Goal: Transaction & Acquisition: Purchase product/service

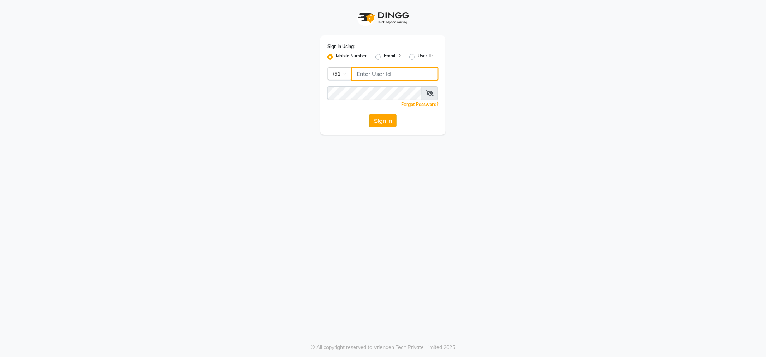
type input "9145786777"
click at [377, 122] on button "Sign In" at bounding box center [383, 121] width 27 height 14
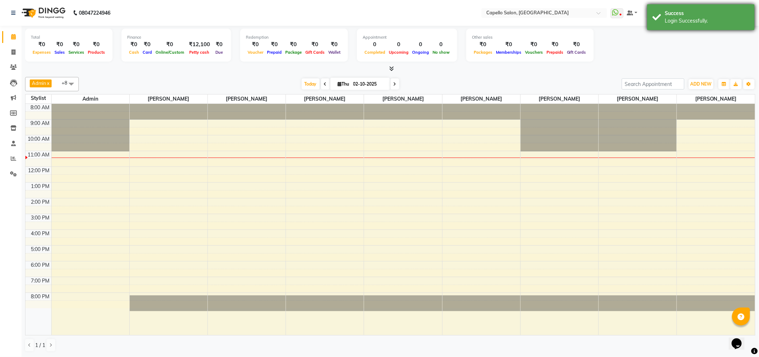
click at [700, 21] on div "Login Successfully." at bounding box center [707, 21] width 84 height 8
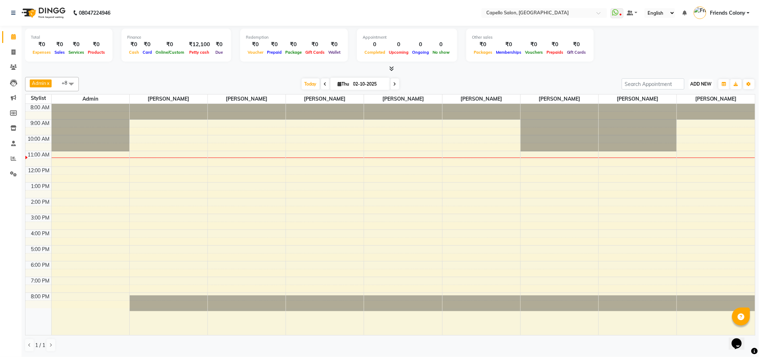
click at [704, 85] on span "ADD NEW" at bounding box center [701, 83] width 21 height 5
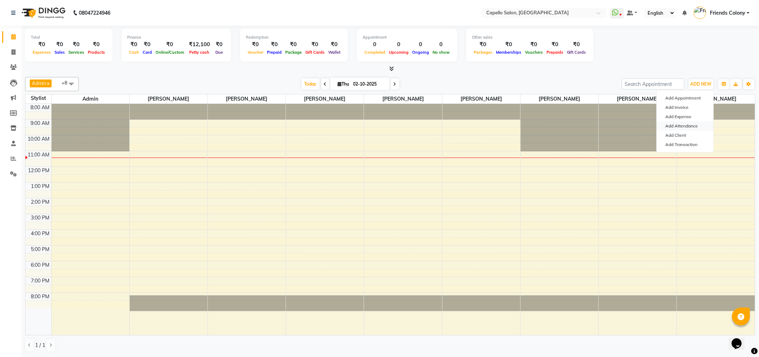
click at [681, 125] on link "Add Attendance" at bounding box center [685, 126] width 57 height 9
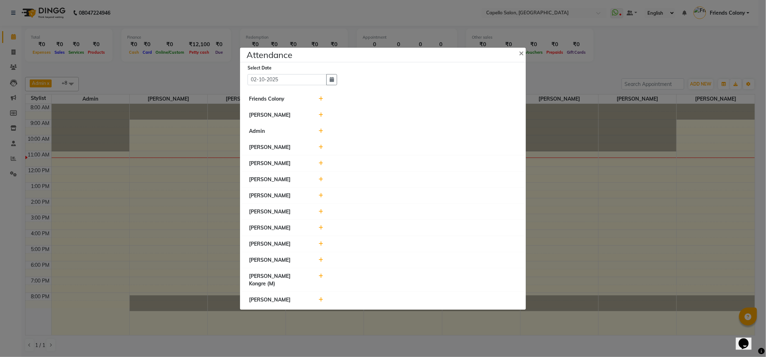
click at [318, 97] on div at bounding box center [418, 99] width 209 height 8
click at [320, 99] on icon at bounding box center [321, 98] width 5 height 5
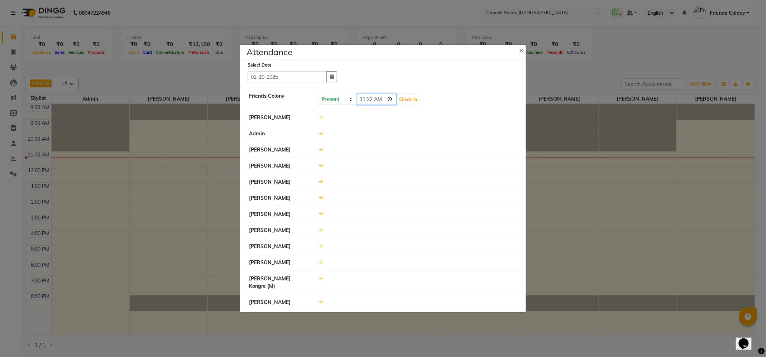
click at [366, 100] on input "11:22" at bounding box center [377, 99] width 40 height 11
type input "10:50"
click at [413, 101] on button "Check-In" at bounding box center [409, 100] width 22 height 10
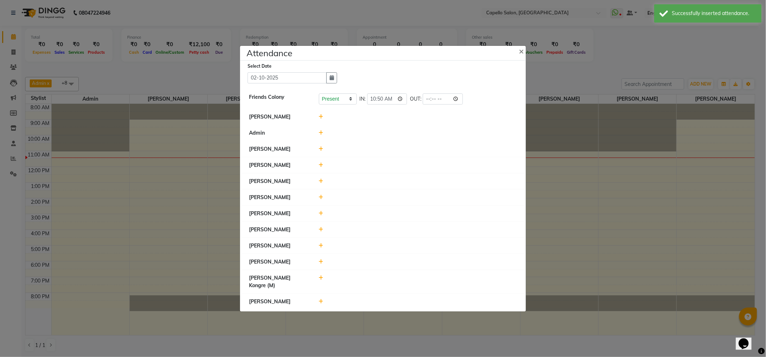
click at [321, 232] on icon at bounding box center [321, 229] width 5 height 5
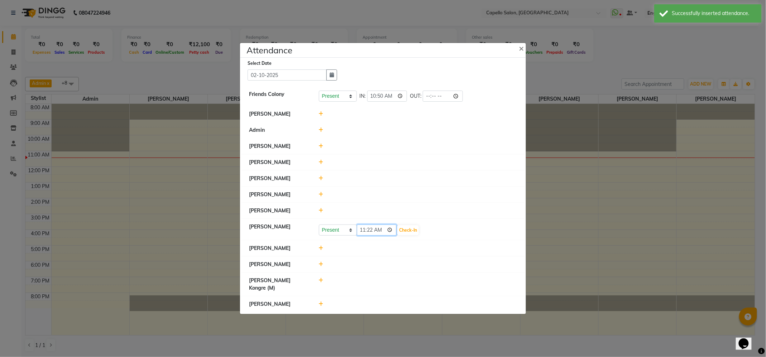
click at [360, 236] on input "11:22" at bounding box center [377, 230] width 40 height 11
type input "10:50"
click at [413, 235] on button "Check-In" at bounding box center [409, 230] width 22 height 10
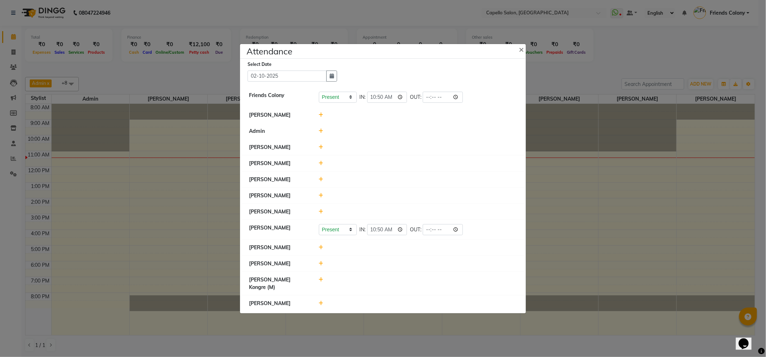
click at [321, 145] on icon at bounding box center [321, 147] width 5 height 5
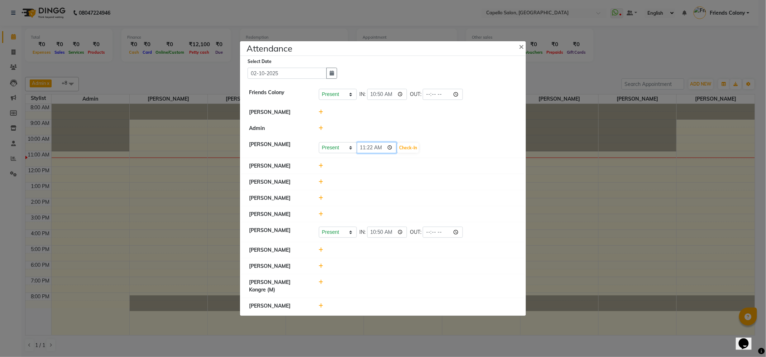
click at [363, 151] on input "11:22" at bounding box center [377, 147] width 40 height 11
type input "10:59"
click at [408, 148] on button "Check-In" at bounding box center [409, 148] width 22 height 10
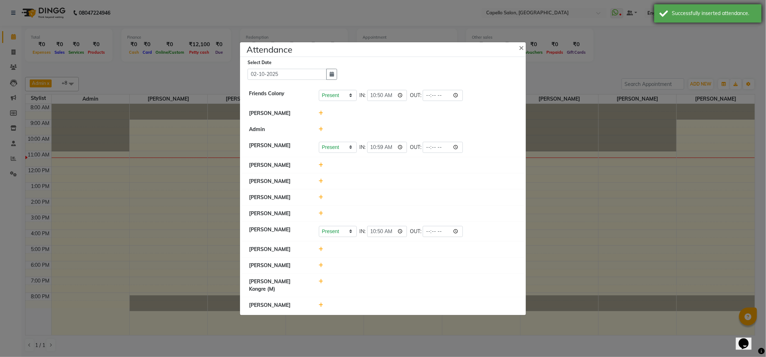
click at [685, 13] on div "Successfully inserted attendance." at bounding box center [714, 14] width 84 height 8
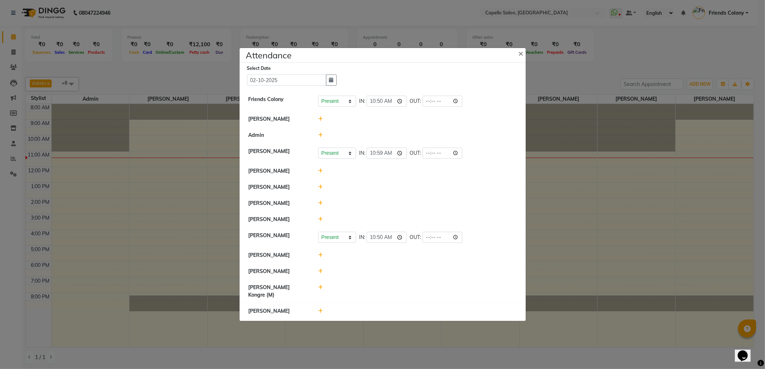
click at [318, 310] on icon at bounding box center [320, 311] width 5 height 5
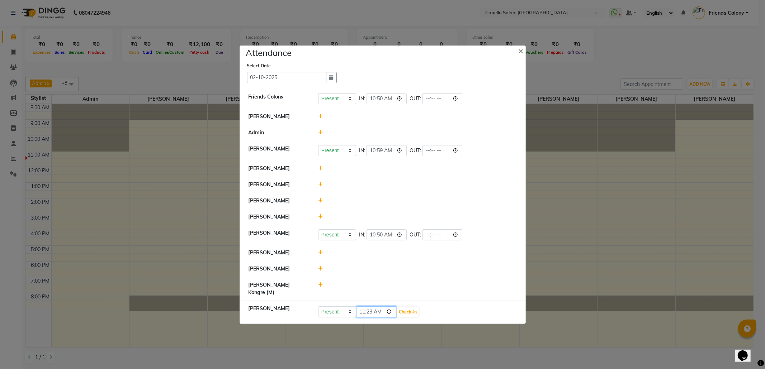
click at [371, 311] on input "11:23" at bounding box center [376, 311] width 40 height 11
type input "11:05"
click at [402, 311] on button "Check-In" at bounding box center [408, 312] width 22 height 10
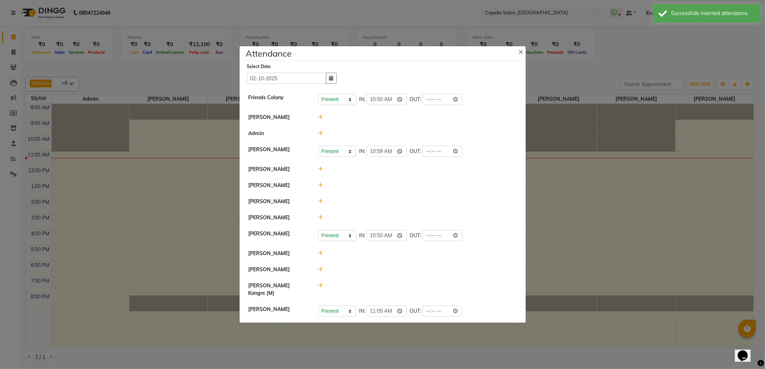
click at [320, 272] on icon at bounding box center [320, 269] width 5 height 5
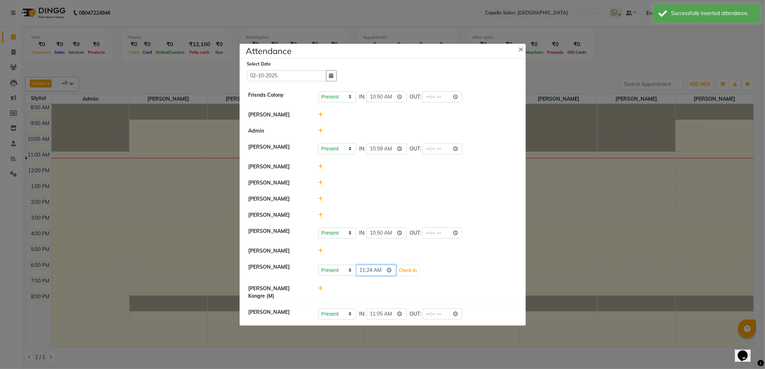
click at [363, 276] on input "11:24" at bounding box center [376, 270] width 40 height 11
click at [361, 276] on input "10:55" at bounding box center [376, 270] width 40 height 11
type input "11:06"
click at [420, 276] on div "Present Absent Late Half Day Weekly Off 11:06 Check-In" at bounding box center [417, 270] width 199 height 11
click at [409, 276] on button "Check-In" at bounding box center [408, 271] width 22 height 10
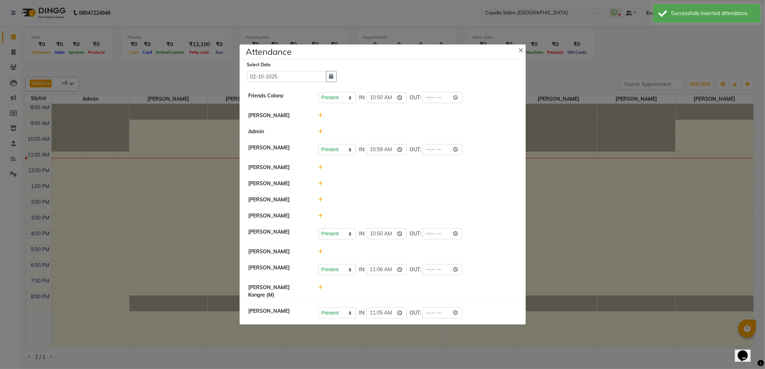
click at [318, 218] on icon at bounding box center [320, 215] width 5 height 5
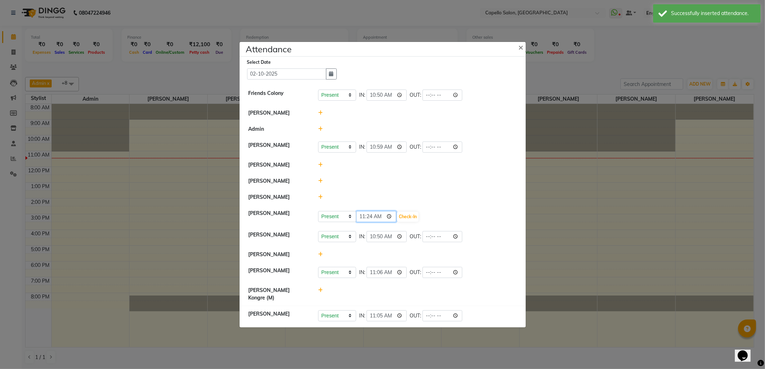
click at [366, 222] on input "11:24" at bounding box center [376, 216] width 40 height 11
click at [372, 222] on input "11:24" at bounding box center [376, 216] width 40 height 11
type input "11:06"
click at [410, 222] on button "Check-In" at bounding box center [408, 217] width 22 height 10
click at [317, 201] on div at bounding box center [417, 198] width 209 height 8
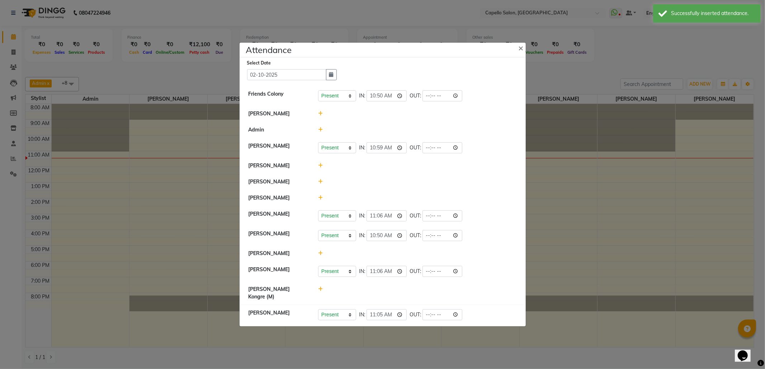
click at [320, 200] on icon at bounding box center [320, 197] width 5 height 5
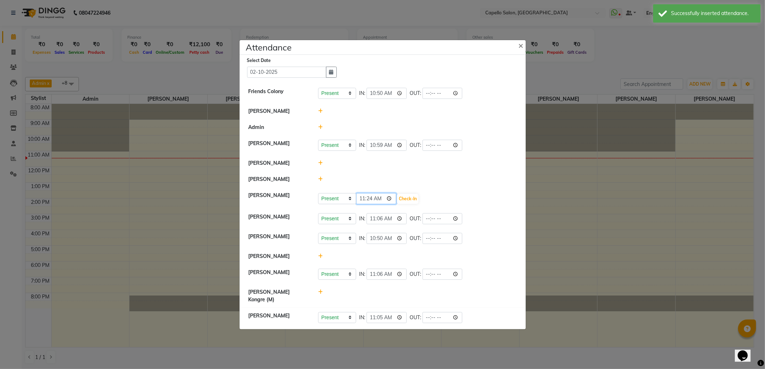
click at [369, 204] on input "11:24" at bounding box center [376, 198] width 40 height 11
type input "11:15"
click at [411, 204] on button "Check-In" at bounding box center [408, 199] width 22 height 10
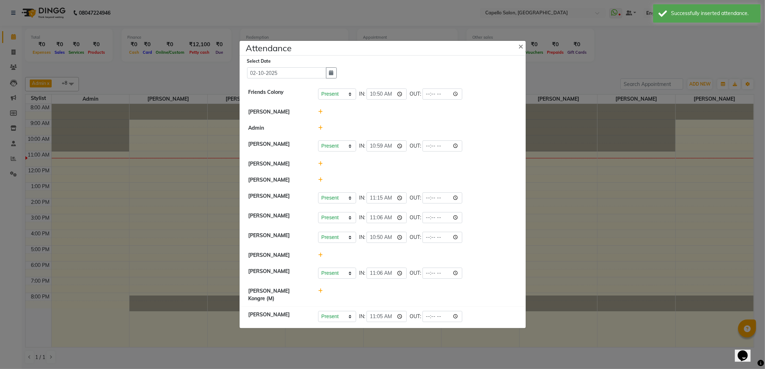
click at [316, 113] on div at bounding box center [417, 112] width 209 height 8
click at [320, 112] on icon at bounding box center [320, 111] width 5 height 5
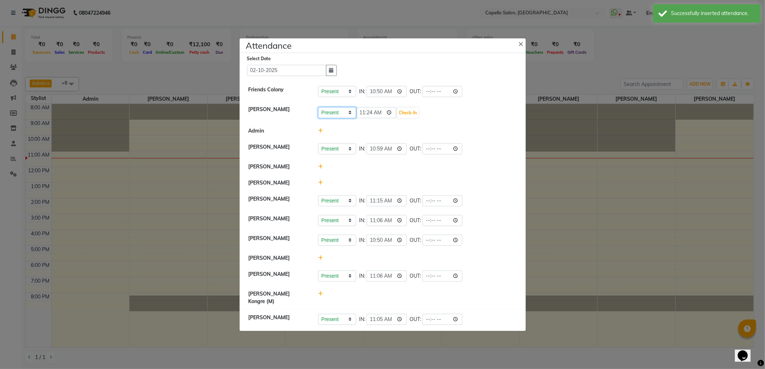
click at [339, 113] on select "Present Absent Late Half Day Weekly Off" at bounding box center [337, 112] width 38 height 11
select select "W"
click at [318, 108] on select "Present Absent Late Half Day Weekly Off" at bounding box center [337, 112] width 38 height 11
click at [359, 114] on button "Save" at bounding box center [364, 113] width 14 height 10
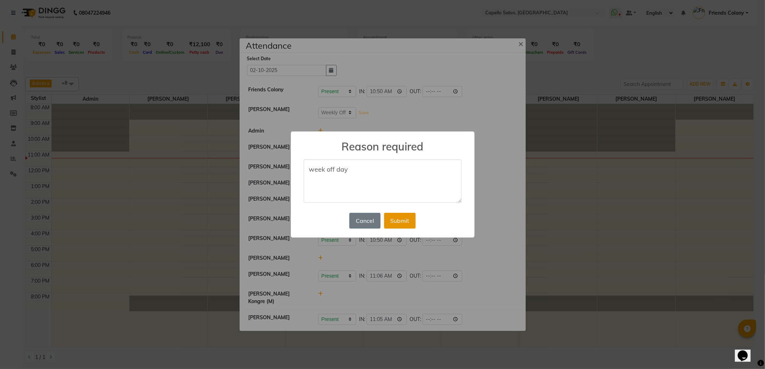
type textarea "week off day"
click at [402, 225] on button "Submit" at bounding box center [400, 221] width 32 height 16
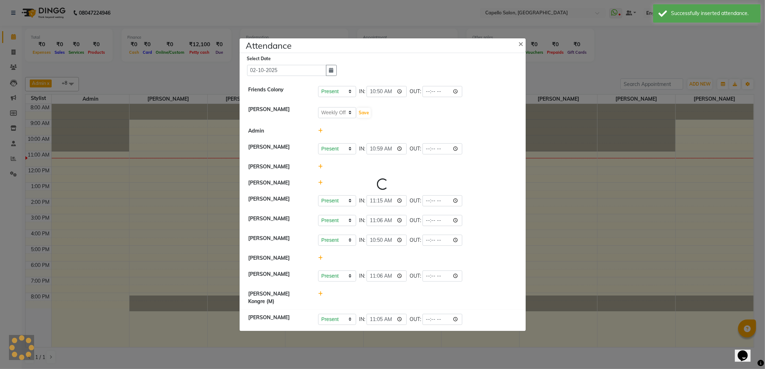
select select "W"
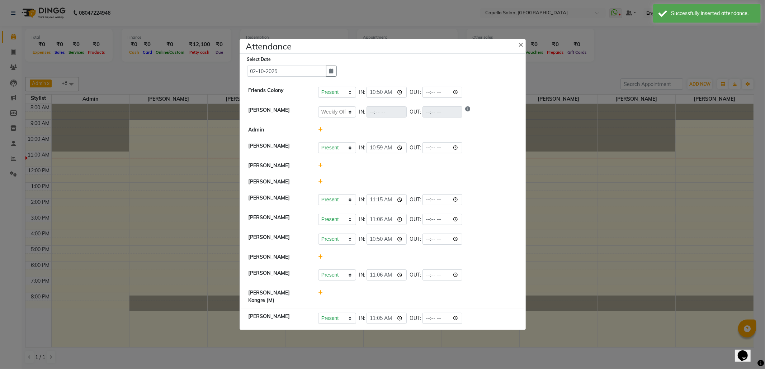
click at [321, 295] on icon at bounding box center [320, 292] width 5 height 5
click at [333, 299] on select "Present Absent Late Half Day Weekly Off" at bounding box center [337, 296] width 38 height 11
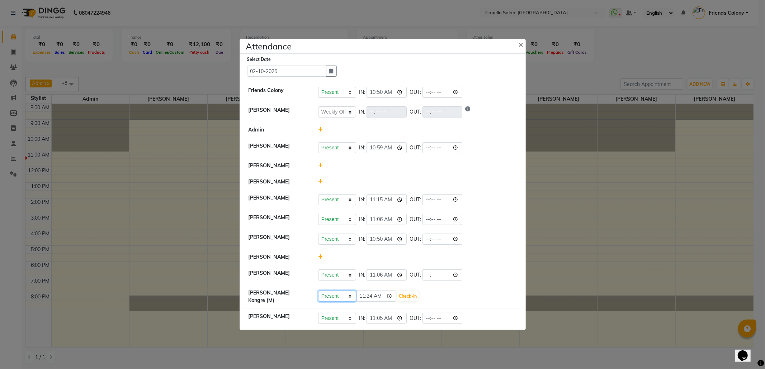
select select "W"
click at [318, 294] on select "Present Absent Late Half Day Weekly Off" at bounding box center [337, 296] width 38 height 11
click at [365, 295] on button "Save" at bounding box center [364, 296] width 14 height 10
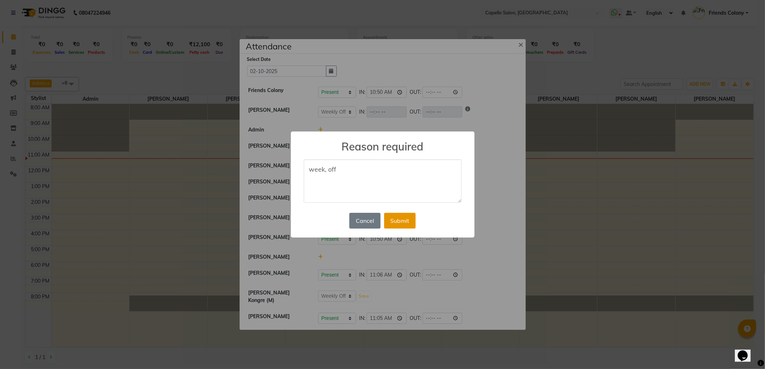
type textarea "week, off"
click at [409, 223] on button "Submit" at bounding box center [400, 221] width 32 height 16
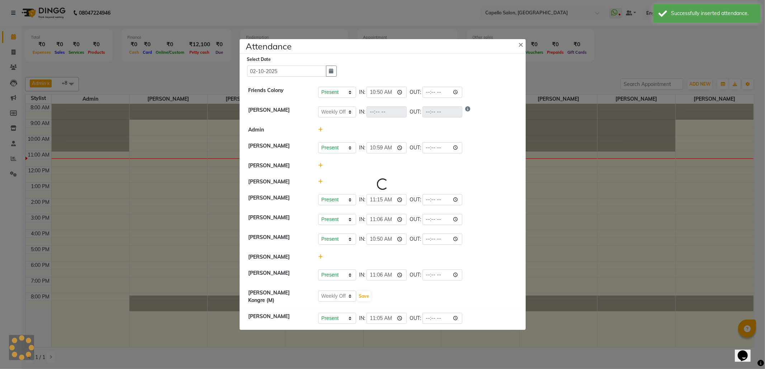
select select "W"
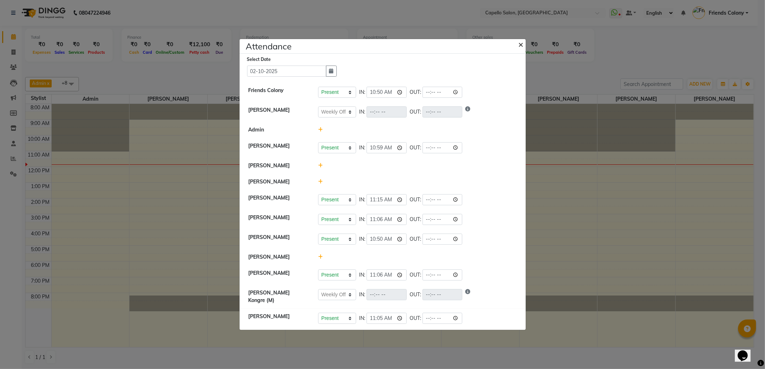
click at [521, 42] on span "×" at bounding box center [520, 44] width 5 height 11
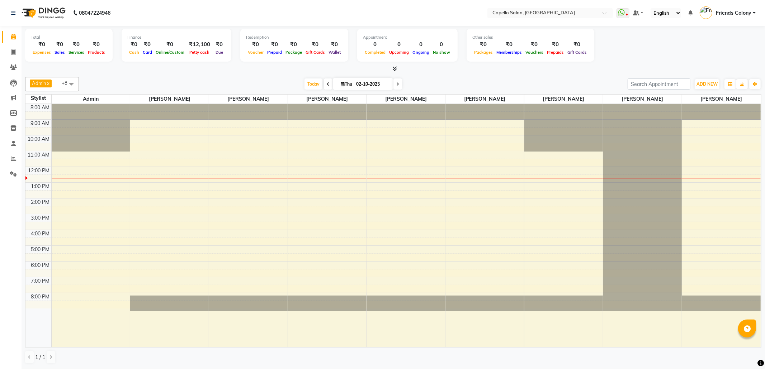
click at [197, 69] on div at bounding box center [393, 69] width 736 height 8
click at [12, 52] on icon at bounding box center [13, 51] width 4 height 5
select select "service"
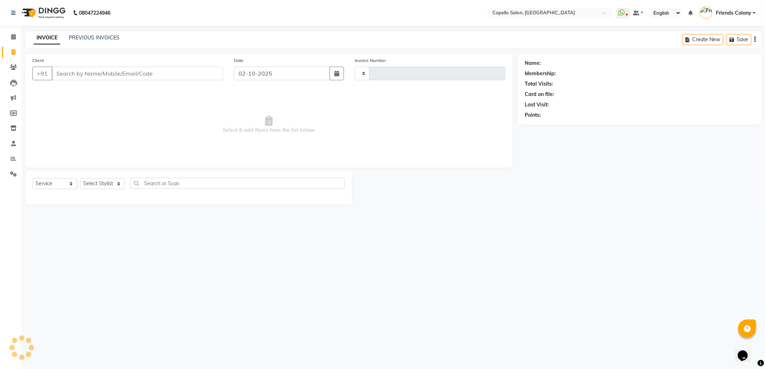
type input "3285"
select select "3583"
type input "8007418848"
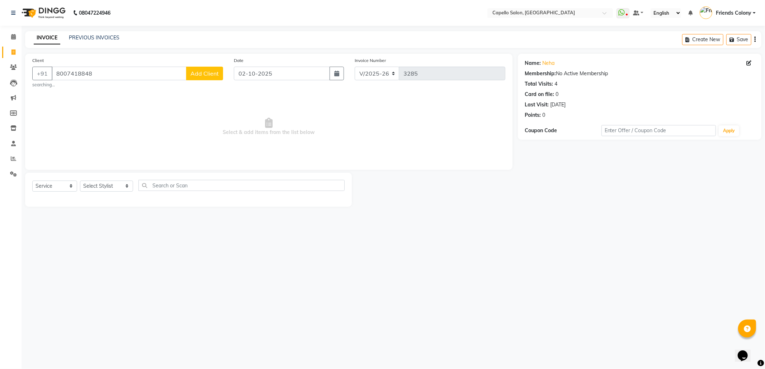
click at [104, 180] on div "Select Service Product Membership Package Voucher Prepaid Gift Card Select Styl…" at bounding box center [188, 188] width 312 height 17
click at [104, 181] on select "Select Stylist [PERSON_NAME] Admin [PERSON_NAME] Friends Colony [PERSON_NAME] […" at bounding box center [106, 186] width 53 height 11
select select "75586"
click at [80, 181] on select "Select Stylist [PERSON_NAME] Admin [PERSON_NAME] Friends Colony [PERSON_NAME] […" at bounding box center [106, 186] width 53 height 11
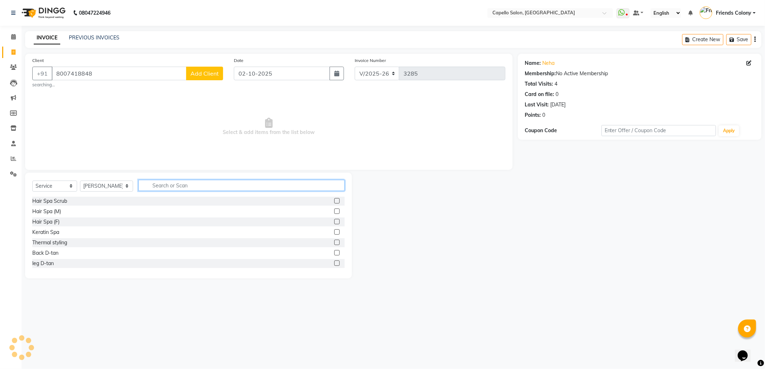
click at [156, 185] on input "text" at bounding box center [241, 185] width 206 height 11
type input "cut"
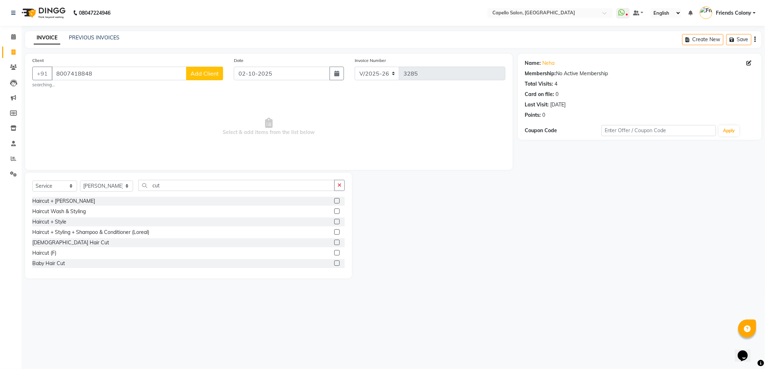
click at [334, 211] on label at bounding box center [336, 211] width 5 height 5
click at [334, 211] on input "checkbox" at bounding box center [336, 211] width 5 height 5
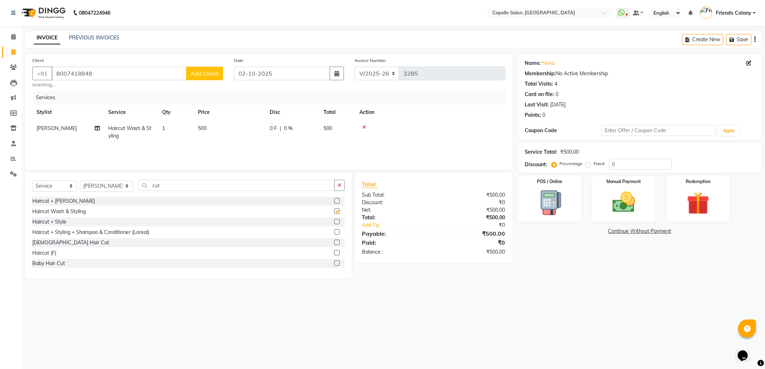
checkbox input "false"
drag, startPoint x: 499, startPoint y: 291, endPoint x: 572, endPoint y: 215, distance: 105.2
click at [502, 290] on div "08047224946 Select Location × Capello Salon, Friends Colony WhatsApp Status ✕ S…" at bounding box center [382, 184] width 765 height 369
click at [618, 206] on img at bounding box center [623, 202] width 38 height 27
click at [595, 230] on span "UPI" at bounding box center [592, 232] width 11 height 8
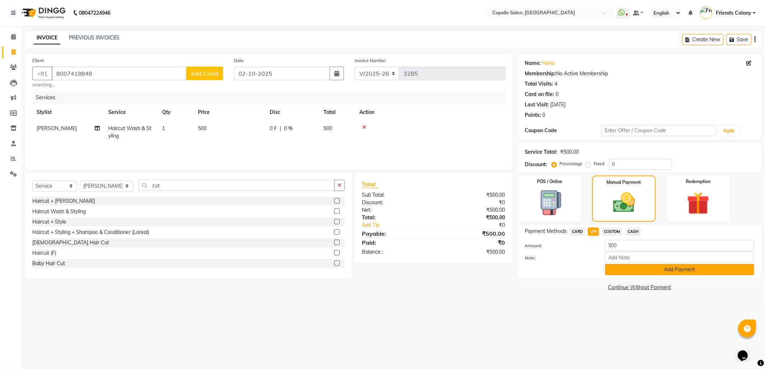
click at [619, 272] on button "Add Payment" at bounding box center [679, 269] width 149 height 11
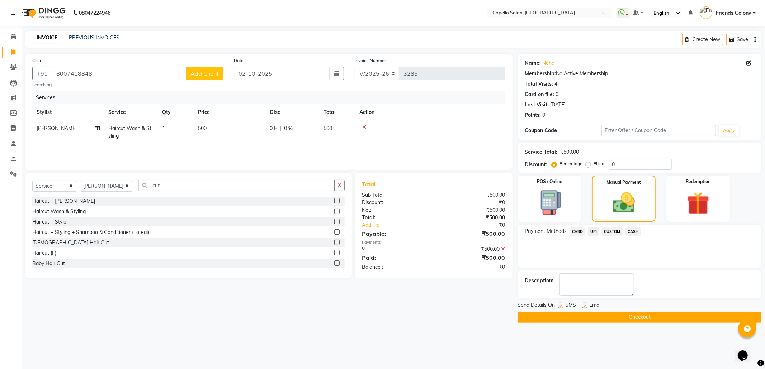
click at [591, 323] on button "Checkout" at bounding box center [639, 317] width 243 height 11
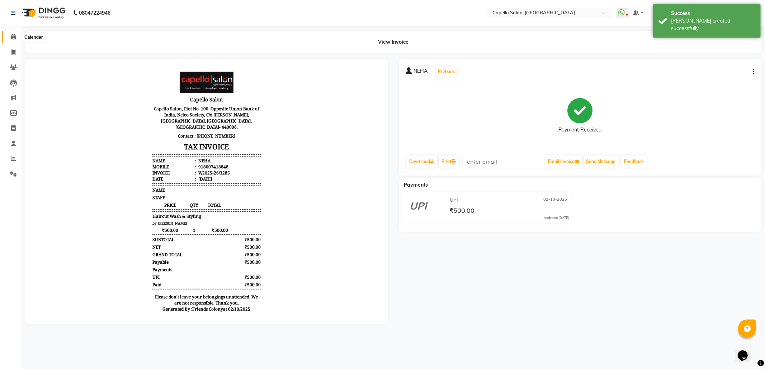
click at [13, 40] on span at bounding box center [13, 37] width 13 height 8
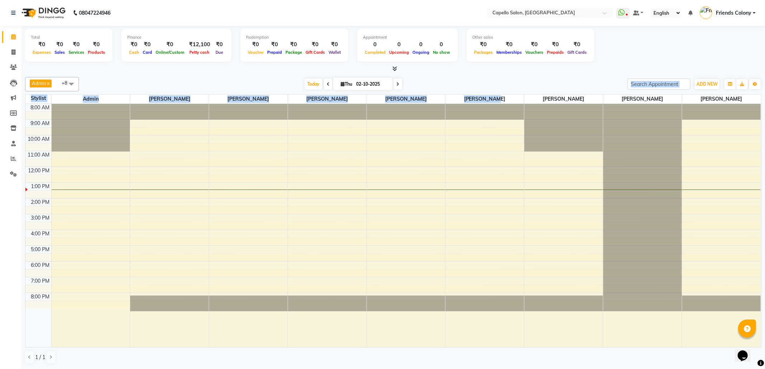
drag, startPoint x: 492, startPoint y: 100, endPoint x: 443, endPoint y: 88, distance: 49.7
click at [443, 91] on div "Admin x VEDANT SHIRBHATE x aayush atkar x Harsha Shiwankar x Shubhnashu Rahule …" at bounding box center [393, 220] width 736 height 293
click at [463, 79] on div "Today Thu 02-10-2025" at bounding box center [352, 84] width 541 height 11
drag, startPoint x: 641, startPoint y: 85, endPoint x: 609, endPoint y: 83, distance: 31.6
click at [609, 83] on div "Admin x VEDANT SHIRBHATE x aayush atkar x Harsha Shiwankar x Shubhnashu Rahule …" at bounding box center [393, 84] width 736 height 14
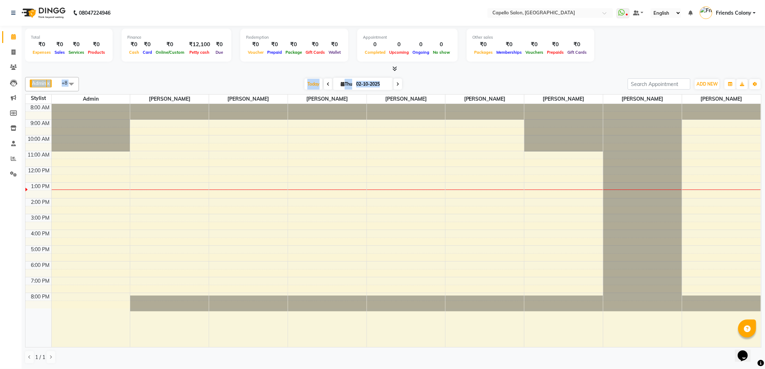
drag, startPoint x: 603, startPoint y: 79, endPoint x: 745, endPoint y: 40, distance: 147.5
click at [745, 40] on div "Total ₹0 Expenses ₹0 Sales ₹0 Services ₹0 Products Finance ₹0 Cash ₹0 Card ₹0 O…" at bounding box center [393, 197] width 743 height 343
click at [574, 80] on div "Today Thu 02-10-2025" at bounding box center [352, 84] width 541 height 11
drag, startPoint x: 689, startPoint y: 50, endPoint x: 486, endPoint y: 79, distance: 204.5
click at [466, 79] on div "Total ₹0 Expenses ₹0 Sales ₹0 Services ₹0 Products Finance ₹0 Cash ₹0 Card ₹0 O…" at bounding box center [393, 197] width 743 height 343
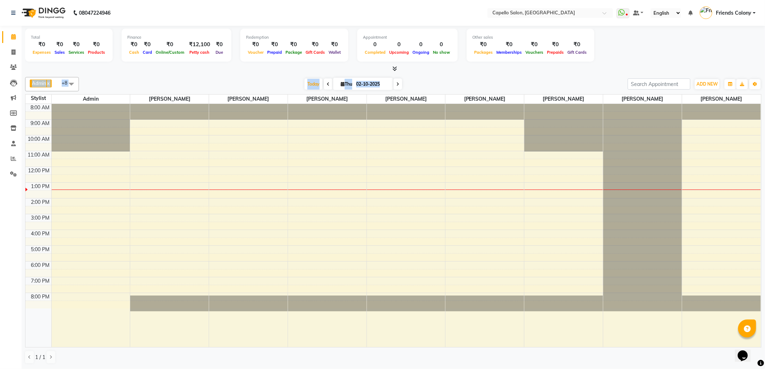
click at [503, 77] on div "Admin x VEDANT SHIRBHATE x aayush atkar x Harsha Shiwankar x Shubhnashu Rahule …" at bounding box center [393, 220] width 736 height 293
click at [503, 77] on div "Admin x VEDANT SHIRBHATE x aayush atkar x Harsha Shiwankar x Shubhnashu Rahule …" at bounding box center [393, 84] width 736 height 14
click at [519, 73] on div "Total ₹0 Expenses ₹0 Sales ₹0 Services ₹0 Products Finance ₹0 Cash ₹0 Card ₹0 O…" at bounding box center [393, 197] width 743 height 343
click at [254, 72] on div "Total ₹0 Expenses ₹0 Sales ₹0 Services ₹0 Products Finance ₹0 Cash ₹0 Card ₹0 O…" at bounding box center [393, 197] width 743 height 343
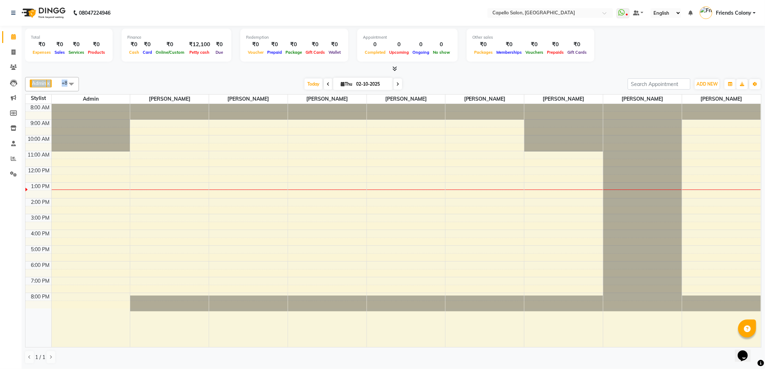
click at [257, 71] on div at bounding box center [393, 69] width 736 height 8
click at [12, 54] on icon at bounding box center [13, 51] width 4 height 5
select select "service"
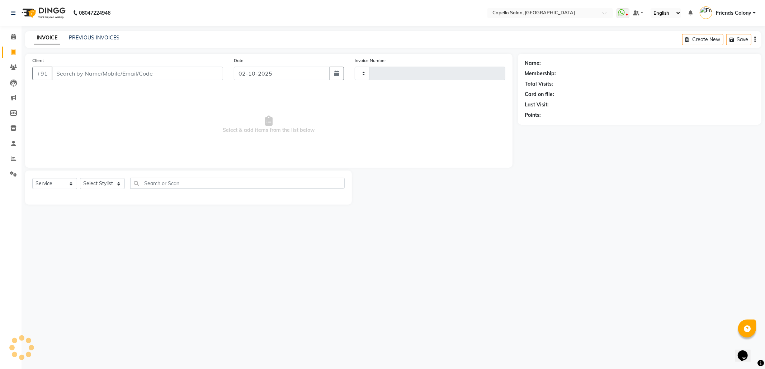
type input "3286"
select select "3583"
click at [105, 176] on div "Select Service Product Membership Package Voucher Prepaid Gift Card Select Styl…" at bounding box center [188, 188] width 327 height 34
click at [105, 183] on select "Select Stylist" at bounding box center [102, 183] width 45 height 11
select select "29604"
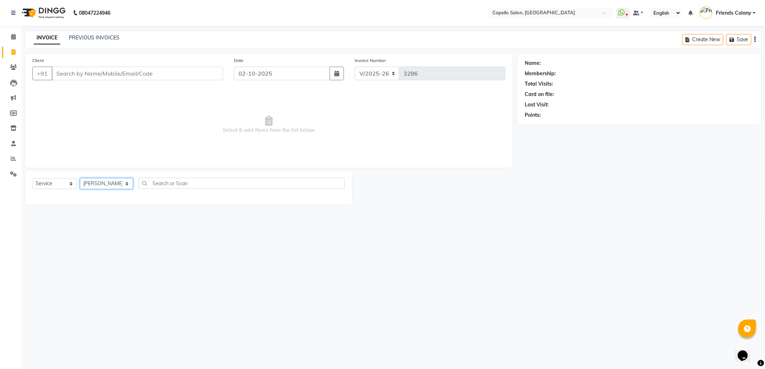
click at [80, 178] on select "Select Stylist [PERSON_NAME] Admin [PERSON_NAME] Friends Colony [PERSON_NAME] […" at bounding box center [106, 183] width 53 height 11
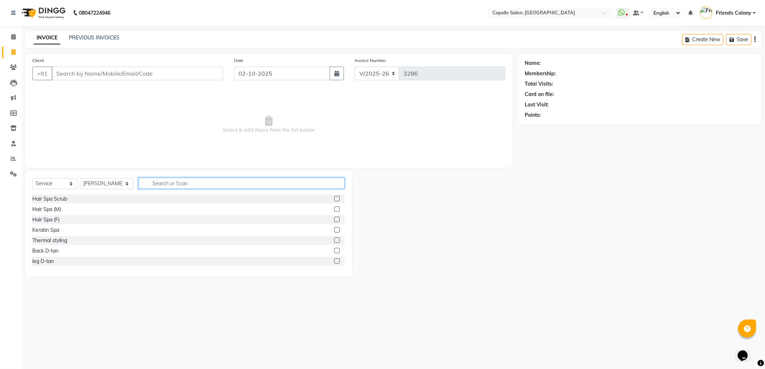
click at [196, 184] on input "text" at bounding box center [241, 183] width 206 height 11
type input "cut"
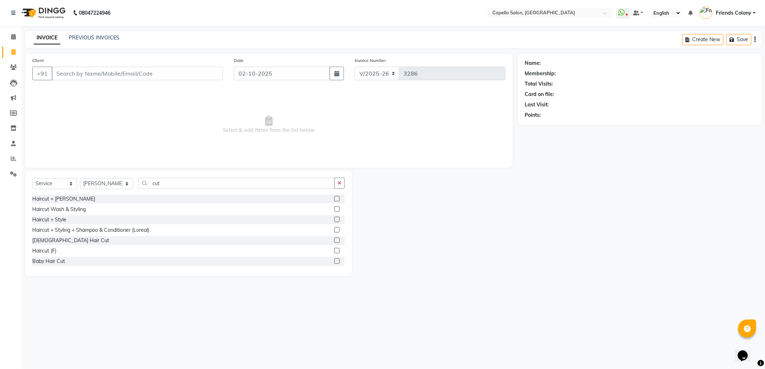
click at [334, 209] on label at bounding box center [336, 208] width 5 height 5
click at [334, 209] on input "checkbox" at bounding box center [336, 209] width 5 height 5
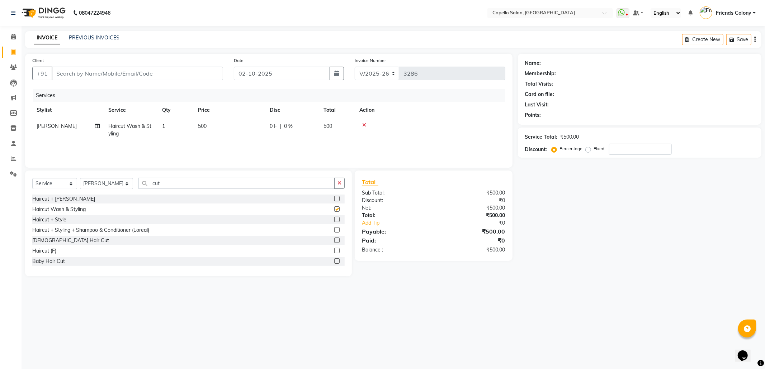
checkbox input "false"
click at [125, 72] on input "Client" at bounding box center [137, 74] width 171 height 14
type input "7"
type input "0"
click at [119, 71] on input "7387340962" at bounding box center [119, 74] width 135 height 14
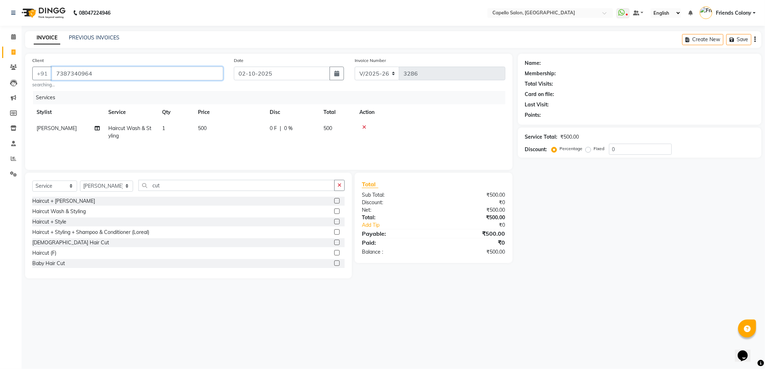
type input "7387340964"
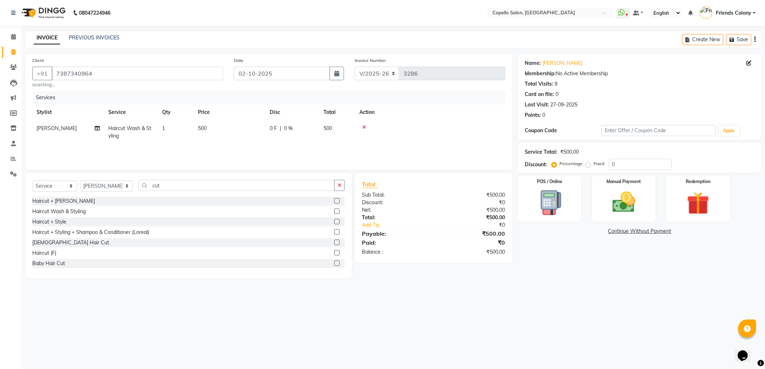
click at [562, 297] on div "08047224946 Select Location × Capello Salon, Friends Colony WhatsApp Status ✕ S…" at bounding box center [382, 184] width 765 height 369
click at [615, 220] on div "Manual Payment" at bounding box center [623, 199] width 66 height 48
click at [594, 233] on span "UPI" at bounding box center [592, 232] width 11 height 8
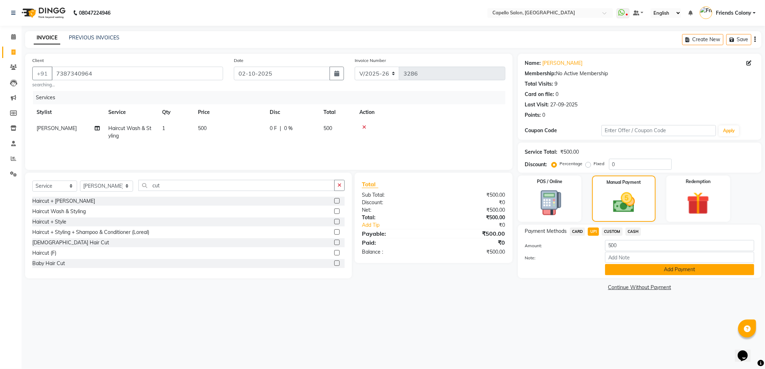
click at [626, 267] on button "Add Payment" at bounding box center [679, 269] width 149 height 11
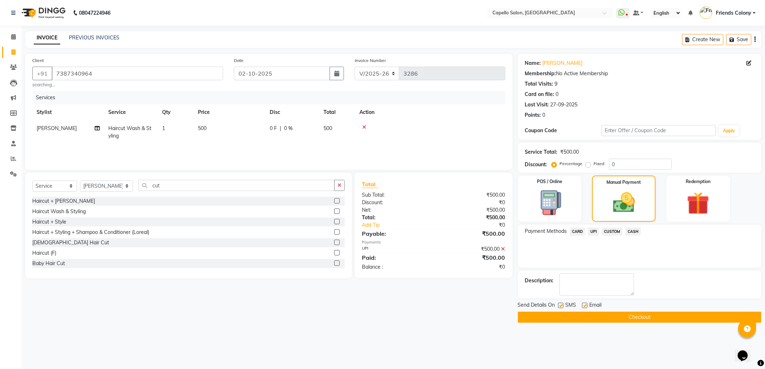
click at [590, 232] on span "UPI" at bounding box center [592, 232] width 11 height 8
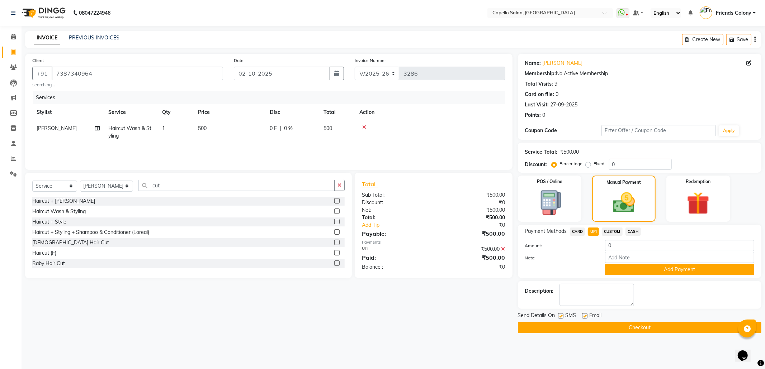
click at [542, 330] on button "Checkout" at bounding box center [639, 327] width 243 height 11
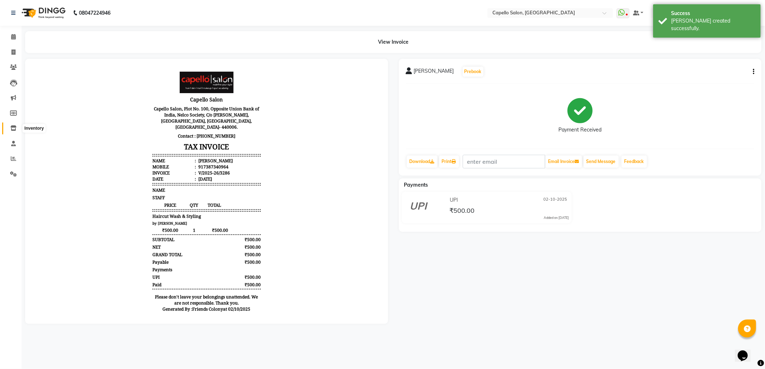
click at [9, 130] on span at bounding box center [13, 128] width 13 height 8
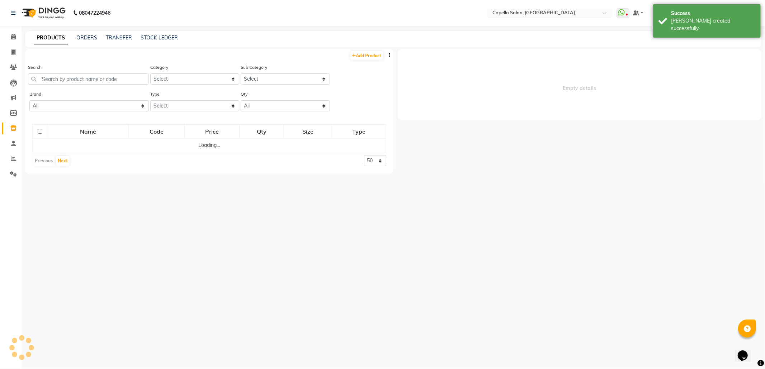
select select
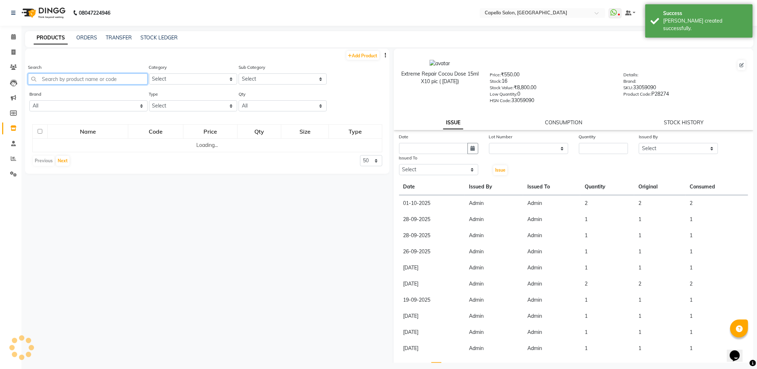
click at [116, 76] on input "text" at bounding box center [88, 78] width 120 height 11
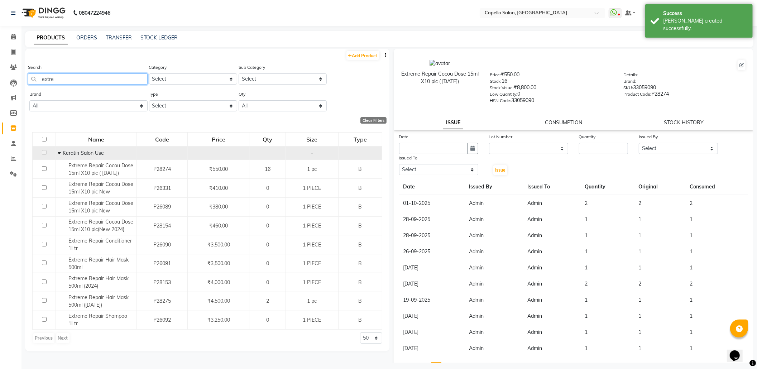
scroll to position [4, 0]
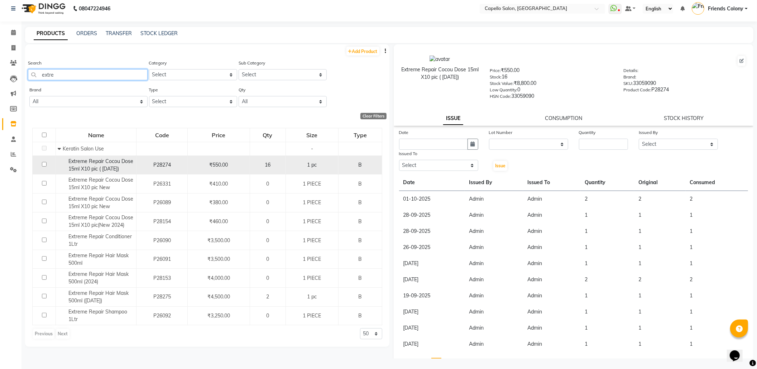
type input "extre"
click at [42, 165] on input "checkbox" at bounding box center [44, 164] width 5 height 5
checkbox input "true"
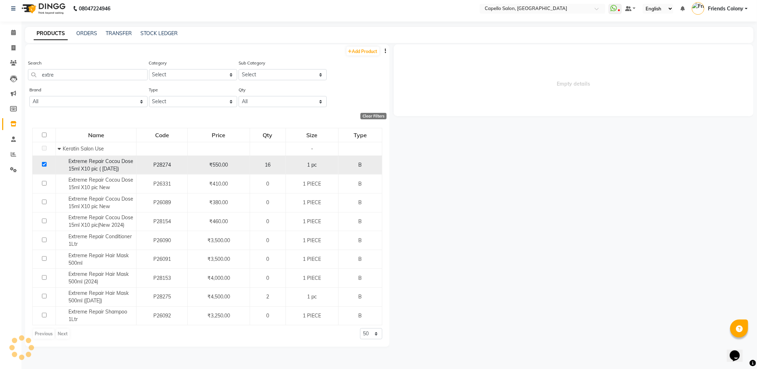
select select
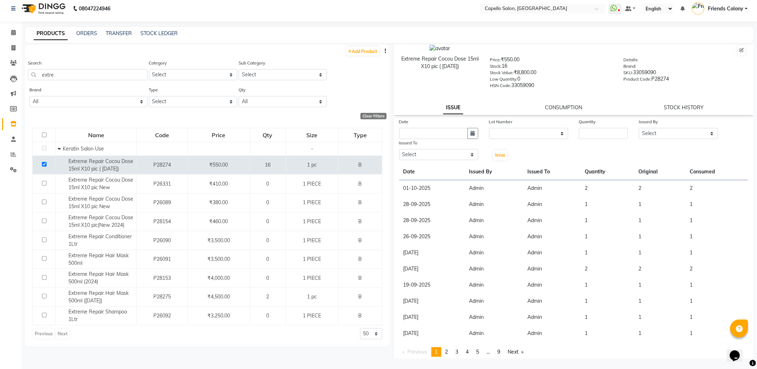
scroll to position [13, 0]
click at [442, 129] on input "text" at bounding box center [433, 130] width 69 height 11
select select "10"
select select "2025"
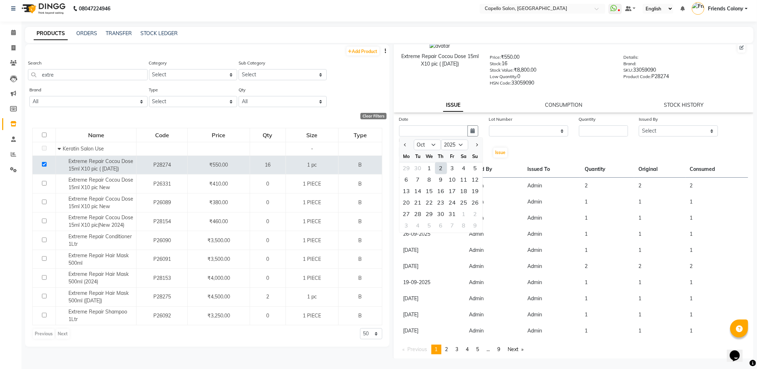
click at [441, 164] on div "2" at bounding box center [441, 167] width 11 height 11
type input "02-10-2025"
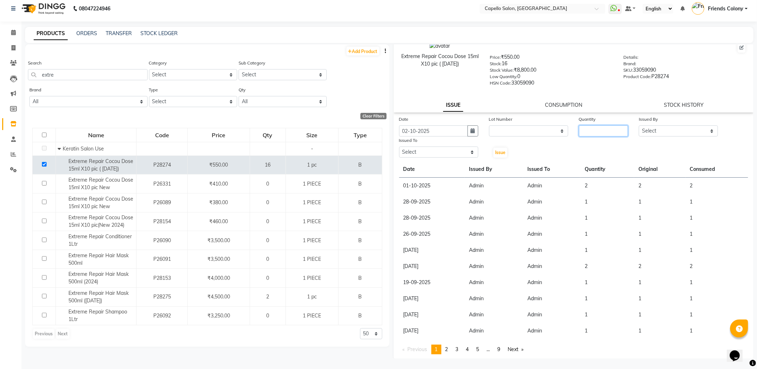
click at [604, 130] on input "number" at bounding box center [603, 130] width 49 height 11
type input "2"
click at [660, 126] on select "Select [PERSON_NAME] Admin [PERSON_NAME] Friends Colony [PERSON_NAME] [PERSON_N…" at bounding box center [678, 130] width 79 height 11
select select "16604"
click at [639, 125] on select "Select [PERSON_NAME] Admin [PERSON_NAME] Friends Colony [PERSON_NAME] [PERSON_N…" at bounding box center [678, 130] width 79 height 11
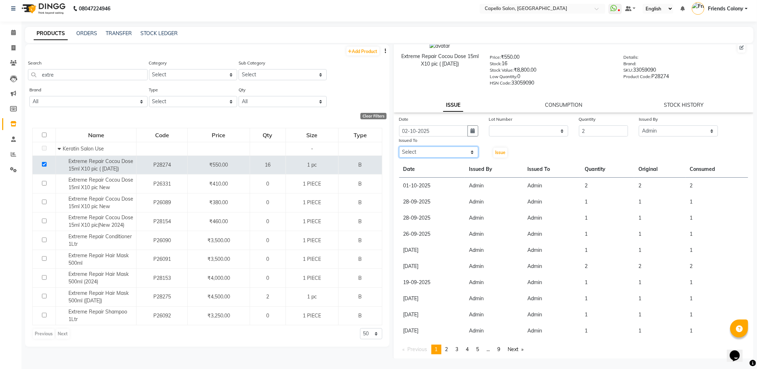
click at [425, 152] on select "Select [PERSON_NAME] Admin [PERSON_NAME] Friends Colony [PERSON_NAME] [PERSON_N…" at bounding box center [438, 152] width 79 height 11
select select "16604"
click at [399, 147] on select "Select [PERSON_NAME] Admin [PERSON_NAME] Friends Colony [PERSON_NAME] [PERSON_N…" at bounding box center [438, 152] width 79 height 11
click at [495, 148] on button "Issue" at bounding box center [501, 153] width 14 height 10
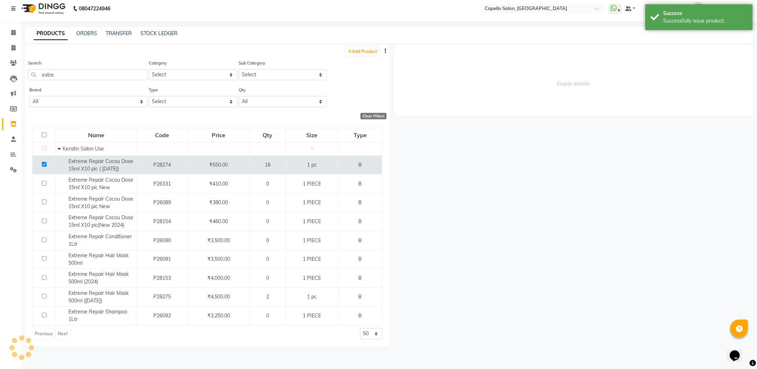
select select
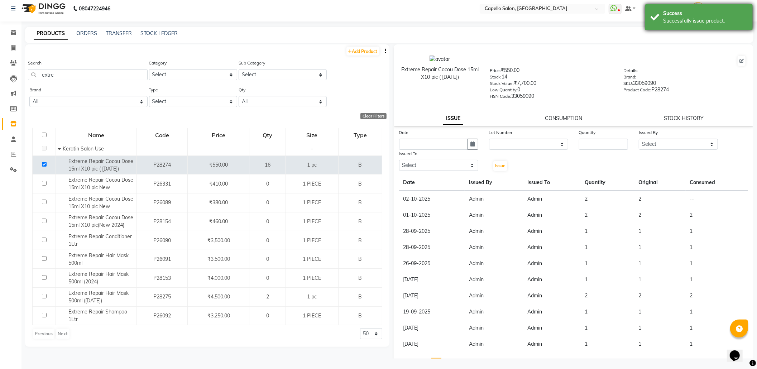
click at [677, 16] on div "Success" at bounding box center [705, 14] width 84 height 8
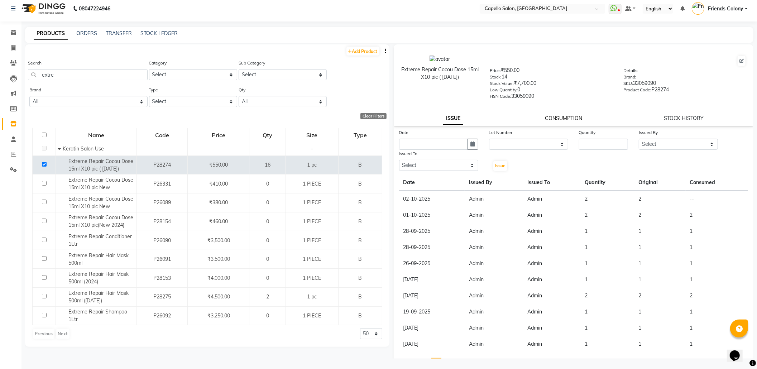
click at [557, 116] on link "CONSUMPTION" at bounding box center [563, 118] width 37 height 6
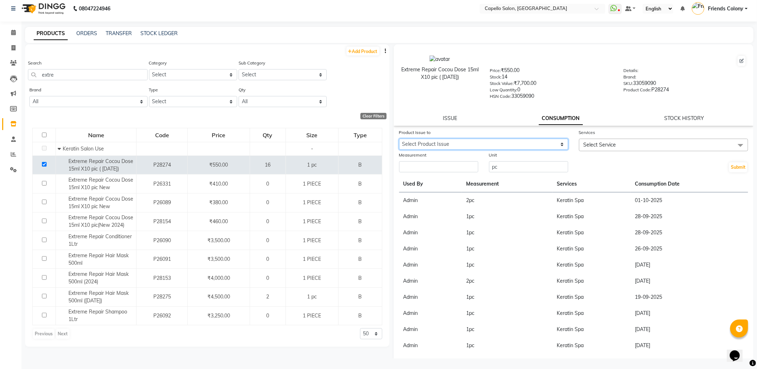
click at [522, 141] on select "Select Product Issue 2025-10-02, Issued to: Admin, Balance: 2" at bounding box center [483, 144] width 169 height 11
select select "1279096"
click at [399, 139] on select "Select Product Issue 2025-10-02, Issued to: Admin, Balance: 2" at bounding box center [483, 144] width 169 height 11
click at [594, 145] on span "Select Service" at bounding box center [600, 145] width 33 height 6
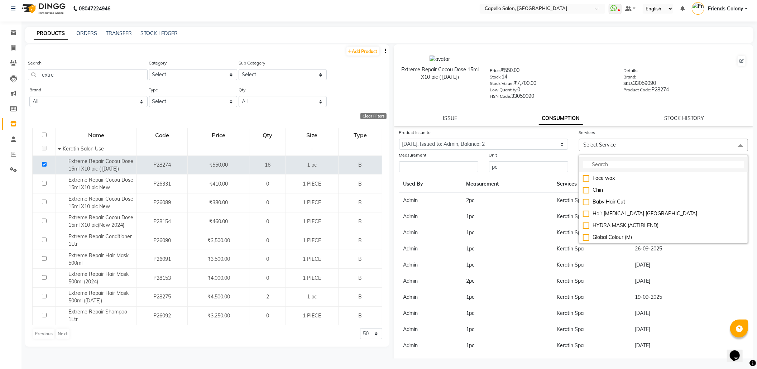
click at [595, 161] on input "multiselect-search" at bounding box center [663, 165] width 161 height 8
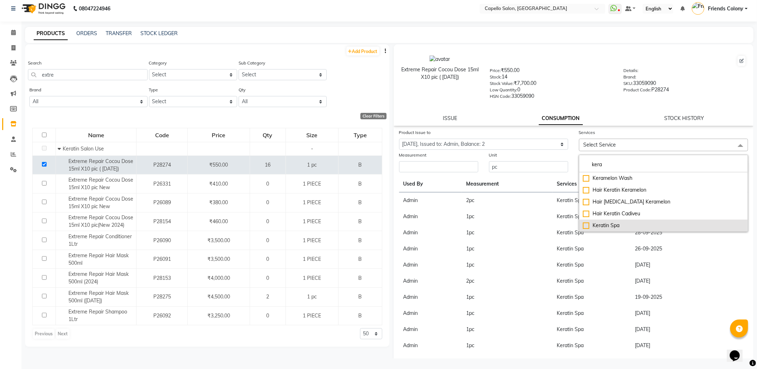
type input "kera"
click at [612, 222] on div "Keratin Spa" at bounding box center [663, 226] width 161 height 8
checkbox input "true"
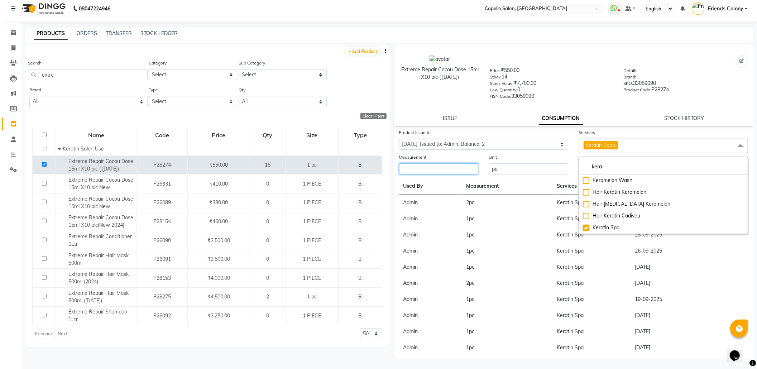
click at [455, 172] on input "number" at bounding box center [438, 168] width 79 height 11
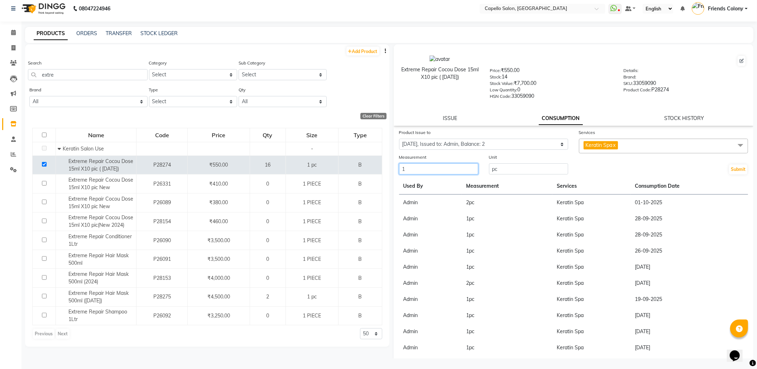
click at [444, 167] on input "1" at bounding box center [438, 168] width 79 height 11
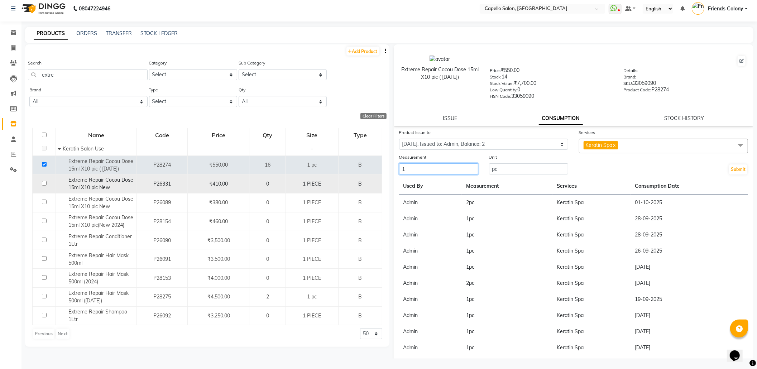
drag, startPoint x: 424, startPoint y: 170, endPoint x: 344, endPoint y: 186, distance: 81.9
click at [344, 186] on div "Add Product Search extre Category Select Keramelon Skin Makeup Personal Care Ap…" at bounding box center [389, 201] width 729 height 314
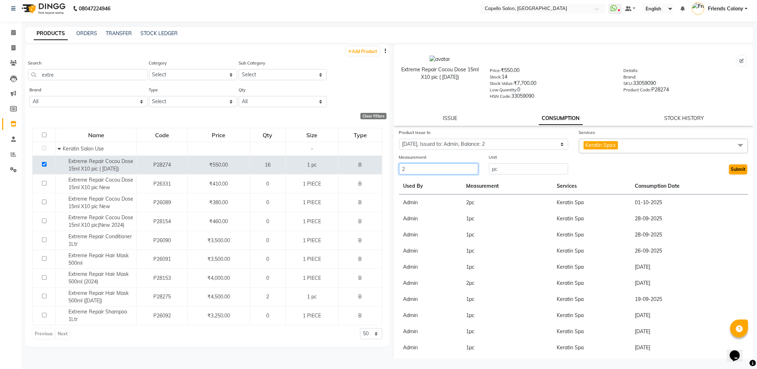
type input "2"
click at [729, 166] on button "Submit" at bounding box center [738, 170] width 18 height 10
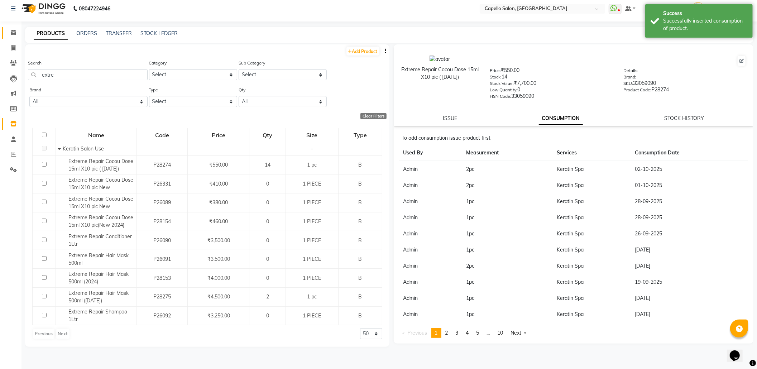
click at [9, 38] on link "Calendar" at bounding box center [10, 33] width 17 height 12
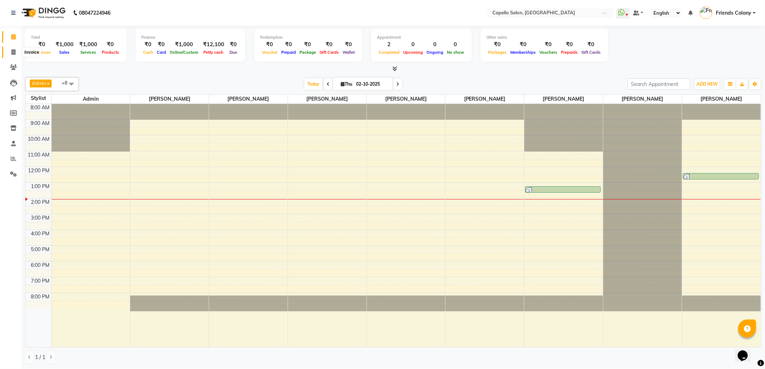
click at [11, 55] on icon at bounding box center [13, 51] width 4 height 5
select select "service"
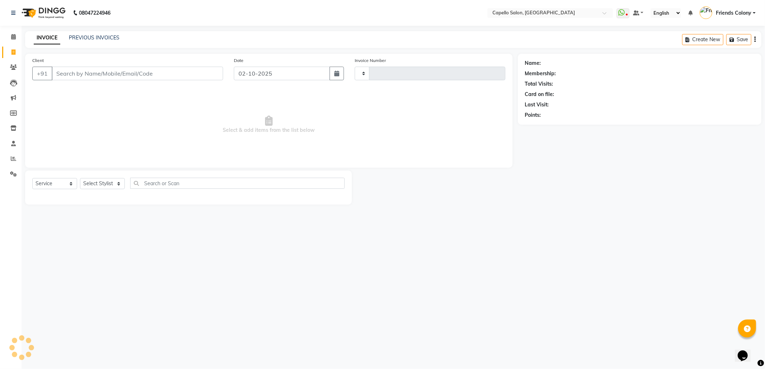
type input "3287"
select select "3583"
click at [114, 185] on select "Select Stylist" at bounding box center [102, 183] width 45 height 11
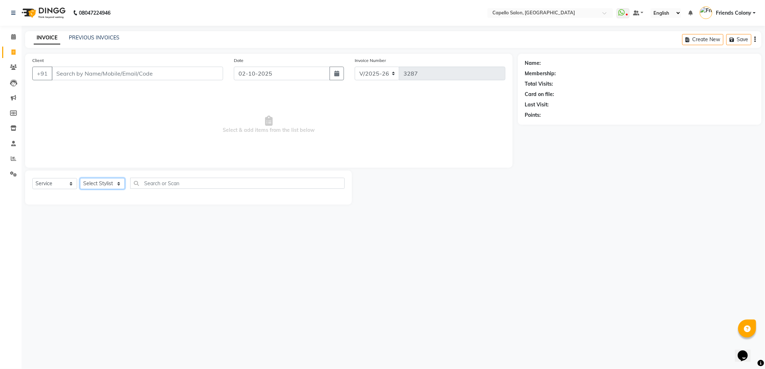
click at [114, 185] on select "Select Stylist" at bounding box center [102, 183] width 45 height 11
click at [108, 185] on select "Select Stylist aayush atkar Admin [PERSON_NAME] Friends Colony [PERSON_NAME] mo…" at bounding box center [106, 183] width 53 height 11
click at [80, 178] on select "Select Stylist aayush atkar Admin [PERSON_NAME] Friends Colony [PERSON_NAME] mo…" at bounding box center [106, 183] width 53 height 11
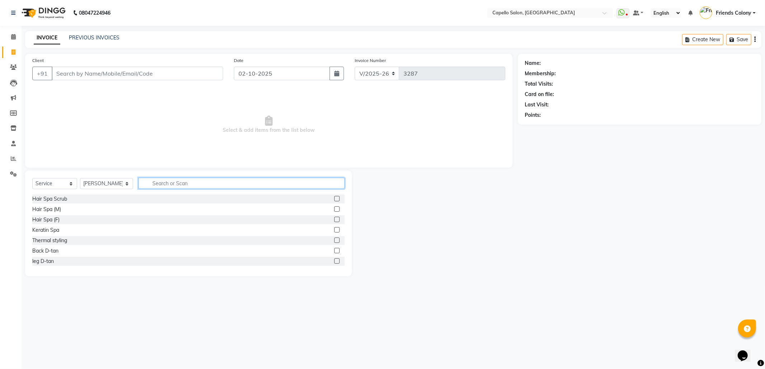
click at [200, 181] on input "text" at bounding box center [241, 183] width 206 height 11
click at [97, 182] on select "Select Stylist aayush atkar Admin [PERSON_NAME] Friends Colony [PERSON_NAME] mo…" at bounding box center [106, 183] width 53 height 11
click at [80, 178] on select "Select Stylist aayush atkar Admin [PERSON_NAME] Friends Colony [PERSON_NAME] mo…" at bounding box center [106, 183] width 53 height 11
click at [100, 291] on div "08047224946 Select Location × Capello Salon, Friends Colony WhatsApp Status ✕ S…" at bounding box center [382, 184] width 765 height 369
click at [105, 188] on select "Select Stylist aayush atkar Admin [PERSON_NAME] Friends Colony [PERSON_NAME] mo…" at bounding box center [106, 183] width 53 height 11
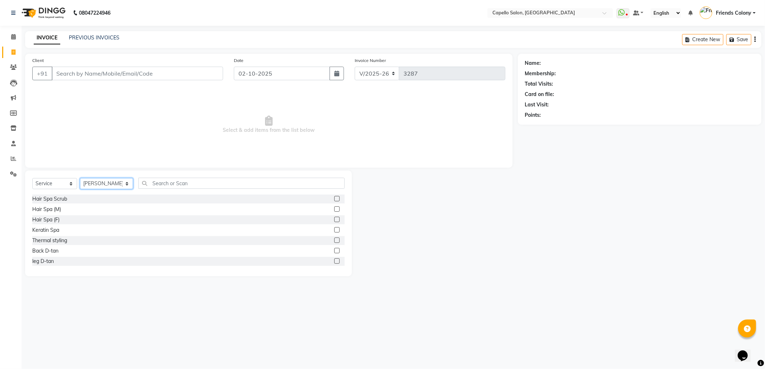
select select "29604"
click at [80, 178] on select "Select Stylist aayush atkar Admin [PERSON_NAME] Friends Colony [PERSON_NAME] mo…" at bounding box center [106, 183] width 53 height 11
click at [186, 180] on input "text" at bounding box center [241, 183] width 206 height 11
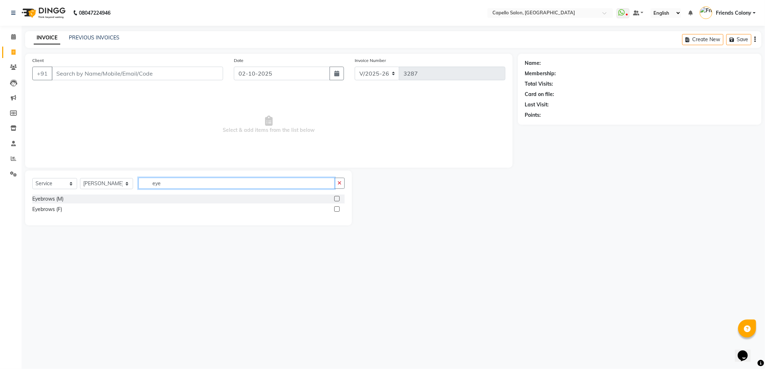
type input "eye"
click at [336, 210] on label at bounding box center [336, 208] width 5 height 5
click at [336, 210] on input "checkbox" at bounding box center [336, 209] width 5 height 5
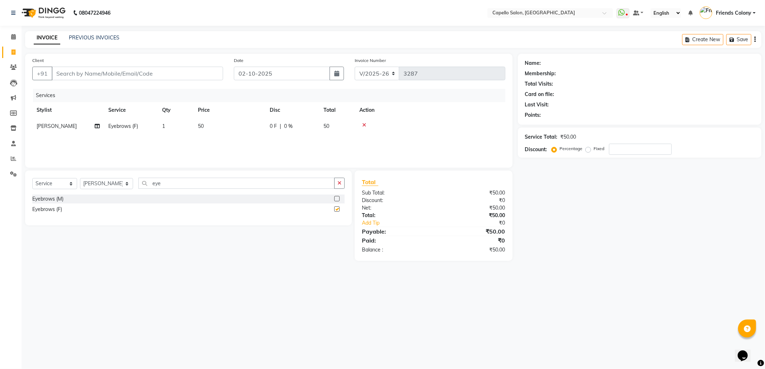
checkbox input "false"
drag, startPoint x: 203, startPoint y: 186, endPoint x: 32, endPoint y: 213, distance: 172.4
click at [35, 213] on div "Select Service Product Membership Package Voucher Prepaid Gift Card Select Styl…" at bounding box center [188, 198] width 327 height 55
type input "upp"
drag, startPoint x: 336, startPoint y: 197, endPoint x: 320, endPoint y: 222, distance: 29.8
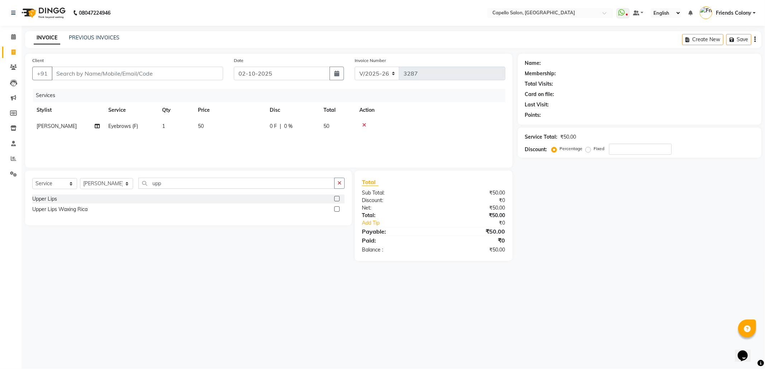
click at [336, 197] on label at bounding box center [336, 198] width 5 height 5
click at [336, 197] on input "checkbox" at bounding box center [336, 199] width 5 height 5
checkbox input "false"
drag, startPoint x: 118, startPoint y: 272, endPoint x: 108, endPoint y: 189, distance: 84.5
click at [113, 261] on main "INVOICE PREVIOUS INVOICES Create New Save Client +91 Date 02-10-2025 Invoice Nu…" at bounding box center [393, 151] width 743 height 241
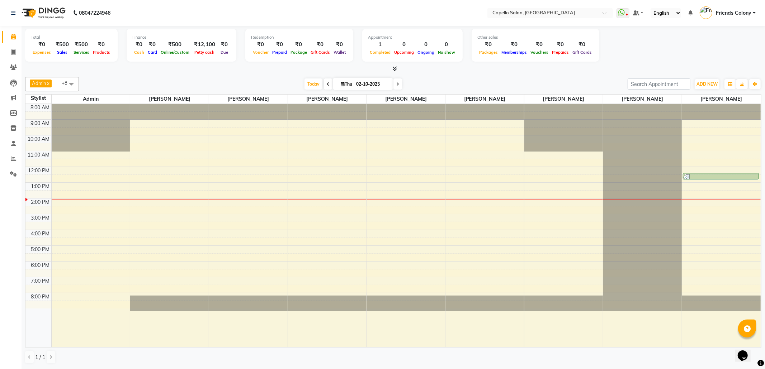
click at [41, 83] on span "Admin" at bounding box center [39, 83] width 14 height 6
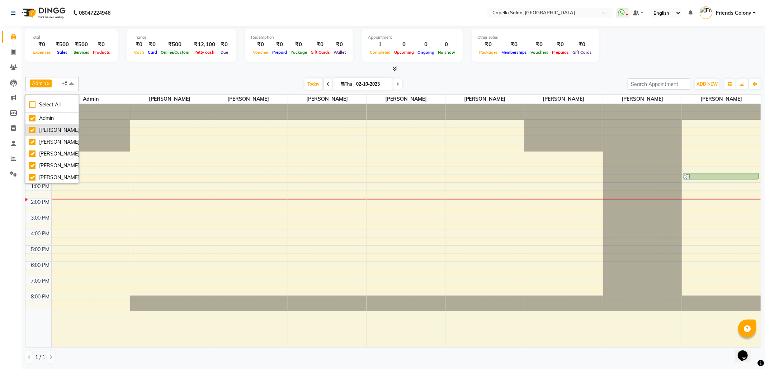
click at [38, 134] on div "[PERSON_NAME]" at bounding box center [52, 131] width 46 height 8
checkbox input "false"
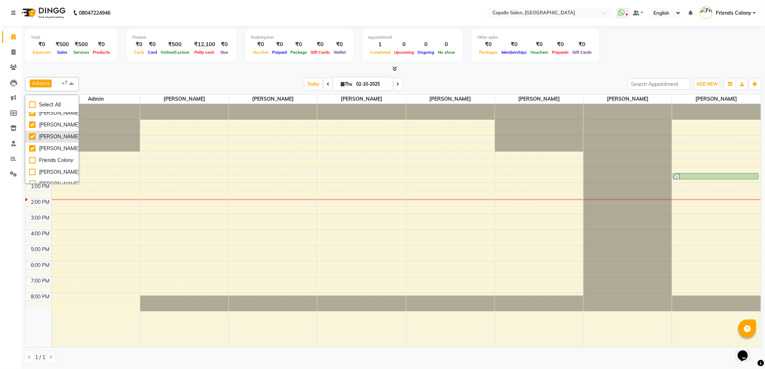
scroll to position [48, 0]
click at [47, 134] on div "[PERSON_NAME]" at bounding box center [52, 130] width 46 height 8
checkbox input "false"
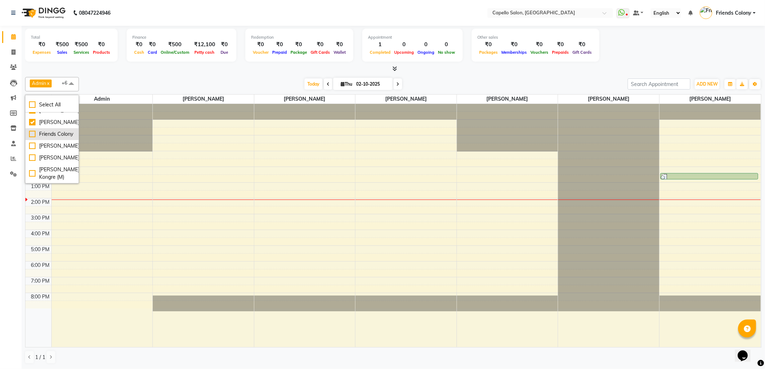
scroll to position [95, 0]
click at [47, 114] on div "[PERSON_NAME]" at bounding box center [52, 111] width 46 height 8
checkbox input "false"
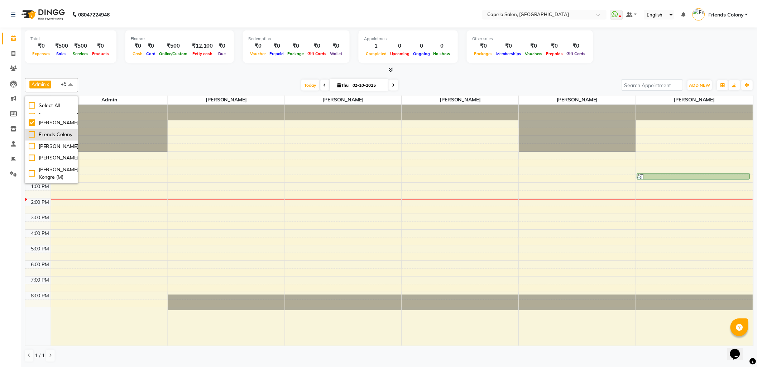
scroll to position [181, 0]
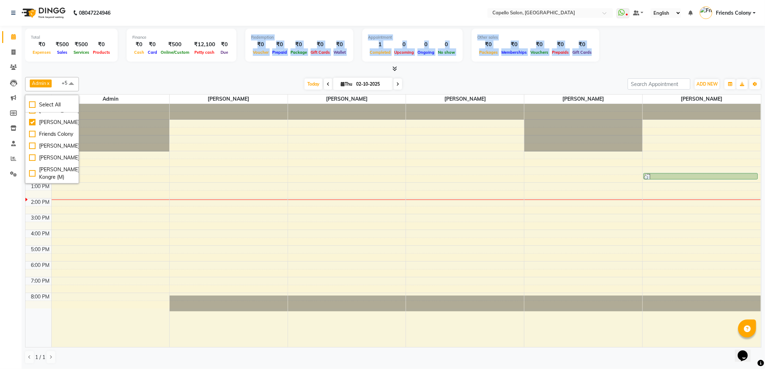
drag, startPoint x: 171, startPoint y: 63, endPoint x: 176, endPoint y: 67, distance: 5.9
click at [171, 65] on div "Total ₹0 Expenses ₹500 Sales ₹500 Services ₹0 Products Finance ₹0 Cash ₹0 Card …" at bounding box center [393, 49] width 736 height 47
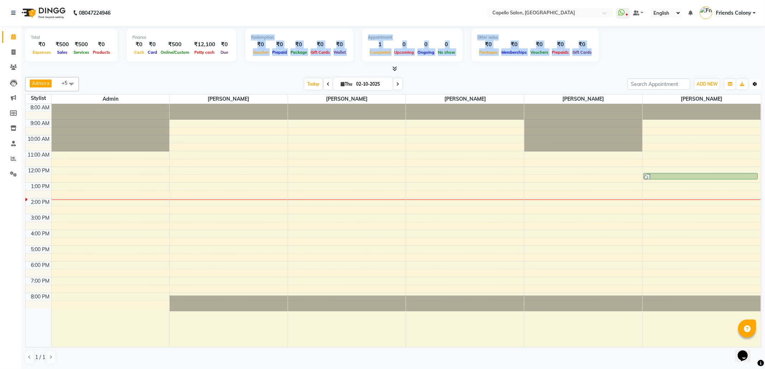
click at [756, 86] on icon "button" at bounding box center [754, 84] width 4 height 4
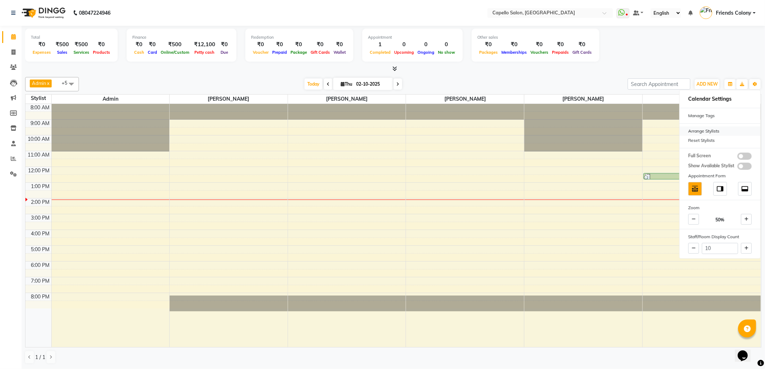
click at [716, 134] on div "Arrange Stylists" at bounding box center [719, 131] width 81 height 9
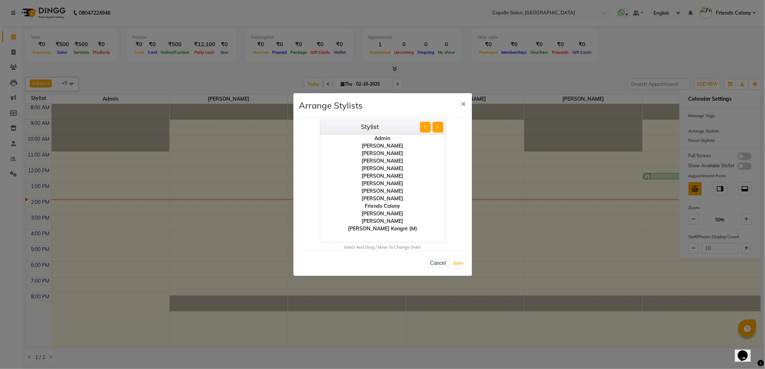
click at [371, 181] on div "[PERSON_NAME]" at bounding box center [382, 184] width 125 height 8
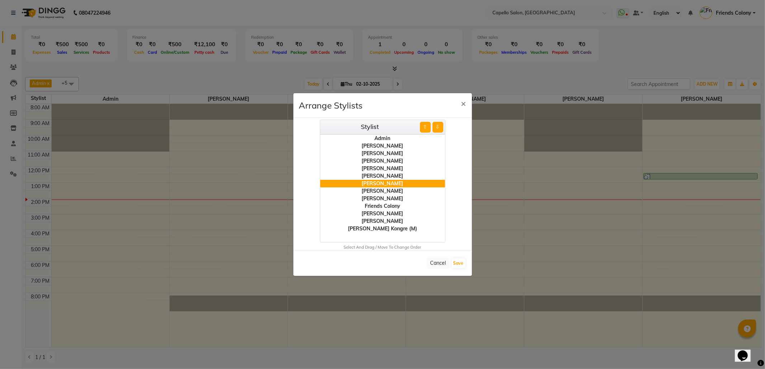
click at [423, 128] on button "⇧" at bounding box center [425, 127] width 11 height 11
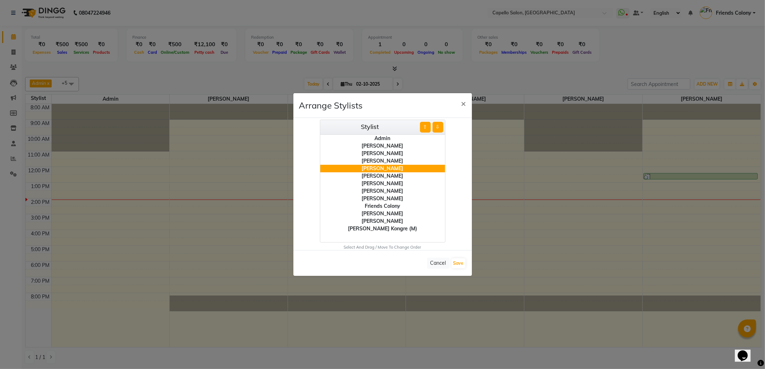
click at [423, 128] on button "⇧" at bounding box center [425, 127] width 11 height 11
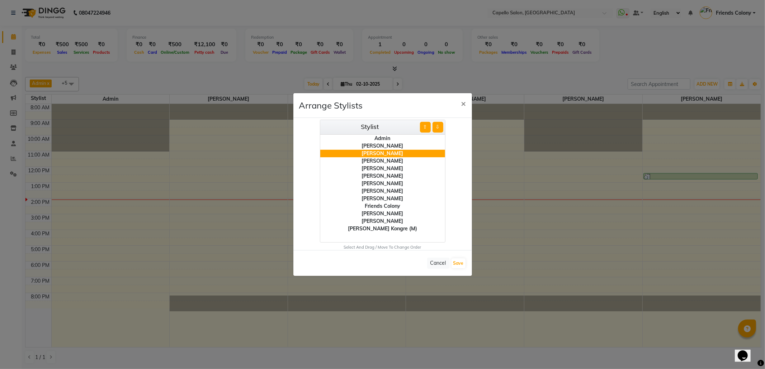
click at [423, 128] on button "⇧" at bounding box center [425, 127] width 11 height 11
click at [383, 198] on div "[PERSON_NAME]" at bounding box center [382, 199] width 125 height 8
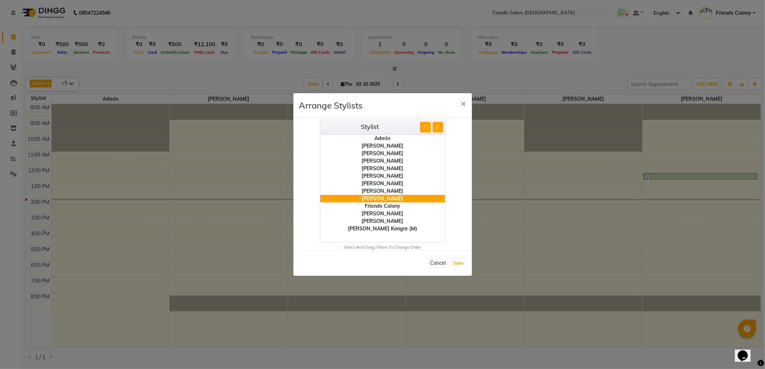
click at [424, 128] on button "⇧" at bounding box center [425, 127] width 11 height 11
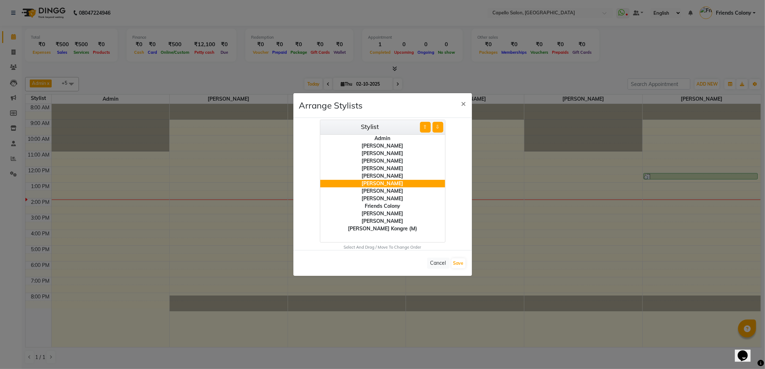
click at [424, 128] on button "⇧" at bounding box center [425, 127] width 11 height 11
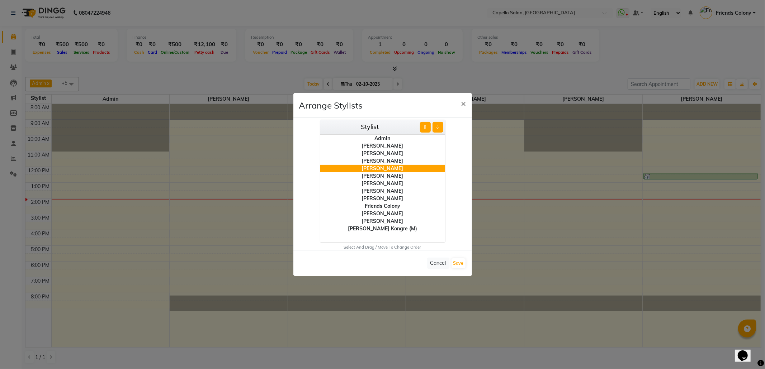
click at [424, 128] on button "⇧" at bounding box center [425, 127] width 11 height 11
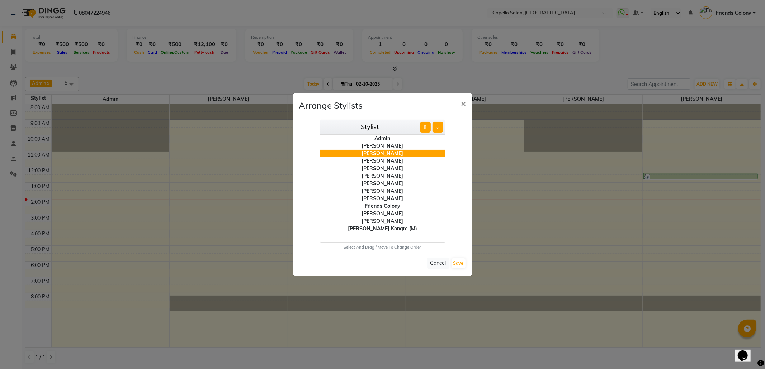
click at [380, 168] on div "[PERSON_NAME]" at bounding box center [382, 169] width 125 height 8
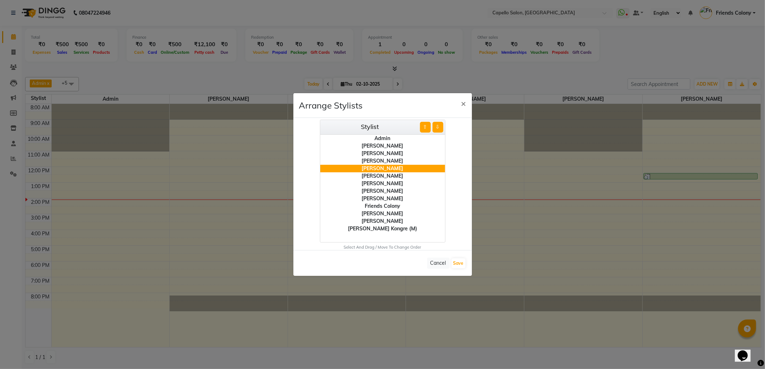
click at [424, 126] on button "⇧" at bounding box center [425, 127] width 11 height 11
click at [390, 176] on div "[PERSON_NAME]" at bounding box center [382, 176] width 125 height 8
click at [424, 123] on button "⇧" at bounding box center [425, 127] width 11 height 11
click at [390, 179] on div "[PERSON_NAME]" at bounding box center [382, 176] width 125 height 8
click at [390, 184] on div "[PERSON_NAME]" at bounding box center [382, 184] width 125 height 8
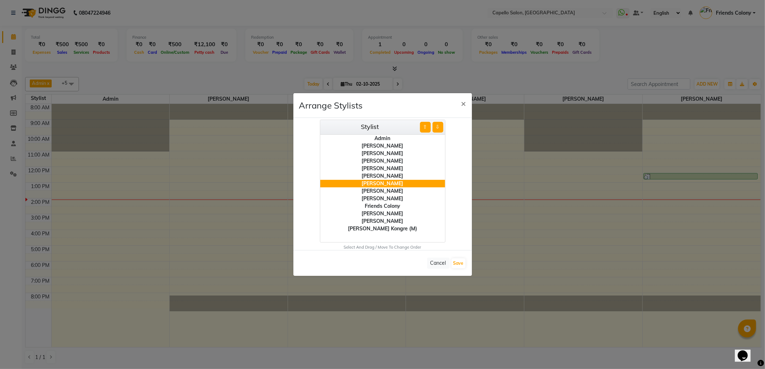
click at [423, 128] on button "⇧" at bounding box center [425, 127] width 11 height 11
click at [454, 263] on button "Save" at bounding box center [458, 263] width 14 height 10
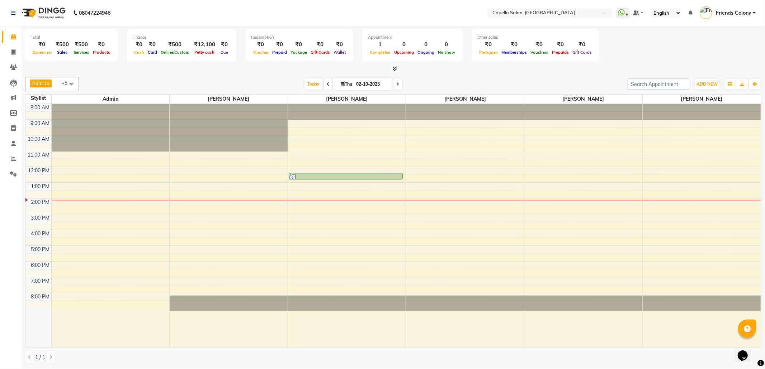
click at [532, 70] on div at bounding box center [393, 69] width 736 height 8
click at [11, 54] on icon at bounding box center [13, 51] width 4 height 5
select select "service"
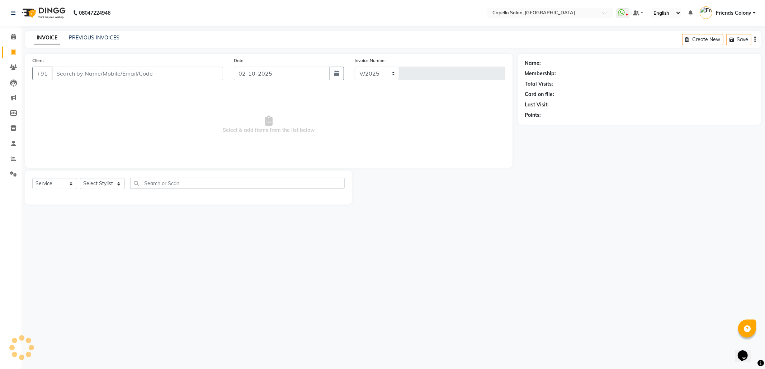
select select "3583"
type input "3287"
click at [111, 38] on link "PREVIOUS INVOICES" at bounding box center [94, 37] width 51 height 6
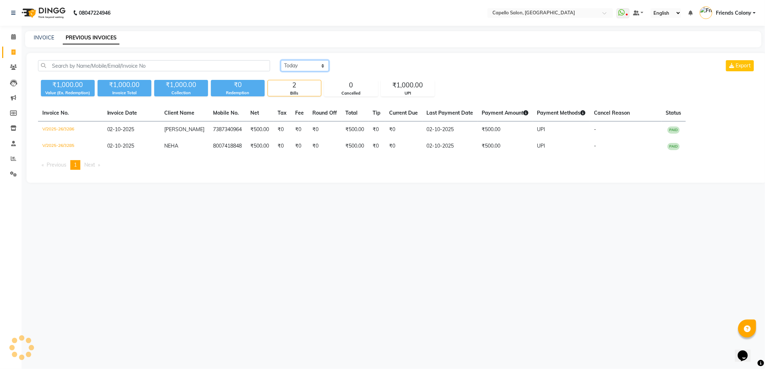
click at [309, 64] on select "Today Yesterday Custom Range" at bounding box center [305, 65] width 48 height 11
select select "yesterday"
click at [281, 60] on select "Today Yesterday Custom Range" at bounding box center [305, 65] width 48 height 11
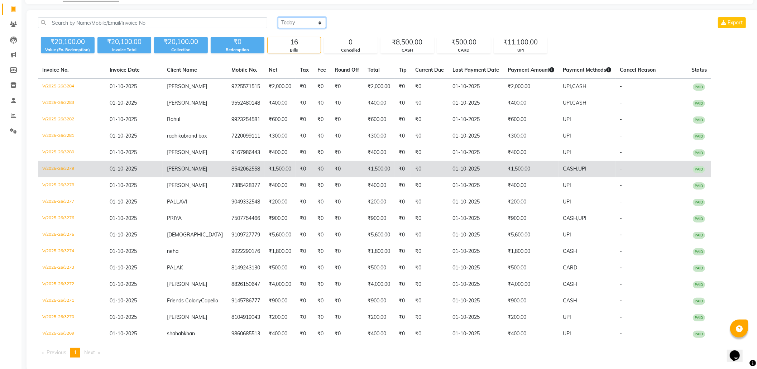
scroll to position [53, 0]
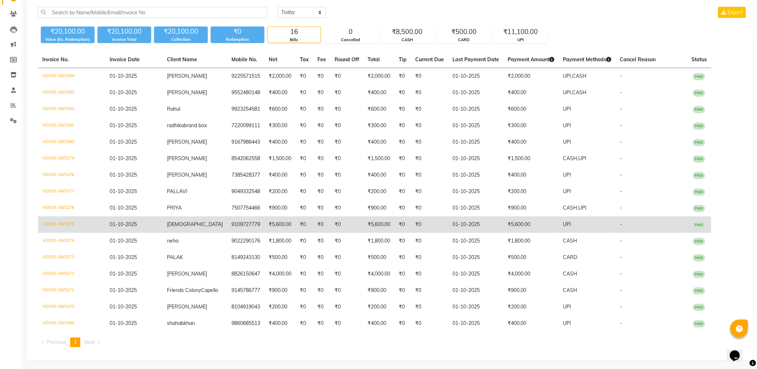
click at [377, 221] on td "₹5,600.00" at bounding box center [378, 224] width 31 height 16
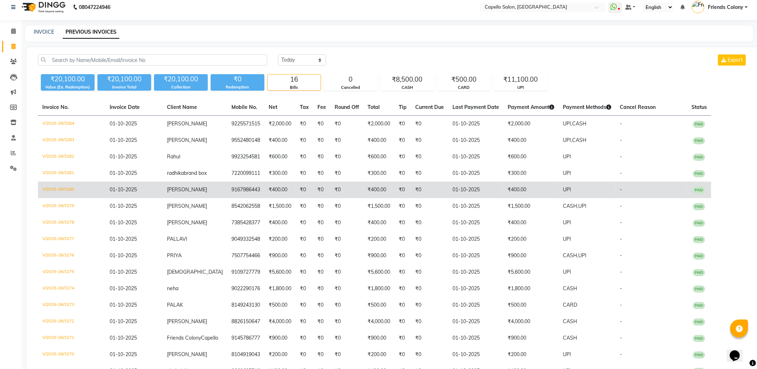
scroll to position [0, 0]
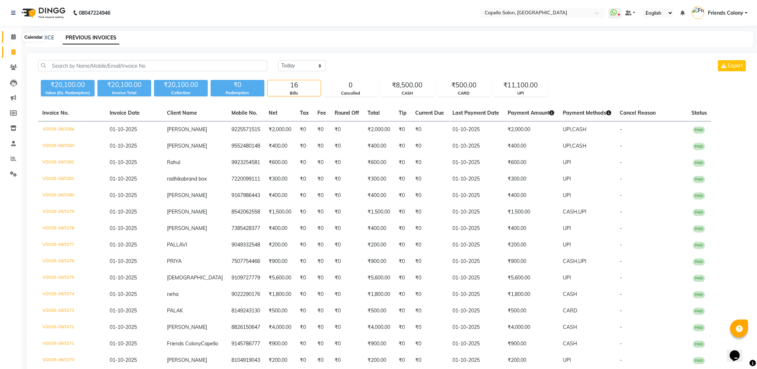
click at [15, 37] on icon at bounding box center [13, 36] width 5 height 5
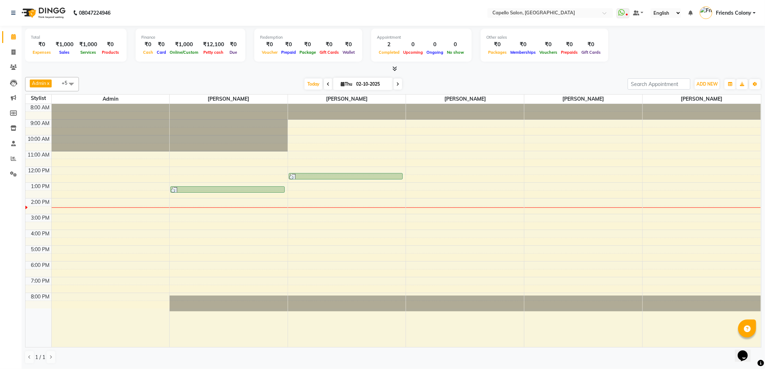
click at [0, 167] on li "Settings" at bounding box center [11, 174] width 22 height 15
click at [4, 160] on link "Reports" at bounding box center [10, 159] width 17 height 12
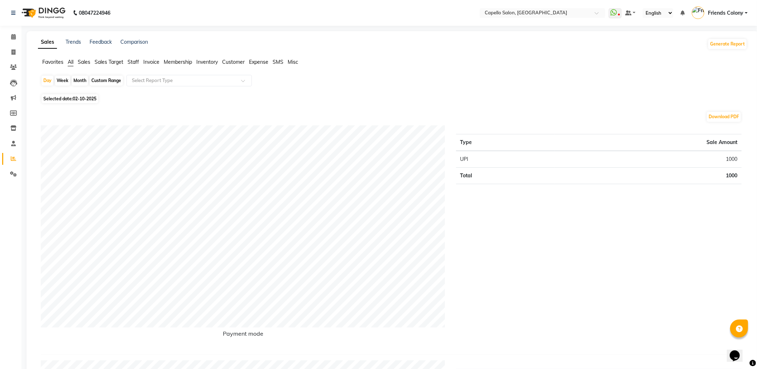
click at [133, 63] on span "Staff" at bounding box center [133, 62] width 11 height 6
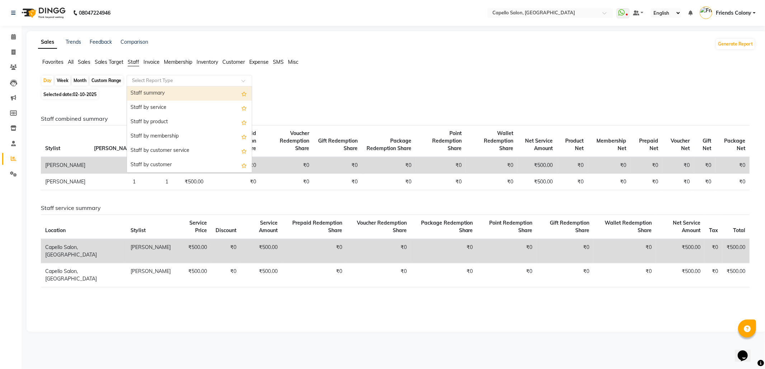
click at [133, 76] on div "Select Report Type" at bounding box center [189, 80] width 125 height 11
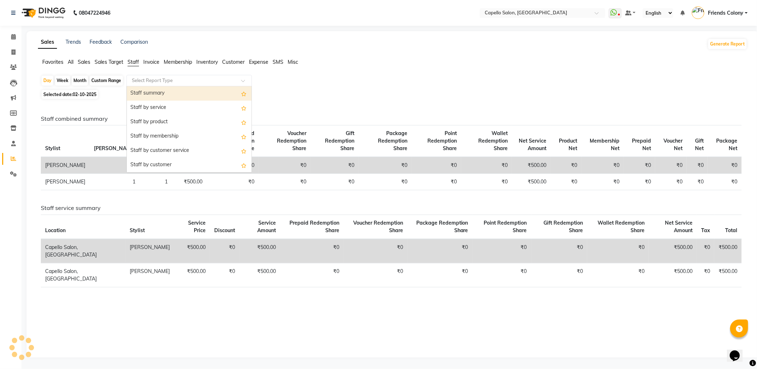
click at [135, 92] on div "Staff summary" at bounding box center [189, 93] width 125 height 14
select select "full_report"
select select "csv"
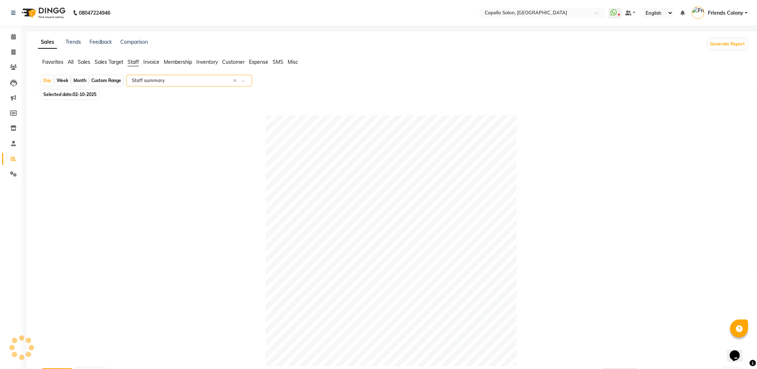
click at [87, 78] on div "Month" at bounding box center [80, 81] width 16 height 10
select select "10"
select select "2025"
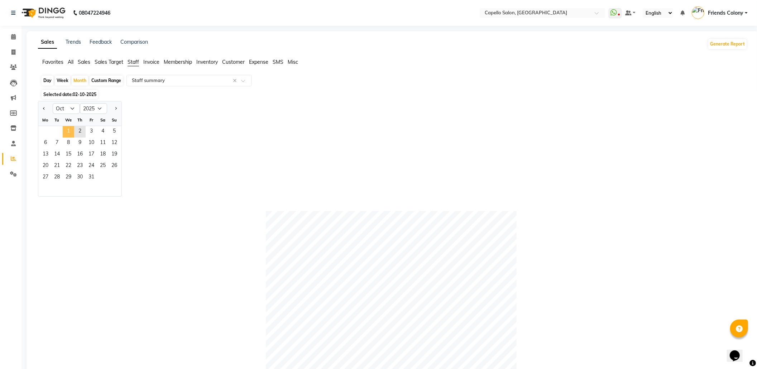
click at [69, 129] on span "1" at bounding box center [68, 131] width 11 height 11
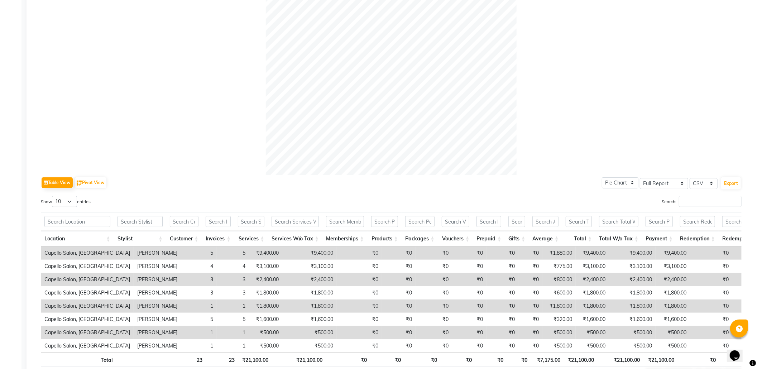
scroll to position [244, 0]
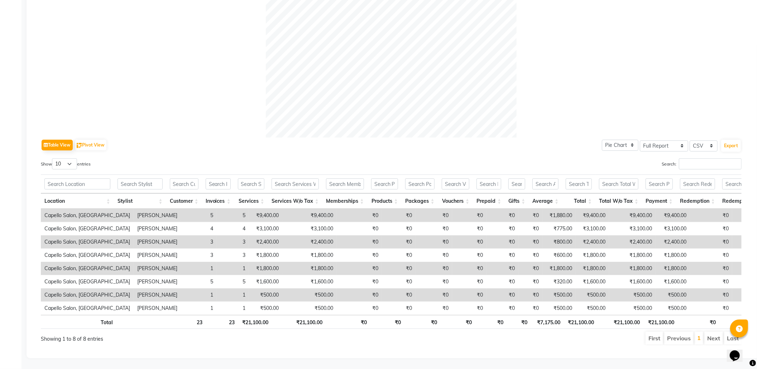
click at [282, 209] on td "₹9,400.00" at bounding box center [309, 215] width 54 height 13
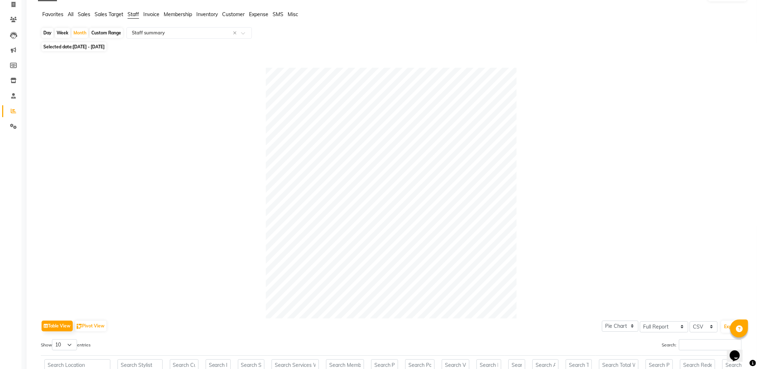
scroll to position [0, 0]
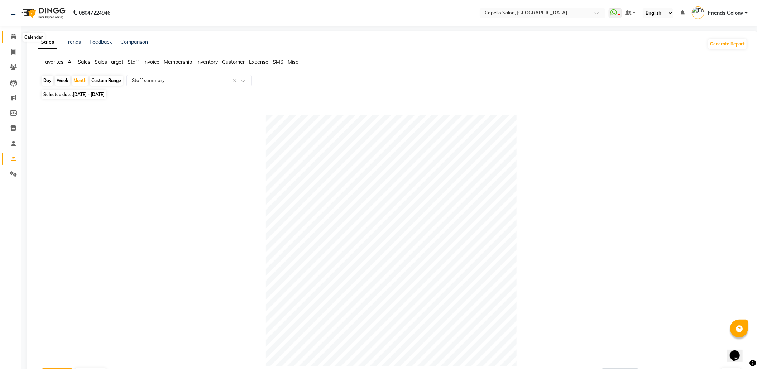
click at [11, 35] on icon at bounding box center [13, 36] width 5 height 5
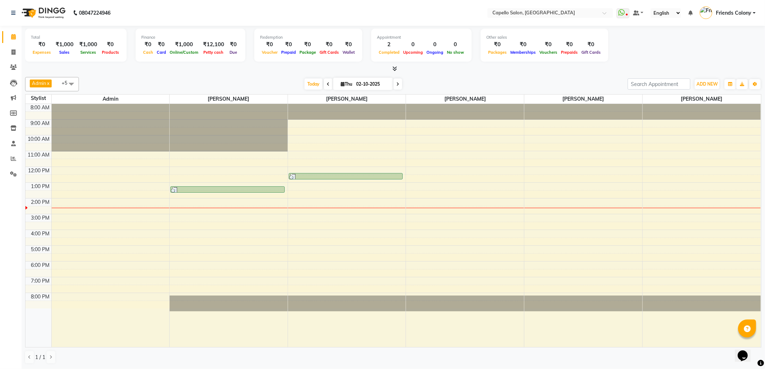
drag, startPoint x: 370, startPoint y: 250, endPoint x: 374, endPoint y: 205, distance: 44.7
click at [419, 72] on div "Total ₹0 Expenses ₹1,000 Sales ₹1,000 Services ₹0 Products Finance ₹0 Cash ₹0 C…" at bounding box center [393, 197] width 743 height 343
click at [490, 71] on div at bounding box center [393, 69] width 736 height 8
click at [12, 54] on icon at bounding box center [13, 51] width 4 height 5
select select "service"
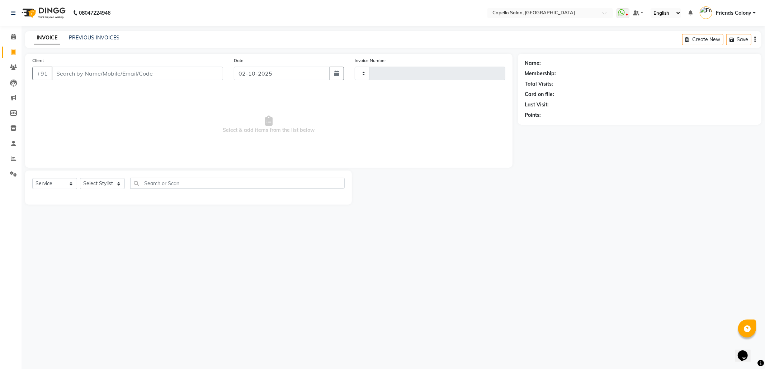
type input "3287"
select select "3583"
click at [110, 183] on select "Select Stylist" at bounding box center [102, 183] width 45 height 11
select select "29604"
click at [80, 178] on select "Select Stylist [PERSON_NAME] Admin [PERSON_NAME] Friends Colony [PERSON_NAME] […" at bounding box center [106, 183] width 53 height 11
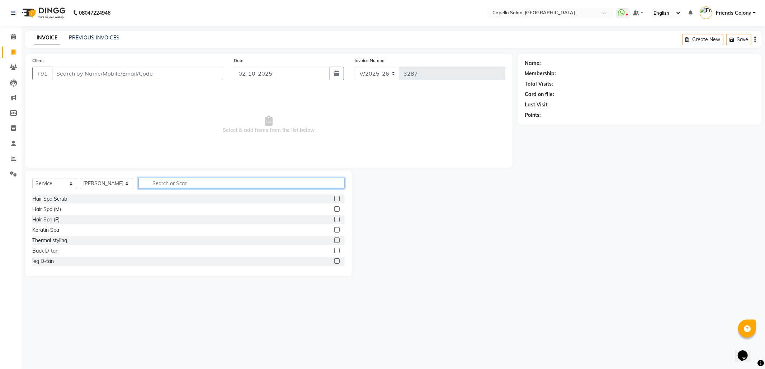
click at [170, 181] on input "text" at bounding box center [241, 183] width 206 height 11
type input "eye"
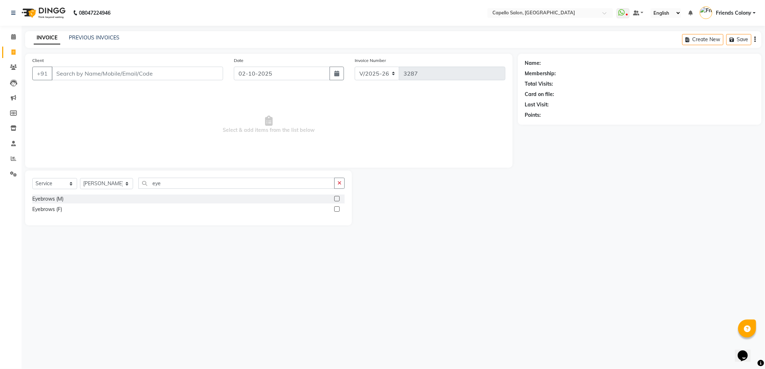
click at [338, 208] on label at bounding box center [336, 208] width 5 height 5
click at [338, 208] on input "checkbox" at bounding box center [336, 209] width 5 height 5
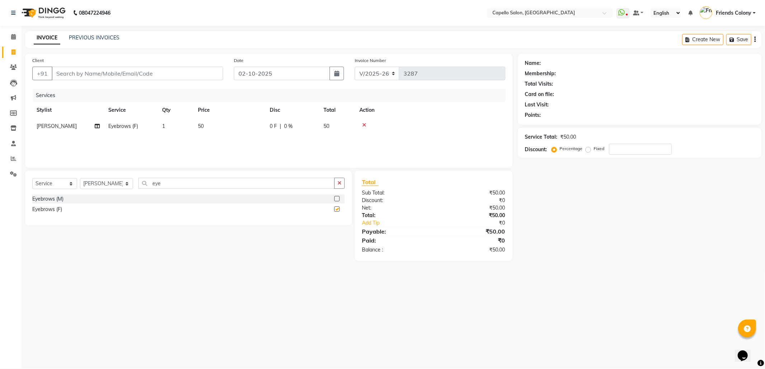
checkbox input "false"
drag, startPoint x: 203, startPoint y: 184, endPoint x: 52, endPoint y: 213, distance: 153.3
click at [55, 213] on div "Select Service Product Membership Package Voucher Prepaid Gift Card Select Styl…" at bounding box center [188, 198] width 327 height 55
type input "upp"
click at [43, 197] on div "Upper Lips" at bounding box center [44, 199] width 25 height 8
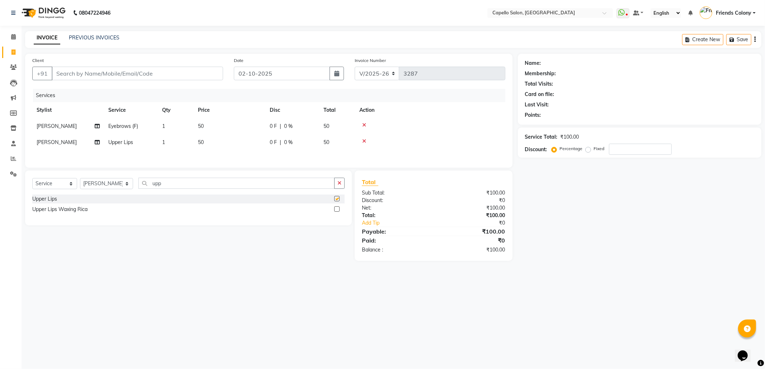
checkbox input "false"
drag, startPoint x: 161, startPoint y: 185, endPoint x: 114, endPoint y: 188, distance: 47.0
click at [114, 188] on div "Select Service Product Membership Package Voucher Prepaid Gift Card Select Styl…" at bounding box center [188, 186] width 312 height 17
type input "chi"
click at [39, 203] on div "Chin" at bounding box center [37, 199] width 10 height 8
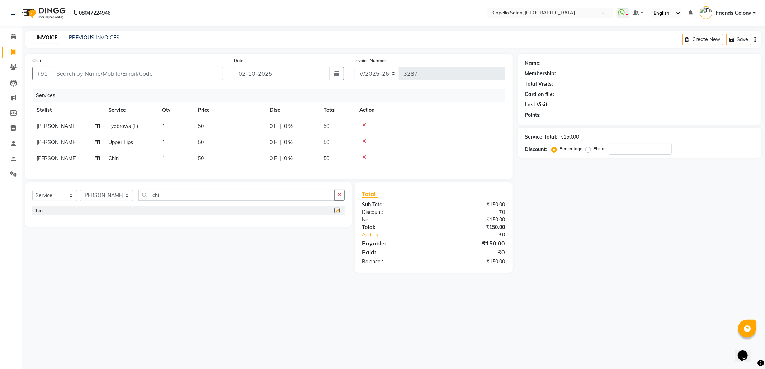
checkbox input "false"
drag, startPoint x: 170, startPoint y: 200, endPoint x: 99, endPoint y: 213, distance: 71.7
click at [99, 206] on div "Select Service Product Membership Package Voucher Prepaid Gift Card Select Styl…" at bounding box center [188, 198] width 312 height 17
type input "wash"
click at [51, 235] on div "Hair Wash ( F )" at bounding box center [49, 232] width 35 height 8
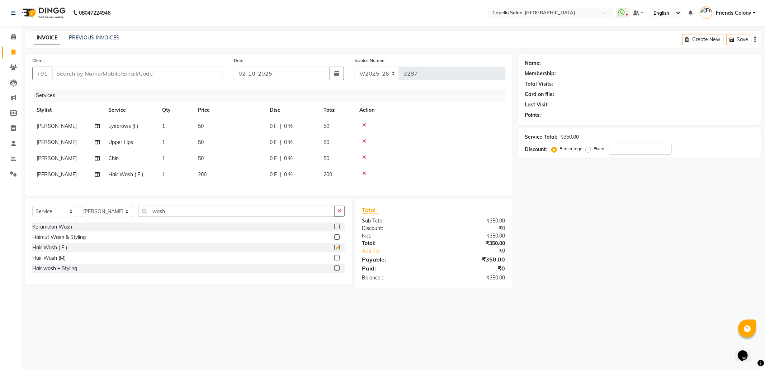
checkbox input "false"
drag, startPoint x: 174, startPoint y: 219, endPoint x: 111, endPoint y: 237, distance: 65.6
click at [111, 237] on div "Select Service Product Membership Package Voucher Prepaid Gift Card Select Styl…" at bounding box center [188, 242] width 327 height 86
type input "cut"
click at [36, 283] on div "Haircut (F)" at bounding box center [44, 279] width 24 height 8
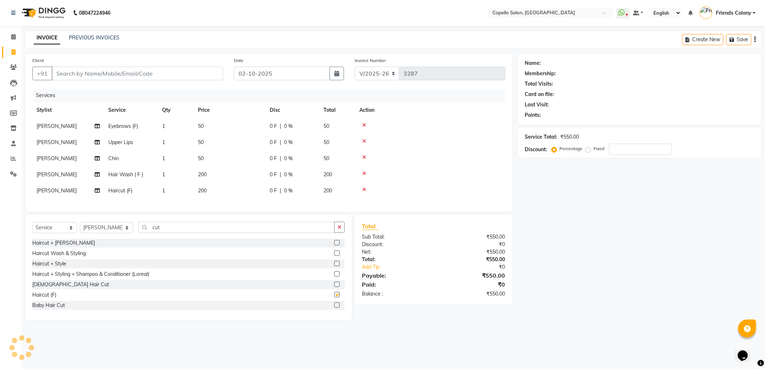
checkbox input "false"
click at [198, 192] on span "200" at bounding box center [202, 190] width 9 height 6
select select "29604"
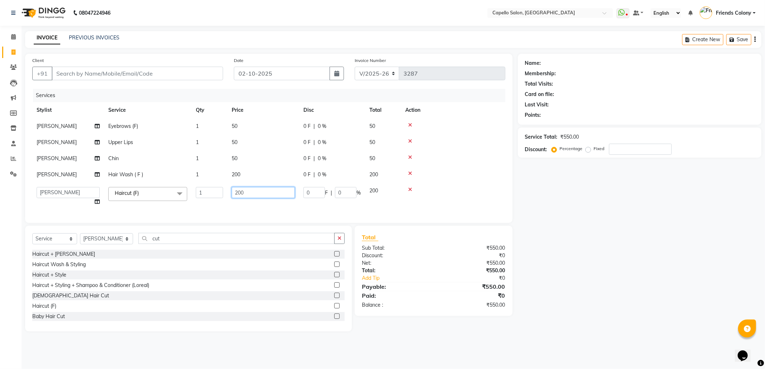
drag, startPoint x: 267, startPoint y: 189, endPoint x: 223, endPoint y: 203, distance: 46.1
click at [223, 203] on tr "aayush atkar Admin ANKIT BANDEWAR Friends Colony Harsha Shiwankar mohini godhan…" at bounding box center [268, 196] width 473 height 27
type input "100"
click at [594, 280] on div "Name: Membership: Total Visits: Card on file: Last Visit: Points: Service Total…" at bounding box center [642, 193] width 249 height 278
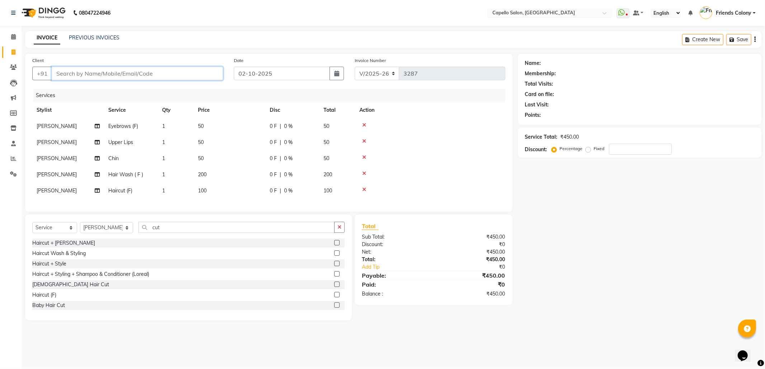
click at [143, 72] on input "Client" at bounding box center [137, 74] width 171 height 14
click at [200, 190] on span "100" at bounding box center [202, 190] width 9 height 6
select select "29604"
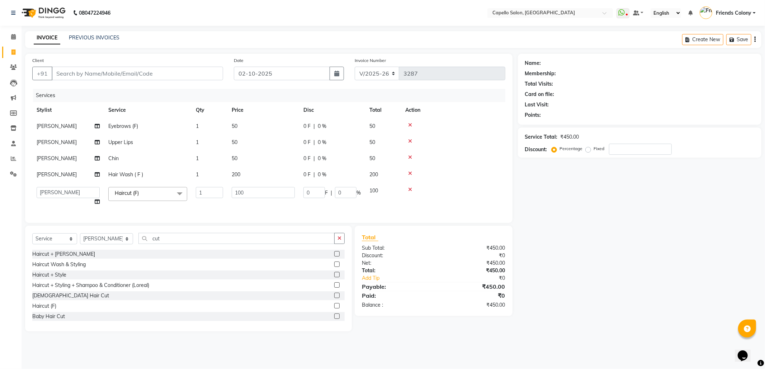
drag, startPoint x: 255, startPoint y: 184, endPoint x: 249, endPoint y: 186, distance: 6.8
click at [249, 186] on td "100" at bounding box center [263, 196] width 72 height 27
drag, startPoint x: 256, startPoint y: 189, endPoint x: 211, endPoint y: 191, distance: 45.3
click at [210, 194] on tr "aayush atkar Admin ANKIT BANDEWAR Friends Colony Harsha Shiwankar mohini godhan…" at bounding box center [268, 196] width 473 height 27
type input "99"
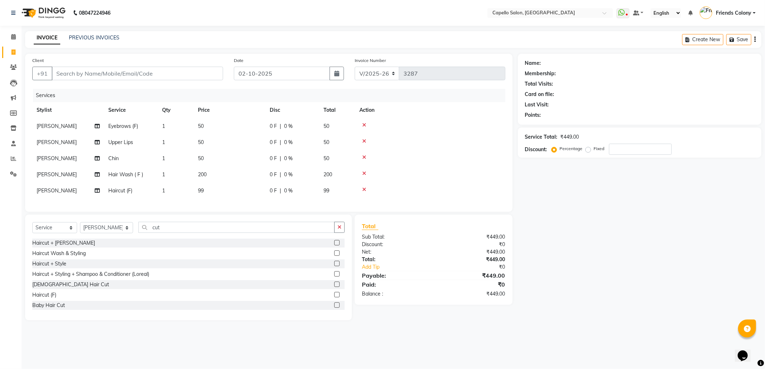
click at [533, 265] on div "Name: Membership: Total Visits: Card on file: Last Visit: Points: Service Total…" at bounding box center [642, 187] width 249 height 267
click at [201, 194] on span "99" at bounding box center [201, 190] width 6 height 6
select select "29604"
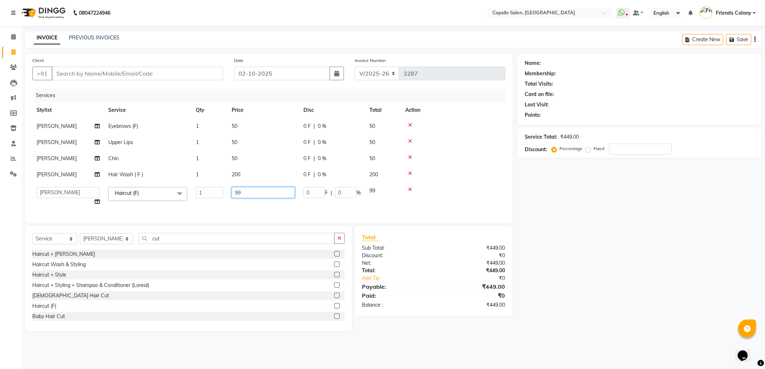
drag, startPoint x: 263, startPoint y: 189, endPoint x: 220, endPoint y: 198, distance: 44.4
click at [220, 198] on tr "aayush atkar Admin ANKIT BANDEWAR Friends Colony Harsha Shiwankar mohini godhan…" at bounding box center [268, 196] width 473 height 27
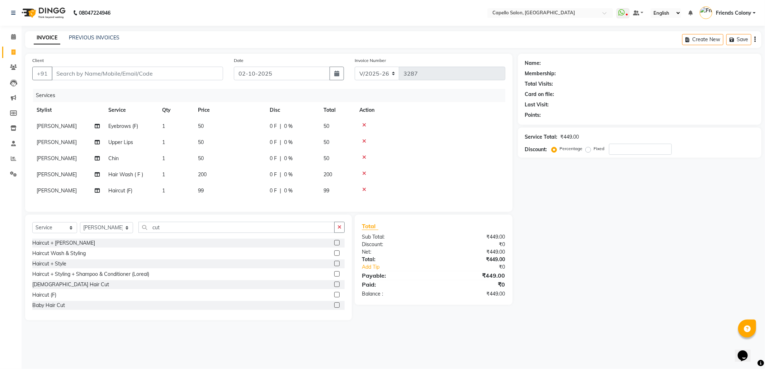
click at [625, 191] on div "Name: Membership: Total Visits: Card on file: Last Visit: Points: Service Total…" at bounding box center [642, 187] width 249 height 267
click at [113, 232] on select "Select Stylist [PERSON_NAME] Admin [PERSON_NAME] Friends Colony [PERSON_NAME] […" at bounding box center [106, 227] width 53 height 11
select select "85869"
click at [80, 229] on select "Select Stylist [PERSON_NAME] Admin [PERSON_NAME] Friends Colony [PERSON_NAME] […" at bounding box center [106, 227] width 53 height 11
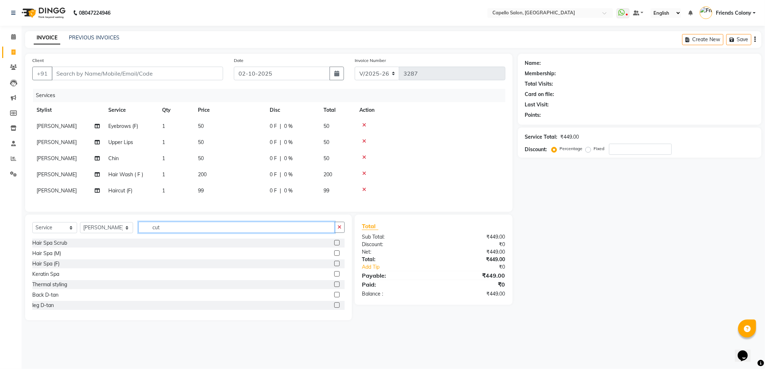
drag, startPoint x: 141, startPoint y: 235, endPoint x: 119, endPoint y: 242, distance: 22.5
click at [119, 239] on div "Select Service Product Membership Package Voucher Prepaid Gift Card Select Styl…" at bounding box center [188, 230] width 312 height 17
type input "cut"
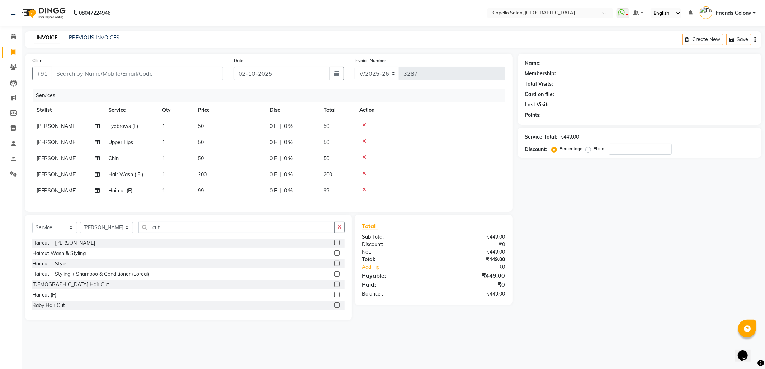
click at [334, 287] on label at bounding box center [336, 284] width 5 height 5
click at [334, 287] on input "checkbox" at bounding box center [336, 284] width 5 height 5
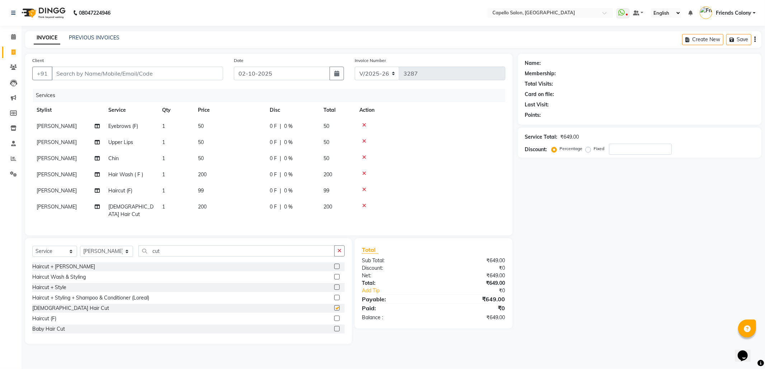
checkbox input "false"
click at [207, 210] on td "200" at bounding box center [230, 211] width 72 height 24
select select "85869"
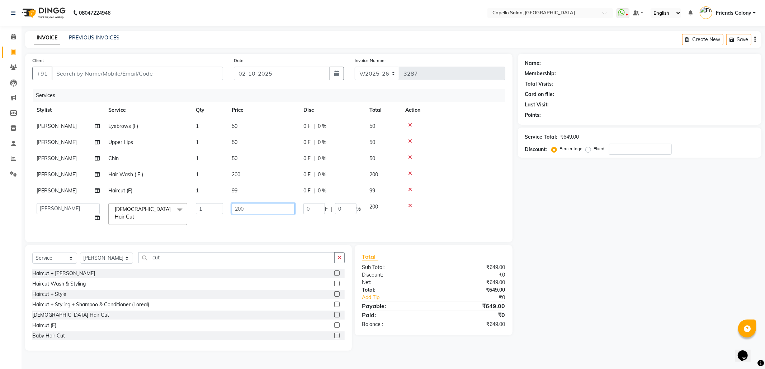
drag, startPoint x: 260, startPoint y: 211, endPoint x: 196, endPoint y: 200, distance: 64.0
click at [198, 201] on tr "aayush atkar Admin ANKIT BANDEWAR Friends Colony Harsha Shiwankar mohini godhan…" at bounding box center [268, 214] width 473 height 30
drag, startPoint x: 255, startPoint y: 208, endPoint x: 229, endPoint y: 214, distance: 26.4
click at [229, 214] on td "100" at bounding box center [263, 214] width 72 height 30
type input "99"
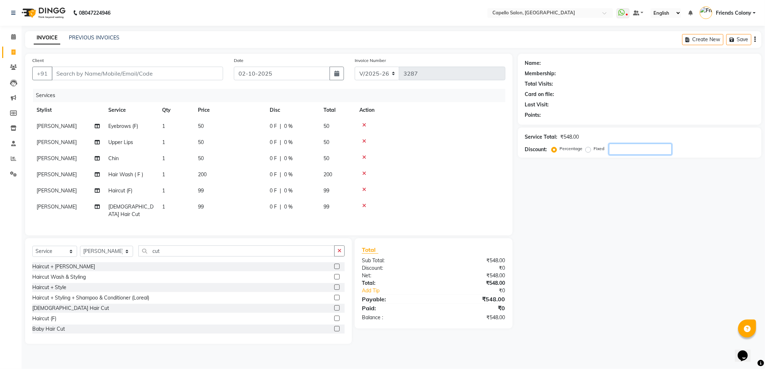
click at [657, 250] on div "Name: Membership: Total Visits: Card on file: Last Visit: Points: Service Total…" at bounding box center [642, 199] width 249 height 290
click at [134, 70] on input "Client" at bounding box center [137, 74] width 171 height 14
type input "9"
type input "0"
type input "9145786777"
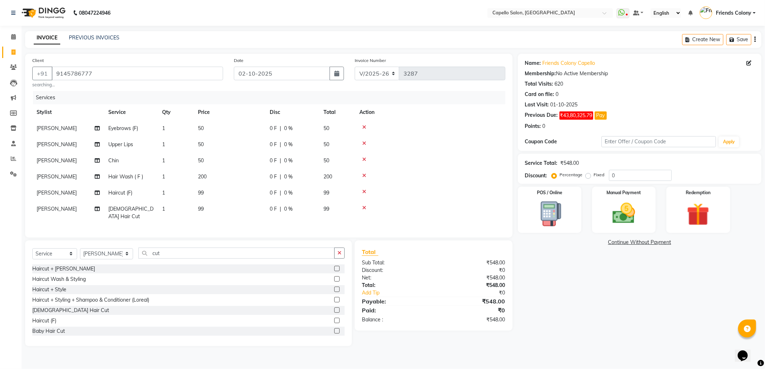
click at [633, 296] on div "Name: Friends Colony Capello Membership: No Active Membership Total Visits: 620…" at bounding box center [642, 200] width 249 height 292
drag, startPoint x: 185, startPoint y: 251, endPoint x: 95, endPoint y: 271, distance: 92.1
click at [95, 271] on div "Select Service Product Membership Package Voucher Prepaid Gift Card Select Styl…" at bounding box center [188, 294] width 327 height 106
type input "wash"
drag, startPoint x: 336, startPoint y: 289, endPoint x: 330, endPoint y: 286, distance: 6.1
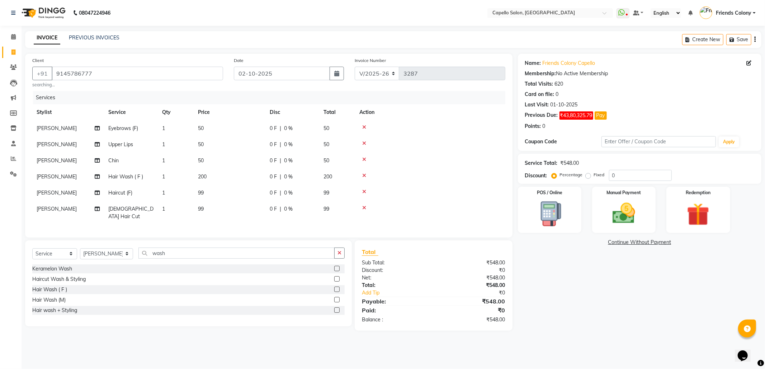
click at [336, 290] on label at bounding box center [336, 289] width 5 height 5
click at [336, 290] on input "checkbox" at bounding box center [336, 289] width 5 height 5
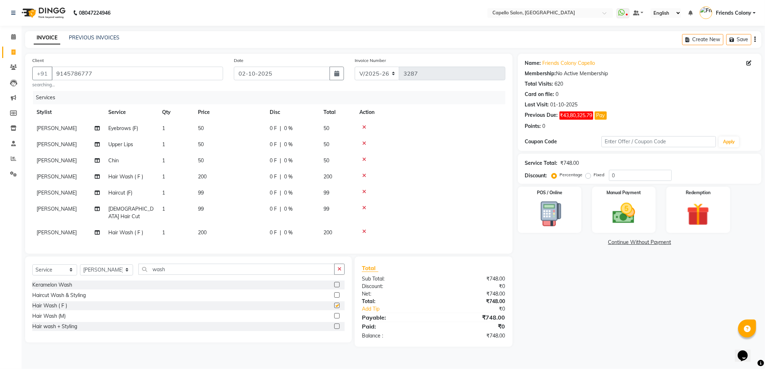
checkbox input "false"
drag, startPoint x: 158, startPoint y: 277, endPoint x: 123, endPoint y: 283, distance: 36.0
click at [92, 287] on div "Select Service Product Membership Package Voucher Prepaid Gift Card Select Styl…" at bounding box center [188, 300] width 327 height 86
click at [183, 268] on input "wash" at bounding box center [236, 269] width 196 height 11
drag, startPoint x: 183, startPoint y: 268, endPoint x: 101, endPoint y: 279, distance: 82.8
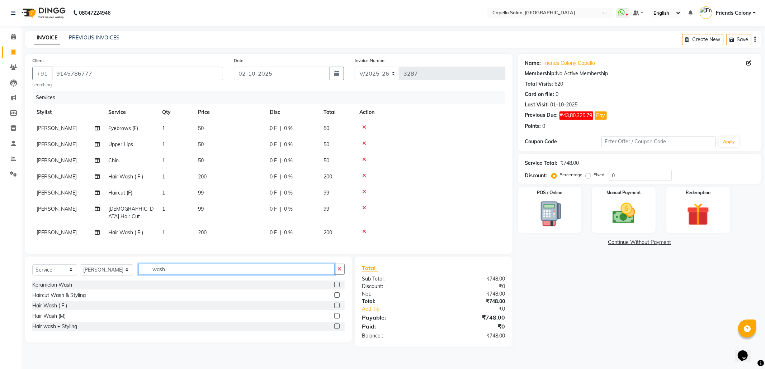
click at [101, 279] on div "Select Service Product Membership Package Voucher Prepaid Gift Card Select Styl…" at bounding box center [188, 272] width 312 height 17
type input "eye"
click at [336, 295] on label at bounding box center [336, 294] width 5 height 5
click at [336, 295] on input "checkbox" at bounding box center [336, 295] width 5 height 5
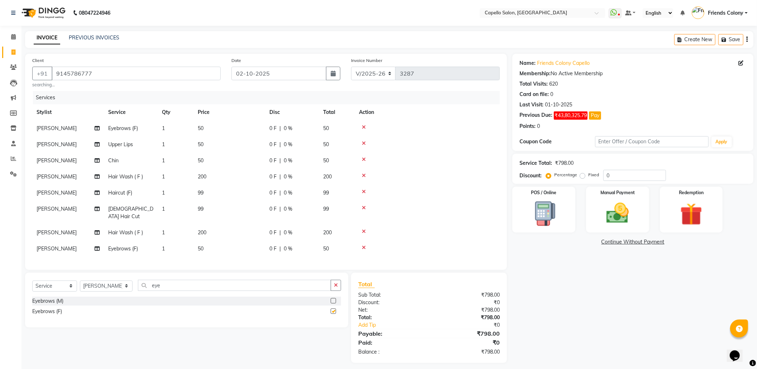
checkbox input "false"
drag, startPoint x: 158, startPoint y: 287, endPoint x: 82, endPoint y: 305, distance: 78.0
click at [82, 305] on div "Select Service Product Membership Package Voucher Prepaid Gift Card Select Styl…" at bounding box center [186, 300] width 323 height 55
type input "upp"
click at [335, 300] on label at bounding box center [333, 300] width 5 height 5
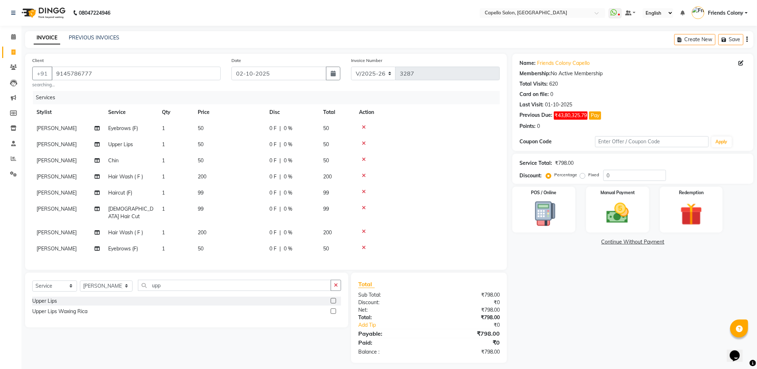
click at [335, 300] on input "checkbox" at bounding box center [333, 301] width 5 height 5
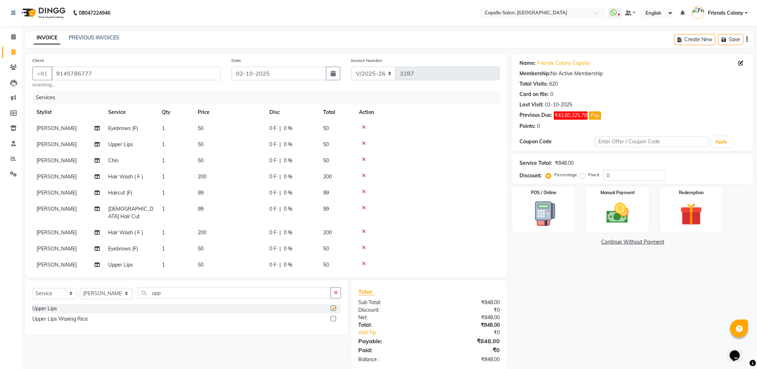
checkbox input "false"
click at [594, 288] on div "Name: Friends Colony Capello Membership: No Active Membership Total Visits: 620…" at bounding box center [636, 212] width 247 height 317
click at [623, 223] on img at bounding box center [618, 213] width 38 height 27
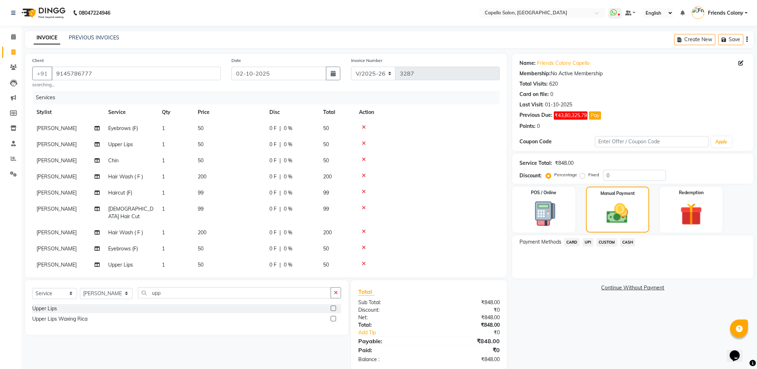
click at [590, 244] on span "UPI" at bounding box center [588, 242] width 11 height 8
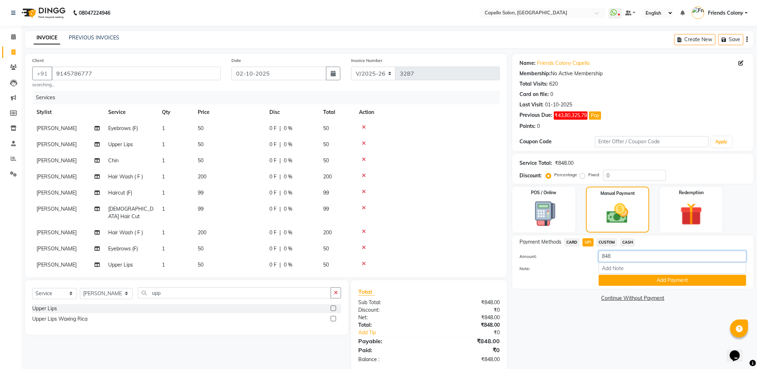
drag, startPoint x: 604, startPoint y: 258, endPoint x: 550, endPoint y: 267, distance: 55.2
click at [550, 267] on div "Amount: 848 Note: Add Payment" at bounding box center [633, 268] width 227 height 35
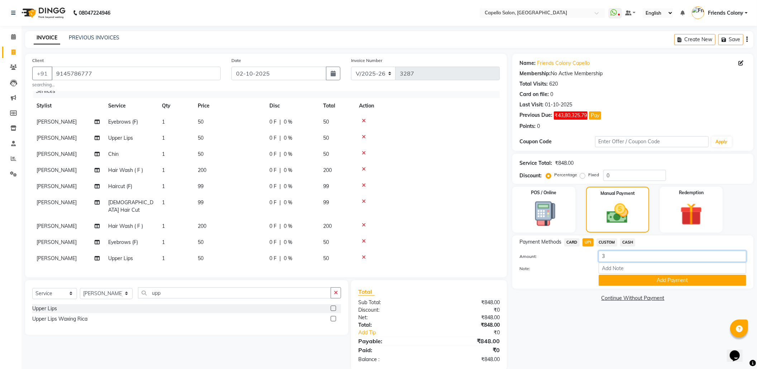
scroll to position [8, 0]
type input "3"
click at [60, 254] on span "[PERSON_NAME]" at bounding box center [57, 257] width 40 height 6
select select "85869"
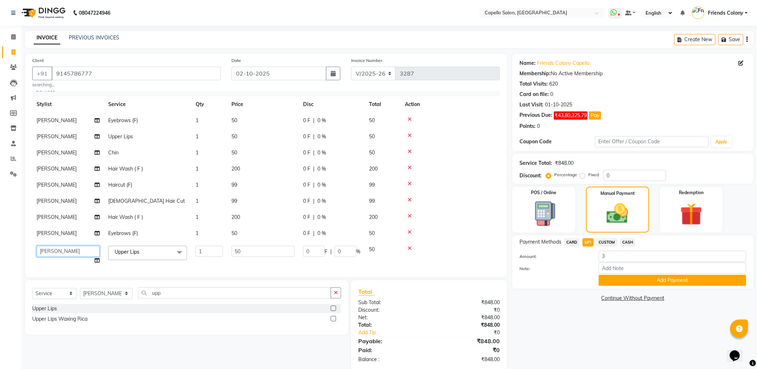
click at [60, 250] on select "aayush atkar Admin ANKIT BANDEWAR Friends Colony Harsha Shiwankar mohini godhan…" at bounding box center [68, 251] width 63 height 11
select select "29604"
click at [59, 234] on span "[PERSON_NAME]" at bounding box center [57, 233] width 40 height 6
select select "85869"
click at [59, 234] on select "aayush atkar Admin ANKIT BANDEWAR Friends Colony Harsha Shiwankar mohini godhan…" at bounding box center [68, 235] width 63 height 11
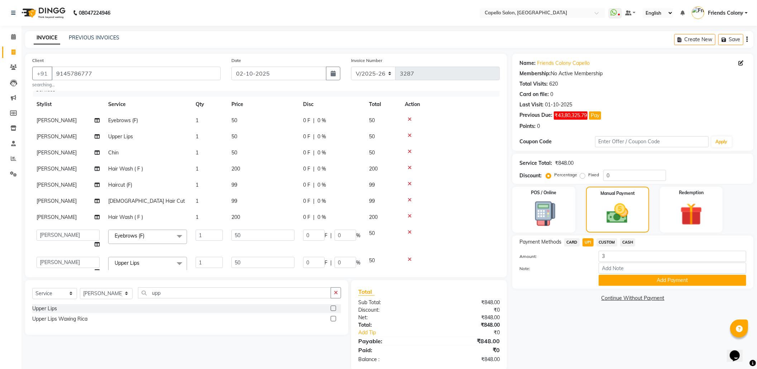
select select "29604"
click at [589, 324] on div "Name: Friends Colony Capello Membership: No Active Membership Total Visits: 620…" at bounding box center [636, 212] width 247 height 317
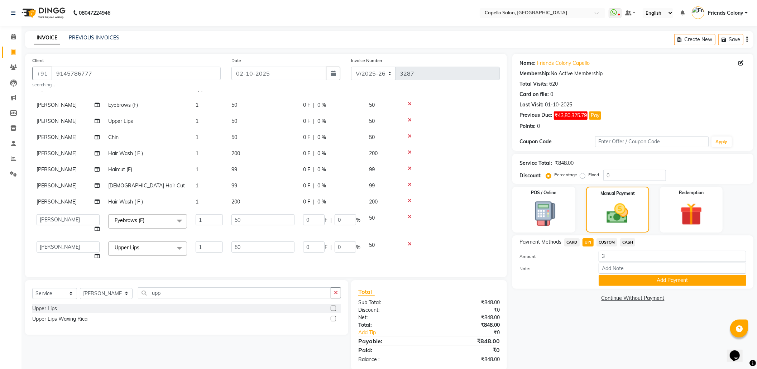
scroll to position [0, 0]
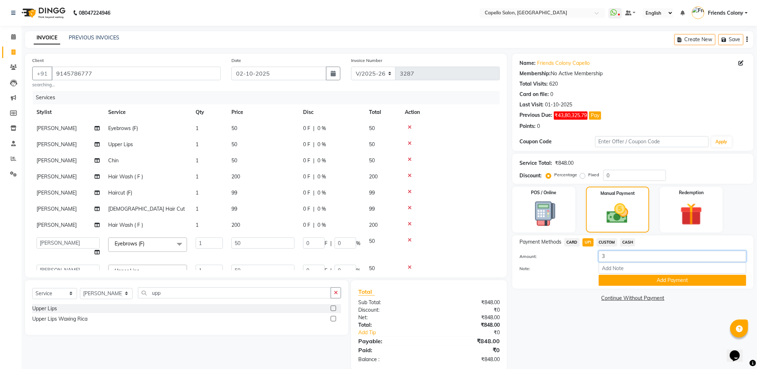
drag, startPoint x: 605, startPoint y: 257, endPoint x: 581, endPoint y: 259, distance: 24.8
click at [581, 259] on div "Amount: 3" at bounding box center [633, 257] width 238 height 12
type input "300"
click at [627, 285] on button "Add Payment" at bounding box center [673, 280] width 148 height 11
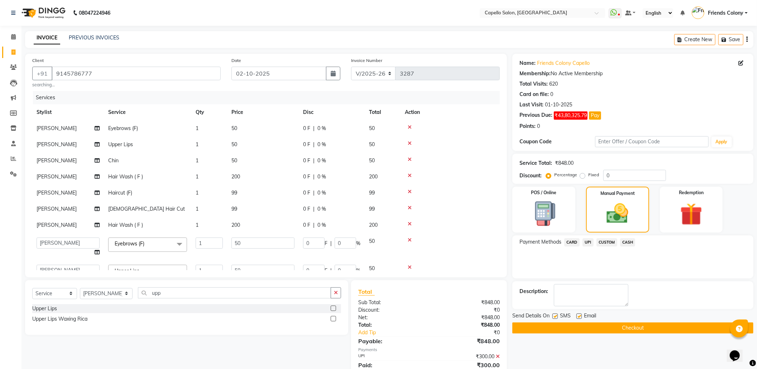
click at [630, 243] on span "CASH" at bounding box center [627, 242] width 15 height 8
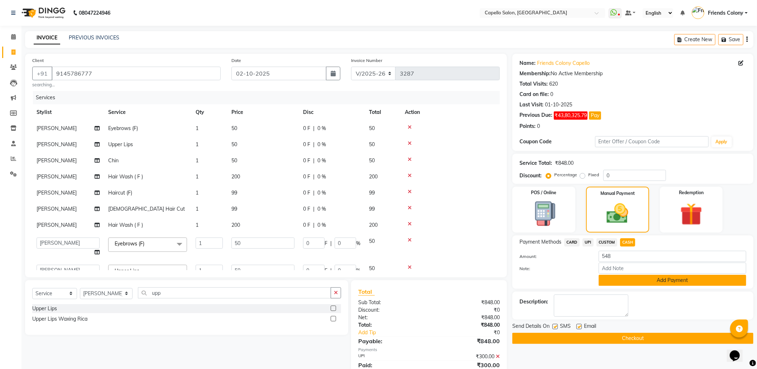
click at [632, 279] on button "Add Payment" at bounding box center [673, 280] width 148 height 11
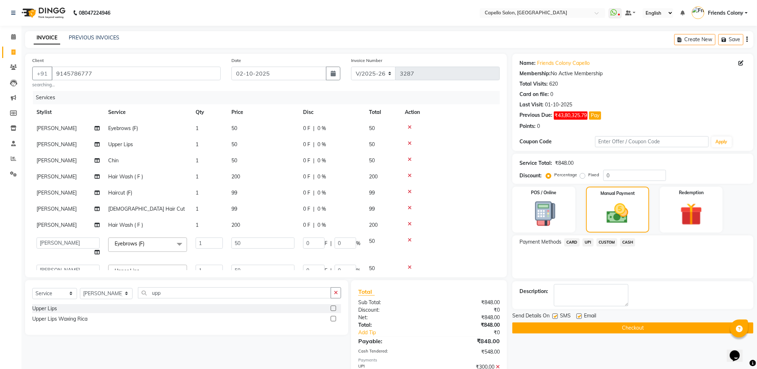
click at [556, 318] on label at bounding box center [555, 316] width 5 height 5
click at [556, 318] on input "checkbox" at bounding box center [555, 316] width 5 height 5
checkbox input "false"
click at [581, 316] on label at bounding box center [579, 316] width 5 height 5
click at [581, 316] on input "checkbox" at bounding box center [579, 316] width 5 height 5
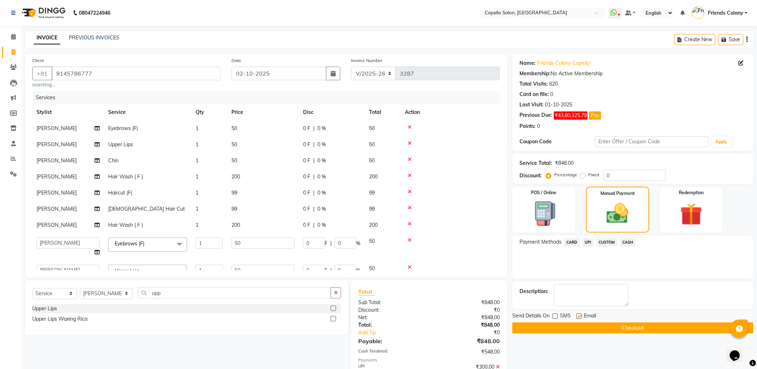
checkbox input "false"
click at [581, 322] on div "Send Details On SMS Email Checkout" at bounding box center [633, 323] width 241 height 22
click at [580, 328] on button "Checkout" at bounding box center [633, 328] width 241 height 11
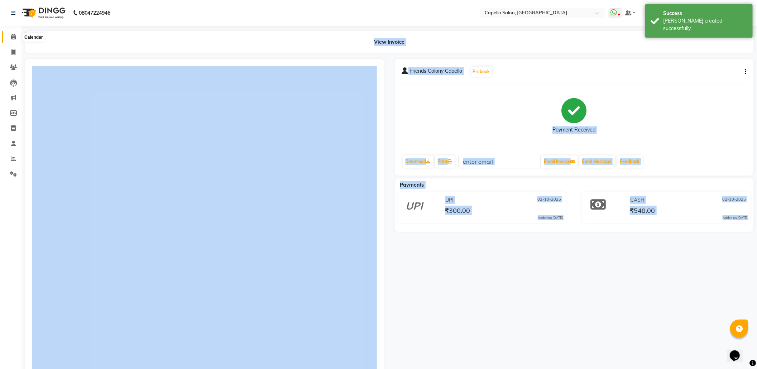
click at [9, 37] on span at bounding box center [13, 37] width 13 height 8
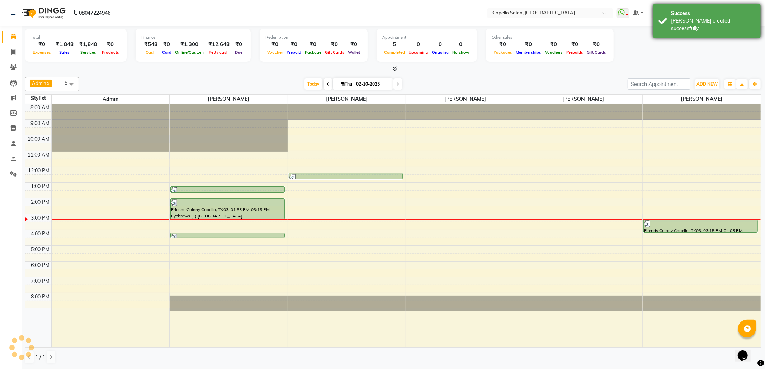
click at [671, 20] on div "[PERSON_NAME] created successfully." at bounding box center [713, 24] width 84 height 15
click at [660, 55] on div "Total ₹0 Expenses ₹1,848 Sales ₹1,848 Services ₹0 Products Finance ₹548 Cash ₹0…" at bounding box center [393, 46] width 736 height 35
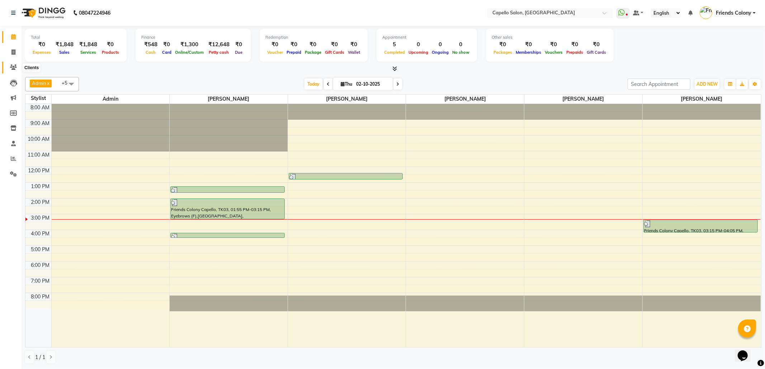
click at [10, 69] on icon at bounding box center [13, 67] width 7 height 5
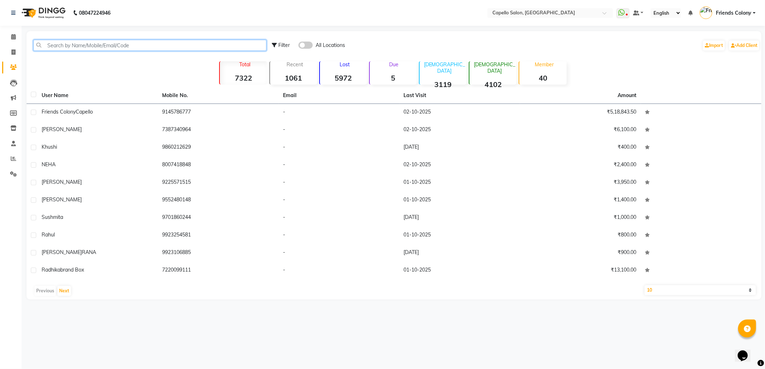
drag, startPoint x: 100, startPoint y: 44, endPoint x: 100, endPoint y: 35, distance: 9.0
click at [100, 43] on input "text" at bounding box center [149, 45] width 233 height 11
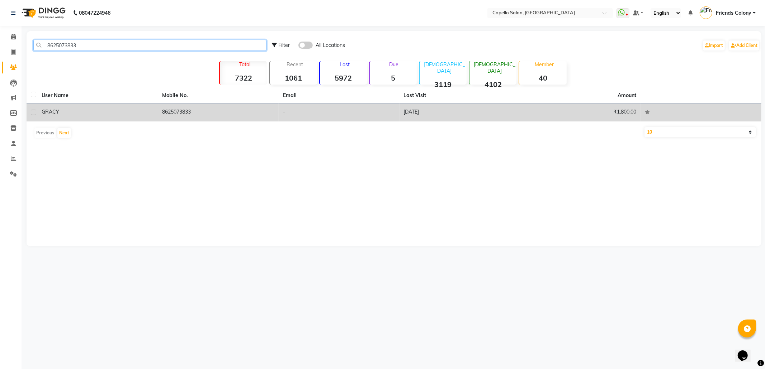
type input "8625073833"
click at [179, 116] on td "8625073833" at bounding box center [218, 113] width 121 height 18
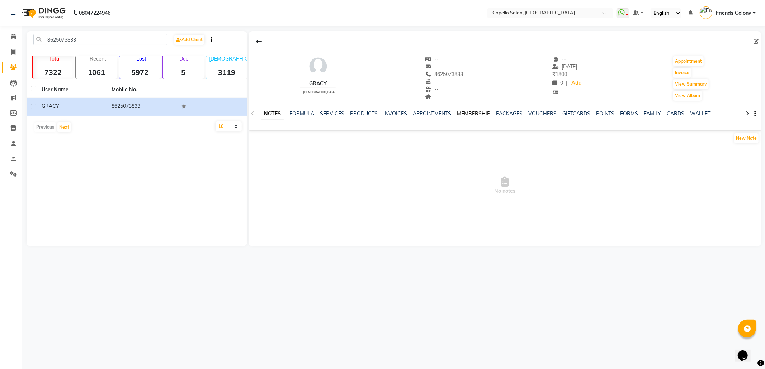
click at [482, 113] on link "MEMBERSHIP" at bounding box center [473, 113] width 33 height 6
click at [518, 113] on link "VOUCHERS" at bounding box center [513, 113] width 28 height 6
click at [430, 114] on link "MEMBERSHIP" at bounding box center [426, 113] width 33 height 6
click at [291, 115] on link "SERVICES" at bounding box center [297, 113] width 24 height 6
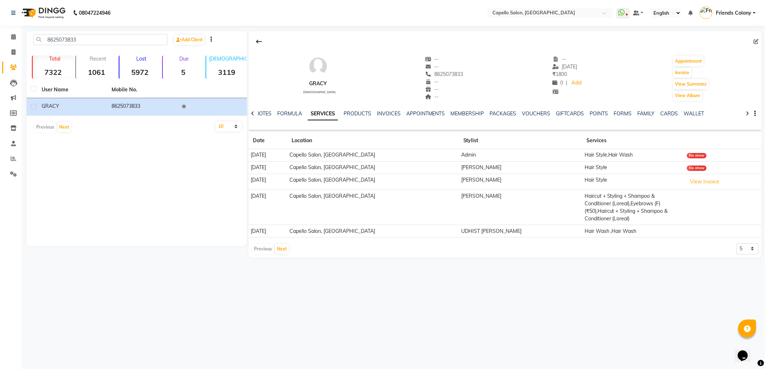
drag, startPoint x: 108, startPoint y: 57, endPoint x: 401, endPoint y: 155, distance: 309.3
click at [135, 48] on div "8625073833 Add Client Total 7322 Recent 1061 Lost 5972 Due 5 Male 3119 Female 4…" at bounding box center [137, 138] width 220 height 215
drag, startPoint x: 99, startPoint y: 38, endPoint x: 0, endPoint y: 62, distance: 102.1
click at [0, 61] on app-home "08047224946 Select Location × Capello Salon, Friends Colony WhatsApp Status ✕ S…" at bounding box center [382, 134] width 765 height 268
click at [13, 37] on icon at bounding box center [13, 36] width 5 height 5
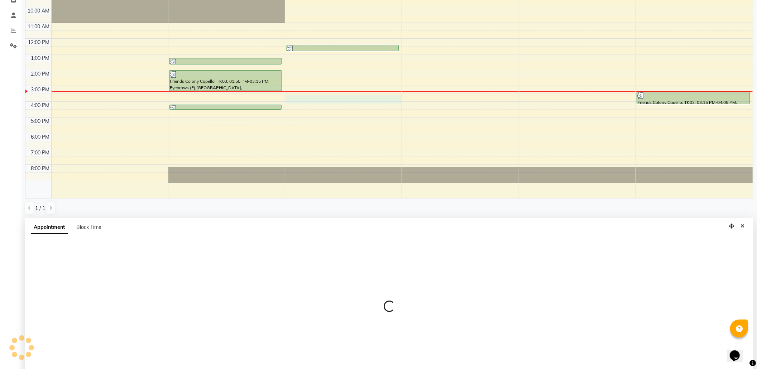
scroll to position [141, 0]
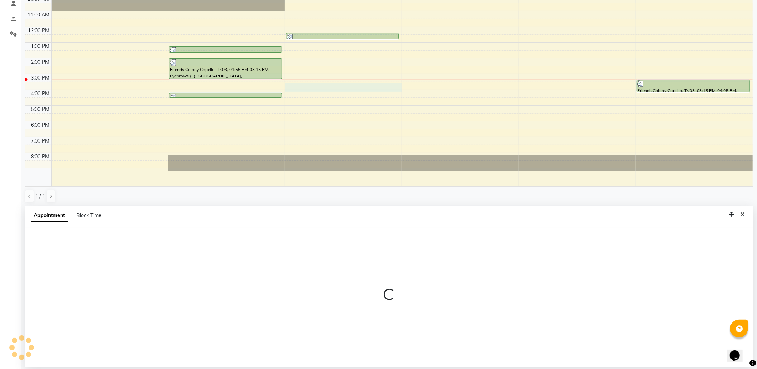
select select "75586"
select select "tentative"
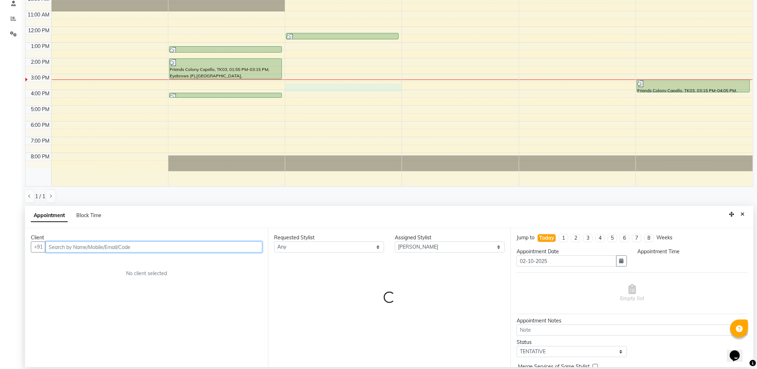
select select "930"
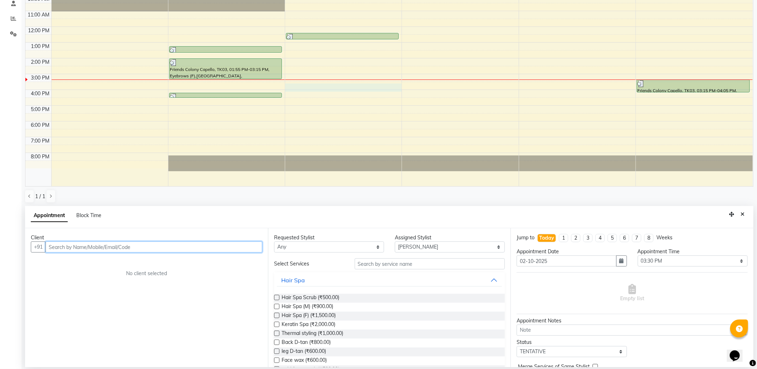
paste input "8625073833"
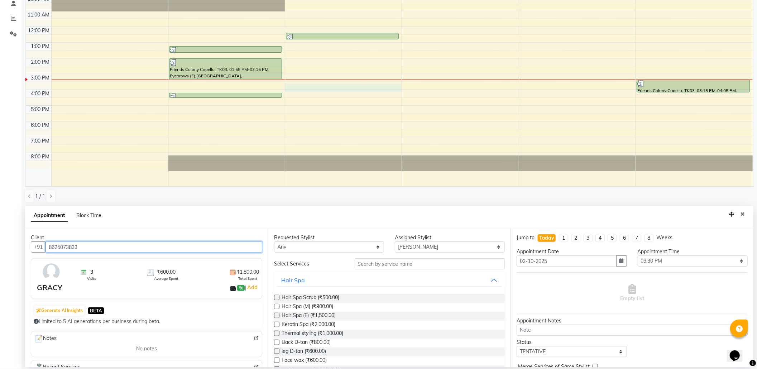
type input "8625073833"
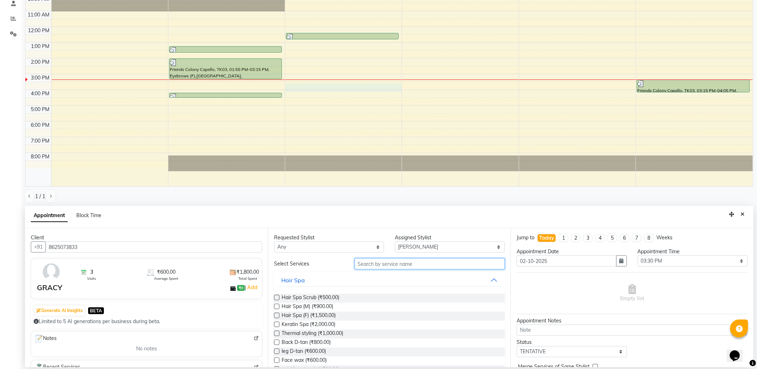
click at [378, 264] on input "text" at bounding box center [430, 263] width 151 height 11
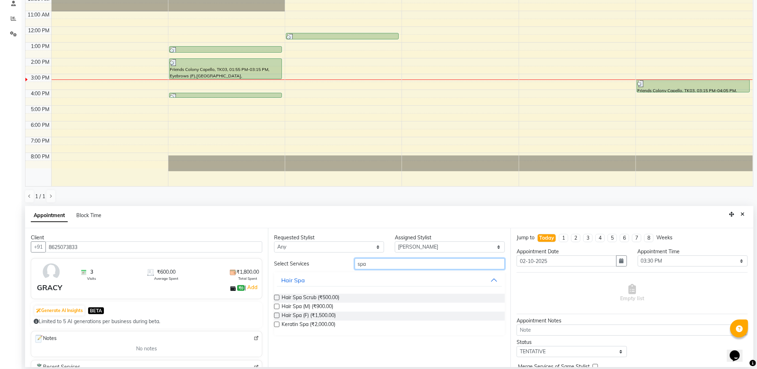
type input "spa"
click at [275, 315] on label at bounding box center [276, 315] width 5 height 5
click at [275, 315] on input "checkbox" at bounding box center [276, 316] width 5 height 5
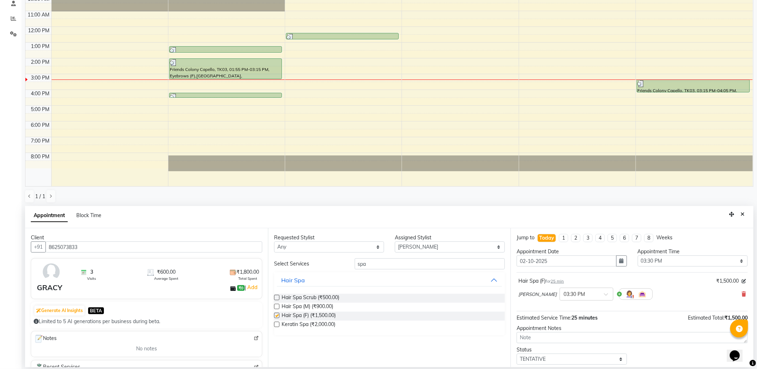
checkbox input "false"
drag, startPoint x: 368, startPoint y: 268, endPoint x: 316, endPoint y: 276, distance: 52.6
click at [316, 276] on div "Select Services spa Hair Spa Hair Spa Scrub (₹500.00) Hair Spa (M) (₹900.00) Ha…" at bounding box center [389, 296] width 231 height 77
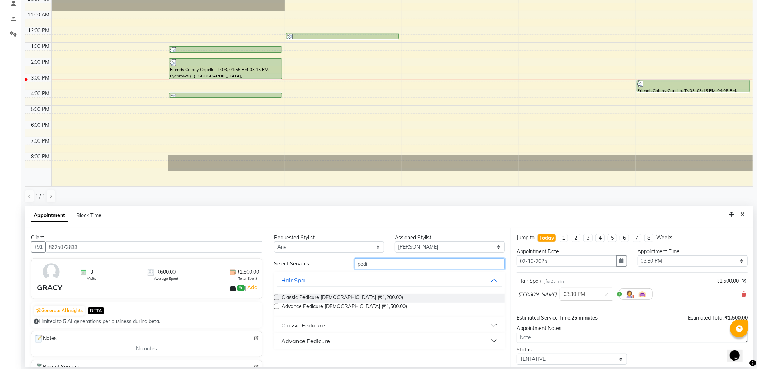
type input "pedi"
click at [304, 340] on div "Advance Pedicure" at bounding box center [305, 341] width 49 height 9
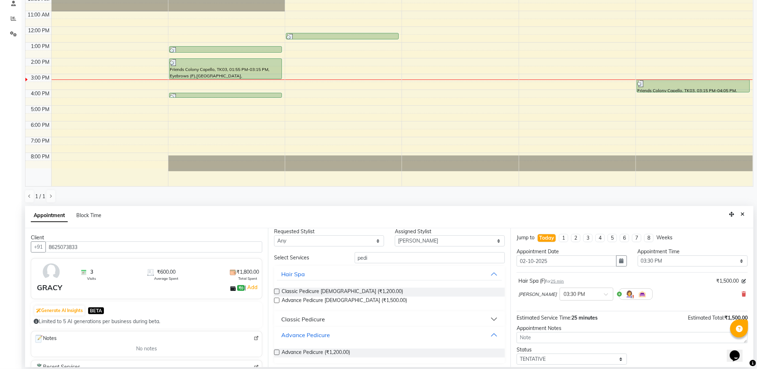
scroll to position [8, 0]
click at [292, 350] on span "Advance Pedicure (₹1,200.00)" at bounding box center [316, 351] width 68 height 9
checkbox input "false"
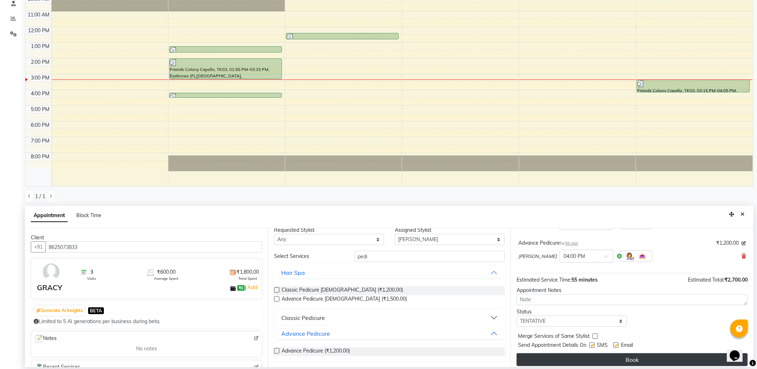
scroll to position [76, 0]
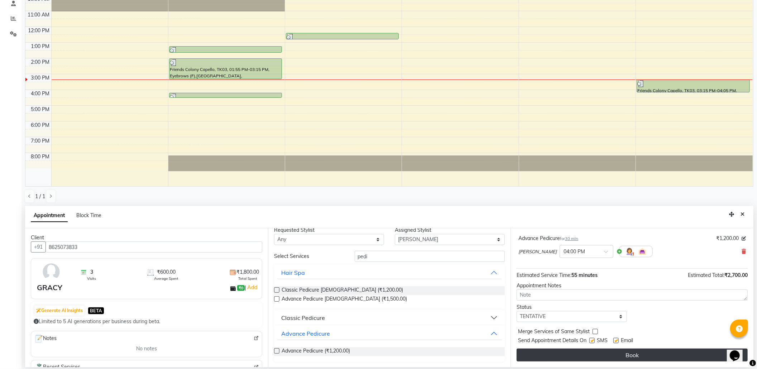
click at [575, 358] on button "Book" at bounding box center [632, 355] width 231 height 13
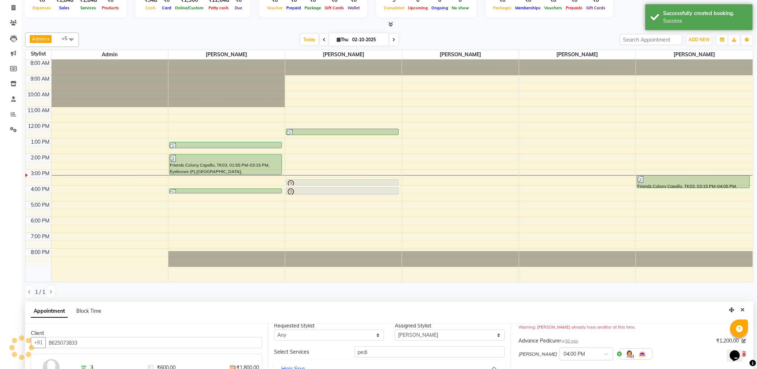
scroll to position [0, 0]
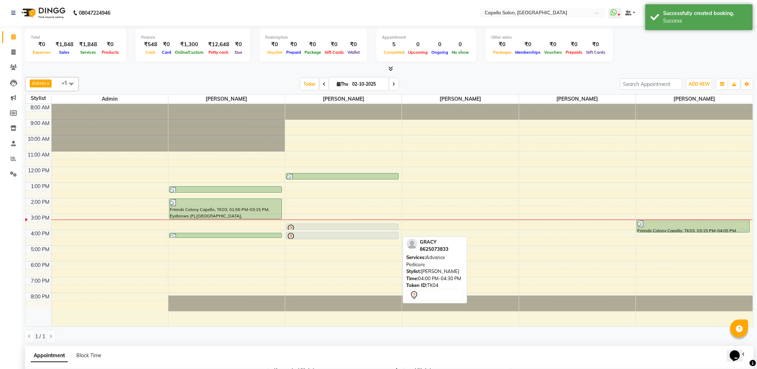
click at [369, 232] on link "GRACY, TK04, 04:00 PM-04:30 PM, Advance Pedicure" at bounding box center [342, 236] width 113 height 8
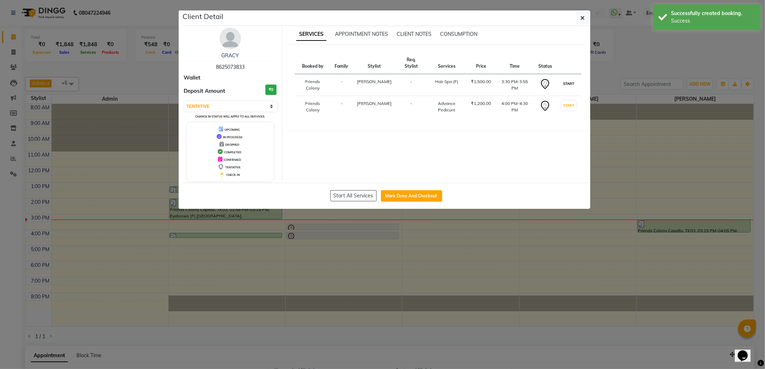
click at [562, 84] on button "START" at bounding box center [568, 83] width 15 height 9
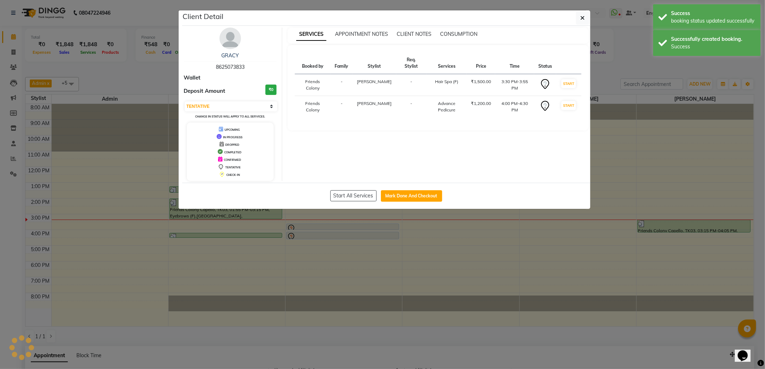
select select "select"
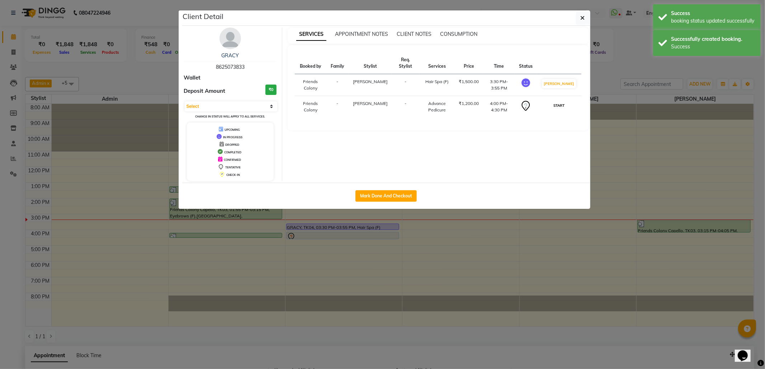
click at [566, 107] on button "START" at bounding box center [558, 105] width 15 height 9
click at [584, 20] on icon "button" at bounding box center [582, 18] width 4 height 6
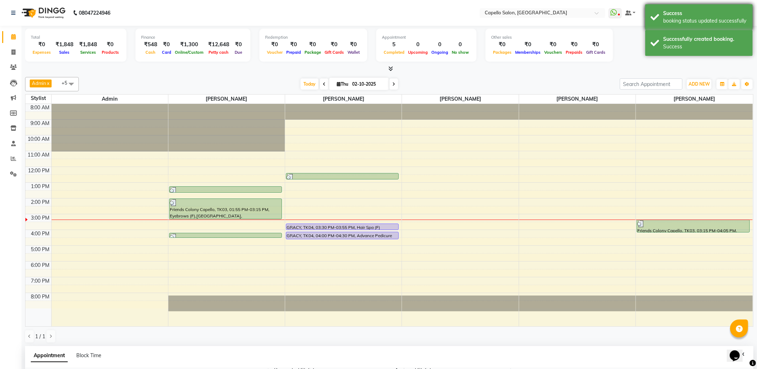
click at [662, 25] on div "Success booking status updated successfully" at bounding box center [700, 17] width 108 height 26
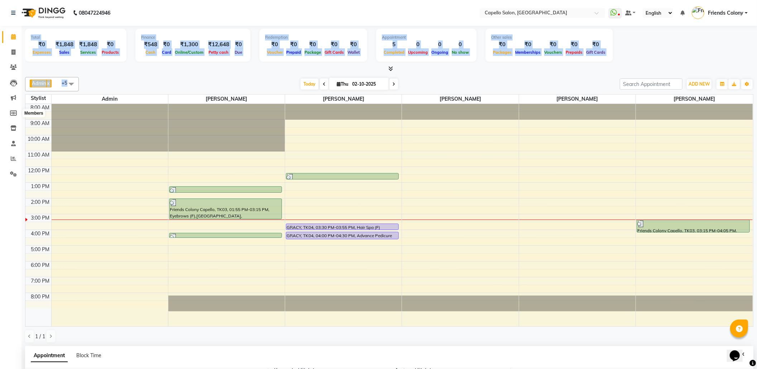
drag, startPoint x: 9, startPoint y: 114, endPoint x: 266, endPoint y: 3, distance: 279.9
click at [187, 41] on app-home "08047224946 Select Location × Capello Salon, Friends Colony WhatsApp Status ✕ S…" at bounding box center [378, 254] width 757 height 509
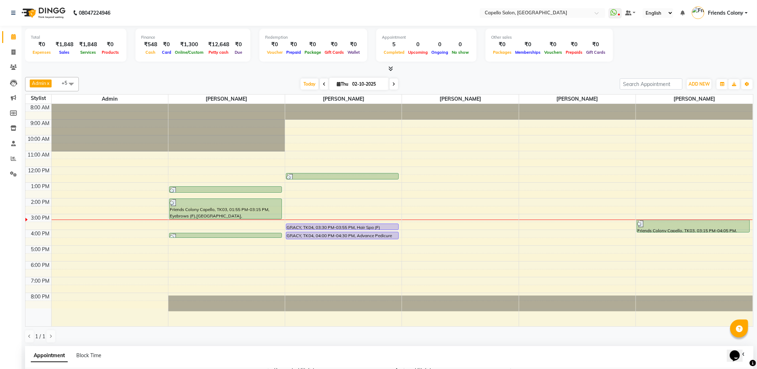
click at [510, 85] on div "Today Thu 02-10-2025" at bounding box center [349, 84] width 534 height 11
click at [11, 127] on icon at bounding box center [13, 127] width 6 height 5
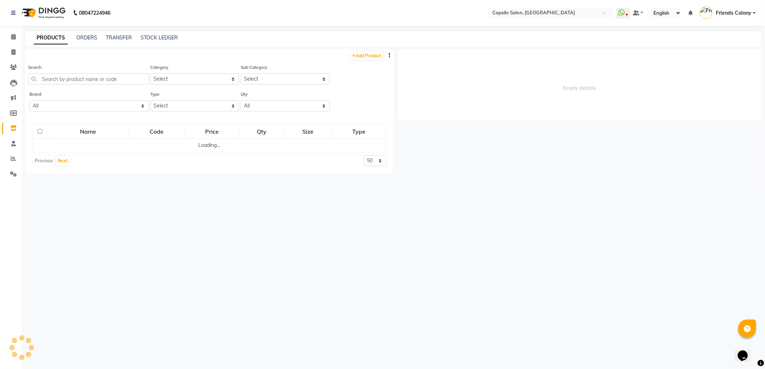
select select
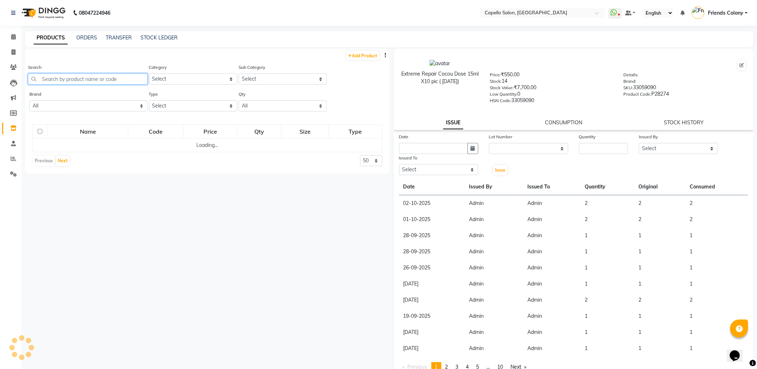
click at [66, 80] on input "text" at bounding box center [88, 78] width 120 height 11
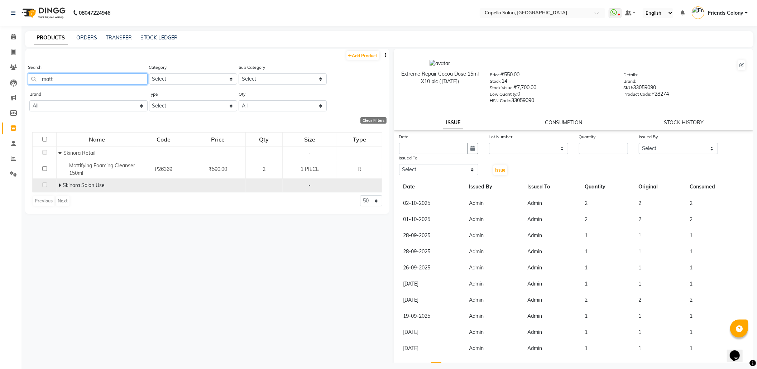
type input "matt"
click at [60, 189] on div "Skinora Salon Use" at bounding box center [96, 186] width 77 height 8
click at [60, 185] on icon at bounding box center [59, 185] width 3 height 5
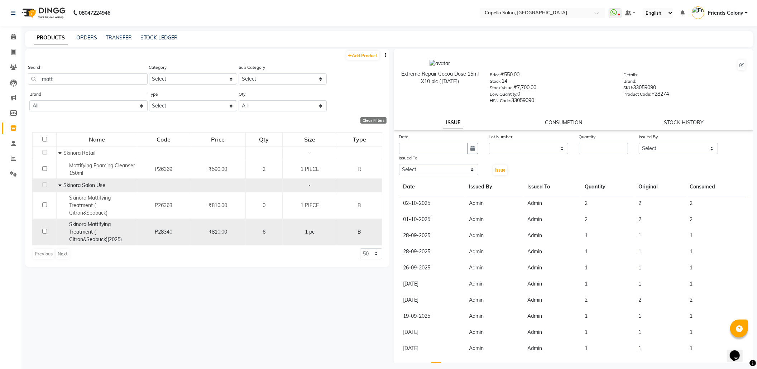
click at [45, 231] on input "checkbox" at bounding box center [44, 231] width 5 height 5
checkbox input "true"
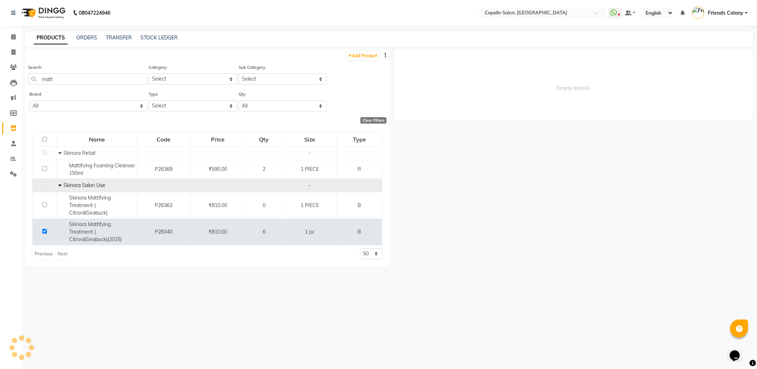
select select
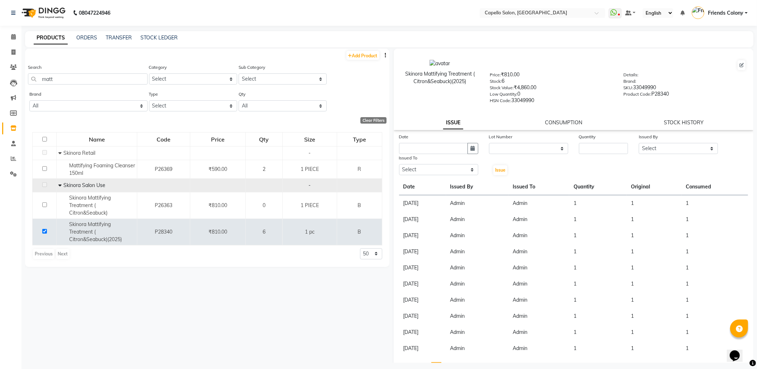
click at [406, 155] on label "Issued To" at bounding box center [408, 158] width 19 height 6
click at [406, 149] on input "text" at bounding box center [433, 148] width 69 height 11
select select "10"
select select "2025"
click at [438, 186] on div "2" at bounding box center [441, 185] width 11 height 11
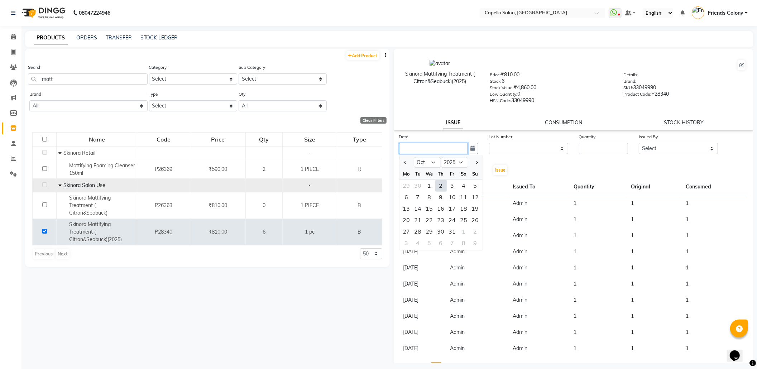
type input "02-10-2025"
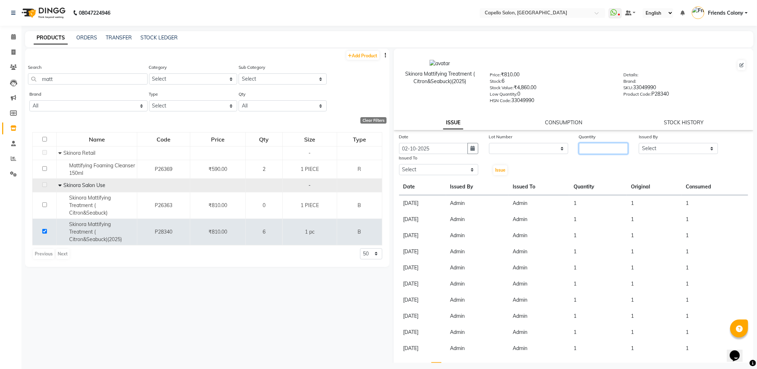
click at [580, 149] on input "number" at bounding box center [603, 148] width 49 height 11
type input "1"
drag, startPoint x: 667, startPoint y: 146, endPoint x: 660, endPoint y: 152, distance: 9.4
click at [667, 146] on select "Select aayush atkar Admin ANKIT BANDEWAR Friends Colony Harsha Shiwankar mohini…" at bounding box center [678, 148] width 79 height 11
select select "16604"
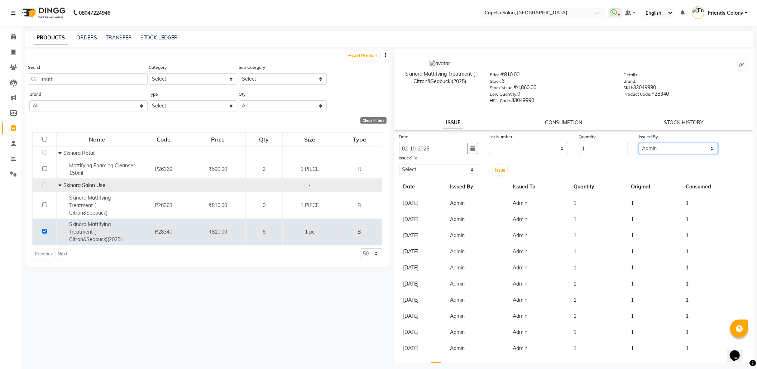
click at [639, 143] on select "Select aayush atkar Admin ANKIT BANDEWAR Friends Colony Harsha Shiwankar mohini…" at bounding box center [678, 148] width 79 height 11
click at [432, 165] on select "Select aayush atkar Admin ANKIT BANDEWAR Friends Colony Harsha Shiwankar mohini…" at bounding box center [438, 169] width 79 height 11
select select "16604"
click at [399, 164] on select "Select aayush atkar Admin ANKIT BANDEWAR Friends Colony Harsha Shiwankar mohini…" at bounding box center [438, 169] width 79 height 11
click at [496, 170] on span "Issue" at bounding box center [500, 169] width 10 height 5
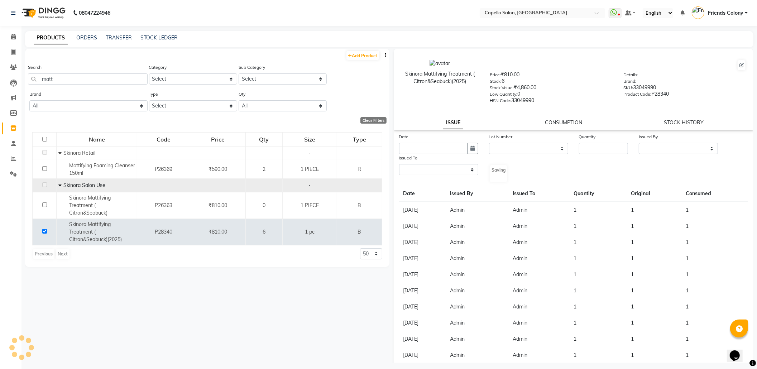
select select
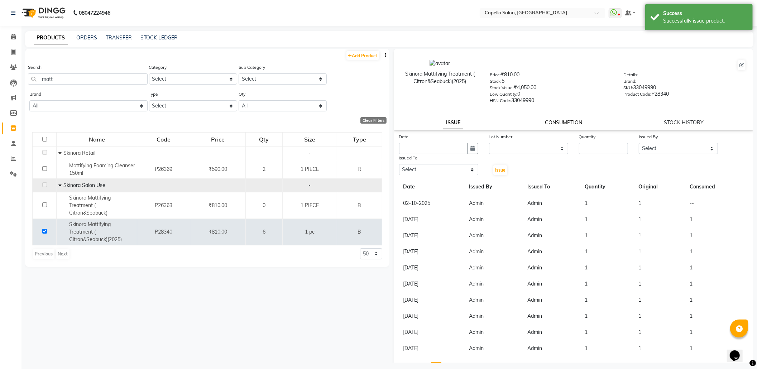
click at [548, 123] on link "CONSUMPTION" at bounding box center [563, 122] width 37 height 6
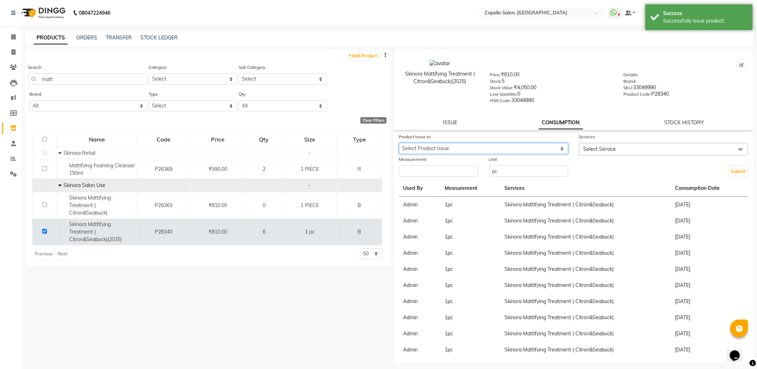
click at [482, 148] on select "Select Product Issue 2025-10-02, Issued to: Admin, Balance: 1" at bounding box center [483, 148] width 169 height 11
select select "1279522"
click at [399, 143] on select "Select Product Issue 2025-10-02, Issued to: Admin, Balance: 1" at bounding box center [483, 148] width 169 height 11
click at [607, 146] on span "Select Service" at bounding box center [600, 149] width 33 height 6
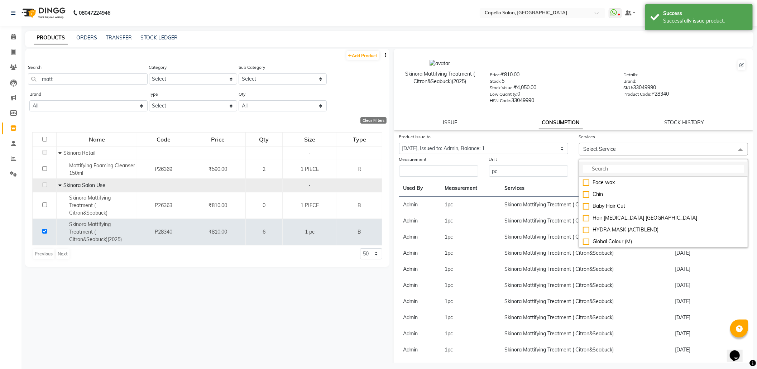
click at [594, 167] on input "multiselect-search" at bounding box center [663, 169] width 161 height 8
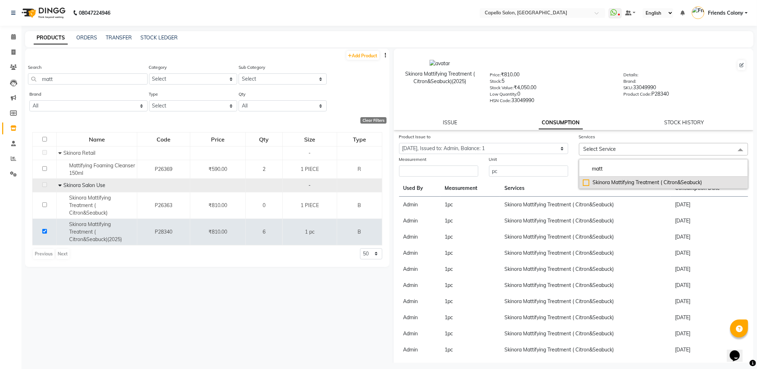
type input "matt"
click at [594, 179] on div "Skinora Mattifying Treatment ( Citron&Seabuck)" at bounding box center [663, 183] width 161 height 8
checkbox input "true"
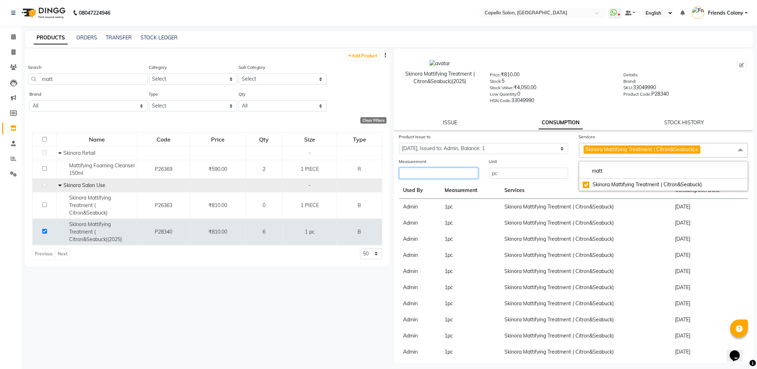
click at [442, 176] on input "number" at bounding box center [438, 173] width 79 height 11
type input "1"
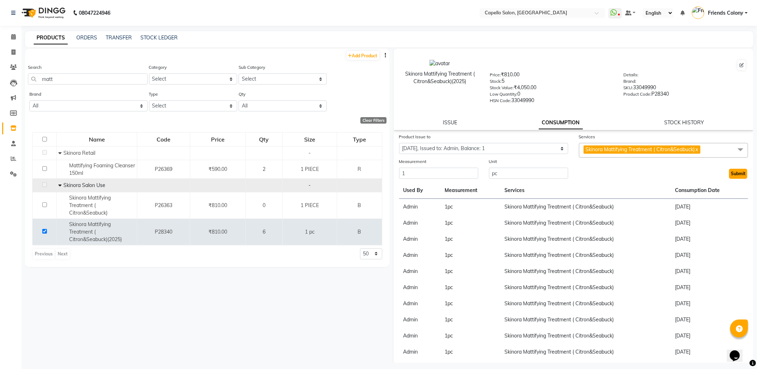
click at [732, 171] on button "Submit" at bounding box center [738, 174] width 18 height 10
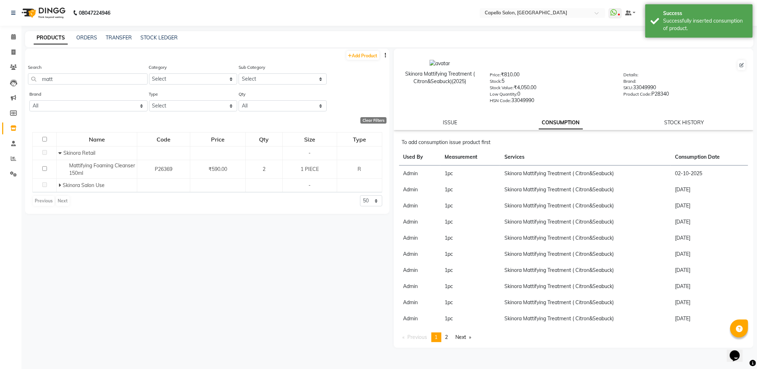
drag, startPoint x: 686, startPoint y: 22, endPoint x: 304, endPoint y: 15, distance: 381.4
click at [596, 22] on body "08047224946 Select Location × Capello Salon, Friends Colony WhatsApp Status ✕ S…" at bounding box center [378, 184] width 757 height 369
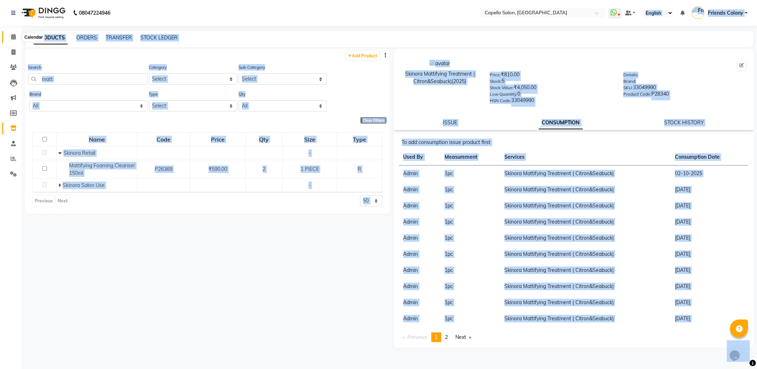
click at [12, 34] on icon at bounding box center [13, 36] width 5 height 5
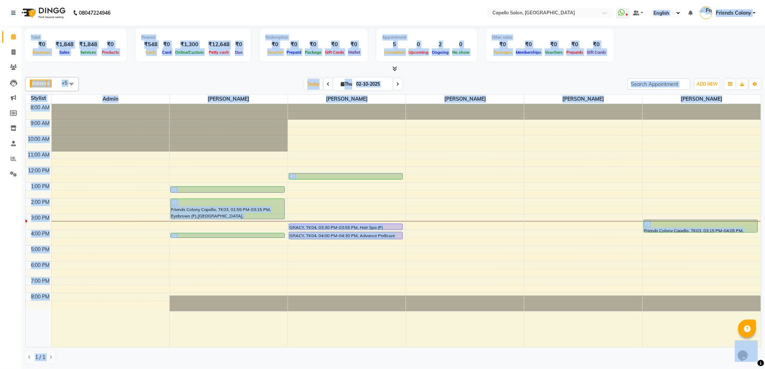
click at [165, 75] on div "Admin x VEDANT SHIRBHATE x aayush atkar x NISHANT BHAISARE x PALLAVI CHINCHALKA…" at bounding box center [393, 220] width 736 height 293
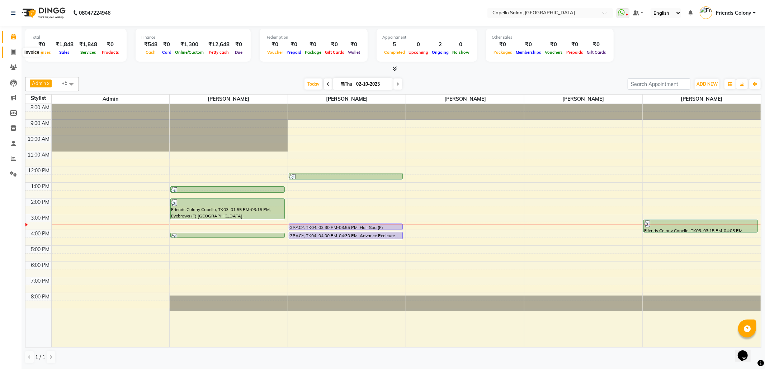
click at [10, 52] on span at bounding box center [13, 52] width 13 height 8
select select "service"
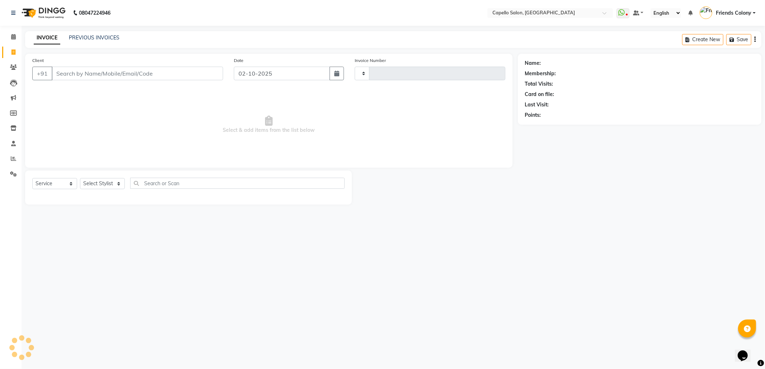
type input "3288"
select select "3583"
click at [109, 182] on select "Select Stylist" at bounding box center [102, 183] width 45 height 11
select select "90898"
click at [80, 178] on select "Select Stylist [PERSON_NAME] Admin [PERSON_NAME] Friends Colony [PERSON_NAME] […" at bounding box center [106, 183] width 53 height 11
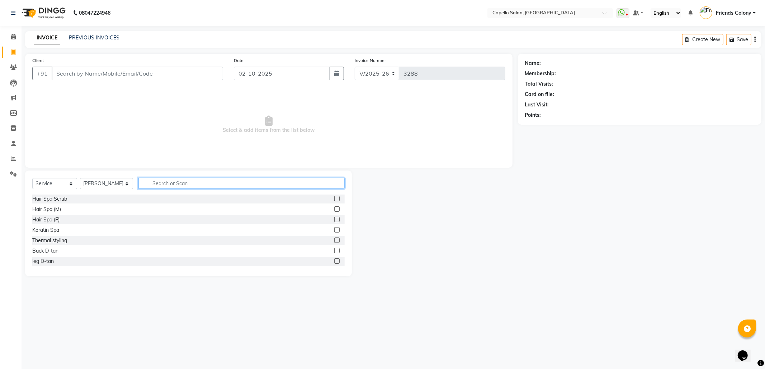
click at [167, 182] on input "text" at bounding box center [241, 183] width 206 height 11
type input "cut"
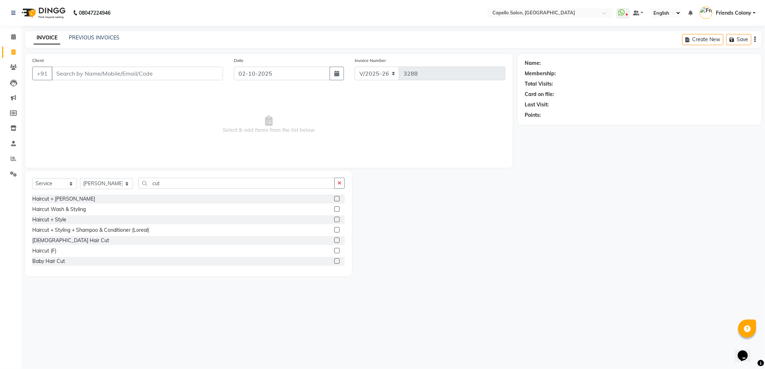
click at [334, 238] on label at bounding box center [336, 240] width 5 height 5
click at [334, 238] on input "checkbox" at bounding box center [336, 240] width 5 height 5
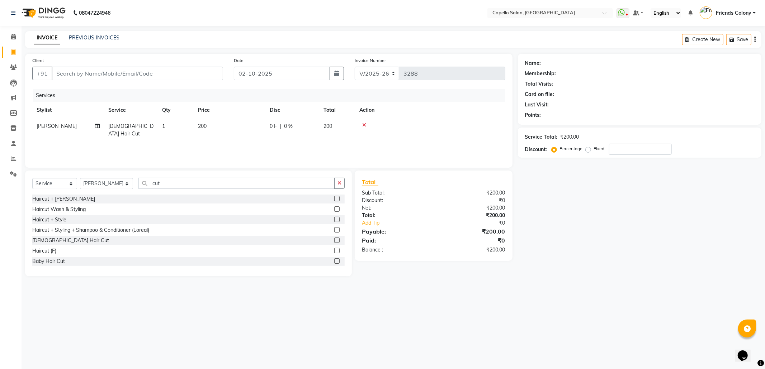
checkbox input "false"
click at [481, 309] on div "08047224946 Select Location × Capello Salon, Friends Colony WhatsApp Status ✕ S…" at bounding box center [382, 184] width 765 height 369
click at [194, 129] on td "200" at bounding box center [230, 130] width 72 height 24
drag, startPoint x: 258, startPoint y: 128, endPoint x: 211, endPoint y: 129, distance: 47.3
click at [211, 129] on tr "aayush atkar Admin ANKIT BANDEWAR Friends Colony Harsha Shiwankar mohini godhan…" at bounding box center [268, 133] width 473 height 30
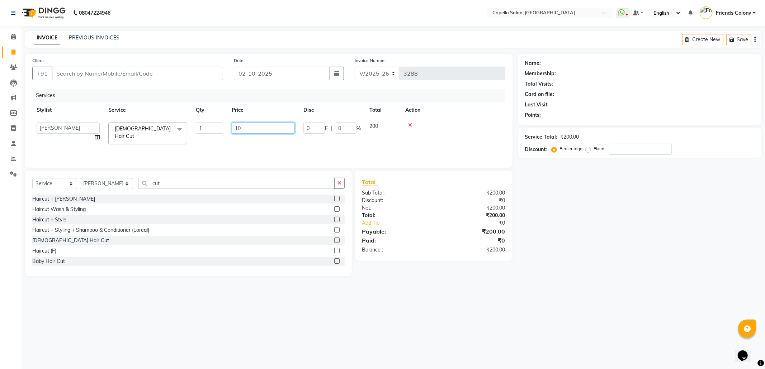
type input "100"
click at [574, 282] on main "INVOICE PREVIOUS INVOICES Create New Save Client +91 Date 02-10-2025 Invoice Nu…" at bounding box center [393, 159] width 743 height 256
click at [201, 126] on span "100" at bounding box center [202, 126] width 9 height 6
drag, startPoint x: 252, startPoint y: 126, endPoint x: 219, endPoint y: 128, distance: 32.3
click at [219, 128] on tr "aayush atkar Admin ANKIT BANDEWAR Friends Colony Harsha Shiwankar mohini godhan…" at bounding box center [268, 133] width 473 height 30
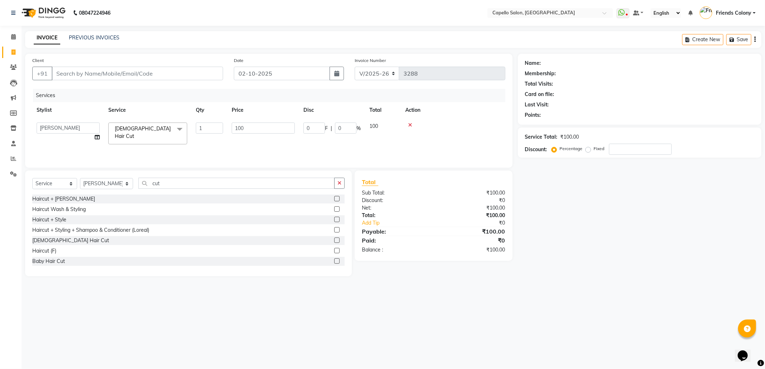
click at [575, 272] on div "Name: Membership: Total Visits: Card on file: Last Visit: Points: Service Total…" at bounding box center [642, 165] width 249 height 223
drag, startPoint x: 413, startPoint y: 351, endPoint x: 387, endPoint y: 319, distance: 40.8
click at [412, 351] on div "08047224946 Select Location × Capello Salon, Friends Colony WhatsApp Status ✕ S…" at bounding box center [382, 184] width 765 height 369
click at [110, 181] on select "Select Stylist aayush atkar Admin ANKIT BANDEWAR Friends Colony Harsha Shiwanka…" at bounding box center [106, 183] width 53 height 11
select select "75586"
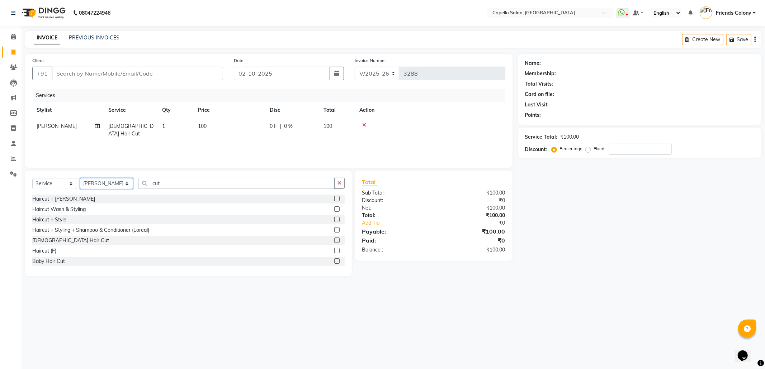
click at [80, 178] on select "Select Stylist aayush atkar Admin ANKIT BANDEWAR Friends Colony Harsha Shiwanka…" at bounding box center [106, 183] width 53 height 11
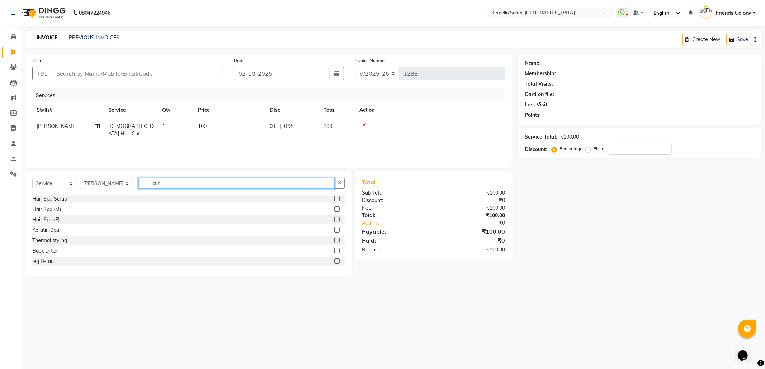
drag, startPoint x: 173, startPoint y: 180, endPoint x: 110, endPoint y: 187, distance: 64.2
click at [110, 187] on div "Select Service Product Membership Package Voucher Prepaid Gift Card Select Styl…" at bounding box center [188, 186] width 312 height 17
type input "w"
type input "ker"
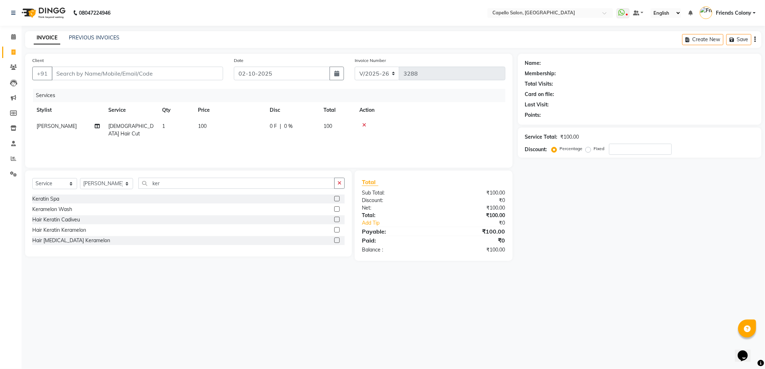
click at [336, 209] on label at bounding box center [336, 208] width 5 height 5
click at [336, 209] on input "checkbox" at bounding box center [336, 209] width 5 height 5
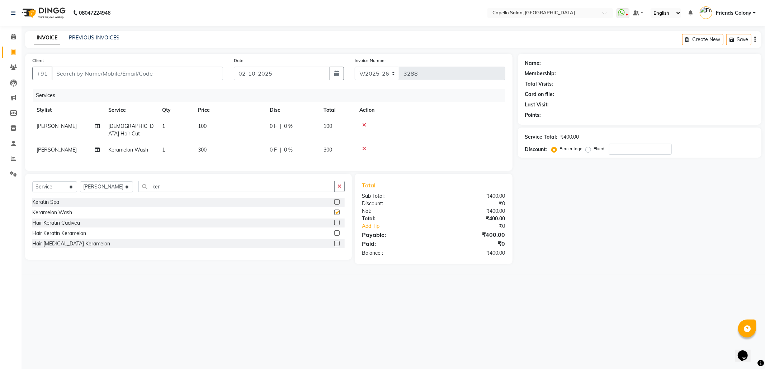
checkbox input "false"
drag, startPoint x: 204, startPoint y: 186, endPoint x: 20, endPoint y: 213, distance: 185.8
click at [22, 213] on div "Select Service Product Membership Package Voucher Prepaid Gift Card Select Styl…" at bounding box center [186, 219] width 332 height 90
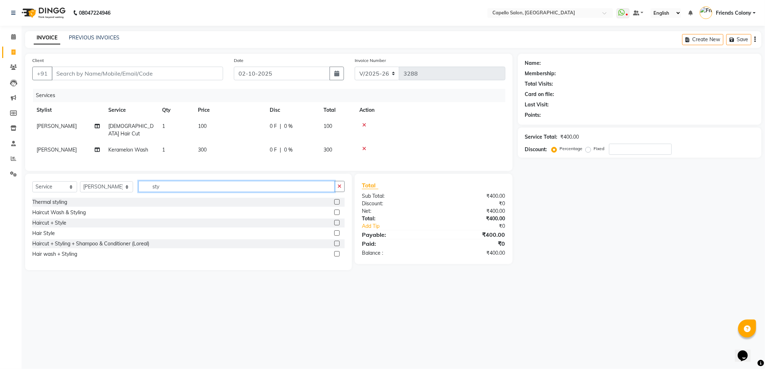
type input "sty"
click at [336, 231] on label at bounding box center [336, 232] width 5 height 5
click at [336, 231] on input "checkbox" at bounding box center [336, 233] width 5 height 5
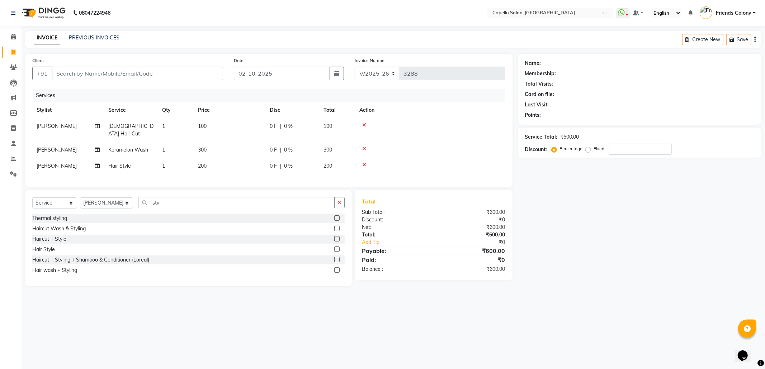
checkbox input "false"
click at [590, 286] on div "Name: Membership: Total Visits: Card on file: Last Visit: Points: Service Total…" at bounding box center [642, 170] width 249 height 233
click at [168, 69] on input "Client" at bounding box center [137, 74] width 171 height 14
type input "8"
type input "0"
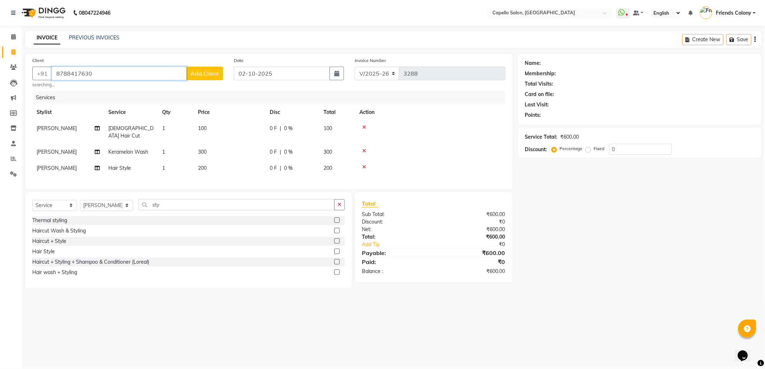
type input "8788417630"
click at [210, 75] on span "Add Client" at bounding box center [204, 73] width 28 height 7
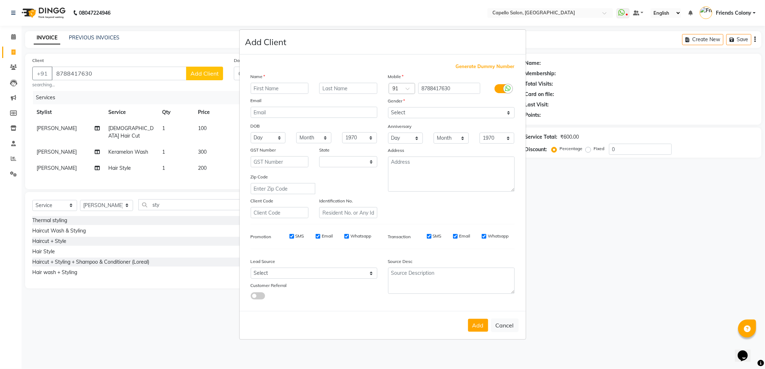
select select "22"
type input "o"
type input "pratiksha"
click at [430, 116] on select "Select Male Female Other Prefer Not To Say" at bounding box center [451, 112] width 127 height 11
select select "female"
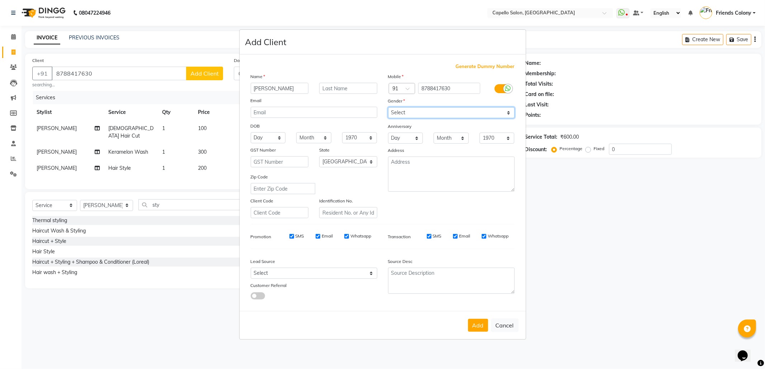
click at [388, 108] on select "Select Male Female Other Prefer Not To Say" at bounding box center [451, 112] width 127 height 11
click at [476, 325] on button "Add" at bounding box center [478, 325] width 20 height 13
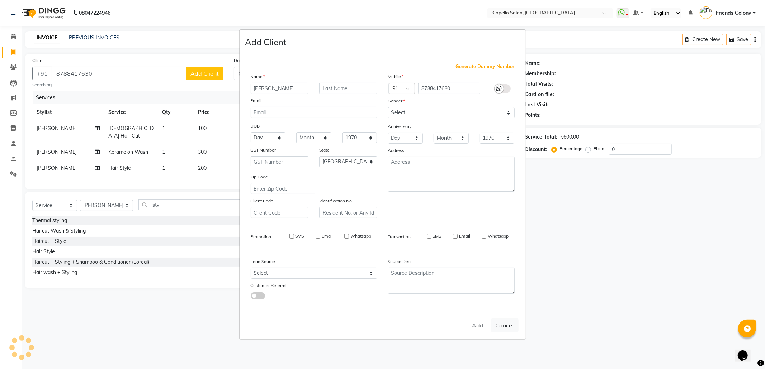
select select
select select "null"
select select
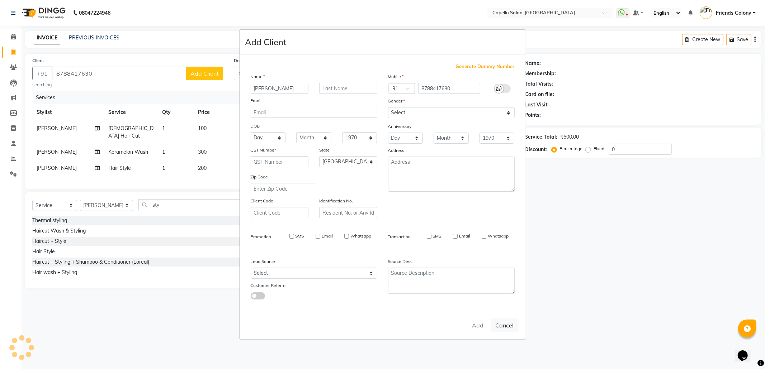
select select
checkbox input "false"
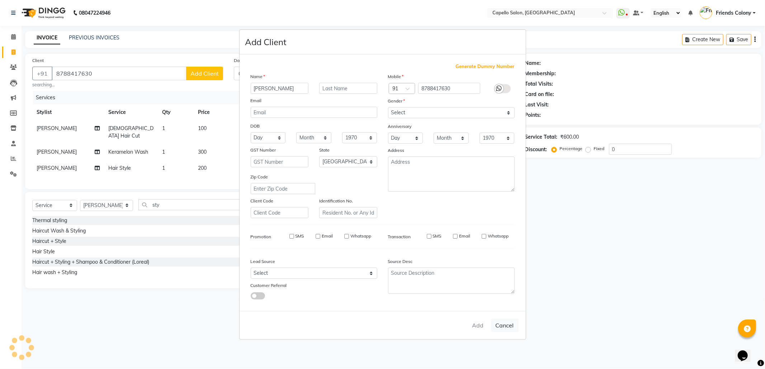
checkbox input "false"
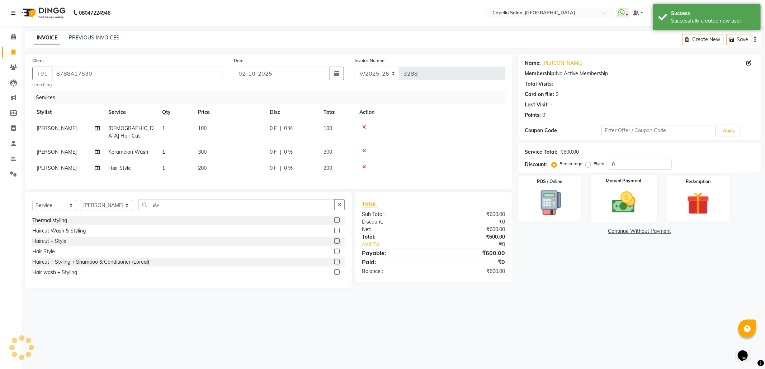
click at [611, 194] on img at bounding box center [623, 202] width 38 height 27
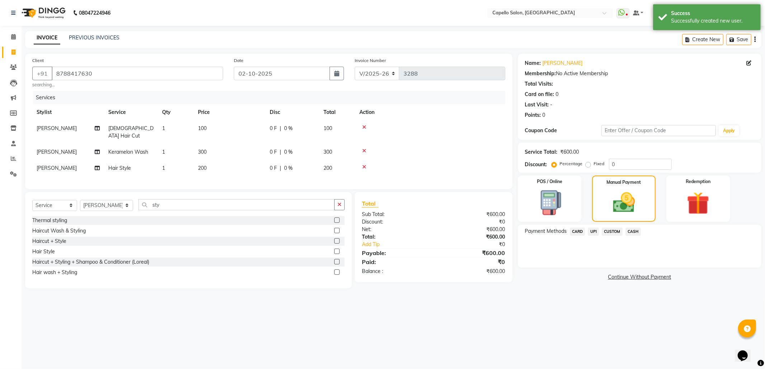
click at [629, 233] on span "CASH" at bounding box center [632, 232] width 15 height 8
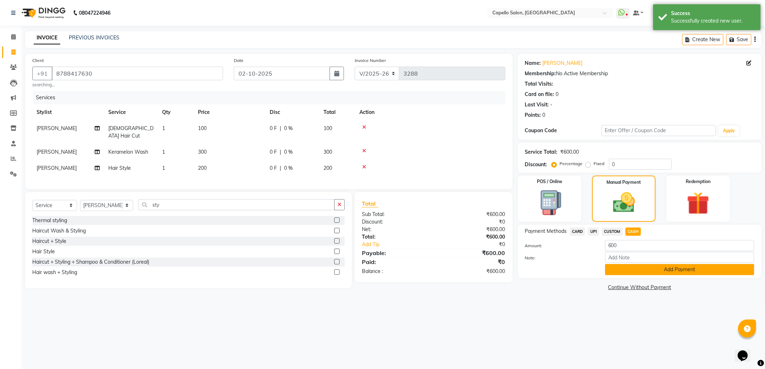
click at [632, 269] on button "Add Payment" at bounding box center [679, 269] width 149 height 11
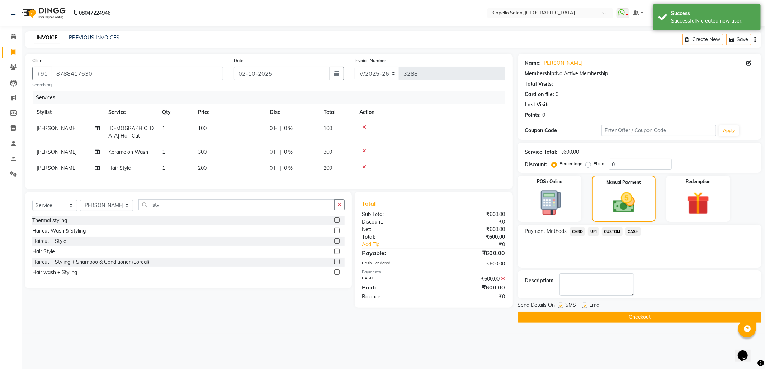
click at [561, 309] on div at bounding box center [560, 307] width 5 height 8
click at [586, 305] on label at bounding box center [584, 305] width 5 height 5
click at [586, 305] on input "checkbox" at bounding box center [584, 306] width 5 height 5
checkbox input "false"
click at [560, 304] on label at bounding box center [560, 305] width 5 height 5
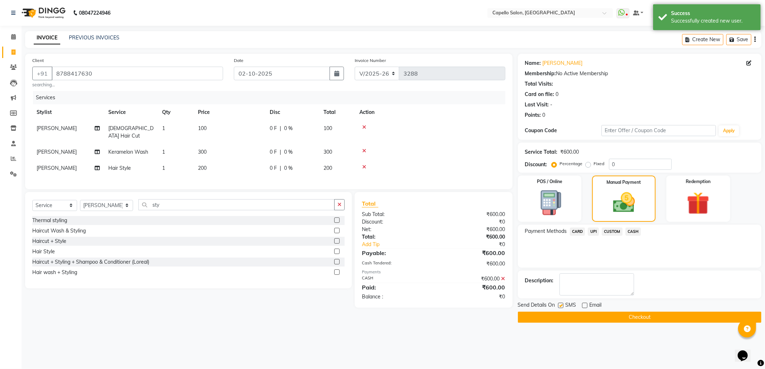
click at [560, 304] on input "checkbox" at bounding box center [560, 306] width 5 height 5
checkbox input "false"
click at [562, 315] on button "Checkout" at bounding box center [639, 317] width 243 height 11
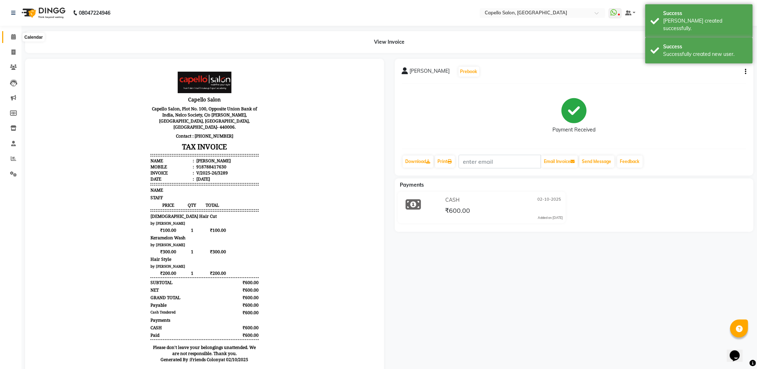
click at [9, 37] on span at bounding box center [13, 37] width 13 height 8
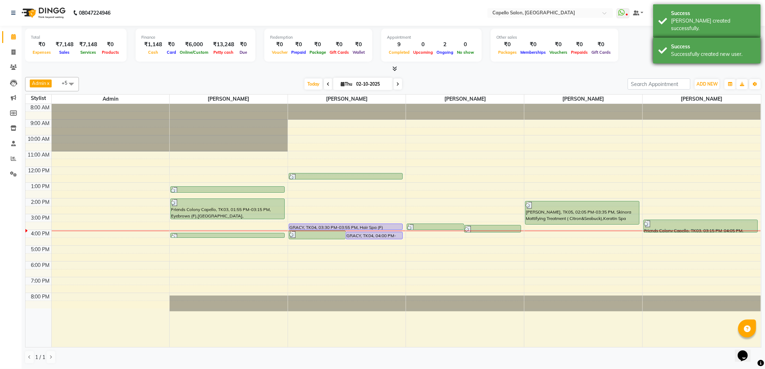
click at [732, 43] on div "Success" at bounding box center [713, 47] width 84 height 8
click at [683, 11] on div "Success" at bounding box center [713, 14] width 84 height 8
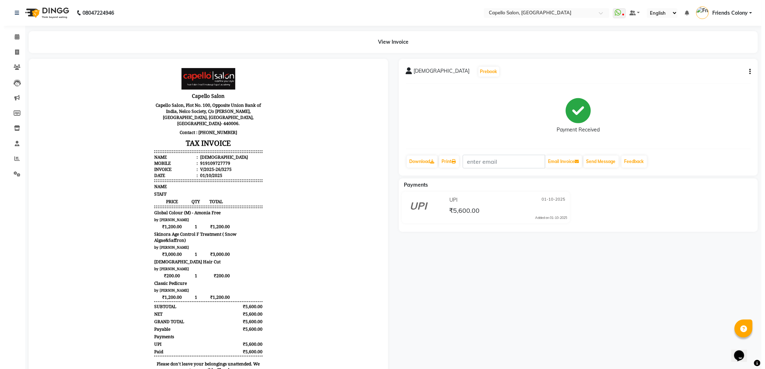
scroll to position [6, 0]
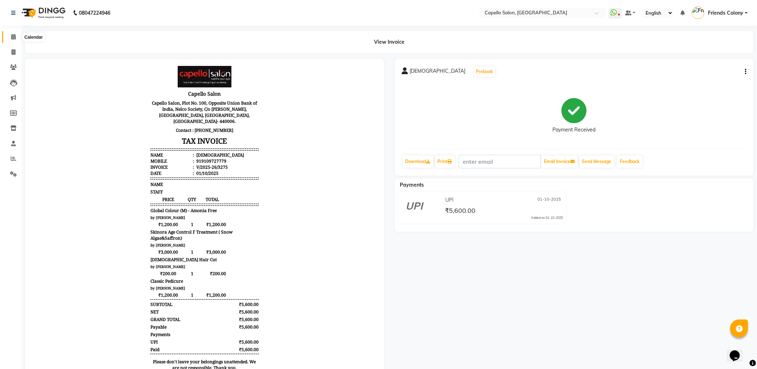
click at [9, 39] on span at bounding box center [13, 37] width 13 height 8
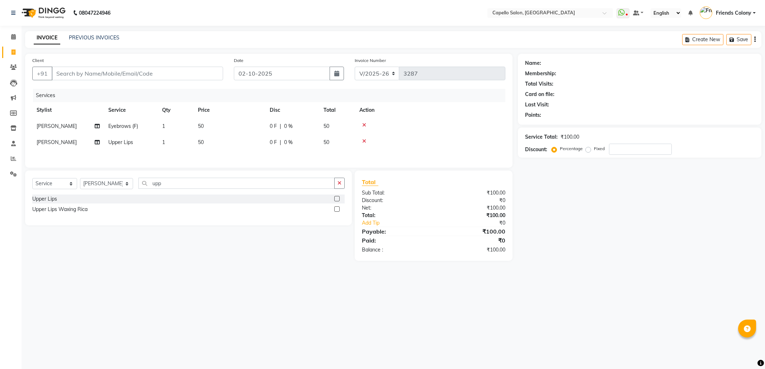
select select "3583"
select select "service"
click at [112, 185] on select "Select Stylist [PERSON_NAME] Admin [PERSON_NAME] Friends Colony [PERSON_NAME] […" at bounding box center [106, 183] width 53 height 11
select select "85869"
click at [80, 181] on select "Select Stylist [PERSON_NAME] Admin [PERSON_NAME] Friends Colony [PERSON_NAME] […" at bounding box center [106, 183] width 53 height 11
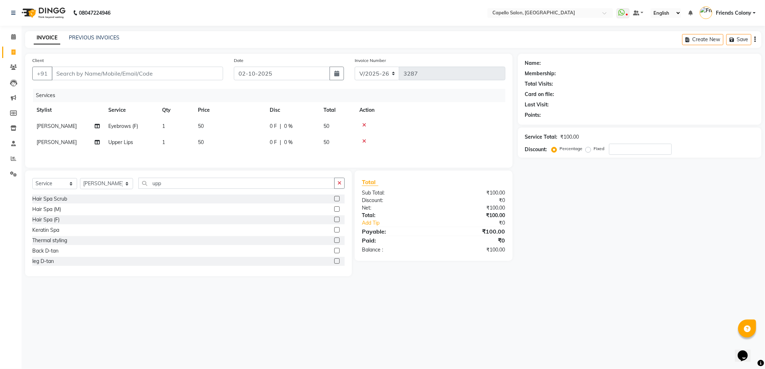
drag, startPoint x: 145, startPoint y: 194, endPoint x: 191, endPoint y: 180, distance: 48.4
click at [161, 190] on div "Select Service Product Membership Package Voucher Prepaid Gift Card Select Styl…" at bounding box center [188, 186] width 312 height 17
drag, startPoint x: 168, startPoint y: 182, endPoint x: 110, endPoint y: 194, distance: 59.7
click at [110, 194] on div "Select Service Product Membership Package Voucher Prepaid Gift Card Select Styl…" at bounding box center [188, 224] width 327 height 106
drag, startPoint x: 174, startPoint y: 188, endPoint x: 98, endPoint y: 209, distance: 78.6
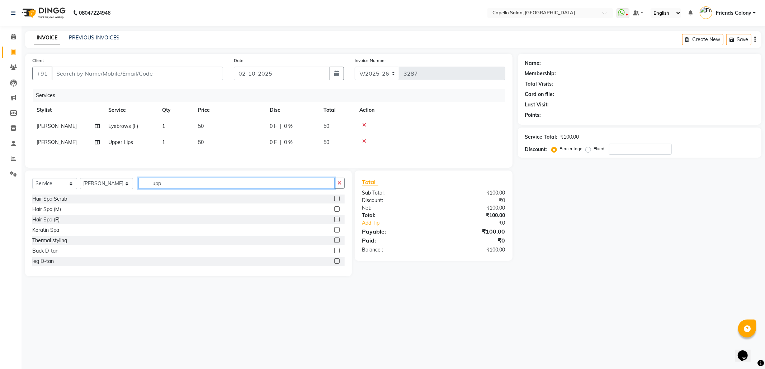
click at [98, 209] on div "Select Service Product Membership Package Voucher Prepaid Gift Card Select Styl…" at bounding box center [188, 224] width 327 height 106
type input "cut"
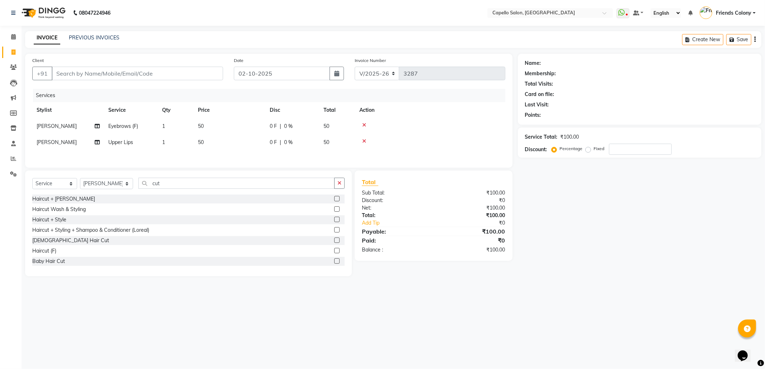
click at [334, 211] on label at bounding box center [336, 208] width 5 height 5
click at [334, 211] on input "checkbox" at bounding box center [336, 209] width 5 height 5
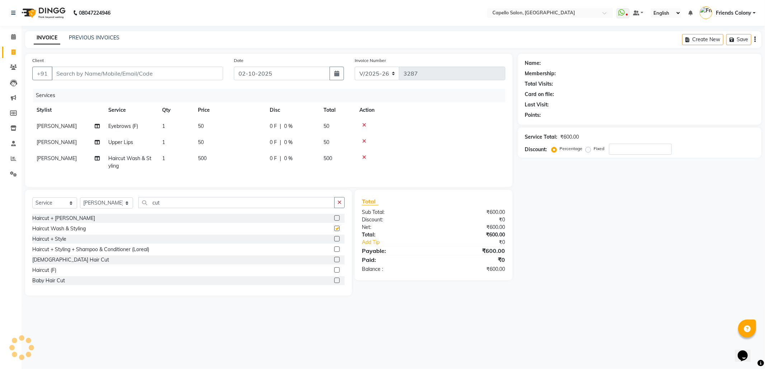
drag, startPoint x: 590, startPoint y: 225, endPoint x: 241, endPoint y: 220, distance: 348.5
click at [585, 225] on div "Name: Membership: Total Visits: Card on file: Last Visit: Points: Service Total…" at bounding box center [642, 175] width 249 height 242
checkbox input "false"
click at [364, 157] on icon at bounding box center [364, 157] width 4 height 5
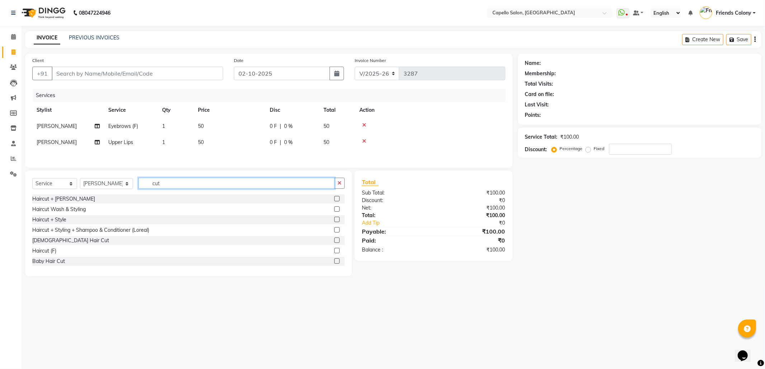
drag, startPoint x: 176, startPoint y: 186, endPoint x: 0, endPoint y: 241, distance: 184.8
click at [0, 241] on app-home "08047224946 Select Location × Capello Salon, Friends Colony WhatsApp Status ✕ S…" at bounding box center [382, 143] width 765 height 287
type input "wash"
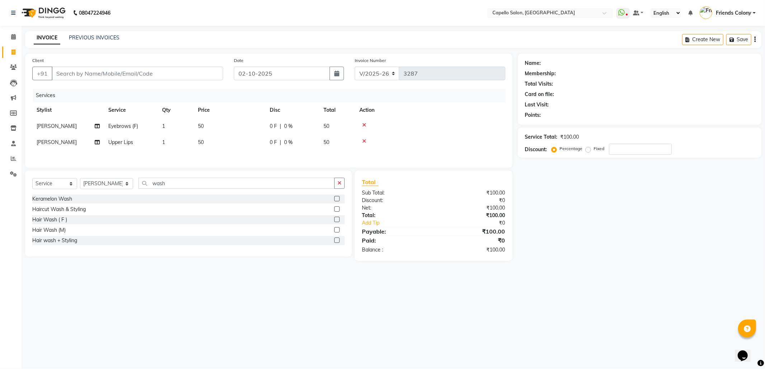
click at [336, 222] on label at bounding box center [336, 219] width 5 height 5
click at [336, 222] on input "checkbox" at bounding box center [336, 220] width 5 height 5
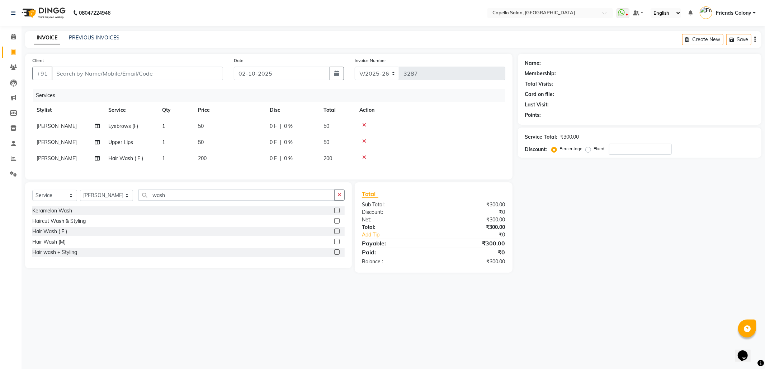
checkbox input "false"
click at [577, 264] on div "Name: Membership: Total Visits: Card on file: Last Visit: Points: Service Total…" at bounding box center [642, 163] width 249 height 219
click at [175, 78] on input "Client" at bounding box center [137, 74] width 171 height 14
click at [128, 71] on input "Client" at bounding box center [137, 74] width 171 height 14
click at [11, 38] on icon at bounding box center [13, 36] width 5 height 5
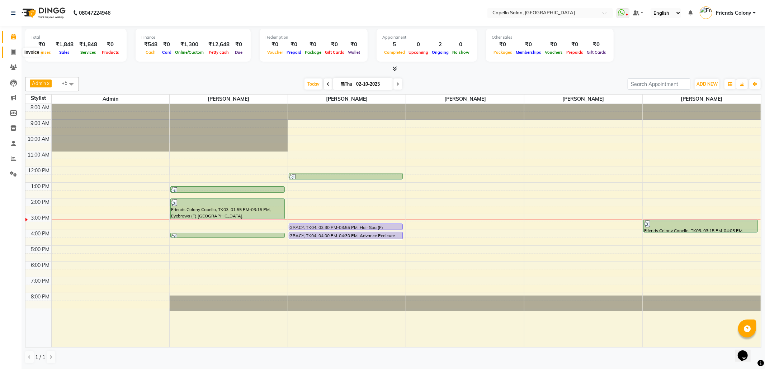
click at [14, 49] on icon at bounding box center [13, 51] width 4 height 5
select select "service"
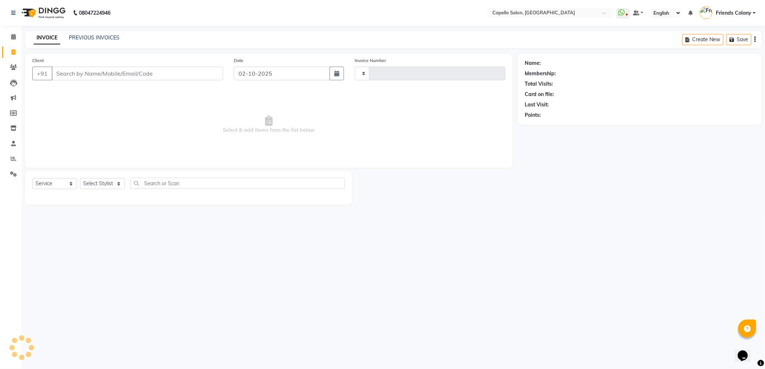
type input "3288"
select select "3583"
click at [86, 187] on select "Select Stylist [PERSON_NAME] Admin [PERSON_NAME] Friends Colony [PERSON_NAME] […" at bounding box center [106, 183] width 53 height 11
select select "74625"
click at [80, 178] on select "Select Stylist aayush atkar Admin [PERSON_NAME] Friends Colony [PERSON_NAME] mo…" at bounding box center [106, 183] width 53 height 11
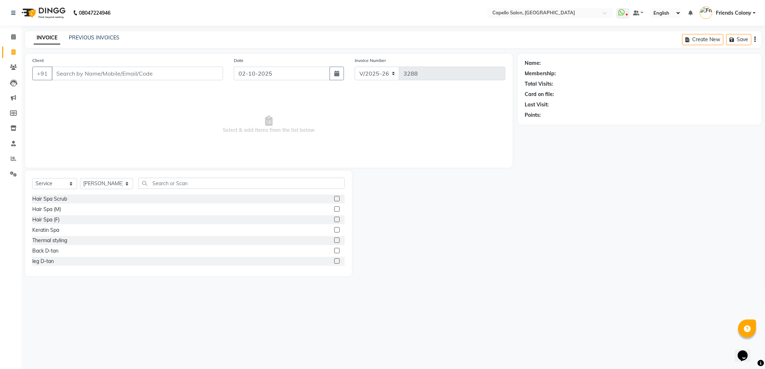
click at [211, 173] on div "Select Service Product Membership Package Voucher Prepaid Gift Card Select Styl…" at bounding box center [188, 224] width 327 height 106
click at [211, 184] on input "text" at bounding box center [241, 183] width 206 height 11
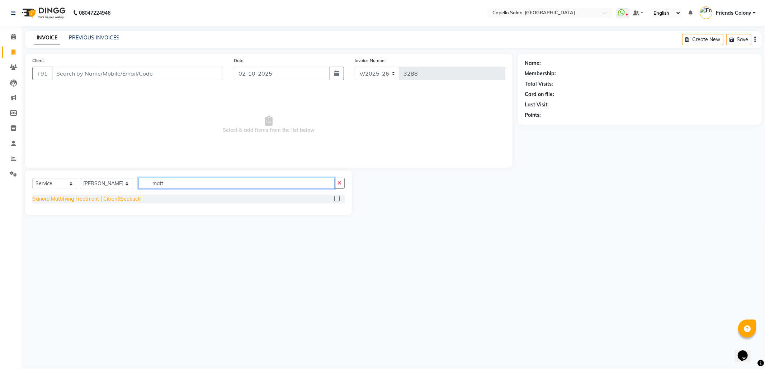
type input "matt"
click at [62, 200] on div "Skinora Mattifying Treatment ( Citron&Seabuck)" at bounding box center [86, 199] width 109 height 8
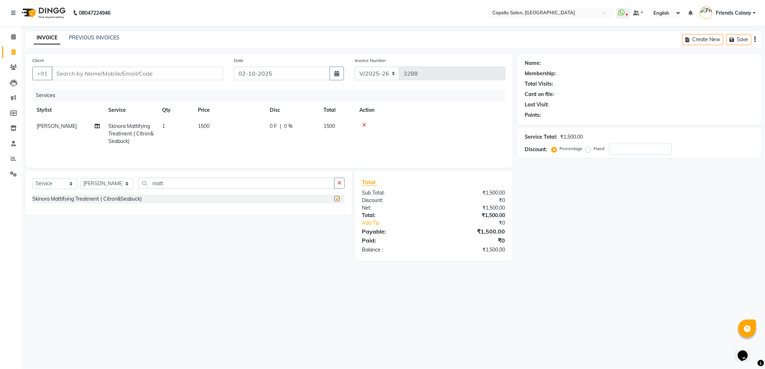
checkbox input "false"
click at [219, 125] on td "1500" at bounding box center [230, 133] width 72 height 31
select select "74625"
drag, startPoint x: 285, startPoint y: 128, endPoint x: 206, endPoint y: 138, distance: 79.5
click at [206, 138] on tr "aayush atkar Admin ANKIT BANDEWAR Friends Colony Harsha Shiwankar mohini godhan…" at bounding box center [268, 137] width 473 height 38
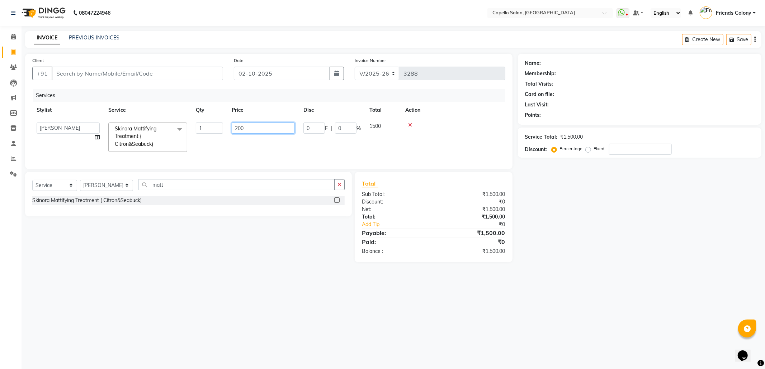
type input "2000"
click at [267, 262] on div "Select Service Product Membership Package Voucher Prepaid Gift Card Select Styl…" at bounding box center [186, 217] width 332 height 90
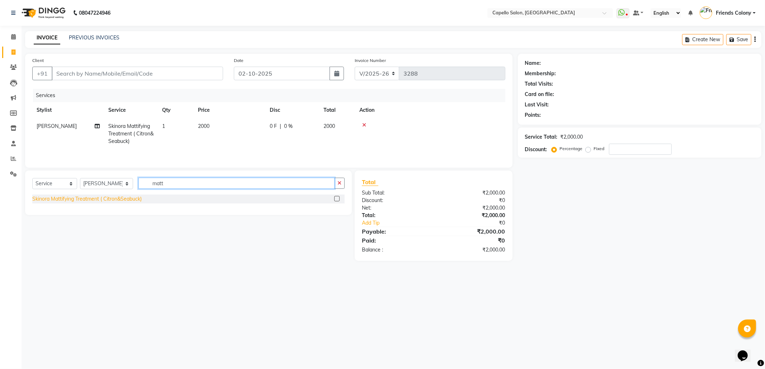
drag, startPoint x: 204, startPoint y: 184, endPoint x: 92, endPoint y: 200, distance: 113.3
click at [92, 200] on div "Select Service Product Membership Package Voucher Prepaid Gift Card Select Styl…" at bounding box center [188, 193] width 327 height 44
type input "kera"
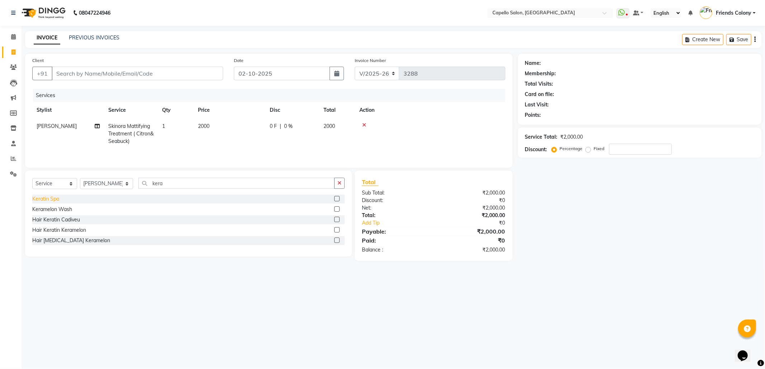
click at [53, 200] on div "Keratin Spa" at bounding box center [45, 199] width 27 height 8
checkbox input "false"
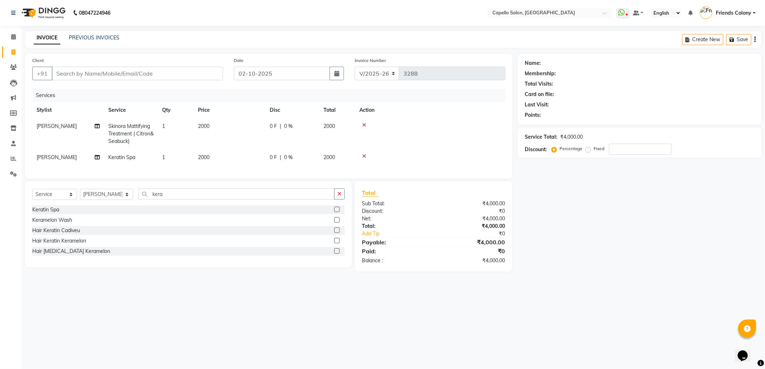
click at [654, 267] on div "Name: Membership: Total Visits: Card on file: Last Visit: Points: Service Total…" at bounding box center [642, 163] width 249 height 218
click at [203, 155] on span "2000" at bounding box center [203, 157] width 11 height 6
select select "74625"
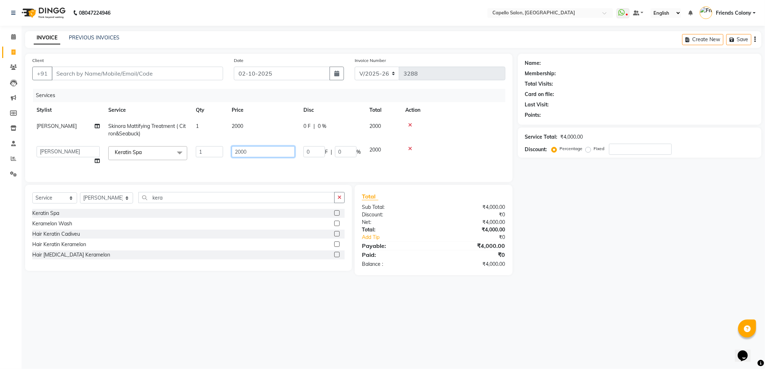
drag, startPoint x: 252, startPoint y: 150, endPoint x: 197, endPoint y: 148, distance: 54.5
click at [197, 148] on tr "aayush atkar Admin ANKIT BANDEWAR Friends Colony Harsha Shiwankar mohini godhan…" at bounding box center [268, 155] width 473 height 27
type input "1200"
click at [577, 300] on div "08047224946 Select Location × Capello Salon, Friends Colony WhatsApp Status ✕ S…" at bounding box center [382, 184] width 765 height 369
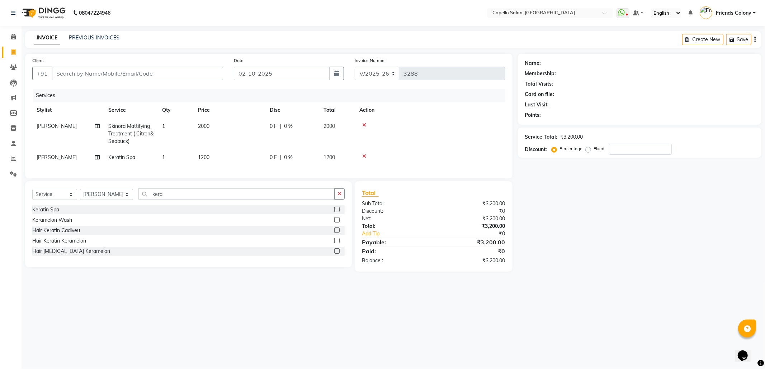
click at [479, 323] on div "08047224946 Select Location × Capello Salon, Friends Colony WhatsApp Status ✕ S…" at bounding box center [382, 184] width 765 height 369
click at [104, 200] on select "Select Stylist [PERSON_NAME] Admin [PERSON_NAME] Friends Colony [PERSON_NAME] […" at bounding box center [106, 194] width 53 height 11
select select "90898"
click at [80, 196] on select "Select Stylist [PERSON_NAME] Admin [PERSON_NAME] Friends Colony [PERSON_NAME] […" at bounding box center [106, 194] width 53 height 11
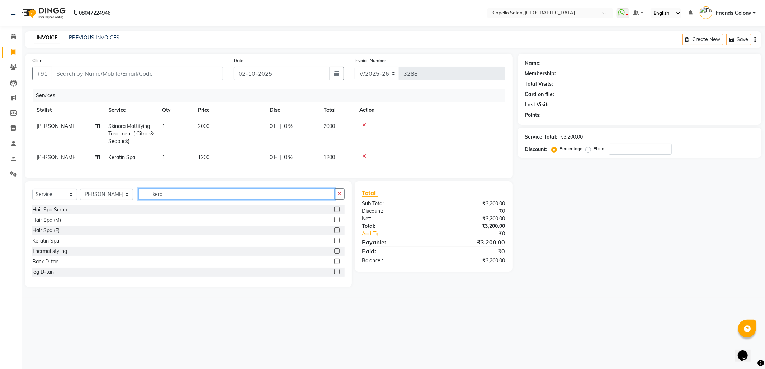
drag, startPoint x: 182, startPoint y: 206, endPoint x: 118, endPoint y: 220, distance: 65.5
click at [118, 219] on div "Select Service Product Membership Package Voucher Prepaid Gift Card Select Styl…" at bounding box center [188, 234] width 327 height 106
type input "ker"
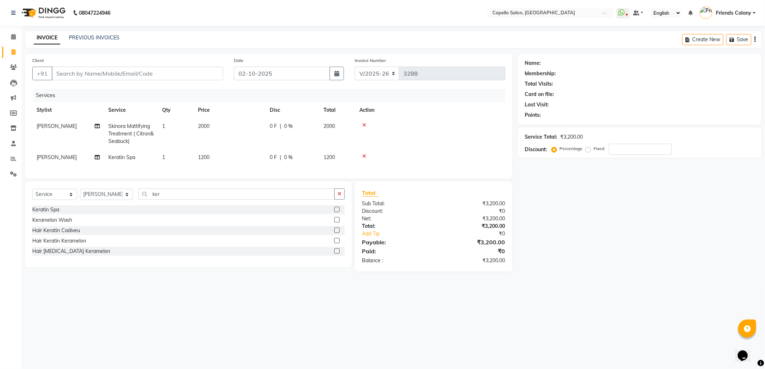
click at [338, 212] on label at bounding box center [336, 209] width 5 height 5
click at [338, 212] on input "checkbox" at bounding box center [336, 210] width 5 height 5
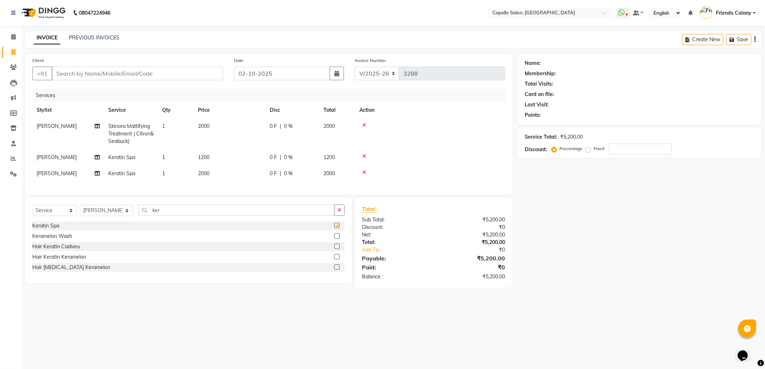
checkbox input "false"
click at [200, 171] on span "2000" at bounding box center [203, 173] width 11 height 6
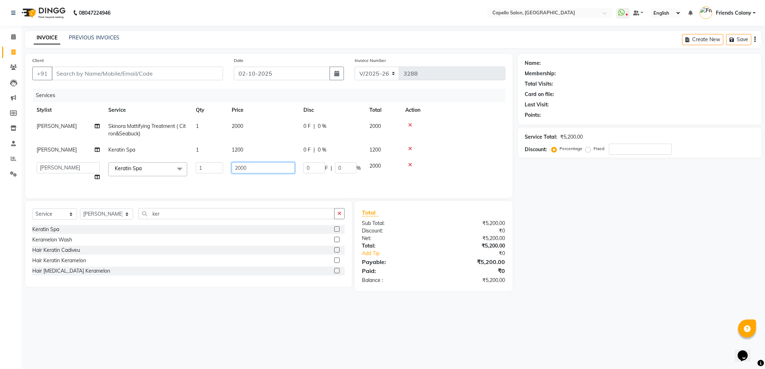
drag, startPoint x: 265, startPoint y: 164, endPoint x: 211, endPoint y: 168, distance: 53.9
click at [211, 168] on tr "aayush atkar Admin ANKIT BANDEWAR Friends Colony Harsha Shiwankar mohini godhan…" at bounding box center [268, 171] width 473 height 27
type input "1500"
click at [536, 270] on div "Name: Membership: Total Visits: Card on file: Last Visit: Points: Service Total…" at bounding box center [642, 173] width 249 height 238
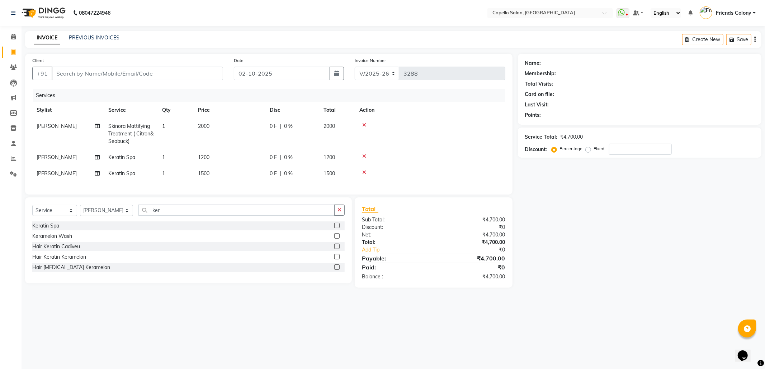
click at [642, 285] on div "Name: Membership: Total Visits: Card on file: Last Visit: Points: Service Total…" at bounding box center [642, 171] width 249 height 234
click at [534, 244] on div "Name: Membership: Total Visits: Card on file: Last Visit: Points: Service Total…" at bounding box center [642, 171] width 249 height 234
click at [163, 68] on input "Client" at bounding box center [137, 74] width 171 height 14
type input "9"
type input "0"
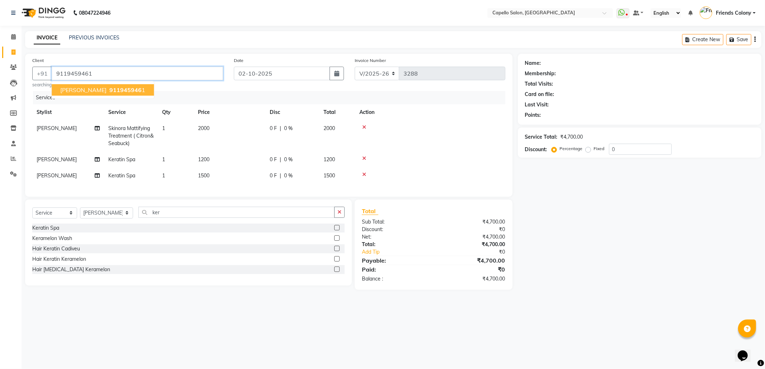
type input "9119459461"
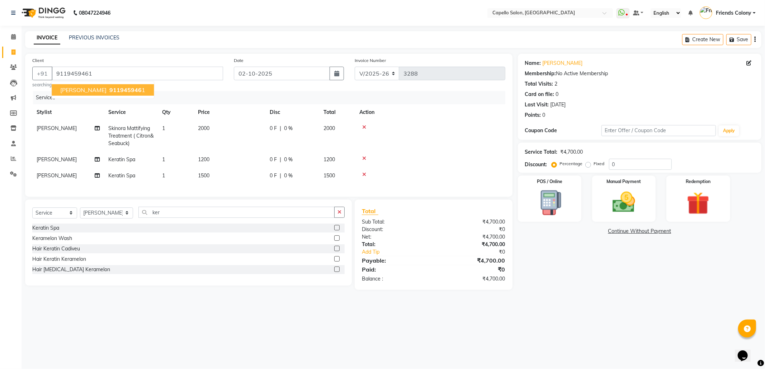
click at [566, 279] on div "Name: Shreelaxmi Membership: No Active Membership Total Visits: 2 Card on file:…" at bounding box center [642, 172] width 249 height 236
click at [628, 188] on div "Manual Payment" at bounding box center [623, 199] width 66 height 48
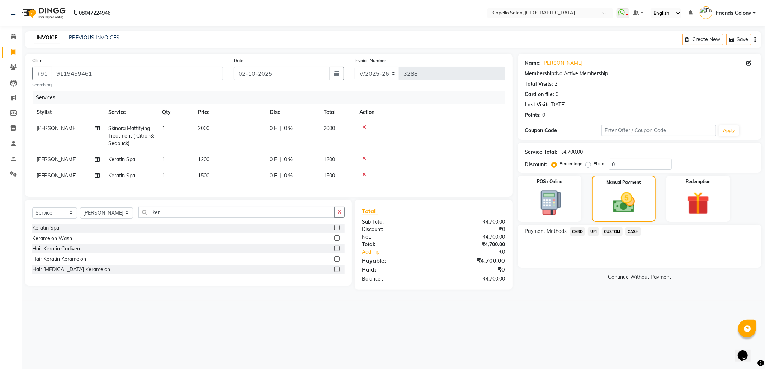
click at [591, 229] on span "UPI" at bounding box center [592, 232] width 11 height 8
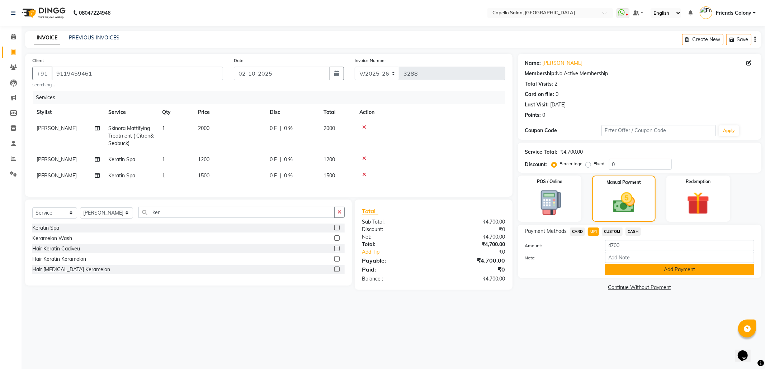
click at [636, 271] on button "Add Payment" at bounding box center [679, 269] width 149 height 11
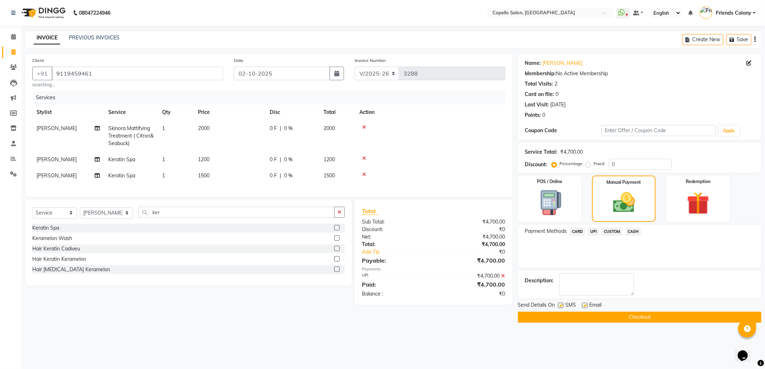
click at [613, 316] on button "Checkout" at bounding box center [639, 317] width 243 height 11
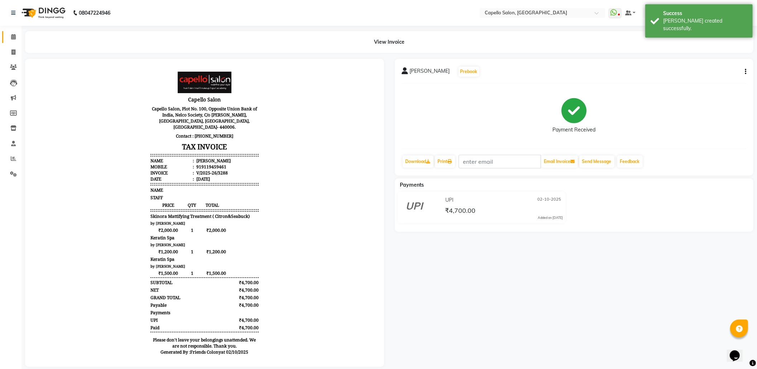
click at [6, 37] on link "Calendar" at bounding box center [10, 37] width 17 height 12
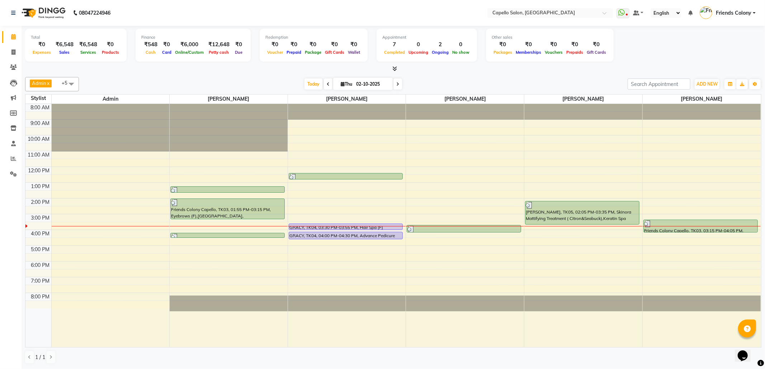
click at [108, 66] on div at bounding box center [393, 69] width 736 height 8
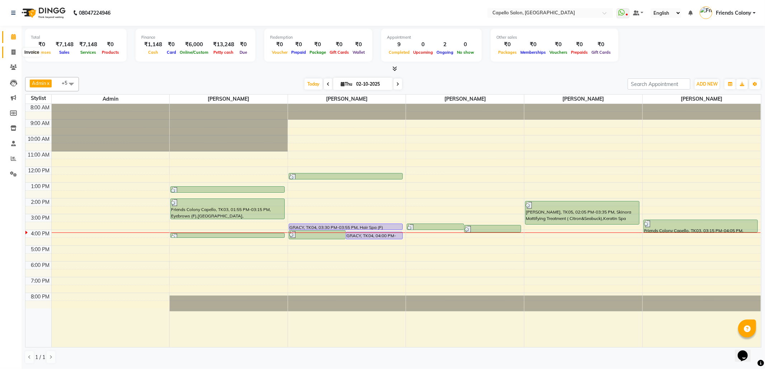
click at [16, 51] on span at bounding box center [13, 52] width 13 height 8
select select "service"
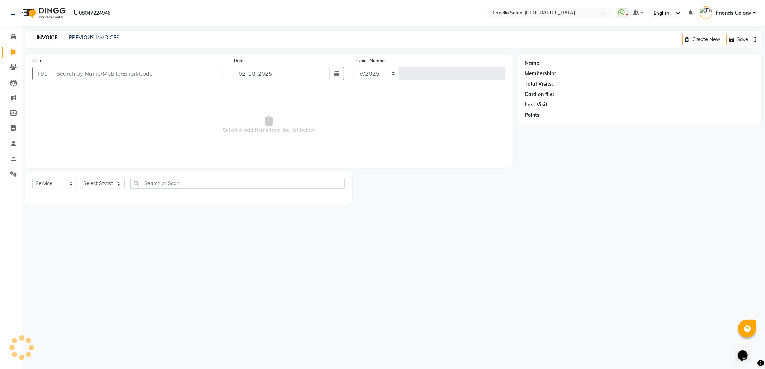
select select "3583"
type input "3290"
click at [79, 75] on input "Client" at bounding box center [137, 74] width 171 height 14
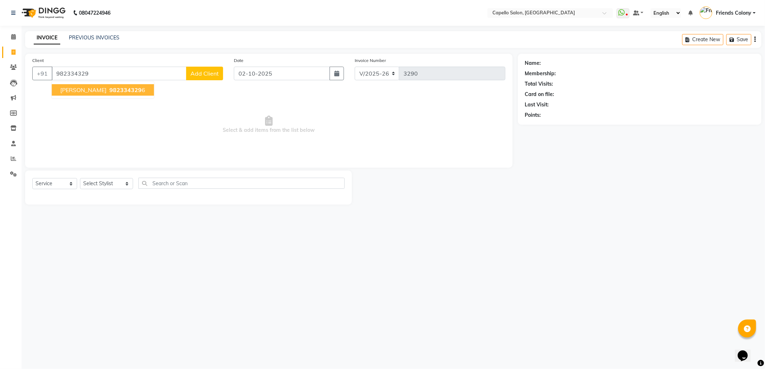
click at [109, 92] on span "982334329" at bounding box center [125, 89] width 32 height 7
type input "9823343296"
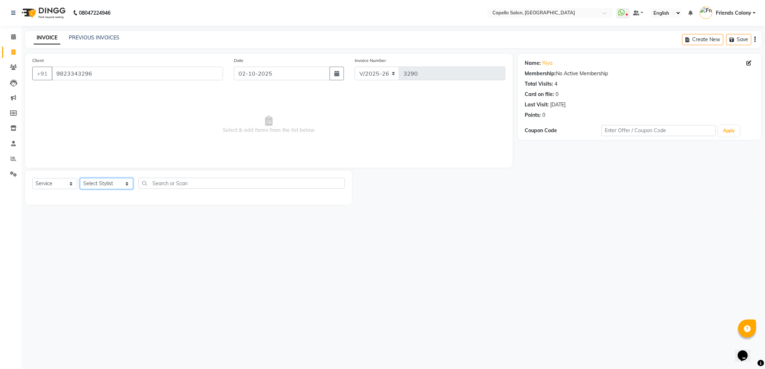
click at [105, 182] on select "Select Stylist [PERSON_NAME] Admin [PERSON_NAME] Friends Colony [PERSON_NAME] […" at bounding box center [106, 183] width 53 height 11
select select "85869"
click at [80, 178] on select "Select Stylist [PERSON_NAME] Admin [PERSON_NAME] Friends Colony [PERSON_NAME] […" at bounding box center [106, 183] width 53 height 11
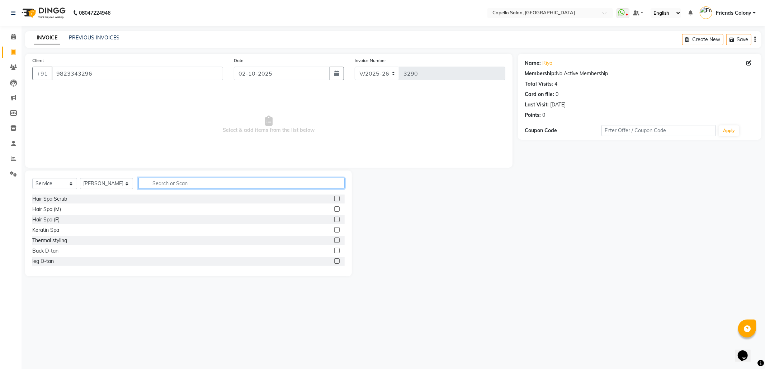
click at [189, 180] on input "text" at bounding box center [241, 183] width 206 height 11
type input "wash"
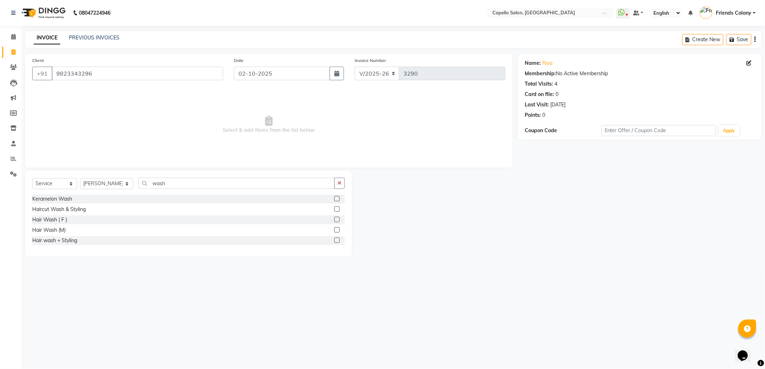
click at [334, 241] on label at bounding box center [336, 240] width 5 height 5
click at [334, 241] on input "checkbox" at bounding box center [336, 240] width 5 height 5
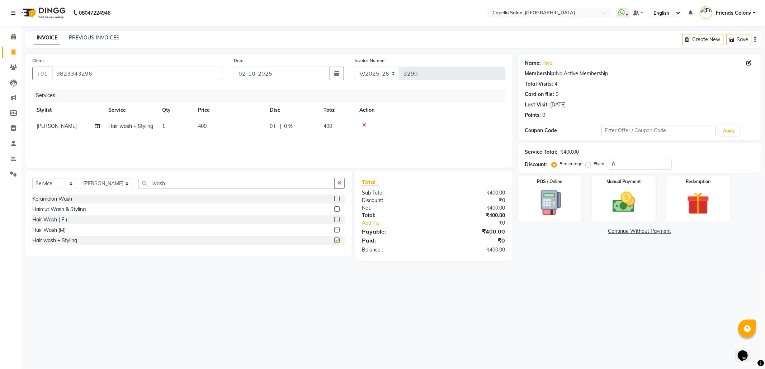
checkbox input "false"
click at [621, 211] on img at bounding box center [623, 202] width 38 height 27
click at [593, 230] on span "UPI" at bounding box center [592, 232] width 11 height 8
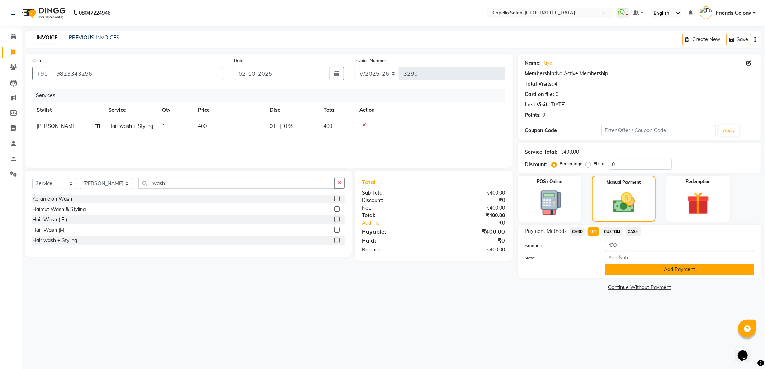
click at [619, 265] on button "Add Payment" at bounding box center [679, 269] width 149 height 11
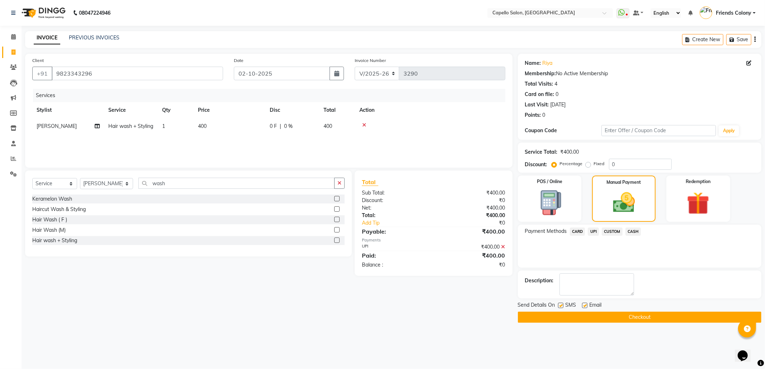
click at [623, 320] on button "Checkout" at bounding box center [639, 317] width 243 height 11
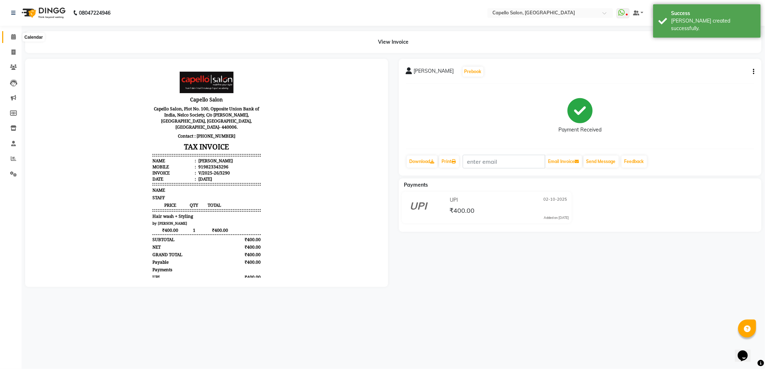
drag, startPoint x: 15, startPoint y: 39, endPoint x: 0, endPoint y: 2, distance: 39.4
click at [15, 38] on icon at bounding box center [13, 36] width 5 height 5
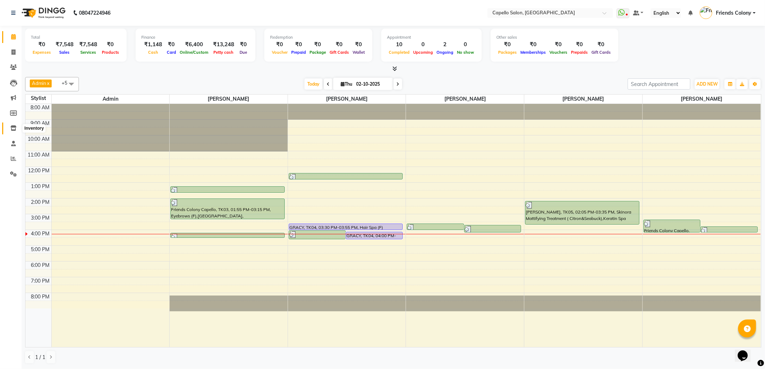
click at [11, 128] on icon at bounding box center [13, 127] width 6 height 5
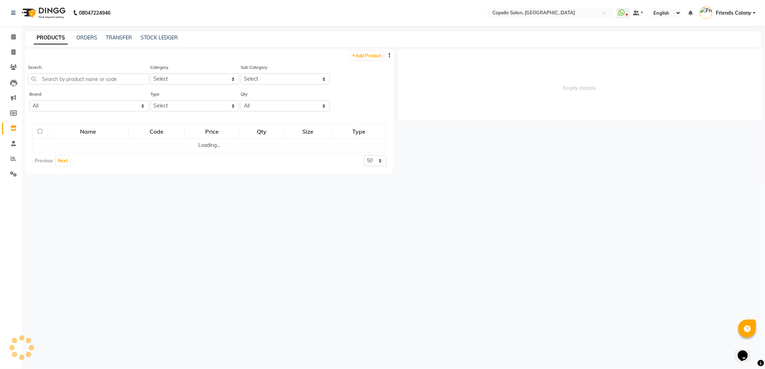
select select
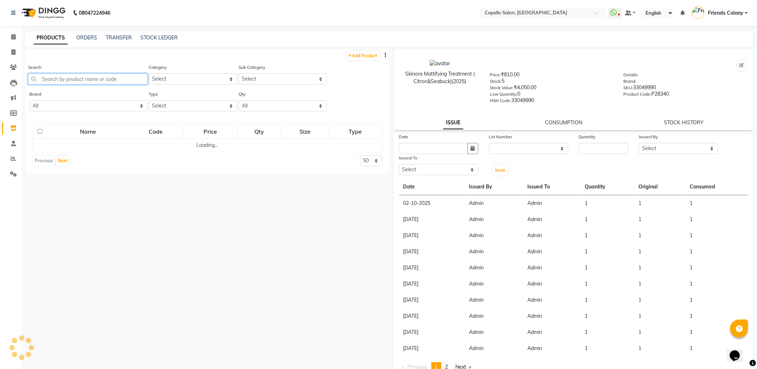
click at [105, 80] on input "text" at bounding box center [88, 78] width 120 height 11
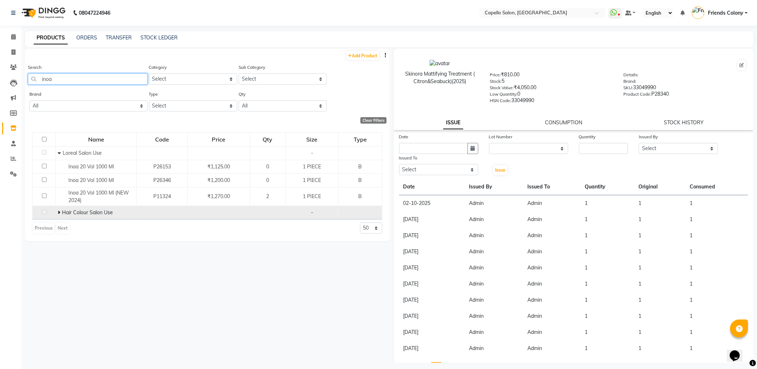
type input "inoa"
click at [56, 211] on td "Hair Colour Salon Use" at bounding box center [96, 213] width 81 height 14
click at [58, 212] on icon at bounding box center [59, 212] width 3 height 5
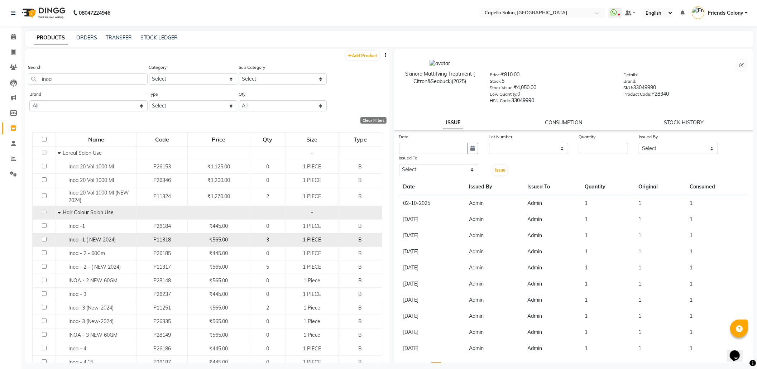
scroll to position [48, 0]
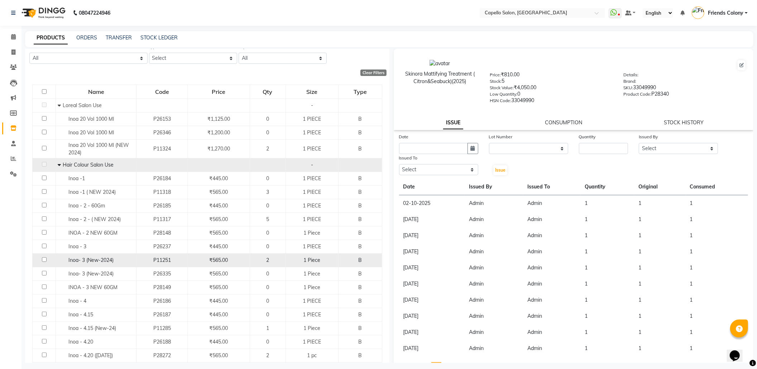
click at [43, 260] on input "checkbox" at bounding box center [44, 259] width 5 height 5
checkbox input "true"
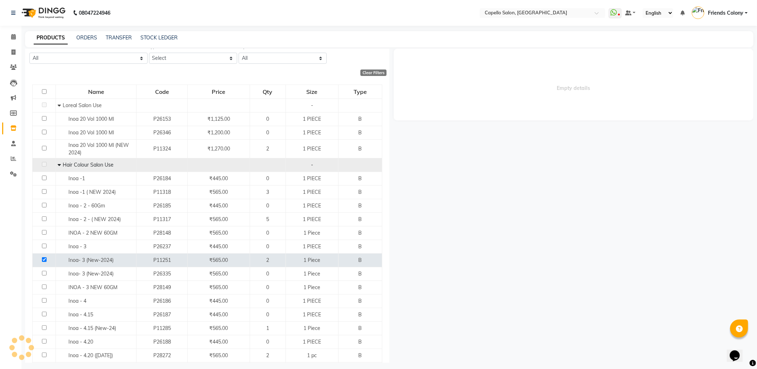
select select
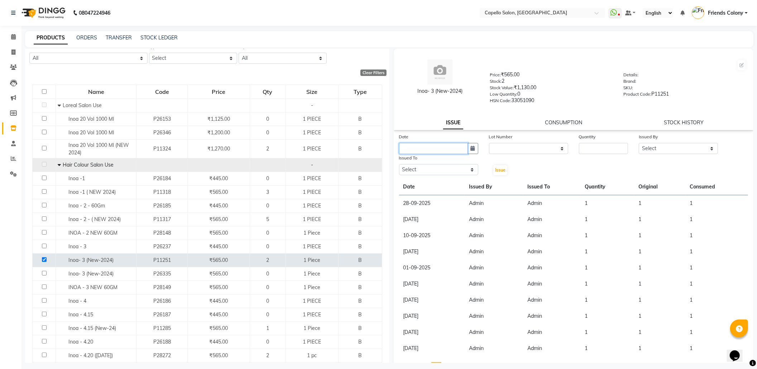
click at [431, 143] on input "text" at bounding box center [433, 148] width 69 height 11
select select "10"
select select "2025"
click at [441, 187] on div "2" at bounding box center [441, 185] width 11 height 11
type input "02-10-2025"
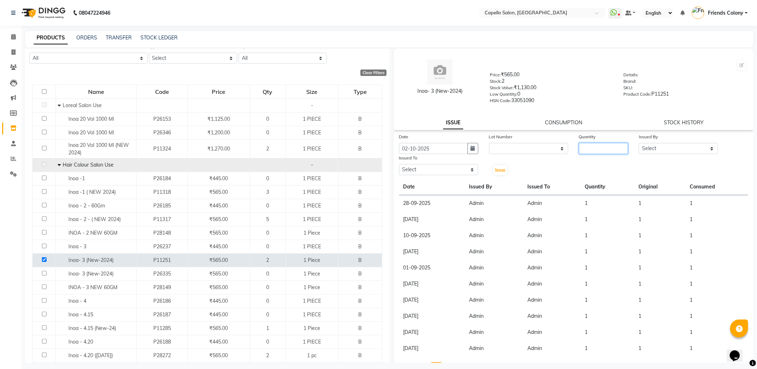
click at [596, 151] on input "number" at bounding box center [603, 148] width 49 height 11
type input "1"
drag, startPoint x: 689, startPoint y: 145, endPoint x: 685, endPoint y: 148, distance: 5.6
click at [689, 145] on select "Select [PERSON_NAME] Admin [PERSON_NAME] Friends Colony [PERSON_NAME] [PERSON_N…" at bounding box center [678, 148] width 79 height 11
select select "16604"
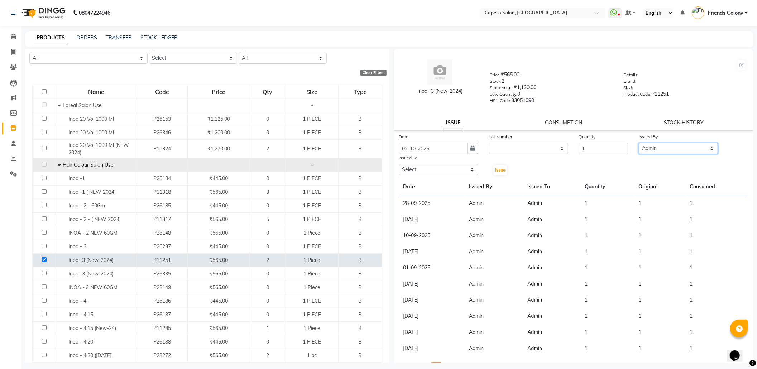
click at [639, 143] on select "Select [PERSON_NAME] Admin [PERSON_NAME] Friends Colony [PERSON_NAME] [PERSON_N…" at bounding box center [678, 148] width 79 height 11
click at [454, 171] on select "Select [PERSON_NAME] Admin [PERSON_NAME] Friends Colony [PERSON_NAME] [PERSON_N…" at bounding box center [438, 169] width 79 height 11
select select "16604"
click at [399, 164] on select "Select [PERSON_NAME] Admin [PERSON_NAME] Friends Colony [PERSON_NAME] [PERSON_N…" at bounding box center [438, 169] width 79 height 11
click at [495, 171] on span "Issue" at bounding box center [500, 169] width 10 height 5
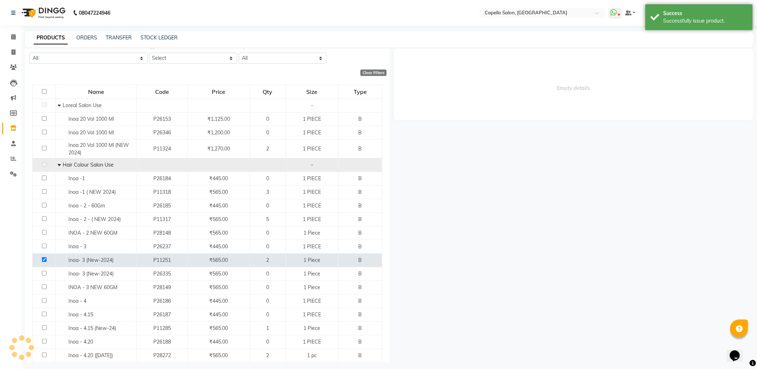
select select
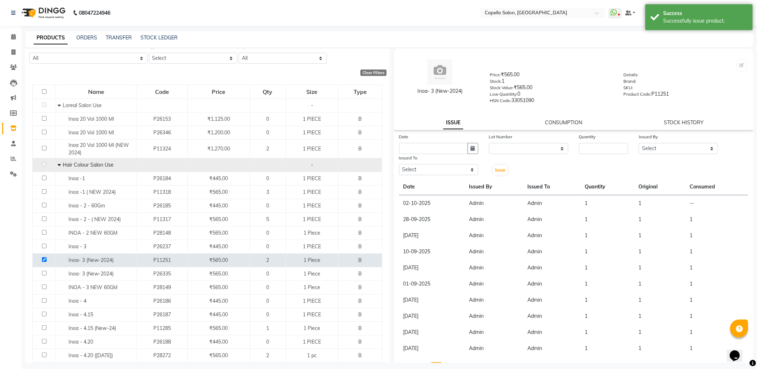
click at [558, 123] on link "CONSUMPTION" at bounding box center [563, 122] width 37 height 6
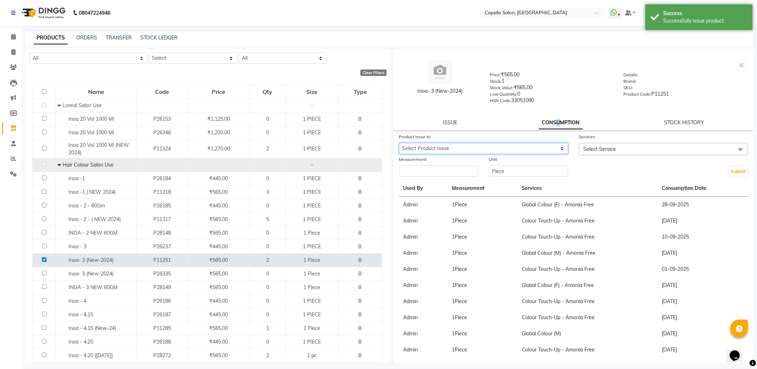
drag, startPoint x: 526, startPoint y: 142, endPoint x: 524, endPoint y: 150, distance: 7.8
click at [526, 143] on select "Select Product Issue [DATE], Issued to: Admin, Balance: 1" at bounding box center [483, 148] width 169 height 11
select select "1279749"
click at [399, 143] on select "Select Product Issue [DATE], Issued to: Admin, Balance: 1" at bounding box center [483, 148] width 169 height 11
click at [600, 150] on span "Select Service" at bounding box center [600, 149] width 33 height 6
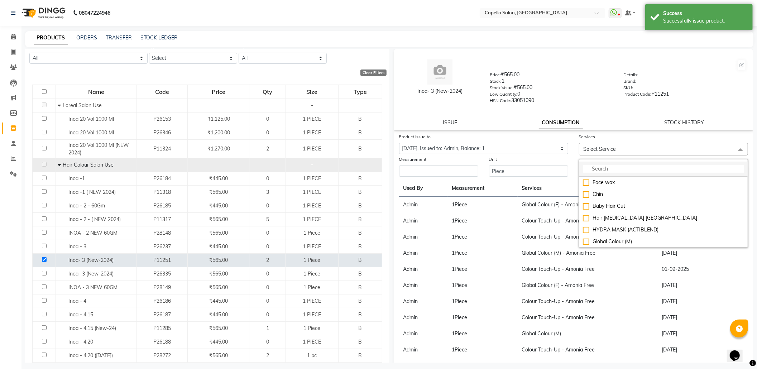
click at [596, 168] on input "multiselect-search" at bounding box center [663, 169] width 161 height 8
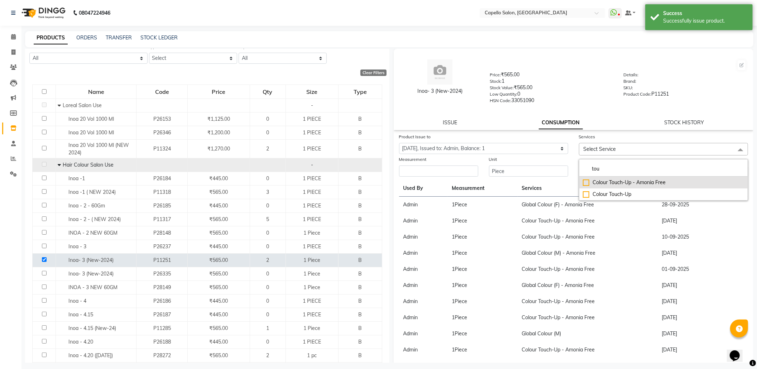
type input "tou"
click at [599, 184] on div "Colour Touch-Up - Amonia Free" at bounding box center [663, 183] width 161 height 8
checkbox input "true"
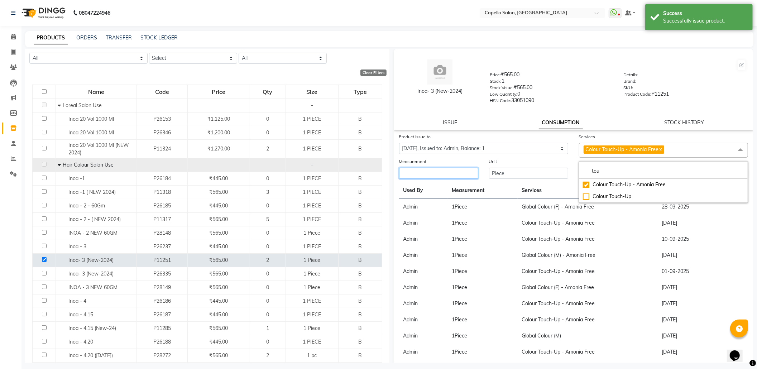
click at [446, 171] on input "number" at bounding box center [438, 173] width 79 height 11
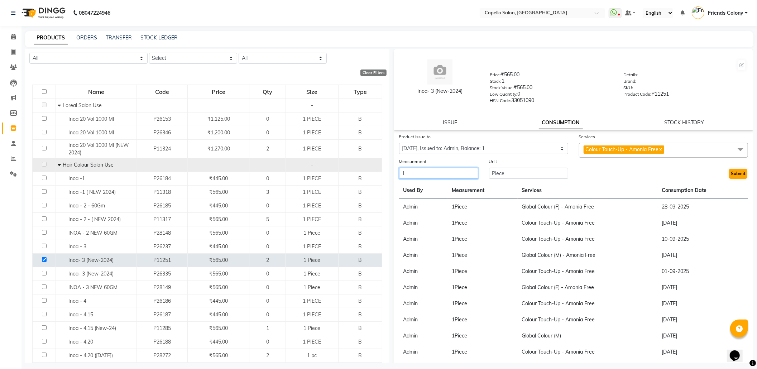
type input "1"
click at [729, 171] on button "Submit" at bounding box center [738, 174] width 18 height 10
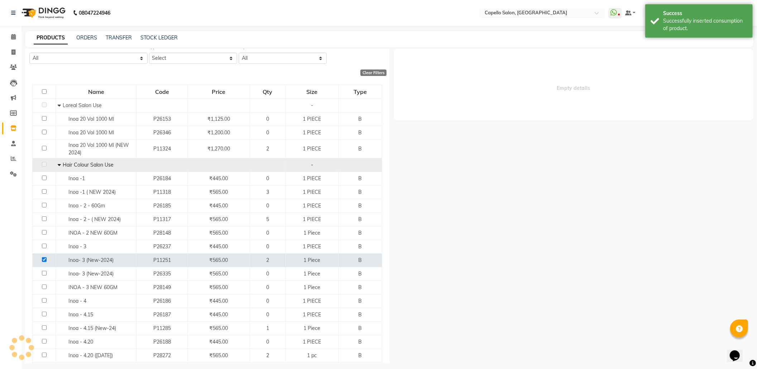
scroll to position [0, 0]
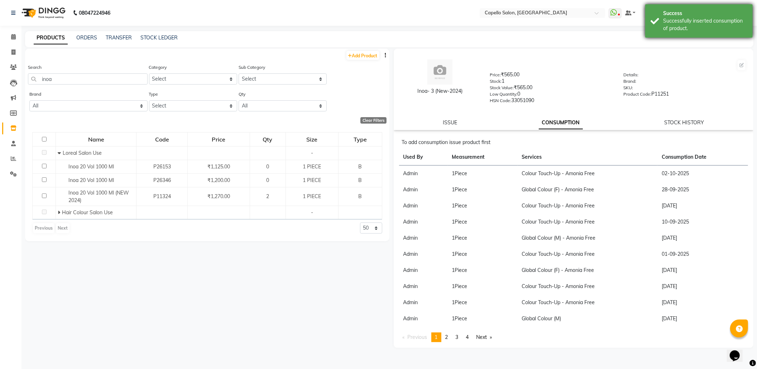
click at [710, 28] on div "Successfully inserted consumption of product." at bounding box center [705, 24] width 84 height 15
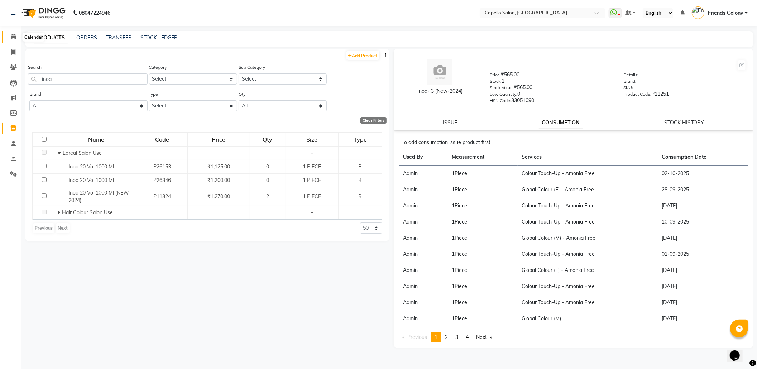
click at [10, 37] on span at bounding box center [13, 37] width 13 height 8
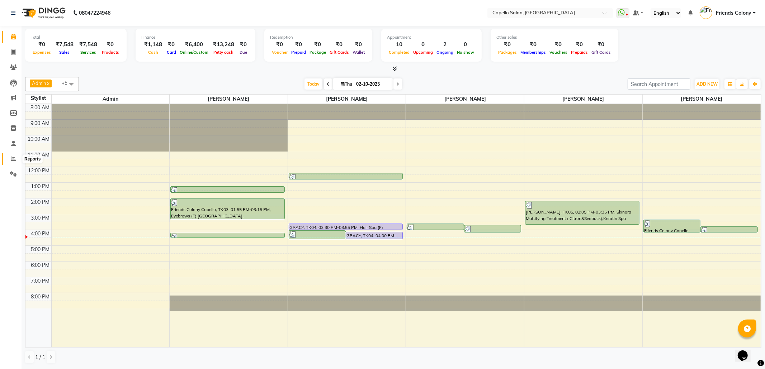
click at [12, 160] on icon at bounding box center [13, 158] width 5 height 5
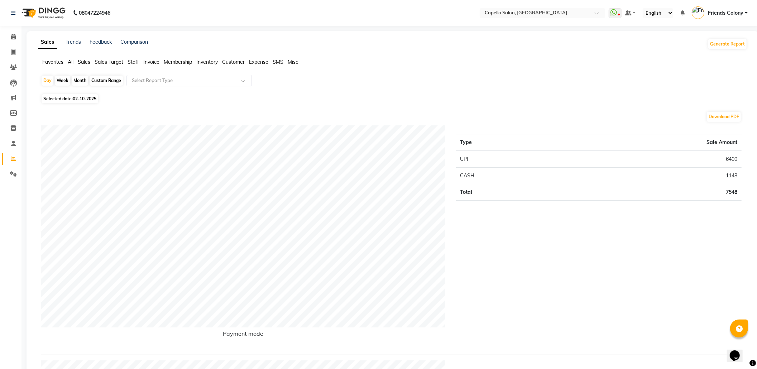
click at [135, 60] on span "Staff" at bounding box center [133, 62] width 11 height 6
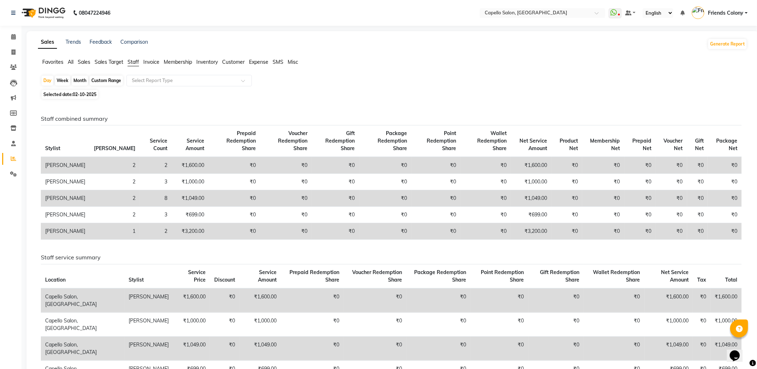
click at [82, 80] on div "Month" at bounding box center [80, 81] width 16 height 10
select select "10"
select select "2025"
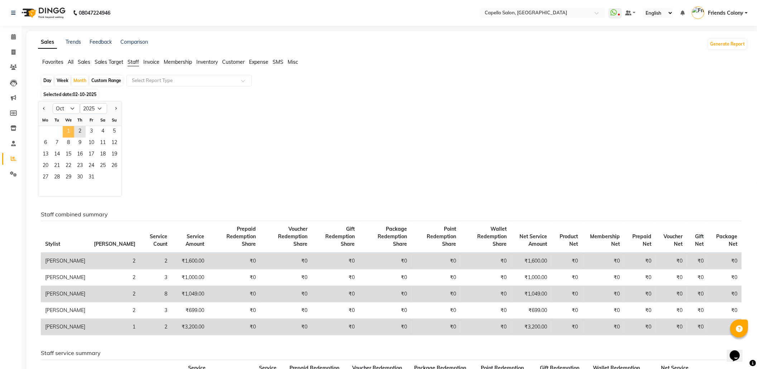
click at [69, 130] on span "1" at bounding box center [68, 131] width 11 height 11
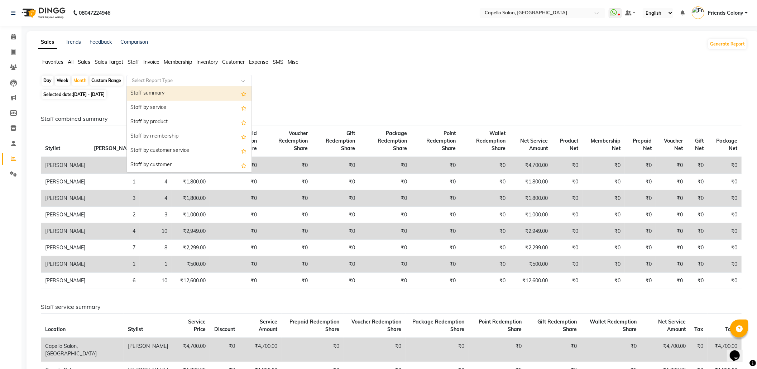
click at [154, 80] on input "text" at bounding box center [181, 80] width 103 height 7
click at [147, 93] on div "Staff summary" at bounding box center [189, 93] width 125 height 14
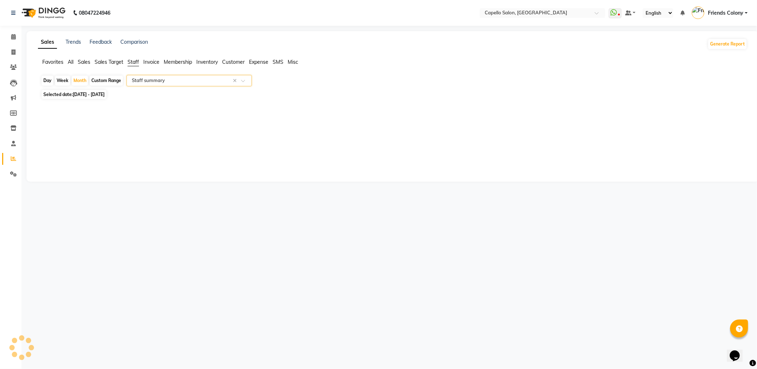
select select "full_report"
select select "csv"
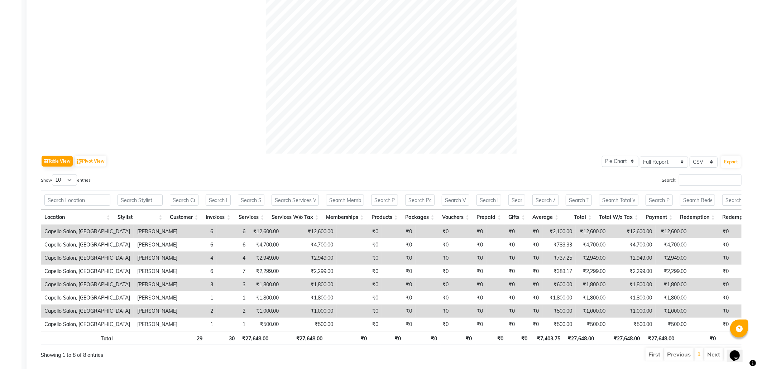
scroll to position [244, 0]
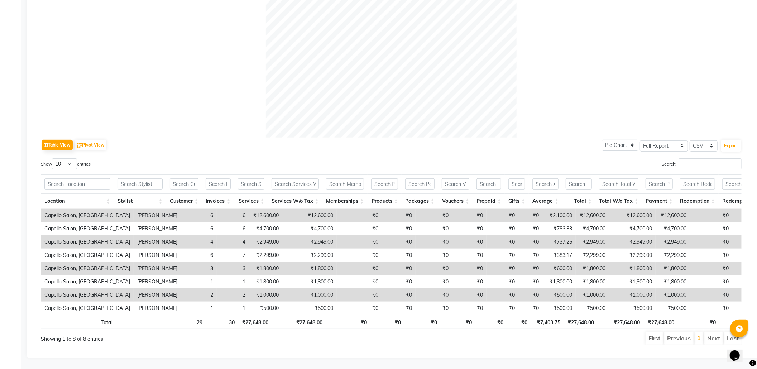
click at [528, 158] on div "Search:" at bounding box center [569, 165] width 345 height 14
drag, startPoint x: 541, startPoint y: 89, endPoint x: 556, endPoint y: 190, distance: 101.9
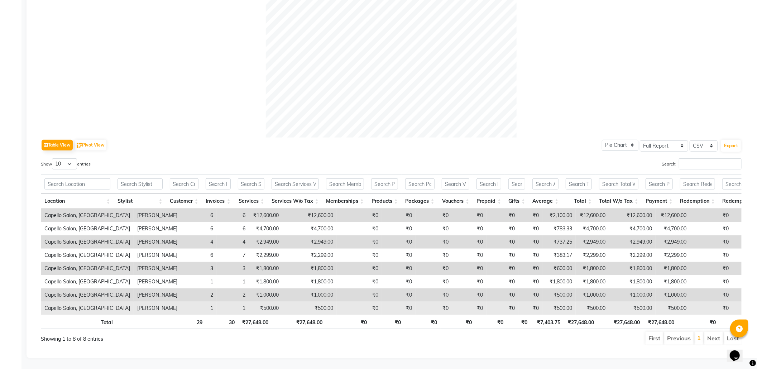
drag, startPoint x: 680, startPoint y: 280, endPoint x: 501, endPoint y: 301, distance: 180.2
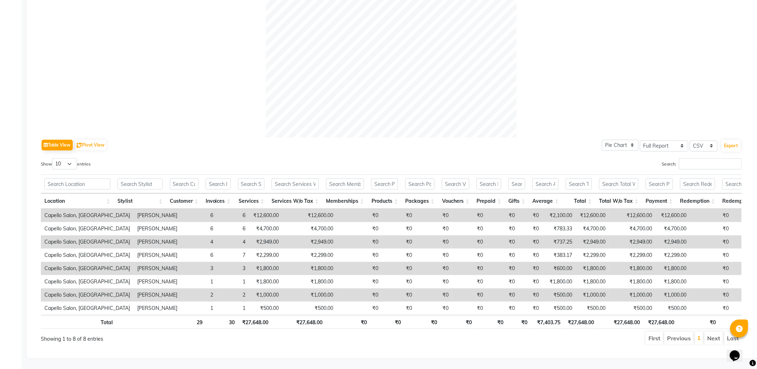
drag, startPoint x: 539, startPoint y: 267, endPoint x: 561, endPoint y: 315, distance: 52.9
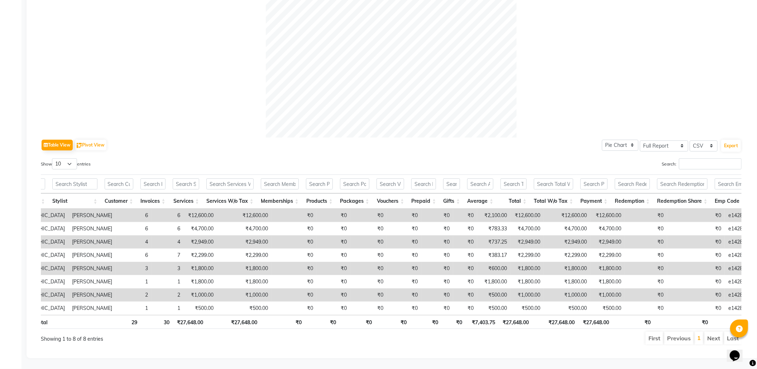
scroll to position [0, 0]
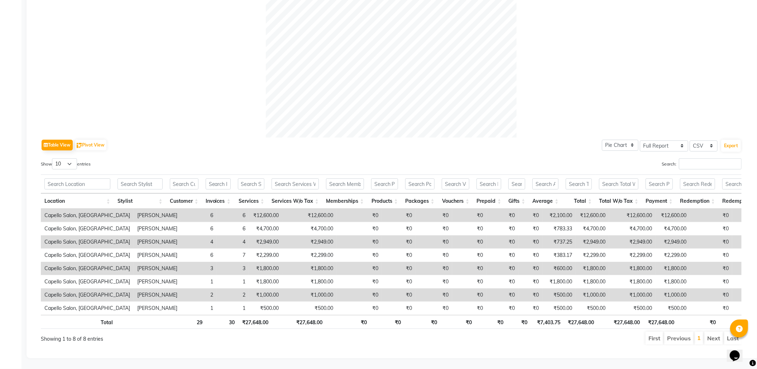
drag, startPoint x: 528, startPoint y: 156, endPoint x: 525, endPoint y: 128, distance: 27.8
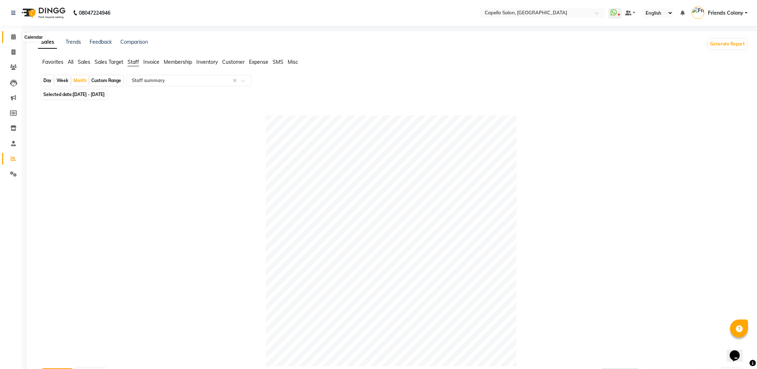
click at [9, 37] on span at bounding box center [13, 37] width 13 height 8
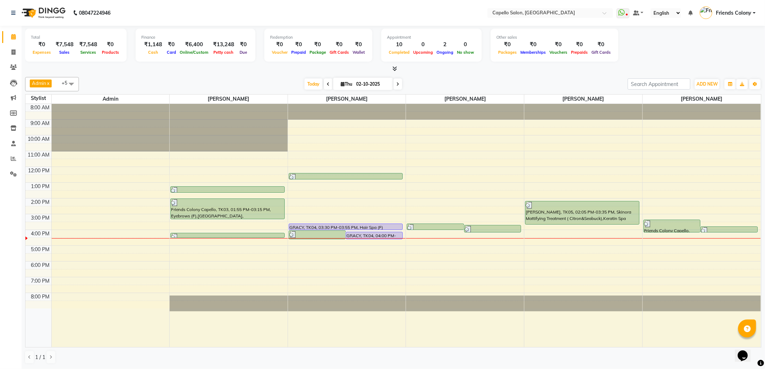
click at [391, 68] on span at bounding box center [393, 69] width 8 height 8
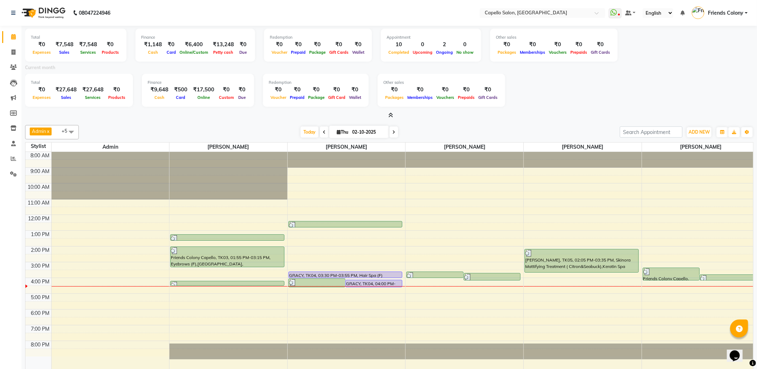
click at [389, 112] on span at bounding box center [390, 116] width 8 height 8
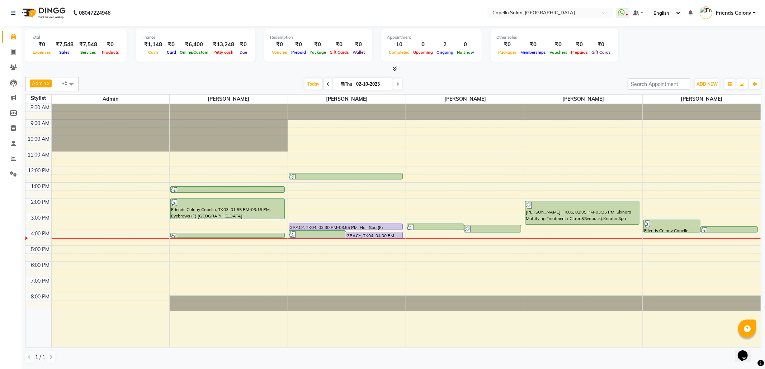
click at [395, 66] on icon at bounding box center [394, 68] width 5 height 5
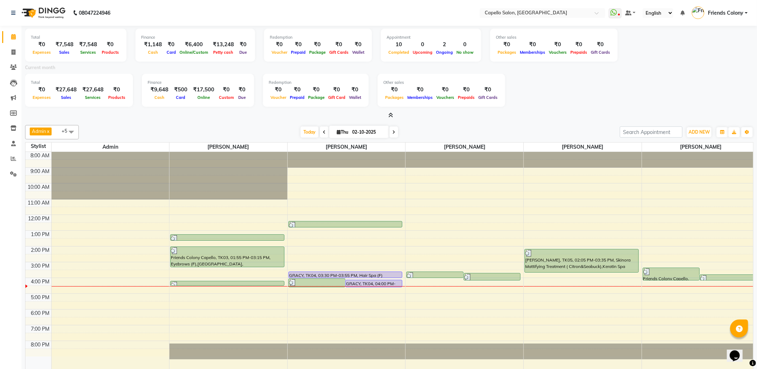
click at [391, 115] on icon at bounding box center [391, 115] width 5 height 5
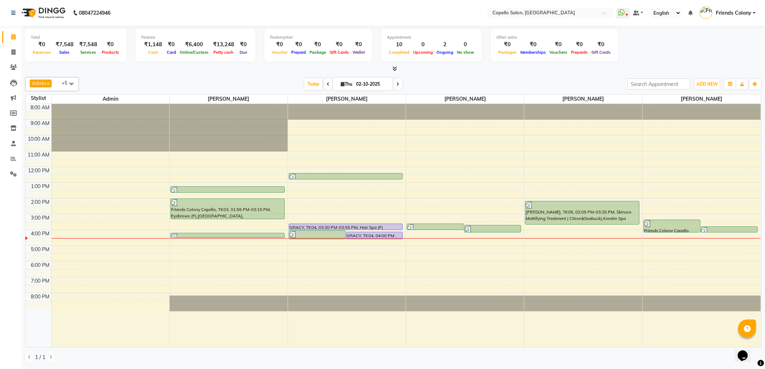
click at [394, 66] on icon at bounding box center [394, 68] width 5 height 5
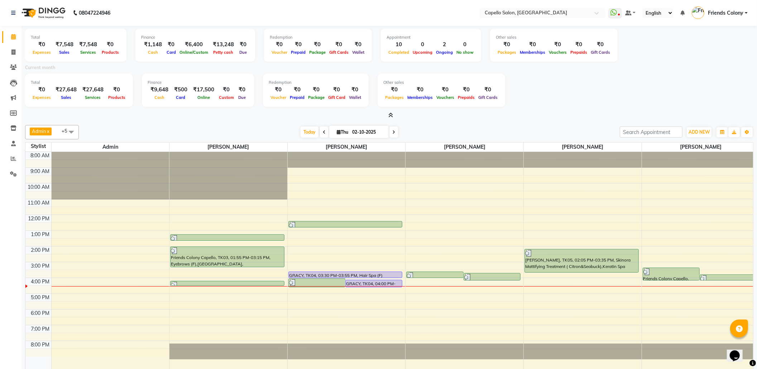
click at [391, 113] on icon at bounding box center [391, 115] width 5 height 5
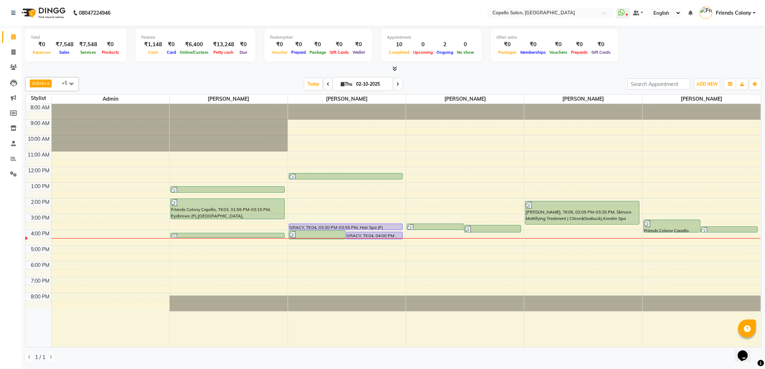
click at [394, 69] on icon at bounding box center [394, 68] width 5 height 5
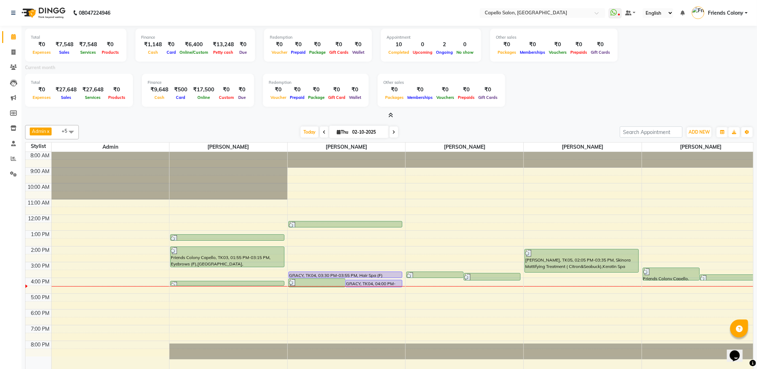
click at [393, 113] on icon at bounding box center [391, 115] width 5 height 5
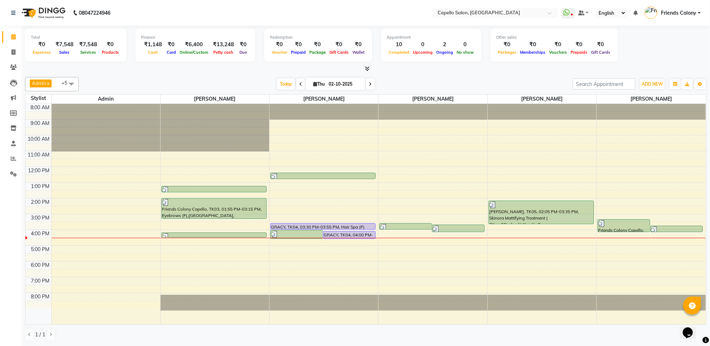
click at [667, 47] on div "Total ₹0 Expenses ₹7,548 Sales ₹7,548 Services ₹0 Products Finance ₹1,148 Cash …" at bounding box center [365, 46] width 681 height 35
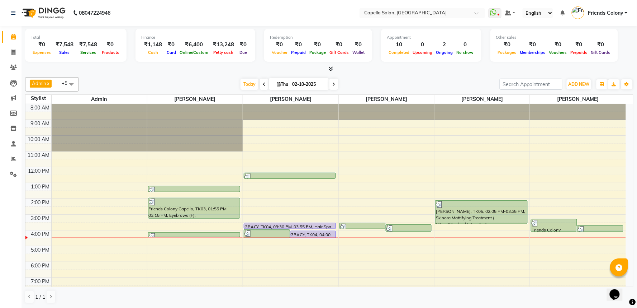
click at [619, 43] on div "Total ₹0 Expenses ₹7,548 Sales ₹7,548 Services ₹0 Products Finance ₹1,148 Cash …" at bounding box center [329, 46] width 608 height 35
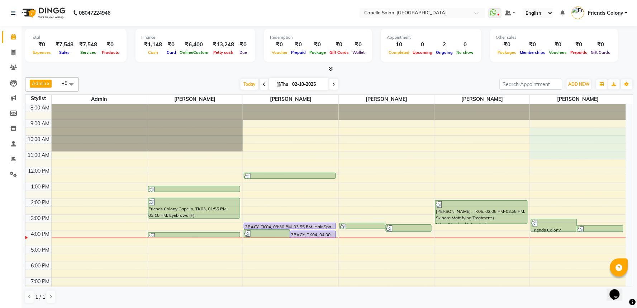
drag, startPoint x: 544, startPoint y: 135, endPoint x: 394, endPoint y: 162, distance: 151.8
click at [398, 166] on tbody "8:00 AM 9:00 AM 10:00 AM 11:00 AM 12:00 PM 1:00 PM 2:00 PM 3:00 PM 4:00 PM 5:00…" at bounding box center [325, 206] width 600 height 205
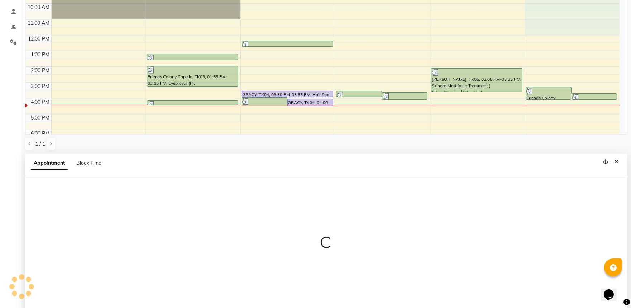
scroll to position [141, 0]
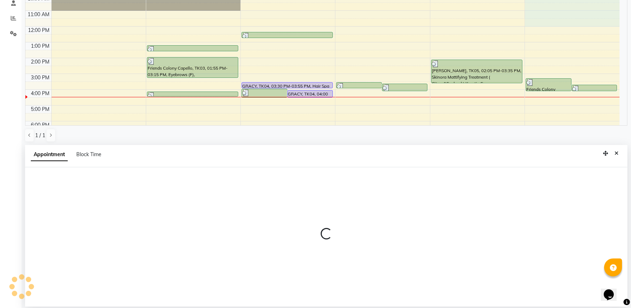
click at [407, 121] on div "8:00 AM 9:00 AM 10:00 AM 11:00 AM 12:00 PM 1:00 PM 2:00 PM 3:00 PM 4:00 PM 5:00…" at bounding box center [322, 65] width 594 height 205
select select "85869"
select select "570"
select select "tentative"
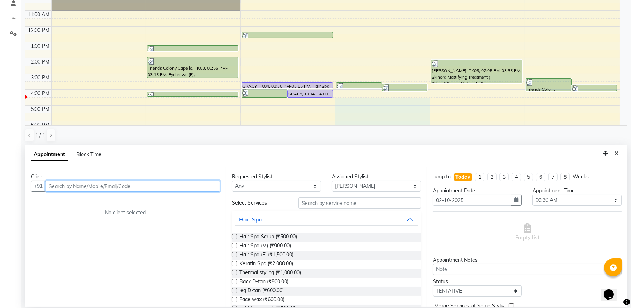
scroll to position [5, 0]
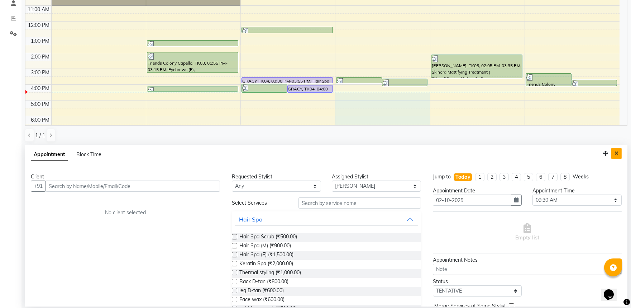
click at [617, 154] on icon "Close" at bounding box center [617, 153] width 4 height 5
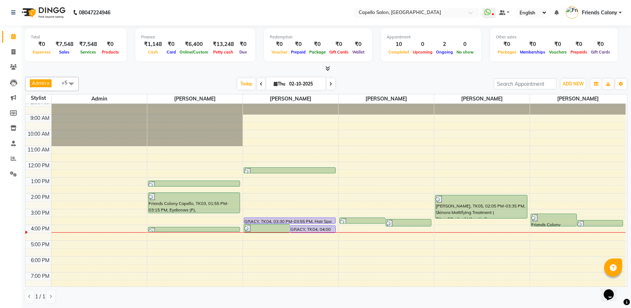
scroll to position [0, 0]
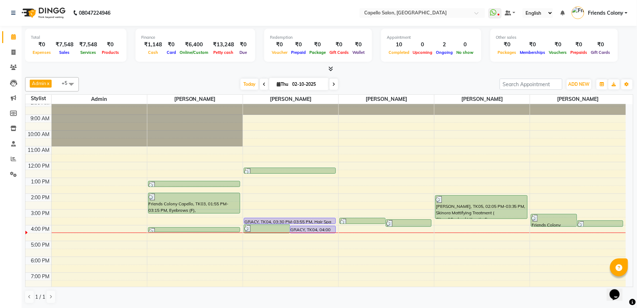
click at [410, 78] on div "Admin x [PERSON_NAME] x [PERSON_NAME] x [PERSON_NAME] x [PERSON_NAME] x [PERSON…" at bounding box center [329, 84] width 608 height 14
click at [15, 53] on span at bounding box center [13, 52] width 13 height 8
select select "service"
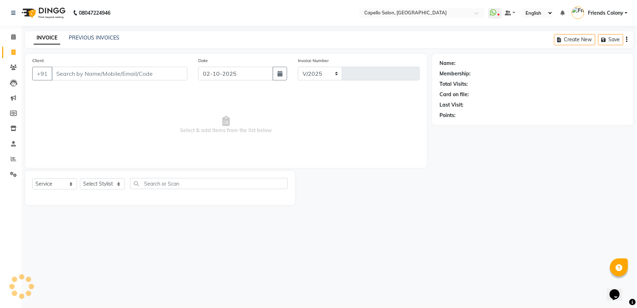
select select "3583"
type input "3291"
click at [119, 182] on select "Select Stylist [PERSON_NAME] Admin [PERSON_NAME] Friends Colony [PERSON_NAME] […" at bounding box center [104, 183] width 48 height 11
select select "29604"
click at [80, 179] on select "Select Stylist [PERSON_NAME] Admin [PERSON_NAME] Friends Colony [PERSON_NAME] […" at bounding box center [104, 183] width 48 height 11
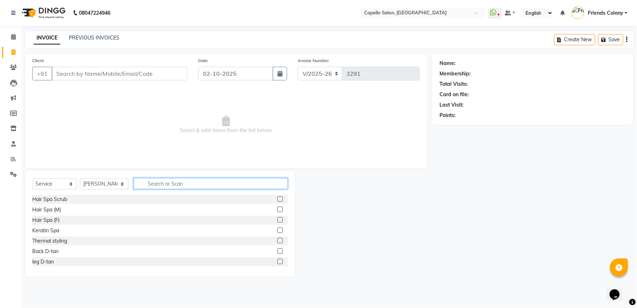
click at [170, 183] on input "text" at bounding box center [211, 183] width 154 height 11
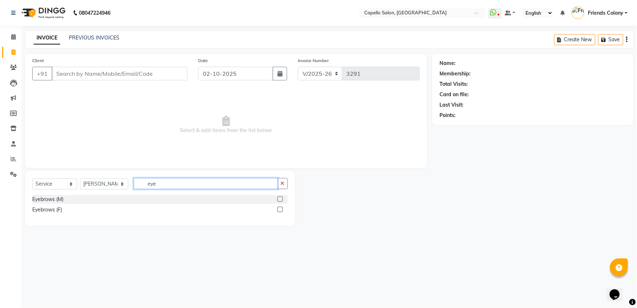
type input "eye"
drag, startPoint x: 282, startPoint y: 209, endPoint x: 267, endPoint y: 192, distance: 23.1
click at [279, 207] on label at bounding box center [279, 208] width 5 height 5
click at [279, 207] on input "checkbox" at bounding box center [279, 209] width 5 height 5
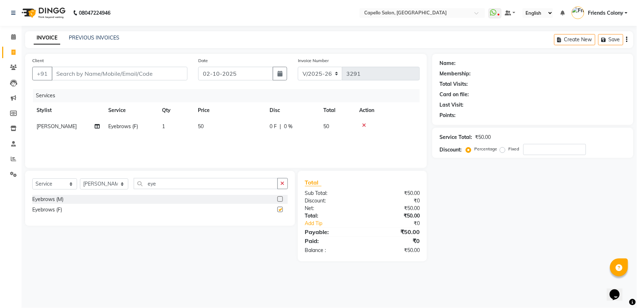
checkbox input "false"
drag, startPoint x: 166, startPoint y: 190, endPoint x: 135, endPoint y: 183, distance: 31.6
click at [134, 184] on div "Select Service Product Membership Package Voucher Prepaid Gift Card Select Styl…" at bounding box center [160, 186] width 256 height 17
drag, startPoint x: 163, startPoint y: 184, endPoint x: 127, endPoint y: 184, distance: 35.5
click at [127, 184] on div "Select Service Product Membership Package Voucher Prepaid Gift Card Select Styl…" at bounding box center [160, 186] width 256 height 17
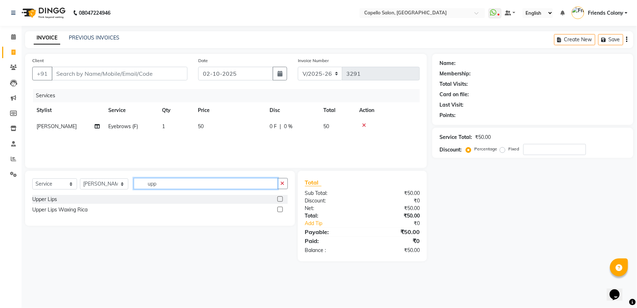
type input "upp"
click at [279, 195] on div at bounding box center [282, 199] width 10 height 9
click at [281, 200] on label at bounding box center [279, 198] width 5 height 5
click at [281, 200] on input "checkbox" at bounding box center [279, 199] width 5 height 5
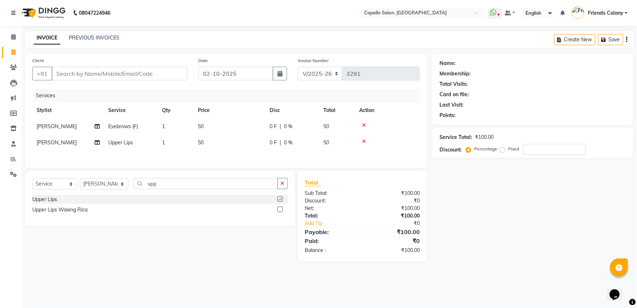
checkbox input "false"
drag, startPoint x: 363, startPoint y: 141, endPoint x: 323, endPoint y: 166, distance: 47.6
click at [363, 141] on icon at bounding box center [364, 141] width 4 height 5
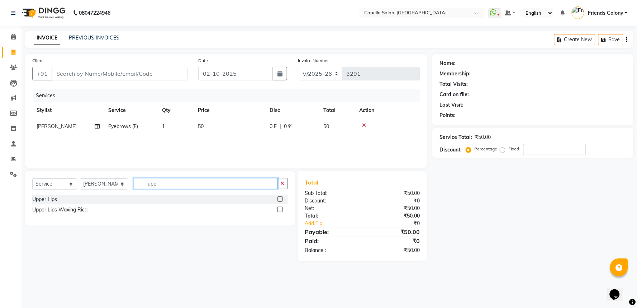
drag, startPoint x: 247, startPoint y: 186, endPoint x: 140, endPoint y: 188, distance: 107.5
click at [138, 188] on input "upp" at bounding box center [206, 183] width 144 height 11
type input "fore"
click at [278, 198] on label at bounding box center [279, 198] width 5 height 5
click at [278, 198] on input "checkbox" at bounding box center [279, 199] width 5 height 5
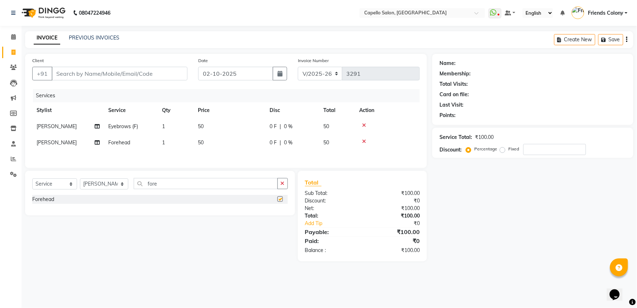
checkbox input "false"
drag, startPoint x: 481, startPoint y: 171, endPoint x: 511, endPoint y: 238, distance: 73.8
drag, startPoint x: 487, startPoint y: 200, endPoint x: 483, endPoint y: 198, distance: 4.2
click at [140, 76] on input "Client" at bounding box center [120, 74] width 136 height 14
click at [540, 151] on input "number" at bounding box center [554, 149] width 63 height 11
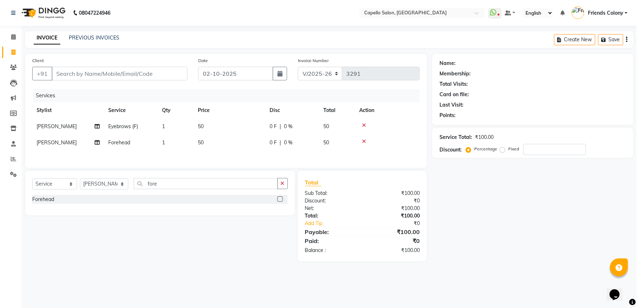
click at [628, 39] on icon "button" at bounding box center [626, 39] width 1 height 0
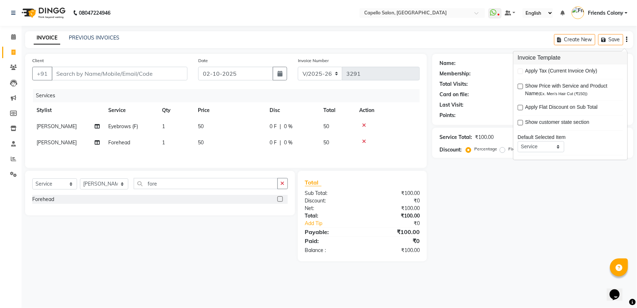
drag, startPoint x: 521, startPoint y: 39, endPoint x: 266, endPoint y: 43, distance: 255.6
click at [266, 43] on div "INVOICE PREVIOUS INVOICES Create New Save" at bounding box center [329, 39] width 608 height 17
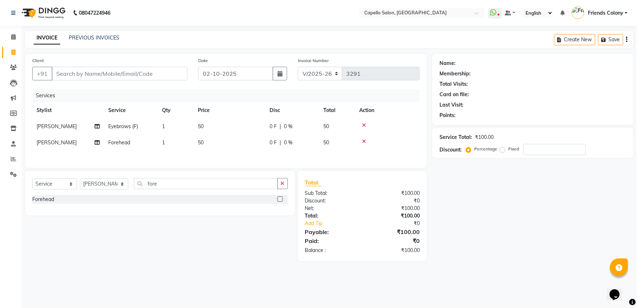
click at [266, 43] on div "INVOICE PREVIOUS INVOICES Create New Save" at bounding box center [329, 39] width 608 height 17
click at [325, 71] on select "V/2025 V/2025-26" at bounding box center [320, 74] width 45 height 14
click at [331, 70] on select "V/2025 V/2025-26" at bounding box center [320, 74] width 45 height 14
click at [153, 186] on input "fore" at bounding box center [206, 183] width 144 height 11
type input "f"
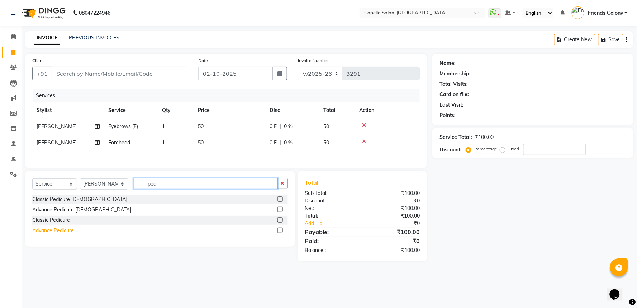
type input "pedi"
click at [40, 231] on div "Advance Pedicure" at bounding box center [53, 231] width 42 height 8
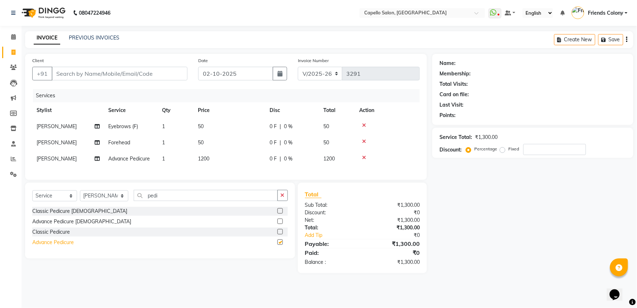
checkbox input "false"
click at [204, 159] on span "1200" at bounding box center [203, 158] width 11 height 6
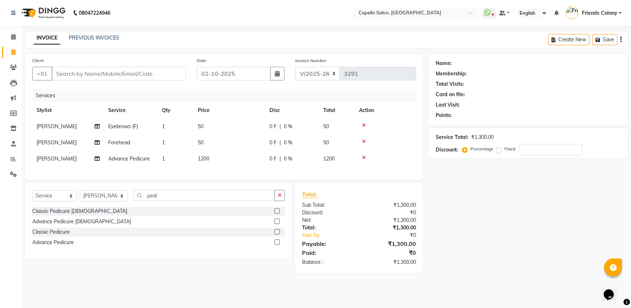
select select "29604"
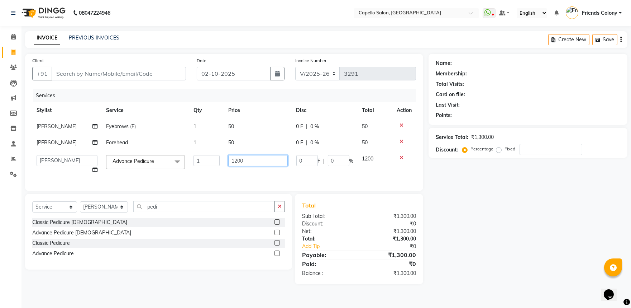
click at [237, 166] on input "1200" at bounding box center [257, 160] width 59 height 11
type input "1500"
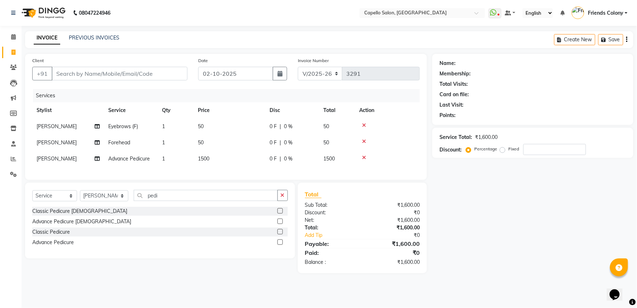
click at [372, 172] on div "Services Stylist Service Qty Price Disc Total Action [PERSON_NAME] Eyebrows (F)…" at bounding box center [225, 131] width 387 height 84
click at [113, 201] on select "Select Stylist [PERSON_NAME] Admin [PERSON_NAME] Friends Colony [PERSON_NAME] […" at bounding box center [104, 195] width 48 height 11
select select "75586"
click at [80, 196] on select "Select Stylist [PERSON_NAME] Admin [PERSON_NAME] Friends Colony [PERSON_NAME] […" at bounding box center [104, 195] width 48 height 11
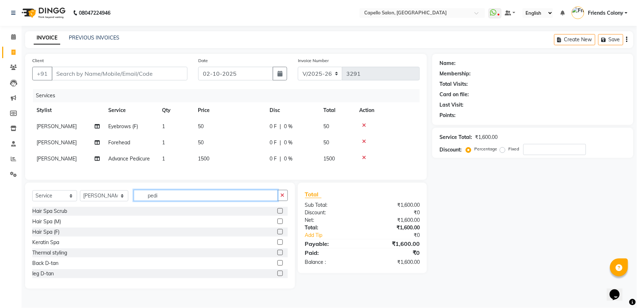
click at [153, 201] on input "pedi" at bounding box center [206, 195] width 144 height 11
click at [154, 201] on input "pedi" at bounding box center [206, 195] width 144 height 11
type input "p"
type input "hair"
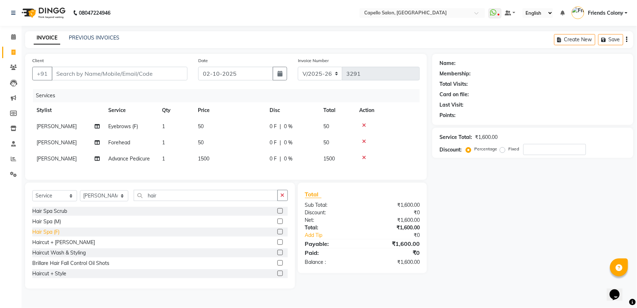
click at [38, 235] on div "Hair Spa (F)" at bounding box center [45, 232] width 27 height 8
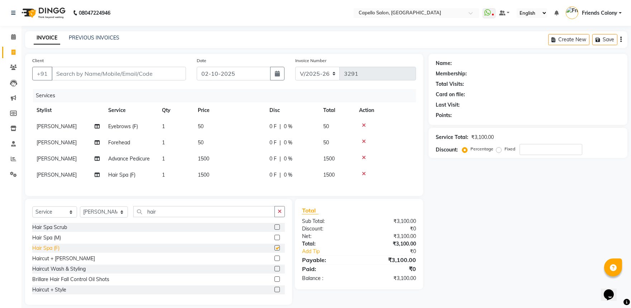
checkbox input "false"
click at [203, 173] on span "1500" at bounding box center [203, 174] width 11 height 6
select select "75586"
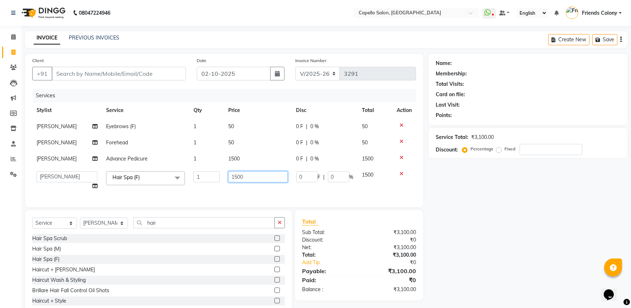
click at [243, 182] on input "1500" at bounding box center [257, 176] width 59 height 11
type input "1"
type input "9"
type input "1000"
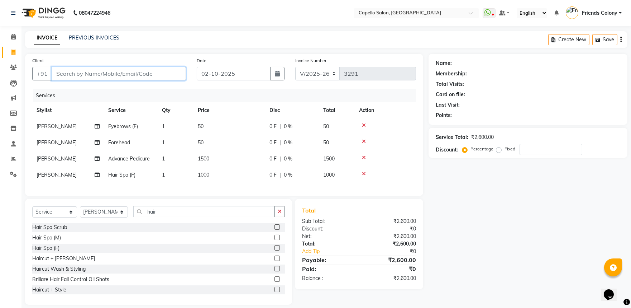
click at [63, 76] on input "Client" at bounding box center [119, 74] width 134 height 14
type input "8"
type input "0"
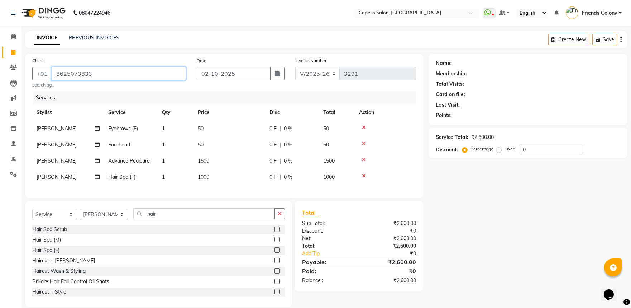
type input "8625073833"
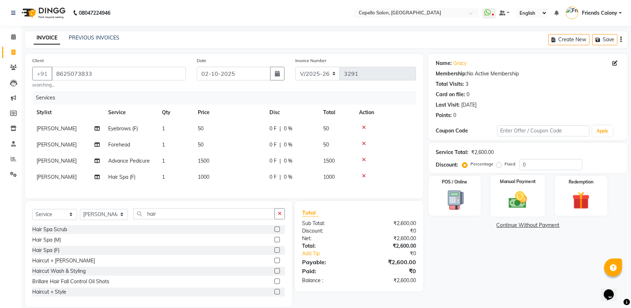
click at [521, 202] on img at bounding box center [518, 199] width 30 height 21
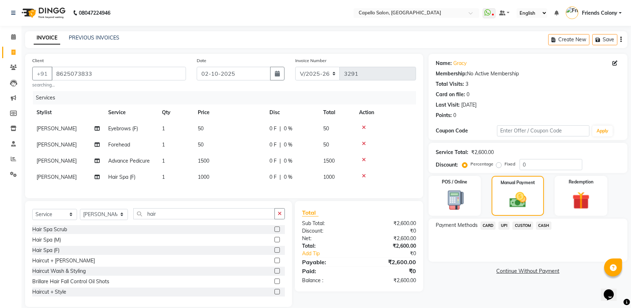
click at [541, 225] on span "CASH" at bounding box center [543, 225] width 15 height 8
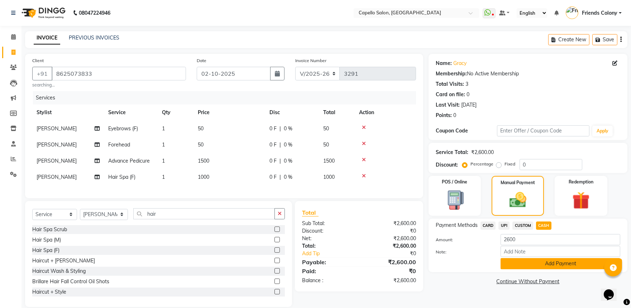
click at [553, 264] on button "Add Payment" at bounding box center [561, 263] width 120 height 11
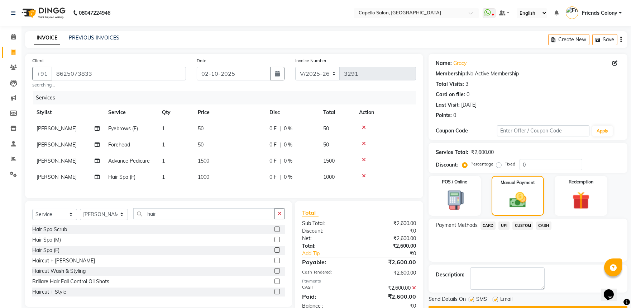
scroll to position [25, 0]
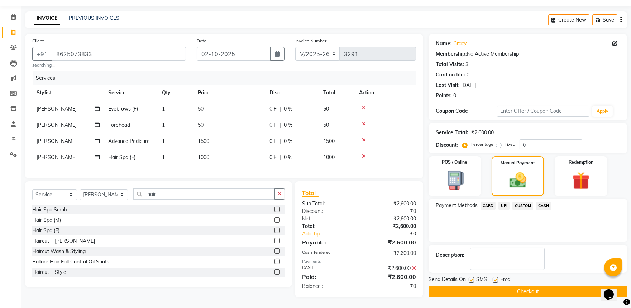
click at [524, 286] on button "Checkout" at bounding box center [528, 291] width 199 height 11
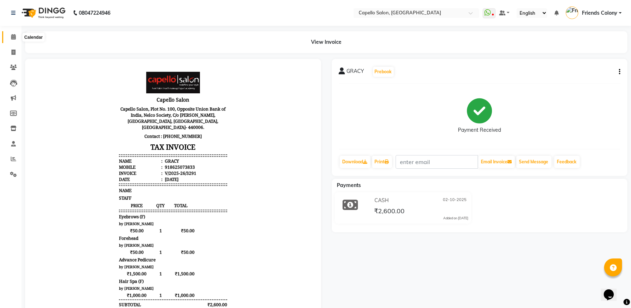
click at [14, 37] on icon at bounding box center [13, 36] width 5 height 5
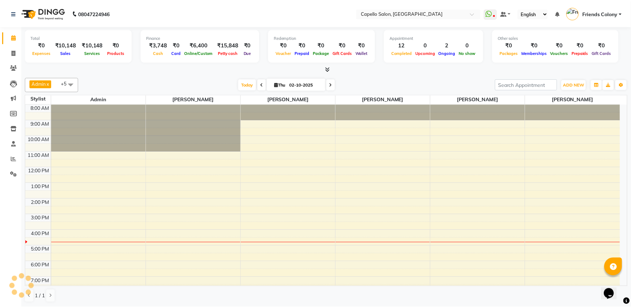
scroll to position [10, 0]
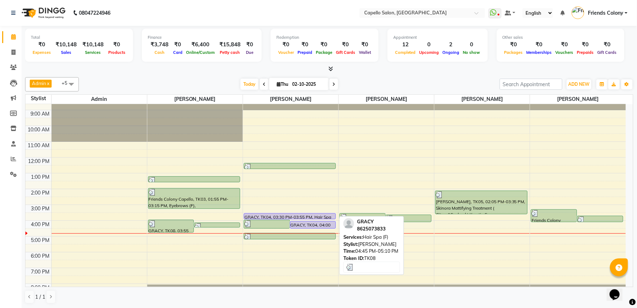
click at [273, 234] on div at bounding box center [289, 236] width 91 height 7
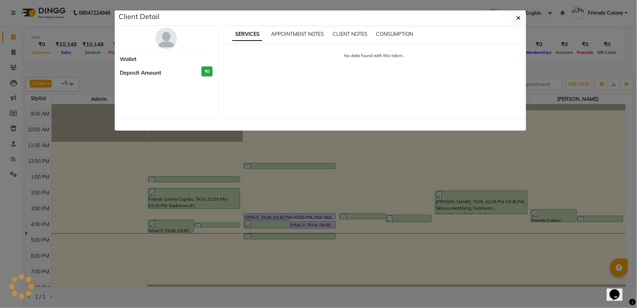
select select "3"
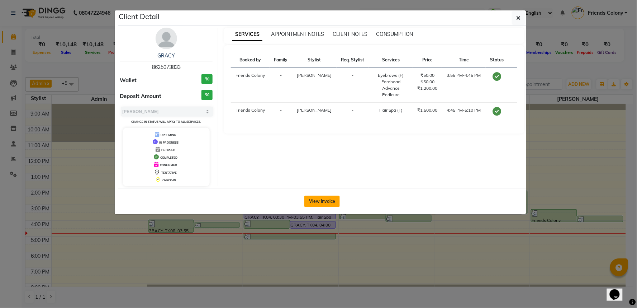
click at [322, 205] on button "View Invoice" at bounding box center [321, 200] width 35 height 11
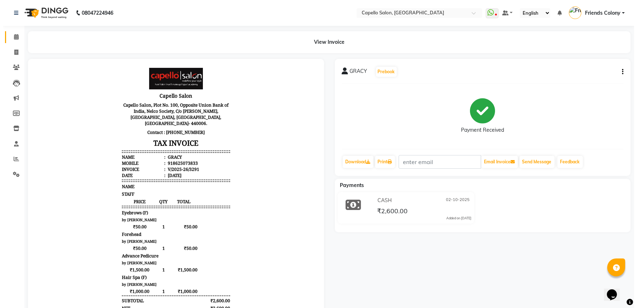
scroll to position [6, 0]
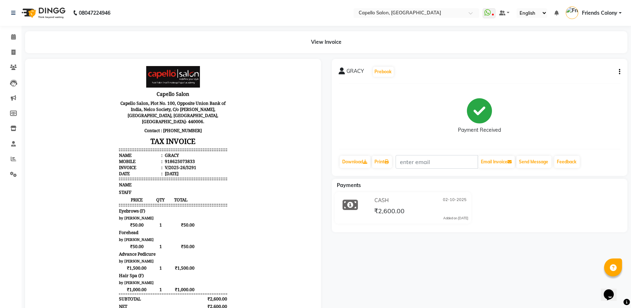
click at [11, 43] on li "Calendar" at bounding box center [11, 36] width 22 height 15
click at [10, 34] on span at bounding box center [13, 37] width 13 height 8
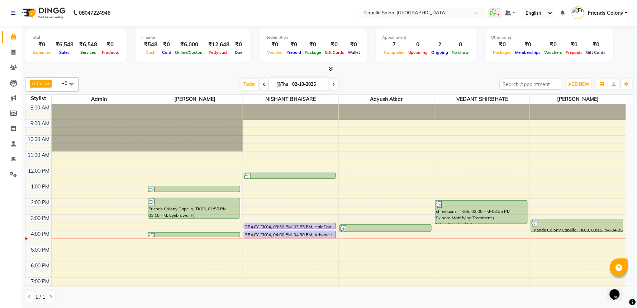
click at [456, 77] on div "Admin x VEDANT SHIRBHATE x aayush atkar x NISHANT BHAISARE x PALLAVI CHINCHALKA…" at bounding box center [329, 84] width 608 height 14
click at [331, 67] on icon at bounding box center [330, 68] width 5 height 5
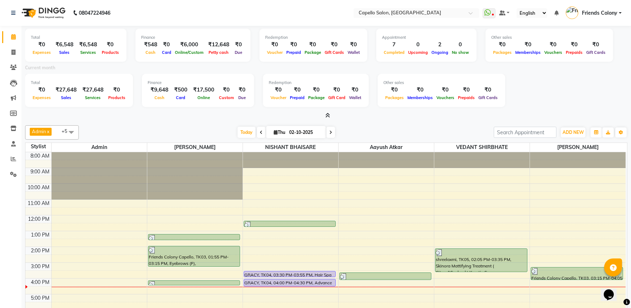
click at [328, 112] on span at bounding box center [327, 116] width 8 height 8
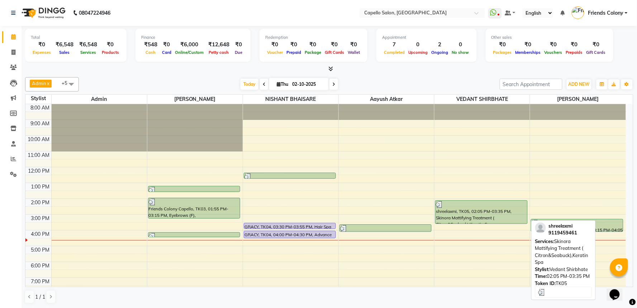
click at [495, 215] on div "shreelaxmi, TK05, 02:05 PM-03:35 PM, Skinora Mattifying Treatment ( Citron&Seab…" at bounding box center [482, 211] width 92 height 23
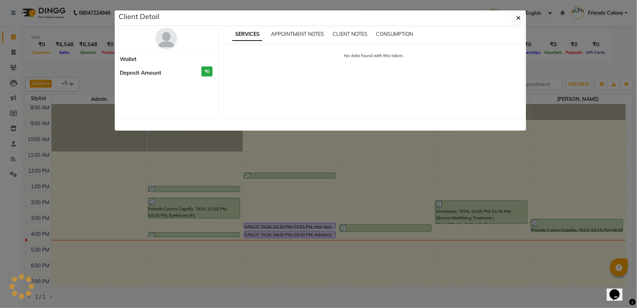
select select "3"
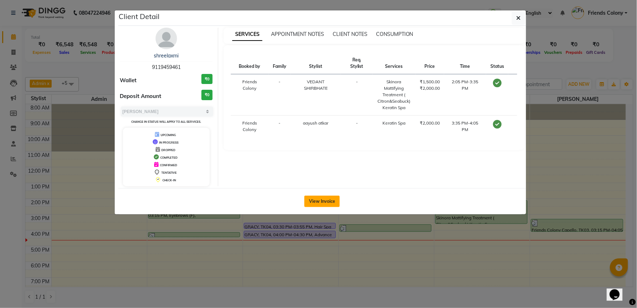
click at [325, 199] on button "View Invoice" at bounding box center [321, 200] width 35 height 11
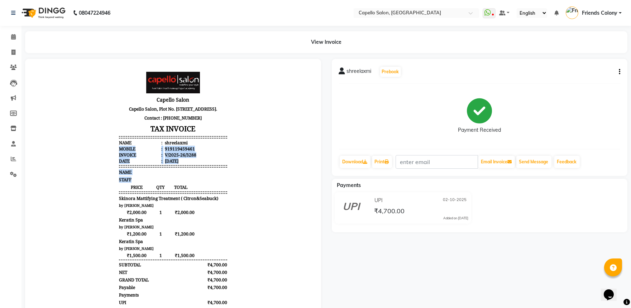
drag, startPoint x: 237, startPoint y: 151, endPoint x: 236, endPoint y: 192, distance: 41.6
click at [236, 192] on body "Capello Salon [GEOGRAPHIC_DATA], Plot No. [STREET_ADDRESS]. Contact : [PHONE_NU…" at bounding box center [173, 205] width 276 height 275
drag, startPoint x: 216, startPoint y: 172, endPoint x: 229, endPoint y: 167, distance: 14.1
click at [217, 163] on li "Date : [DATE]" at bounding box center [173, 160] width 108 height 6
click at [263, 156] on body "Capello Salon [GEOGRAPHIC_DATA], Plot No. [STREET_ADDRESS]. Contact : [PHONE_NU…" at bounding box center [173, 205] width 276 height 275
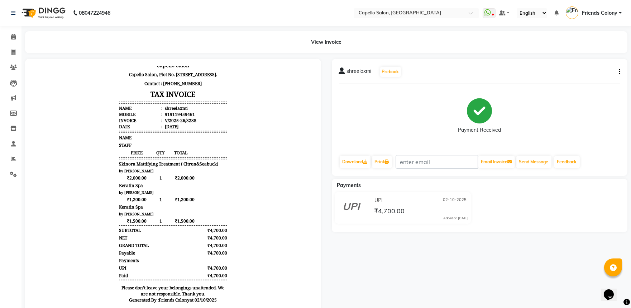
scroll to position [44, 0]
drag, startPoint x: 304, startPoint y: 203, endPoint x: 346, endPoint y: 335, distance: 138.8
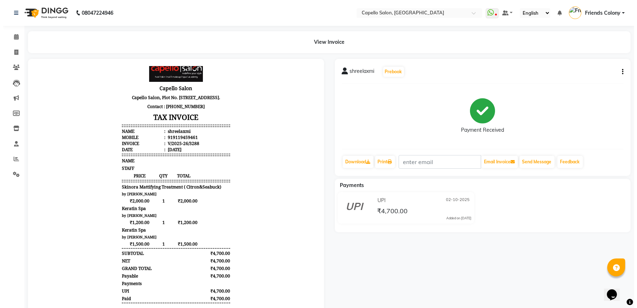
scroll to position [0, 0]
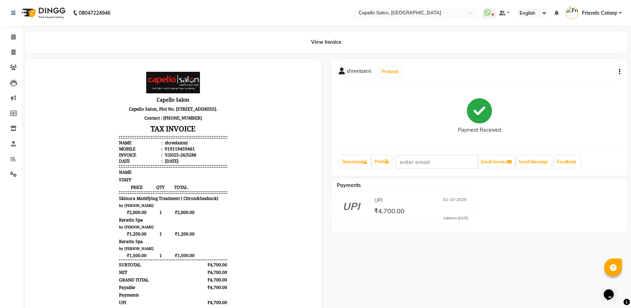
drag, startPoint x: 305, startPoint y: 147, endPoint x: 345, endPoint y: 137, distance: 41.1
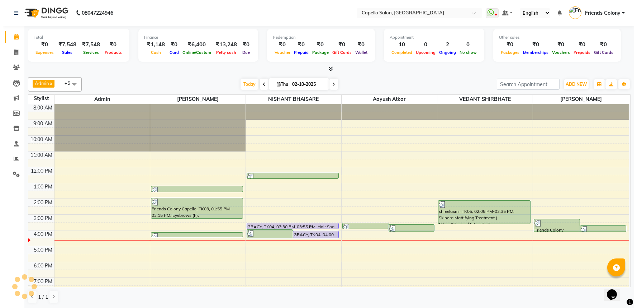
scroll to position [10, 0]
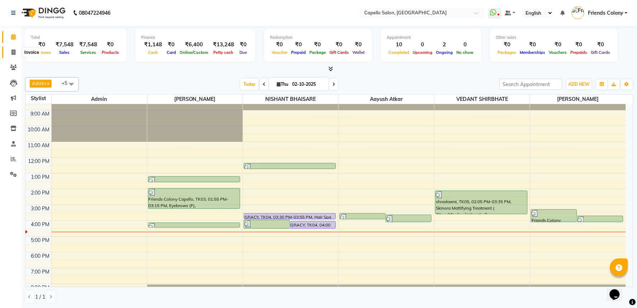
click at [13, 52] on icon at bounding box center [13, 51] width 4 height 5
select select "3583"
select select "service"
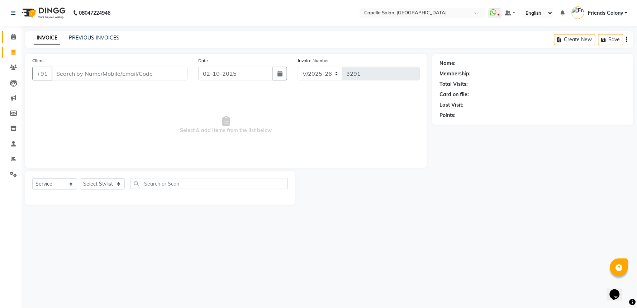
click at [10, 33] on link "Calendar" at bounding box center [10, 37] width 17 height 12
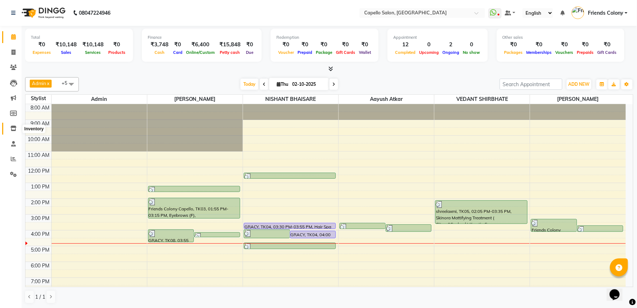
click at [15, 124] on span at bounding box center [13, 128] width 13 height 8
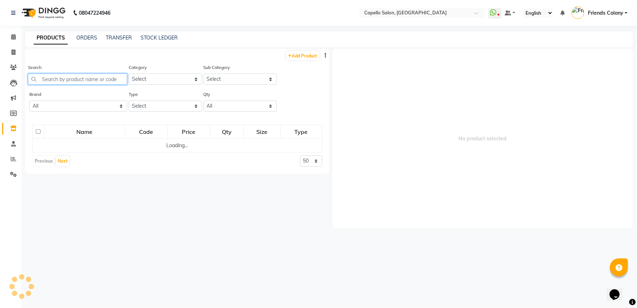
click at [90, 74] on input "text" at bounding box center [77, 78] width 99 height 11
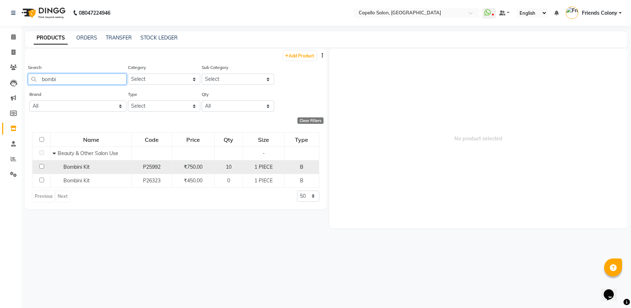
type input "bombi"
click at [41, 166] on input "checkbox" at bounding box center [41, 166] width 5 height 5
checkbox input "true"
select select
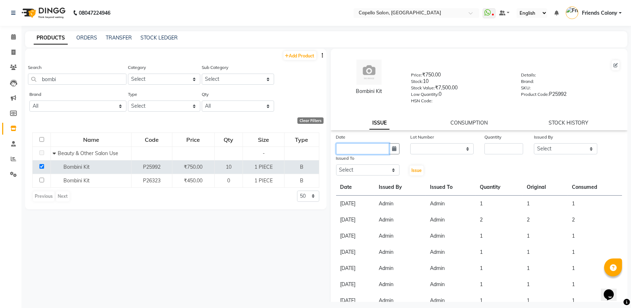
click at [354, 151] on input "text" at bounding box center [362, 148] width 53 height 11
select select "10"
select select "2025"
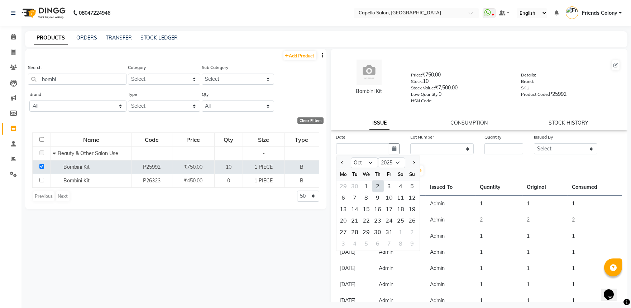
click at [377, 183] on div "2" at bounding box center [377, 185] width 11 height 11
type input "02-10-2025"
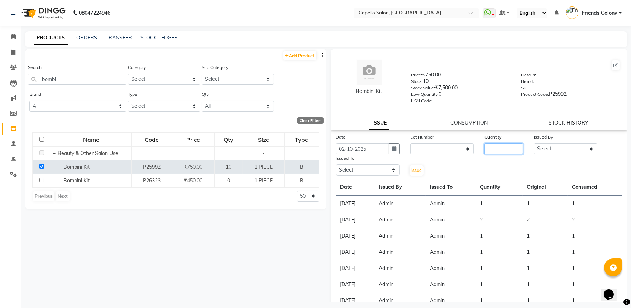
click at [516, 149] on input "number" at bounding box center [504, 148] width 39 height 11
type input "1"
click at [544, 148] on select "Select aayush atkar Admin ANKIT BANDEWAR Friends Colony Harsha Shiwankar mohini…" at bounding box center [565, 148] width 63 height 11
select select "16604"
click at [534, 143] on select "Select aayush atkar Admin ANKIT BANDEWAR Friends Colony Harsha Shiwankar mohini…" at bounding box center [565, 148] width 63 height 11
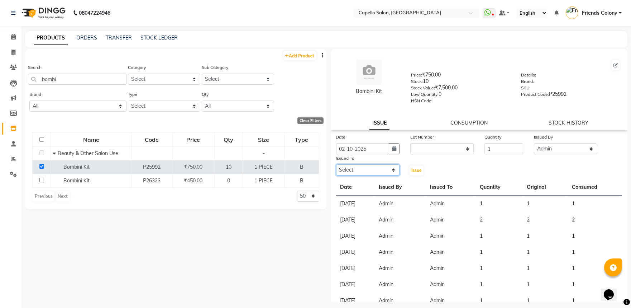
click at [347, 171] on select "Select aayush atkar Admin ANKIT BANDEWAR Friends Colony Harsha Shiwankar mohini…" at bounding box center [367, 169] width 63 height 11
select select "16604"
click at [336, 165] on select "Select aayush atkar Admin ANKIT BANDEWAR Friends Colony Harsha Shiwankar mohini…" at bounding box center [367, 169] width 63 height 11
click at [415, 172] on span "Issue" at bounding box center [416, 169] width 10 height 5
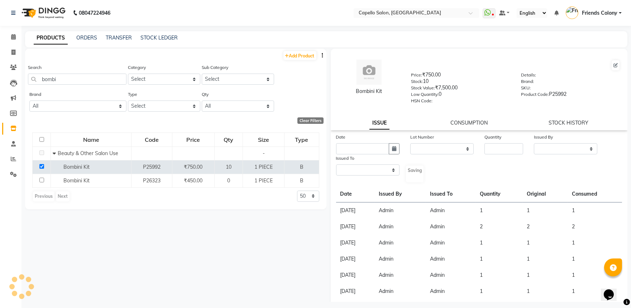
select select
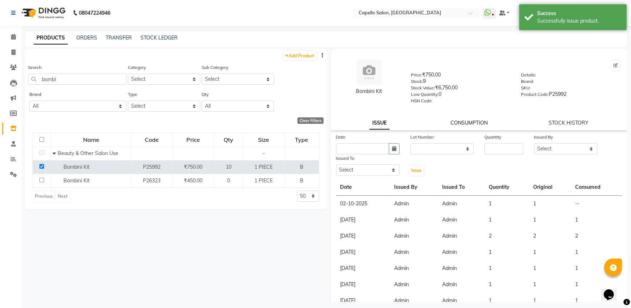
click at [469, 124] on link "CONSUMPTION" at bounding box center [469, 122] width 37 height 6
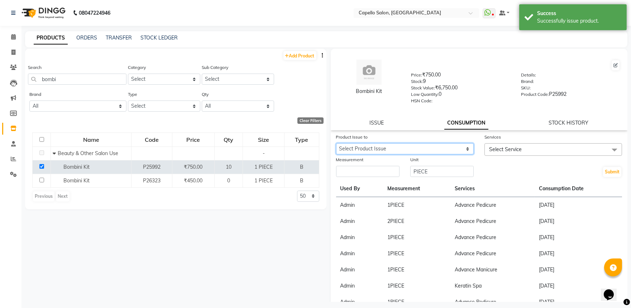
drag, startPoint x: 446, startPoint y: 147, endPoint x: 442, endPoint y: 152, distance: 5.8
click at [446, 147] on select "Select Product Issue 2025-10-02, Issued to: Admin, Balance: 1" at bounding box center [405, 148] width 138 height 11
select select "1279889"
click at [336, 143] on select "Select Product Issue 2025-10-02, Issued to: Admin, Balance: 1" at bounding box center [405, 148] width 138 height 11
click at [548, 148] on span "Select Service" at bounding box center [554, 149] width 138 height 13
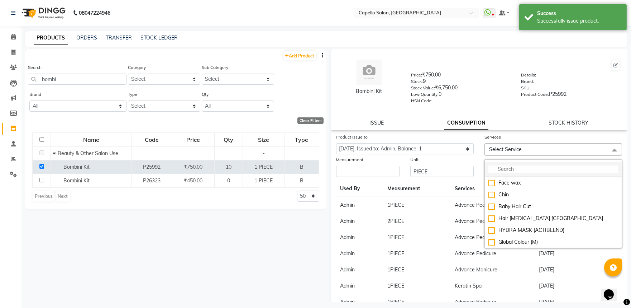
click at [538, 167] on input "multiselect-search" at bounding box center [554, 169] width 130 height 8
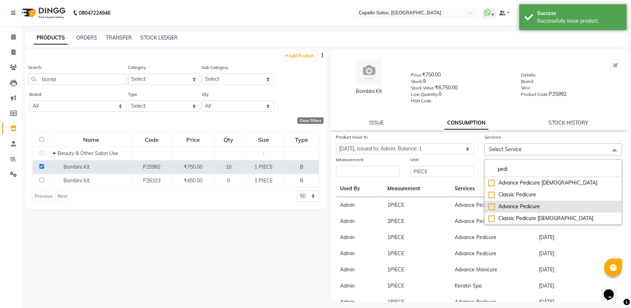
type input "pedi"
click at [507, 204] on div "Advance Pedicure" at bounding box center [554, 207] width 130 height 8
checkbox input "true"
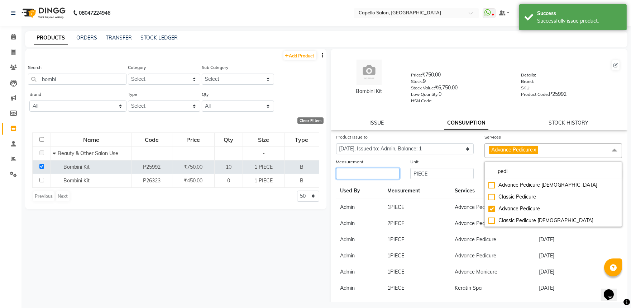
click at [393, 175] on input "number" at bounding box center [367, 173] width 63 height 11
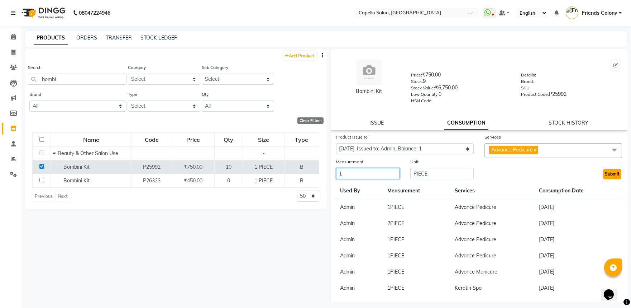
type input "1"
click at [603, 178] on button "Submit" at bounding box center [612, 174] width 18 height 10
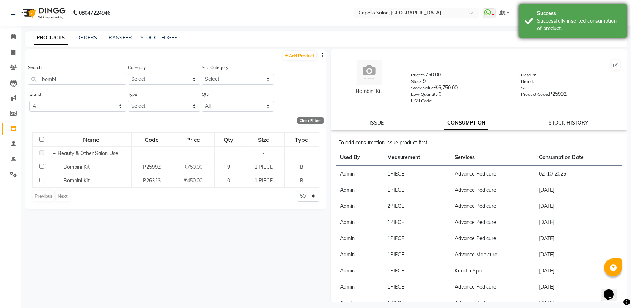
click at [562, 23] on div "Successfully inserted consumption of product." at bounding box center [579, 24] width 84 height 15
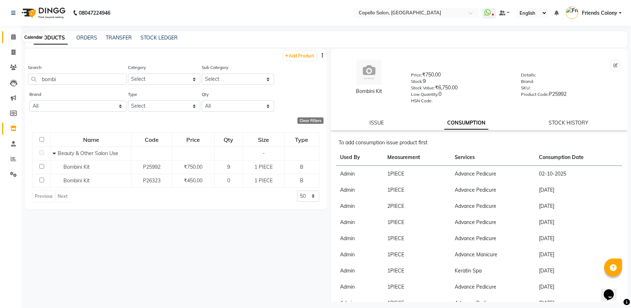
click at [13, 39] on icon at bounding box center [13, 36] width 5 height 5
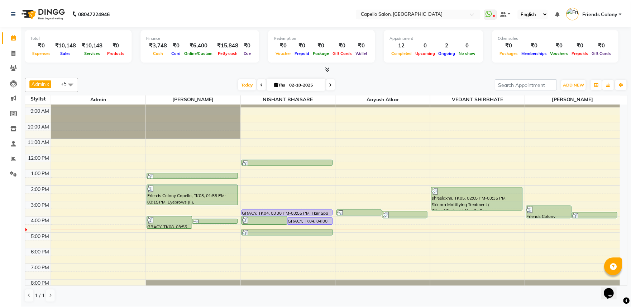
scroll to position [23, 0]
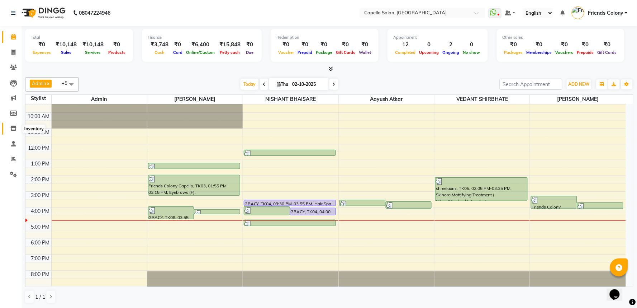
click at [17, 126] on span at bounding box center [13, 128] width 13 height 8
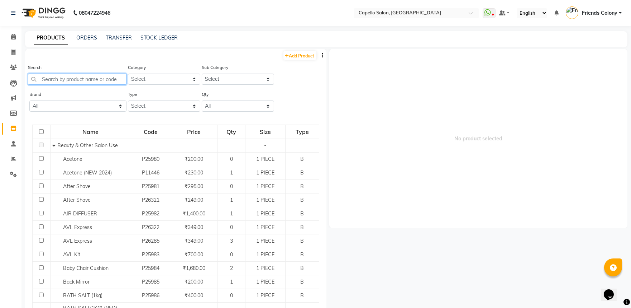
click at [70, 78] on input "text" at bounding box center [77, 78] width 99 height 11
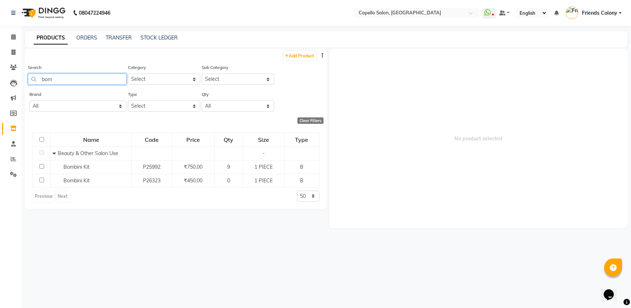
scroll to position [4, 0]
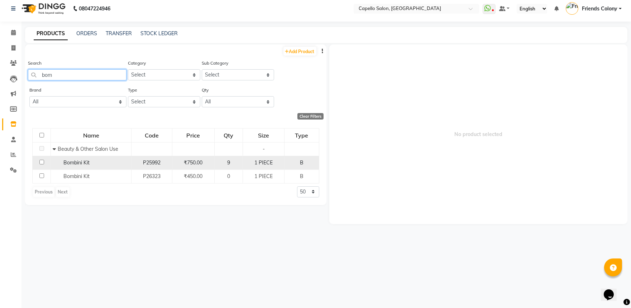
type input "bom"
click at [41, 160] on input "checkbox" at bounding box center [41, 162] width 5 height 5
checkbox input "true"
select select
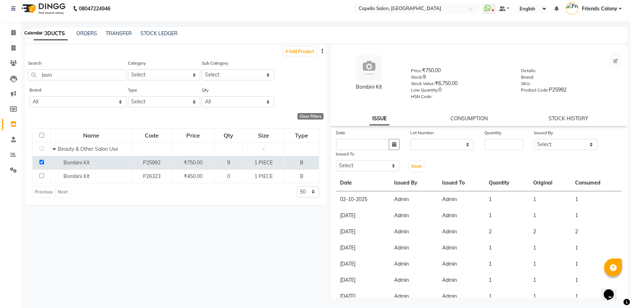
click at [14, 25] on li "Calendar" at bounding box center [11, 32] width 22 height 15
click at [14, 32] on icon at bounding box center [13, 32] width 5 height 5
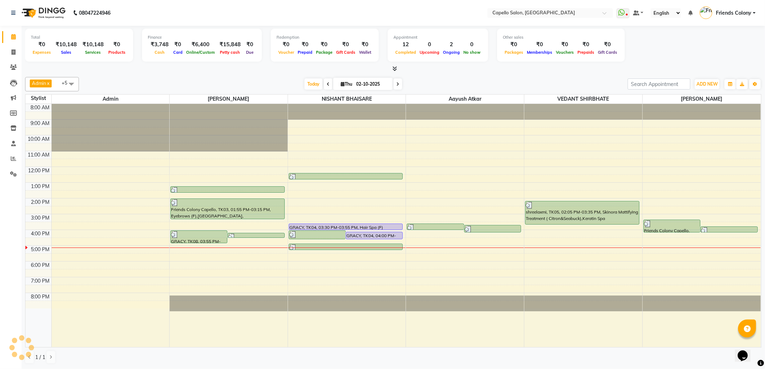
click at [165, 72] on div at bounding box center [393, 69] width 736 height 8
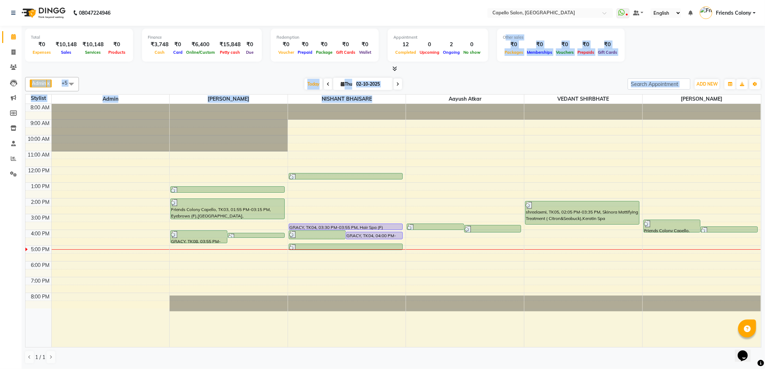
drag, startPoint x: 371, startPoint y: 99, endPoint x: 488, endPoint y: 53, distance: 125.7
click at [488, 53] on div "Total ₹0 Expenses ₹10,148 Sales ₹10,148 Services ₹0 Products Finance ₹3,748 Cas…" at bounding box center [393, 197] width 743 height 343
click at [541, 76] on div "Admin x VEDANT SHIRBHATE x aayush atkar x NISHANT BHAISARE x PALLAVI CHINCHALKA…" at bounding box center [393, 220] width 736 height 293
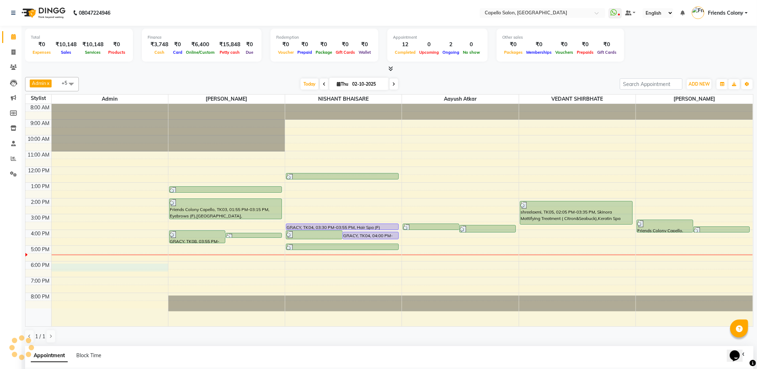
select select "16604"
select select "1080"
select select "tentative"
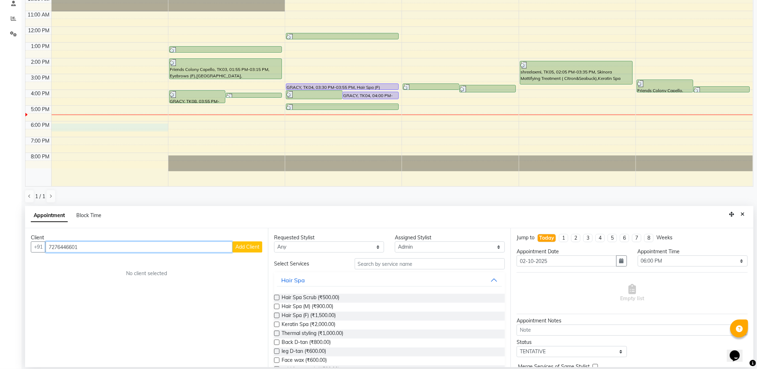
type input "7276446601"
click at [249, 246] on span "Add Client" at bounding box center [247, 247] width 24 height 6
select select "22"
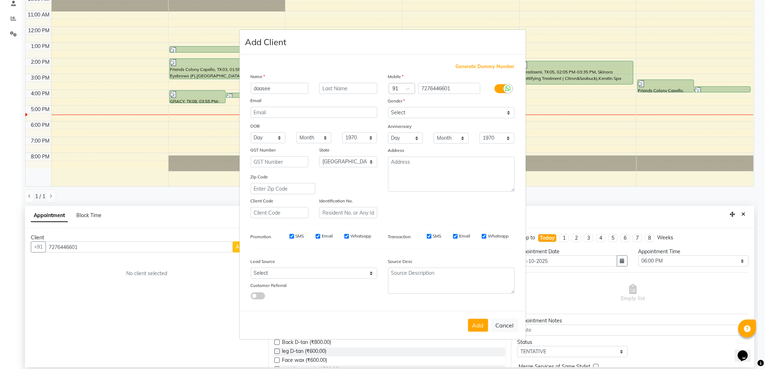
type input "daasee"
click at [395, 115] on select "Select Male Female Other Prefer Not To Say" at bounding box center [451, 112] width 127 height 11
select select "male"
click at [388, 108] on select "Select Male Female Other Prefer Not To Say" at bounding box center [451, 112] width 127 height 11
click at [473, 307] on button "Add" at bounding box center [478, 325] width 20 height 13
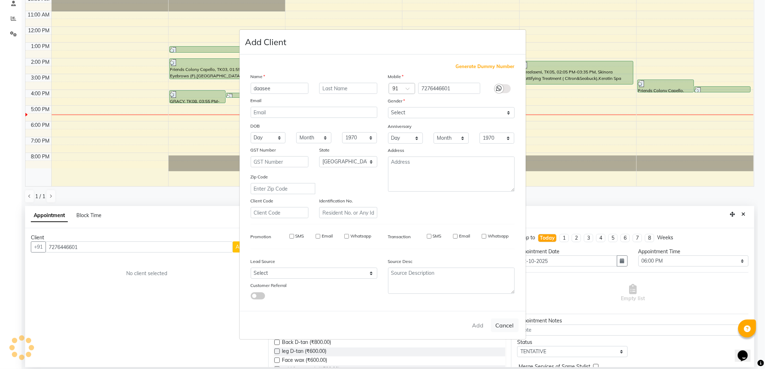
select select
select select "null"
select select
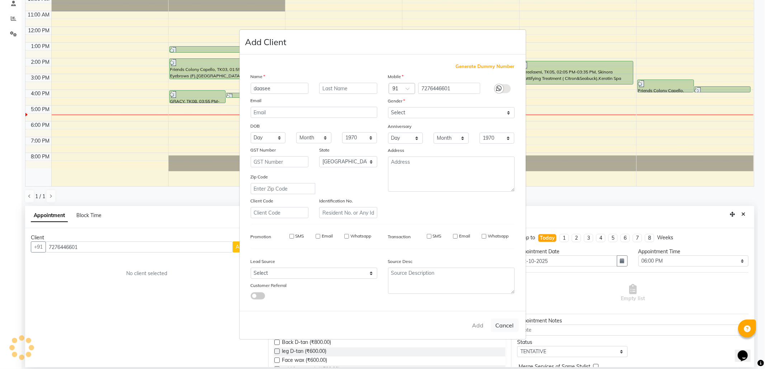
select select
checkbox input "false"
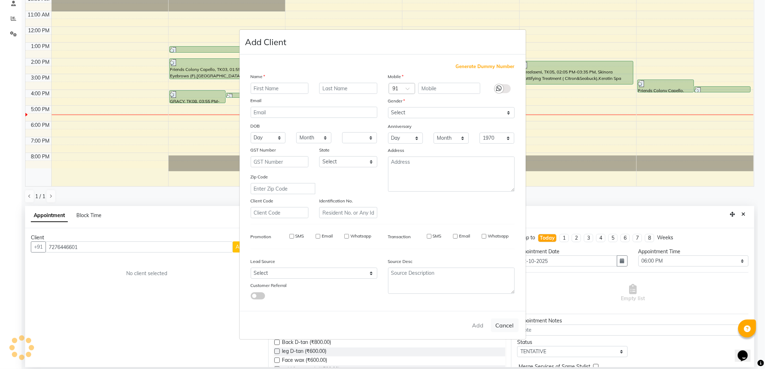
checkbox input "false"
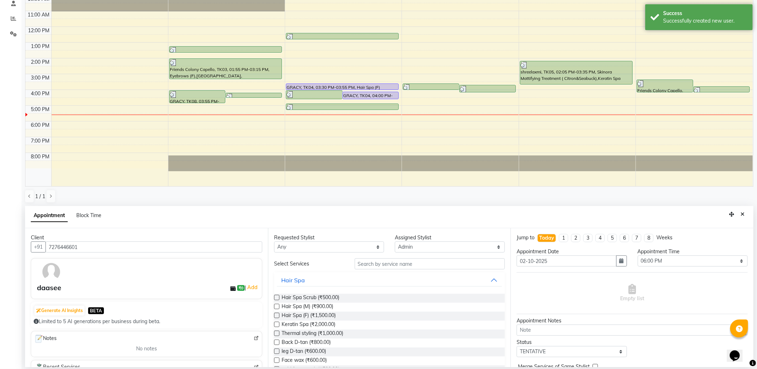
scroll to position [37, 0]
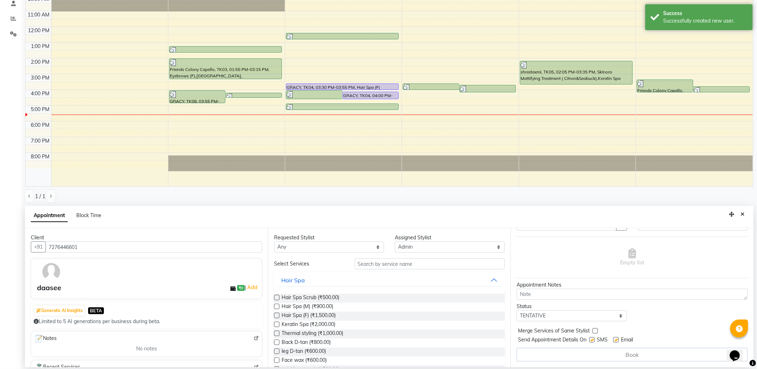
click at [389, 258] on div "Requested Stylist Any aayush atkar Admin ANKIT BANDEWAR Friends Colony Harsha S…" at bounding box center [389, 297] width 243 height 139
click at [389, 264] on input "text" at bounding box center [430, 263] width 151 height 11
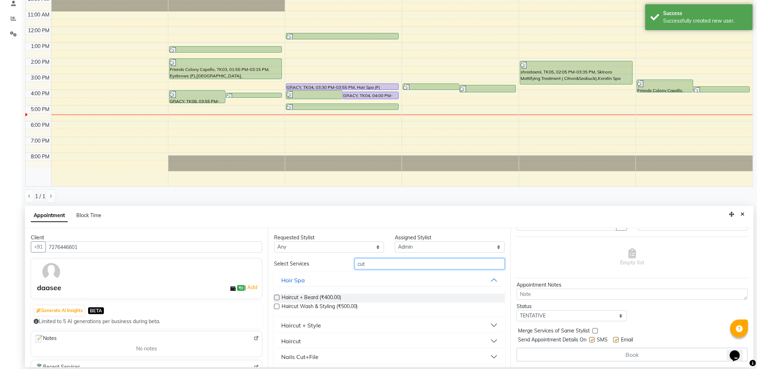
scroll to position [19, 0]
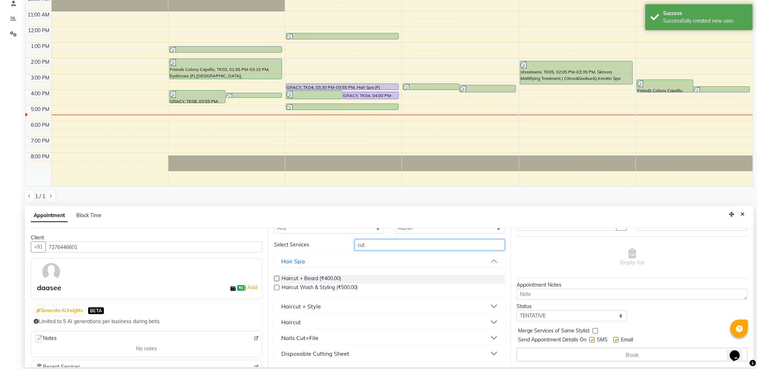
type input "cut"
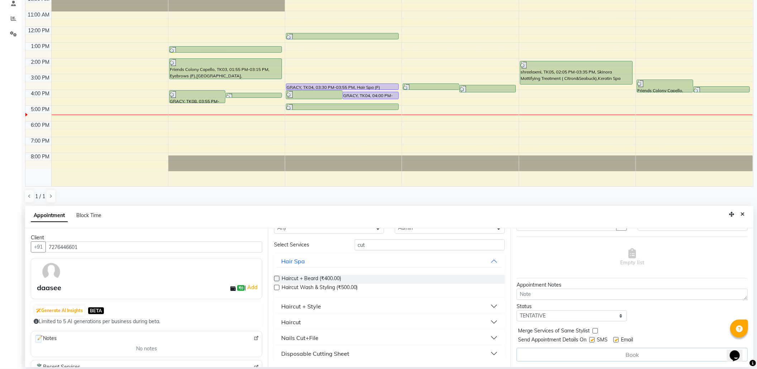
click at [337, 307] on button "Haircut" at bounding box center [389, 322] width 225 height 13
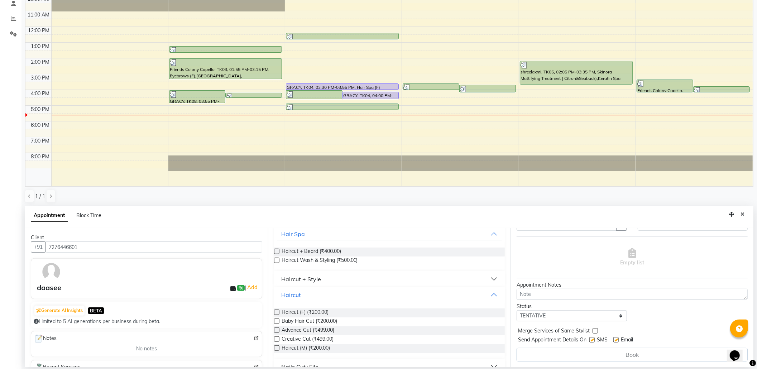
scroll to position [48, 0]
click at [304, 279] on div "Haircut + Style" at bounding box center [301, 277] width 40 height 9
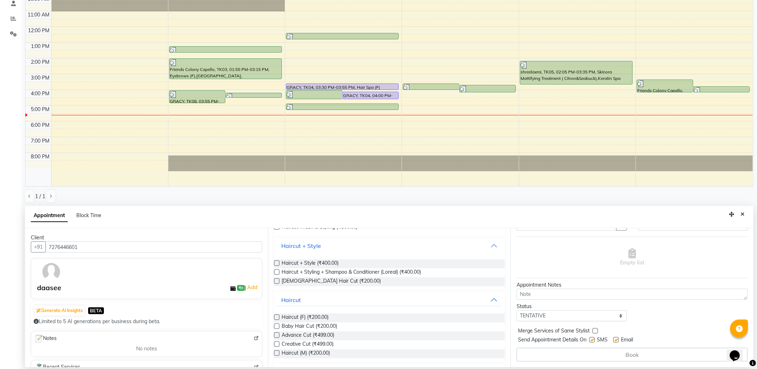
scroll to position [114, 0]
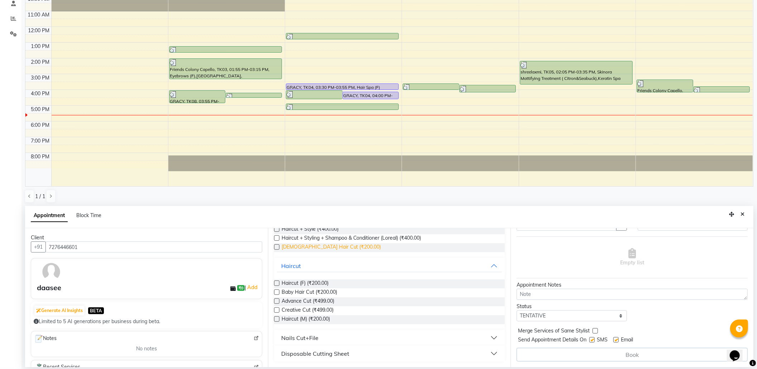
click at [301, 249] on span "Male Hair Cut (₹200.00)" at bounding box center [332, 247] width 100 height 9
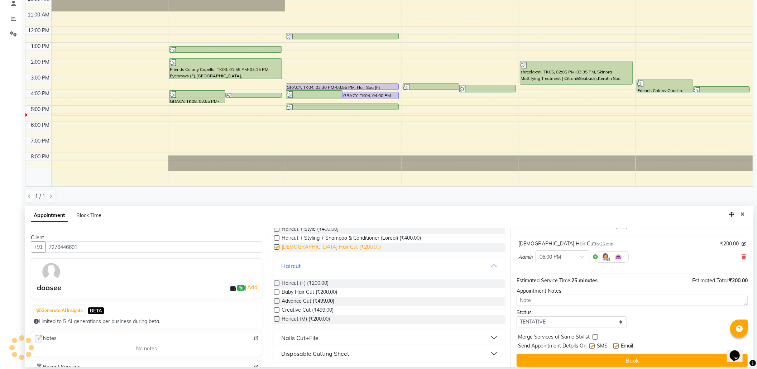
checkbox input "false"
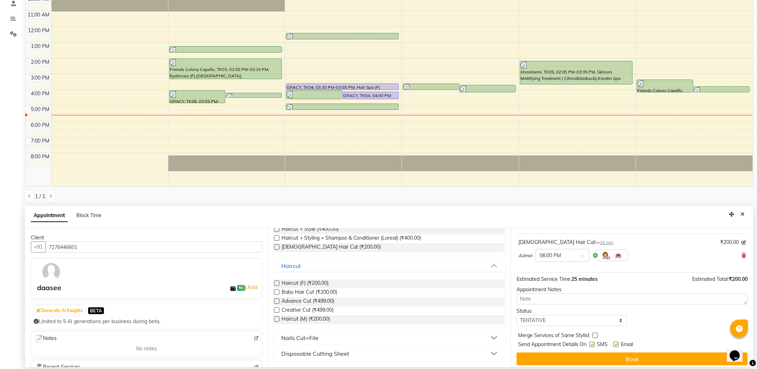
scroll to position [43, 0]
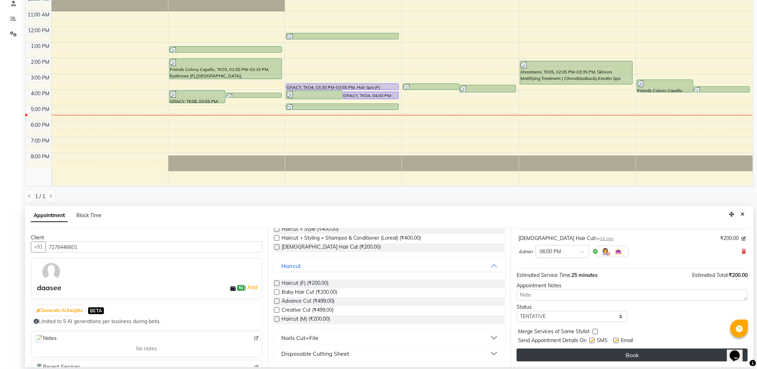
click at [599, 307] on button "Book" at bounding box center [632, 355] width 231 height 13
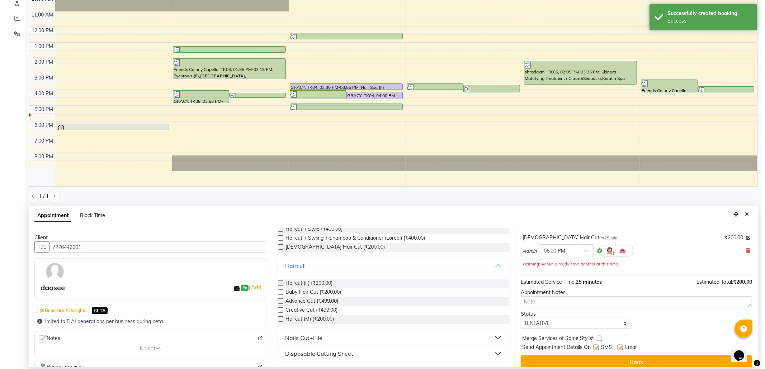
scroll to position [0, 0]
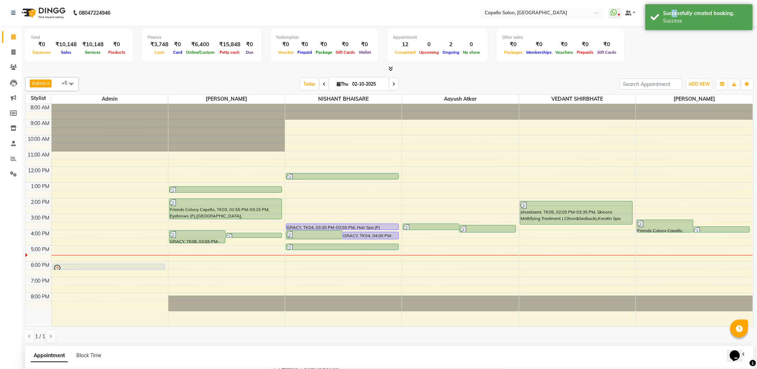
drag, startPoint x: 674, startPoint y: 14, endPoint x: 623, endPoint y: 16, distance: 51.3
click at [637, 14] on div "Successfully created booking." at bounding box center [705, 14] width 84 height 8
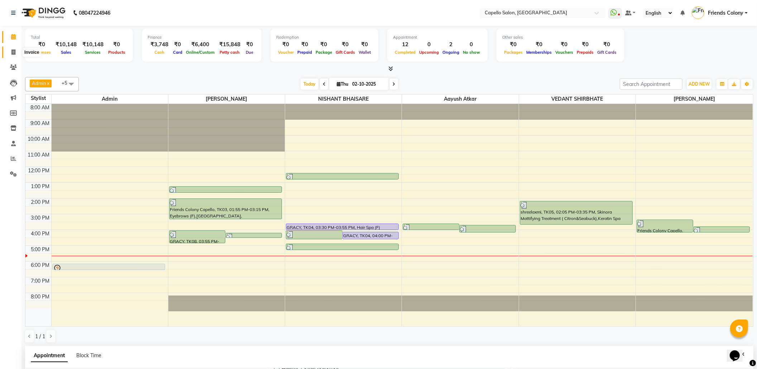
click at [12, 53] on icon at bounding box center [13, 51] width 4 height 5
select select "service"
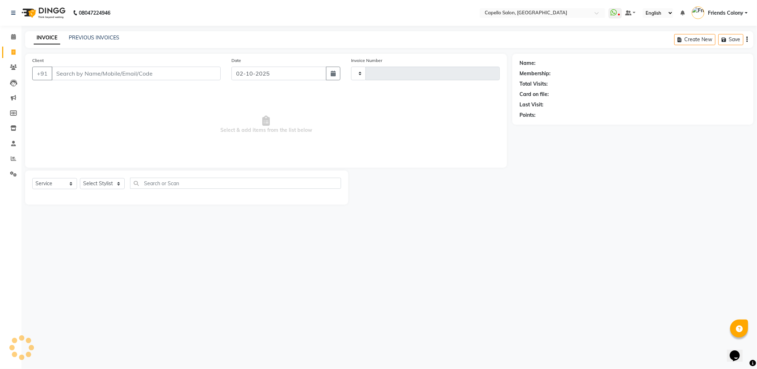
type input "3292"
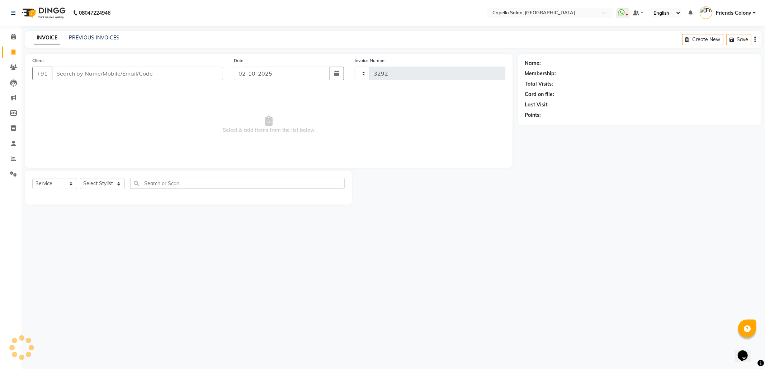
select select "3583"
click at [95, 76] on input "Client" at bounding box center [137, 74] width 171 height 14
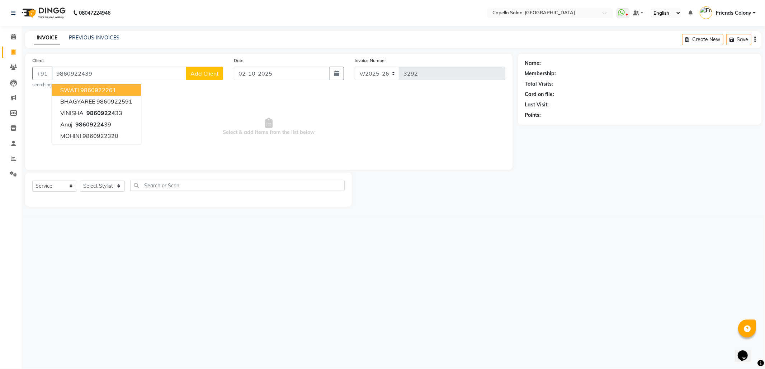
type input "9860922439"
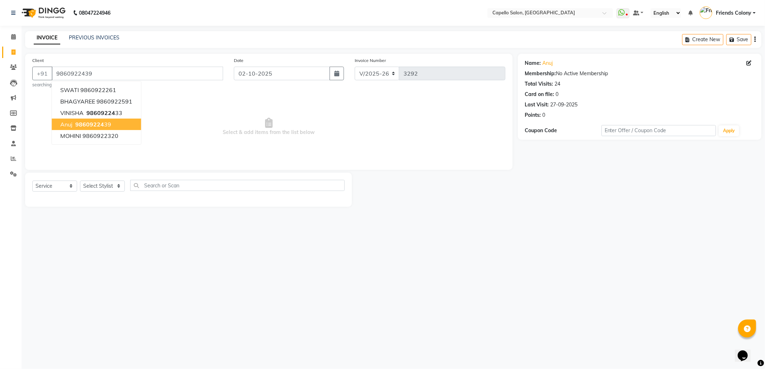
drag, startPoint x: 249, startPoint y: 294, endPoint x: 89, endPoint y: 248, distance: 166.7
click at [245, 294] on div "08047224946 Select Location × Capello Salon, Friends Colony WhatsApp Status ✕ S…" at bounding box center [382, 184] width 765 height 369
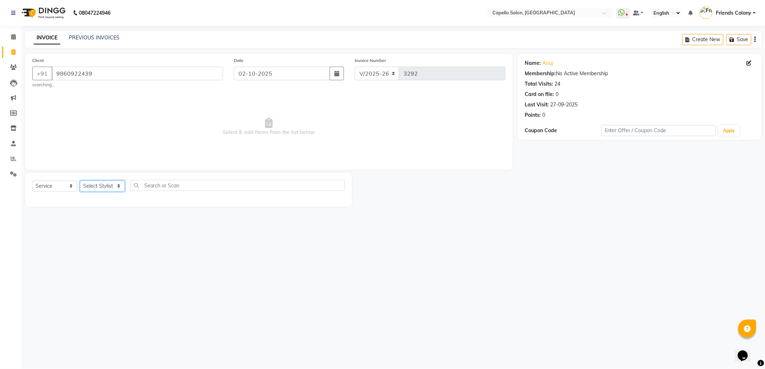
click at [92, 187] on select "Select Stylist [PERSON_NAME] Admin [PERSON_NAME] Friends Colony [PERSON_NAME] […" at bounding box center [102, 186] width 45 height 11
select select "69591"
click at [80, 181] on select "Select Stylist [PERSON_NAME] Admin [PERSON_NAME] Friends Colony [PERSON_NAME] […" at bounding box center [102, 186] width 45 height 11
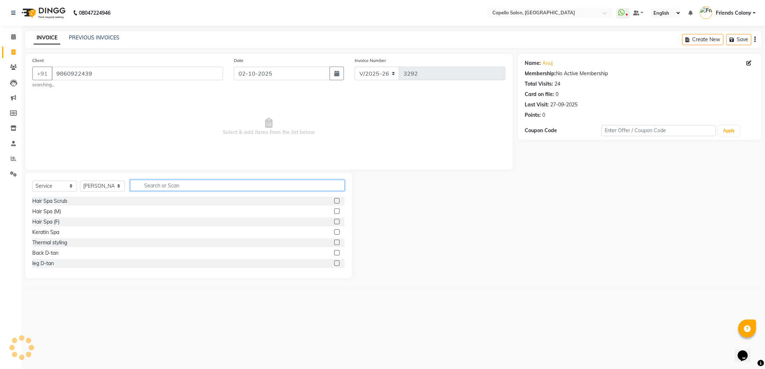
click at [161, 186] on input "text" at bounding box center [237, 185] width 214 height 11
type input "liss un"
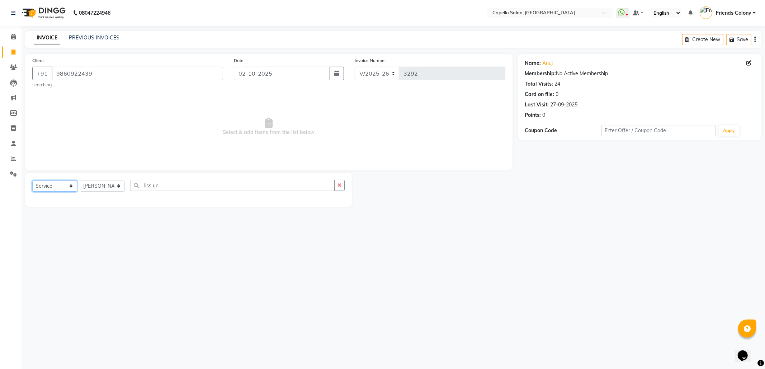
click at [56, 182] on select "Select Service Product Membership Package Voucher Prepaid Gift Card" at bounding box center [54, 186] width 45 height 11
select select "product"
click at [32, 181] on select "Select Service Product Membership Package Voucher Prepaid Gift Card" at bounding box center [54, 186] width 45 height 11
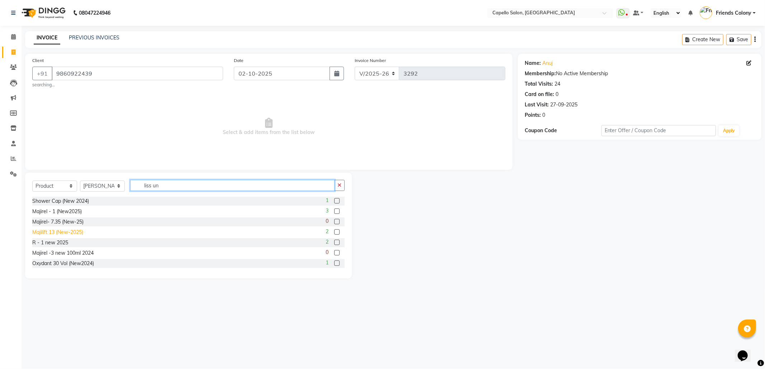
drag, startPoint x: 175, startPoint y: 185, endPoint x: 39, endPoint y: 234, distance: 144.2
click at [39, 234] on div "Select Service Product Membership Package Voucher Prepaid Gift Card Select Styl…" at bounding box center [188, 226] width 327 height 106
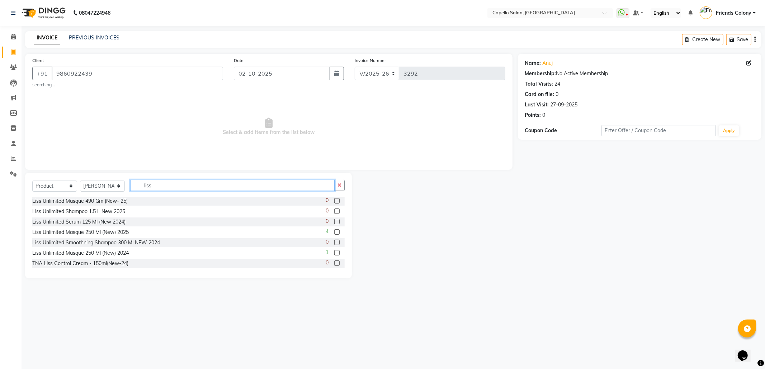
type input "liss"
click at [334, 253] on label at bounding box center [336, 252] width 5 height 5
click at [334, 253] on input "checkbox" at bounding box center [336, 253] width 5 height 5
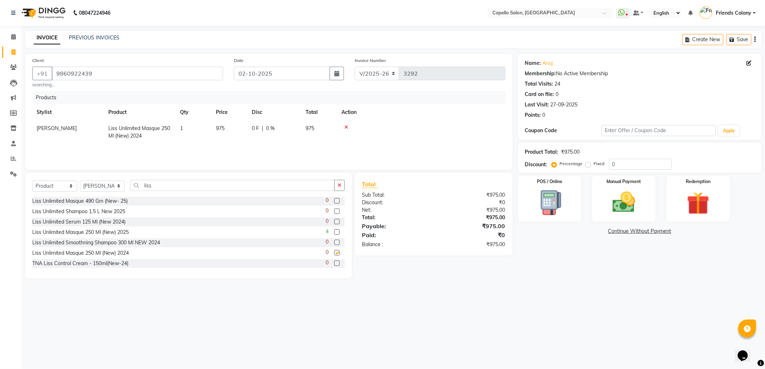
checkbox input "false"
click at [617, 203] on img at bounding box center [623, 202] width 38 height 27
click at [575, 232] on span "CARD" at bounding box center [577, 232] width 15 height 8
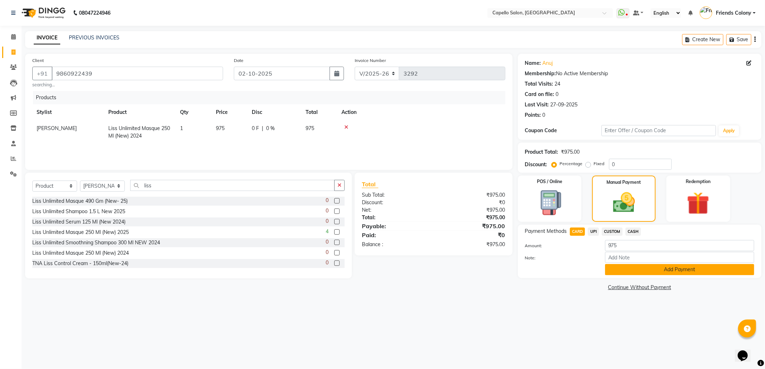
click at [634, 267] on button "Add Payment" at bounding box center [679, 269] width 149 height 11
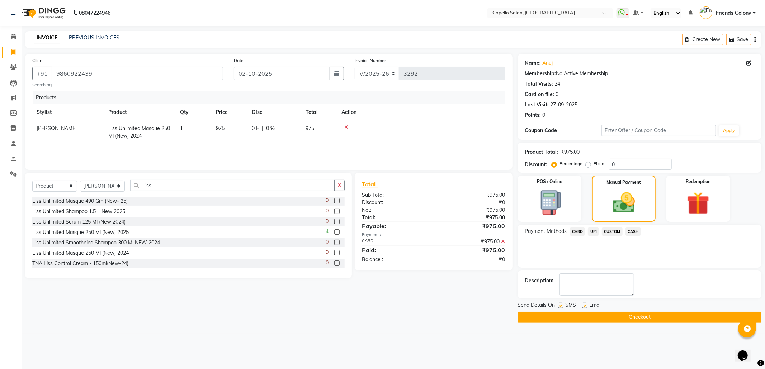
click at [627, 307] on button "Checkout" at bounding box center [639, 317] width 243 height 11
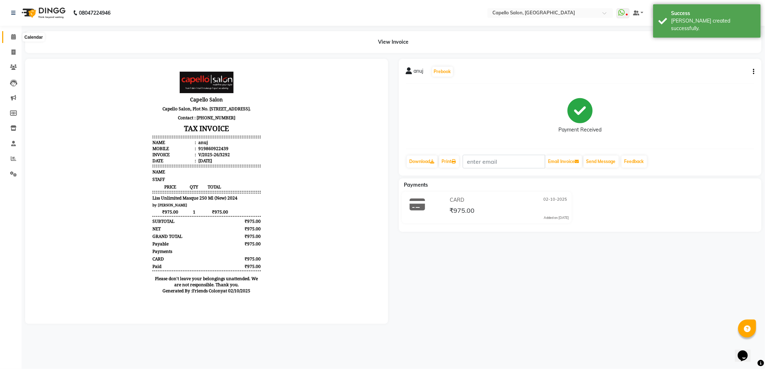
click at [10, 36] on span at bounding box center [13, 37] width 13 height 8
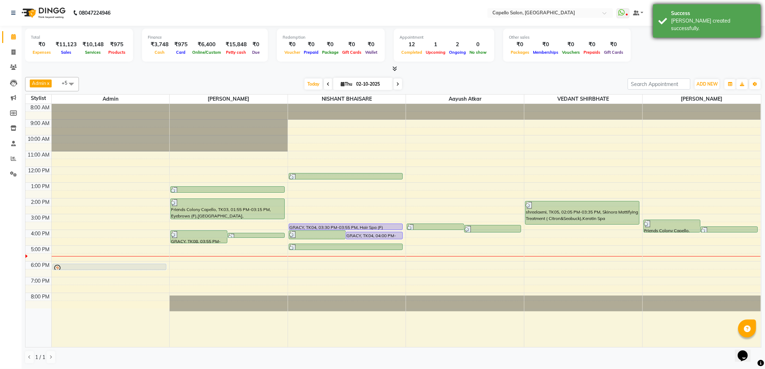
click at [637, 13] on div "Success" at bounding box center [713, 14] width 84 height 8
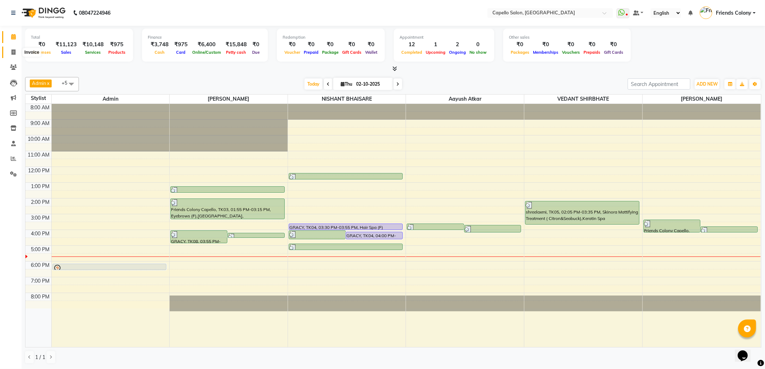
click at [10, 53] on span at bounding box center [13, 52] width 13 height 8
select select "3583"
select select "service"
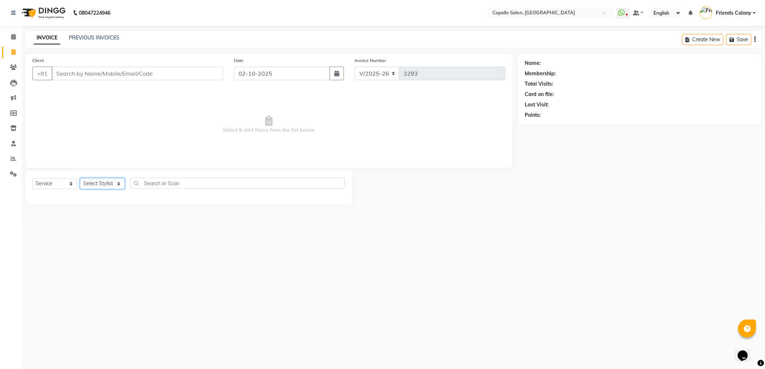
click at [116, 184] on select "Select Stylist [PERSON_NAME] Admin [PERSON_NAME] Friends Colony [PERSON_NAME] […" at bounding box center [102, 183] width 45 height 11
select select "90898"
click at [80, 178] on select "Select Stylist [PERSON_NAME] Admin [PERSON_NAME] Friends Colony [PERSON_NAME] […" at bounding box center [102, 183] width 45 height 11
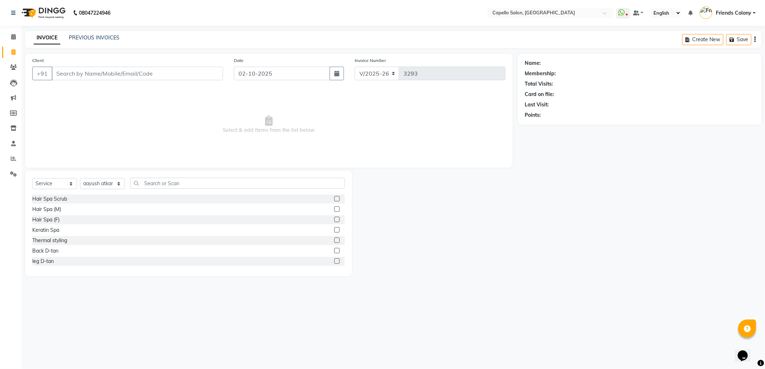
click at [171, 177] on div "Select Service Product Membership Package Voucher Prepaid Gift Card Select Styl…" at bounding box center [188, 224] width 327 height 106
click at [171, 184] on input "text" at bounding box center [237, 183] width 214 height 11
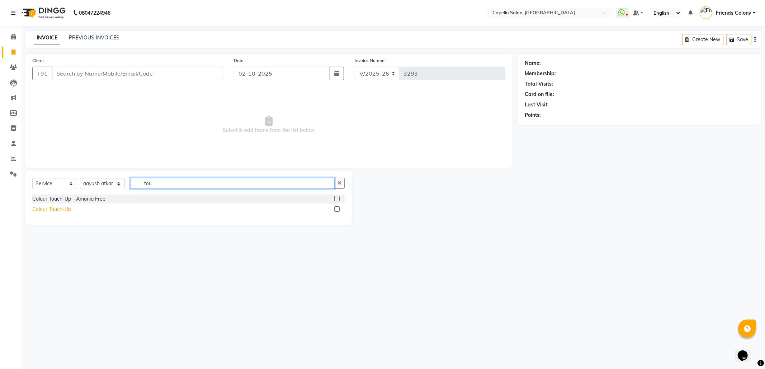
type input "tou"
click at [63, 210] on div "Colour Touch-Up" at bounding box center [51, 210] width 39 height 8
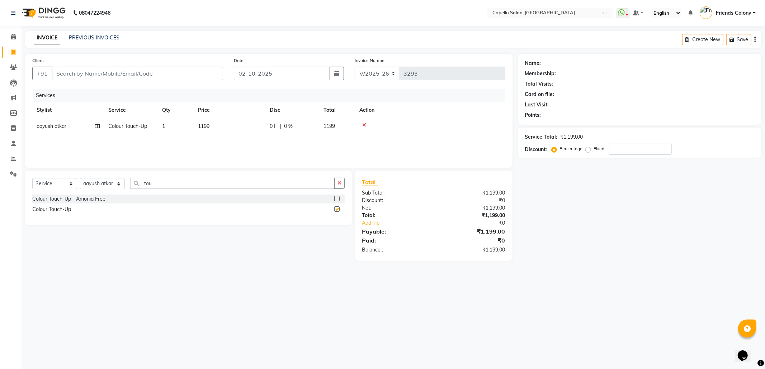
checkbox input "false"
click at [205, 125] on span "1199" at bounding box center [203, 126] width 11 height 6
drag, startPoint x: 262, startPoint y: 131, endPoint x: 211, endPoint y: 133, distance: 51.3
click at [211, 133] on tr "aayush atkar Admin ANKIT BANDEWAR Friends Colony Harsha Shiwankar mohini godhan…" at bounding box center [268, 131] width 473 height 27
type input "1500"
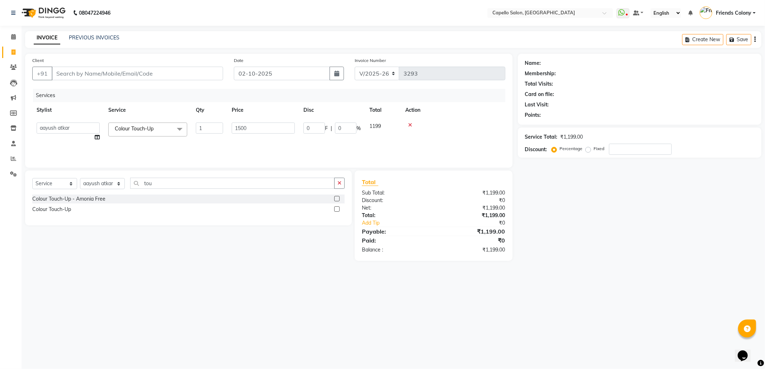
drag, startPoint x: 233, startPoint y: 248, endPoint x: 185, endPoint y: 226, distance: 52.4
click at [233, 249] on div "Select Service Product Membership Package Voucher Prepaid Gift Card Select Styl…" at bounding box center [186, 216] width 332 height 90
click at [101, 180] on select "Select Stylist [PERSON_NAME] Admin [PERSON_NAME] Friends Colony [PERSON_NAME] […" at bounding box center [102, 183] width 45 height 11
select select "74625"
click at [80, 178] on select "Select Stylist [PERSON_NAME] Admin [PERSON_NAME] Friends Colony [PERSON_NAME] […" at bounding box center [102, 183] width 45 height 11
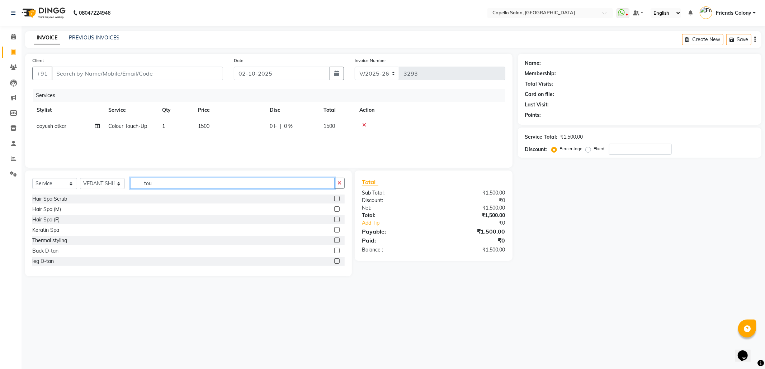
drag, startPoint x: 171, startPoint y: 182, endPoint x: 75, endPoint y: 186, distance: 96.1
click at [85, 187] on div "Select Service Product Membership Package Voucher Prepaid Gift Card Select Styl…" at bounding box center [188, 186] width 312 height 17
type input "wash"
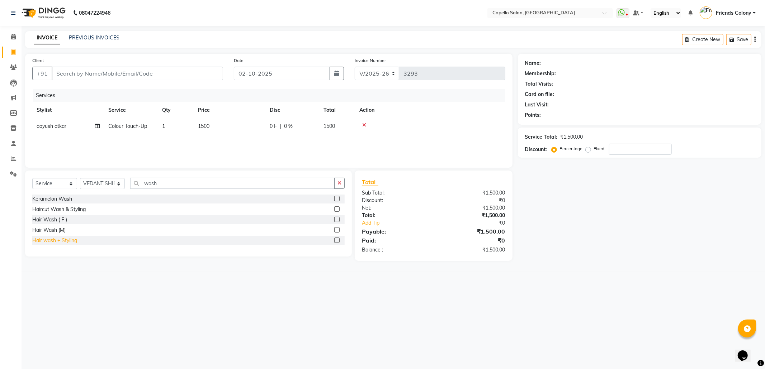
click at [71, 239] on div "Hair wash + Styling" at bounding box center [54, 241] width 45 height 8
checkbox input "false"
click at [508, 296] on div "08047224946 Select Location × Capello Salon, Friends Colony WhatsApp Status ✕ S…" at bounding box center [382, 184] width 765 height 369
click at [149, 73] on input "Client" at bounding box center [137, 74] width 171 height 14
drag, startPoint x: 158, startPoint y: 70, endPoint x: 160, endPoint y: 67, distance: 4.2
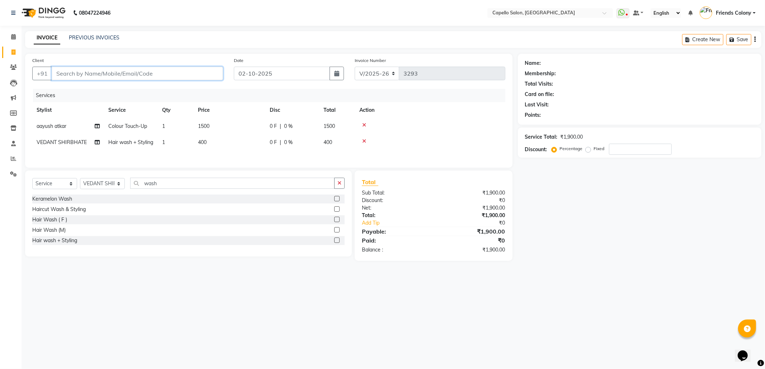
click at [158, 70] on input "Client" at bounding box center [137, 74] width 171 height 14
type input "8"
type input "0"
type input "8788265315"
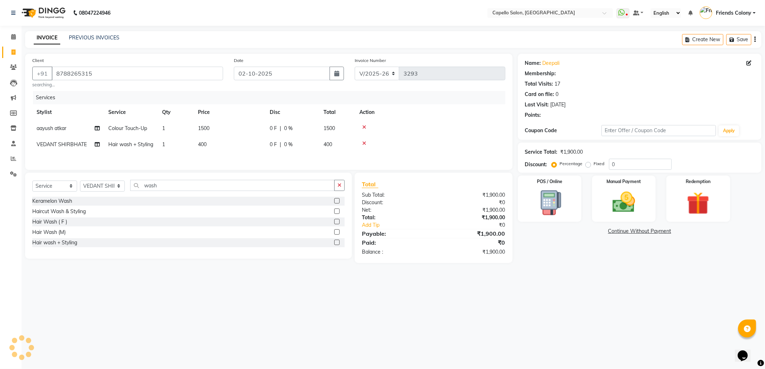
select select "1: Object"
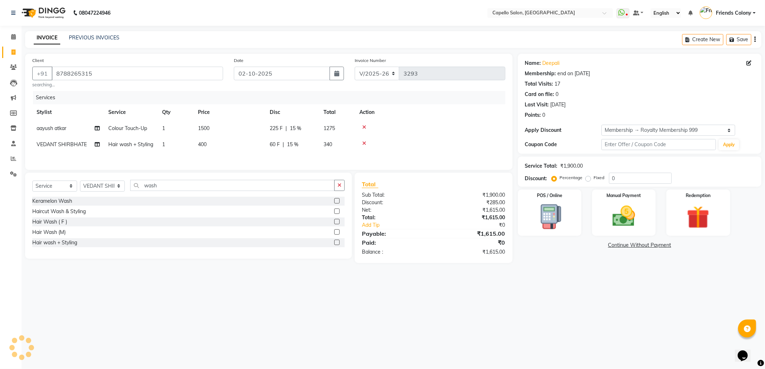
type input "15"
click at [549, 288] on div "08047224946 Select Location × Capello Salon, Friends Colony WhatsApp Status ✕ S…" at bounding box center [382, 184] width 765 height 369
click at [293, 143] on span "15 %" at bounding box center [292, 145] width 11 height 8
select select "74625"
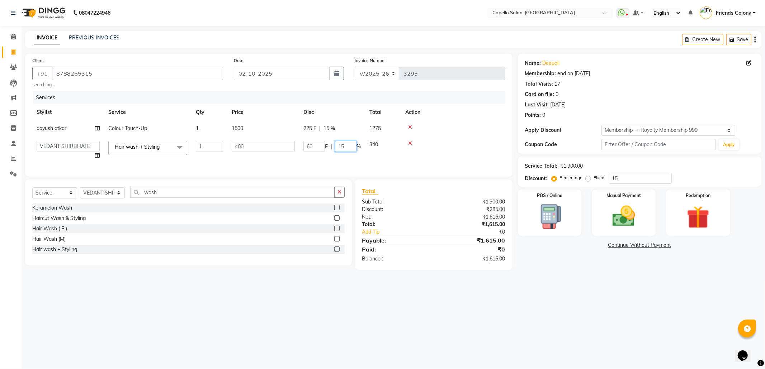
drag, startPoint x: 353, startPoint y: 146, endPoint x: 325, endPoint y: 147, distance: 28.0
click at [325, 147] on div "60 F | 15 %" at bounding box center [331, 146] width 57 height 11
type input "10"
click at [598, 298] on div "08047224946 Select Location × Capello Salon, Friends Colony WhatsApp Status ✕ S…" at bounding box center [382, 184] width 765 height 369
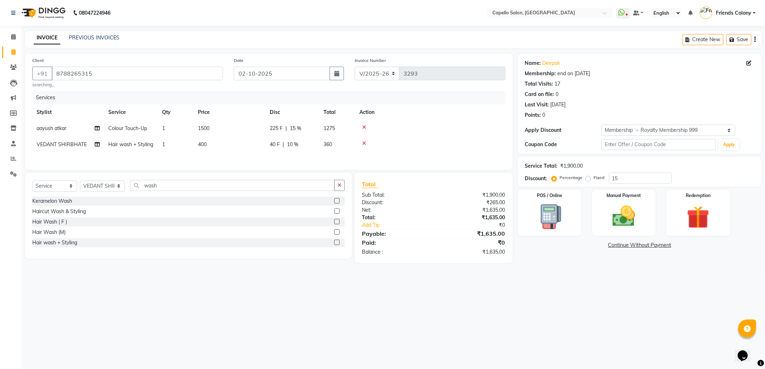
click at [558, 255] on div "Name: Deepali Membership: end on 30-05-2026 Total Visits: 17 Card on file: 0 La…" at bounding box center [642, 158] width 249 height 209
click at [601, 201] on div "Manual Payment" at bounding box center [623, 213] width 66 height 48
click at [591, 244] on span "UPI" at bounding box center [592, 246] width 11 height 8
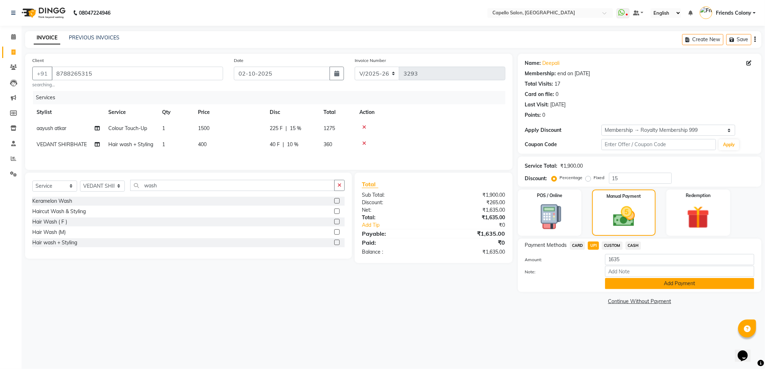
click at [624, 283] on button "Add Payment" at bounding box center [679, 283] width 149 height 11
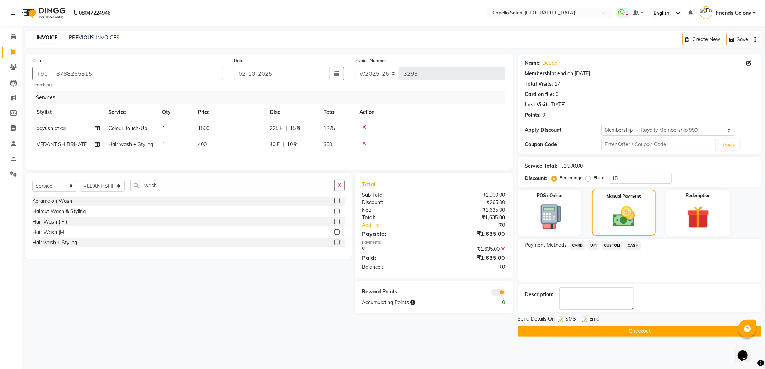
click at [637, 307] on button "Checkout" at bounding box center [639, 331] width 243 height 11
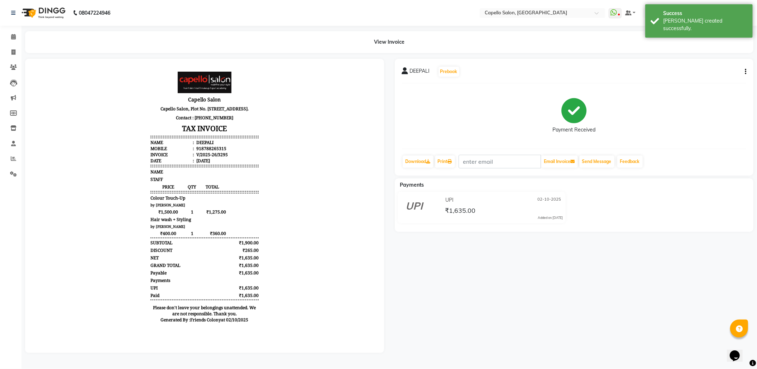
click at [637, 2] on nav "08047224946 Select Location × Capello Salon, Friends Colony WhatsApp Status ✕ S…" at bounding box center [378, 13] width 757 height 26
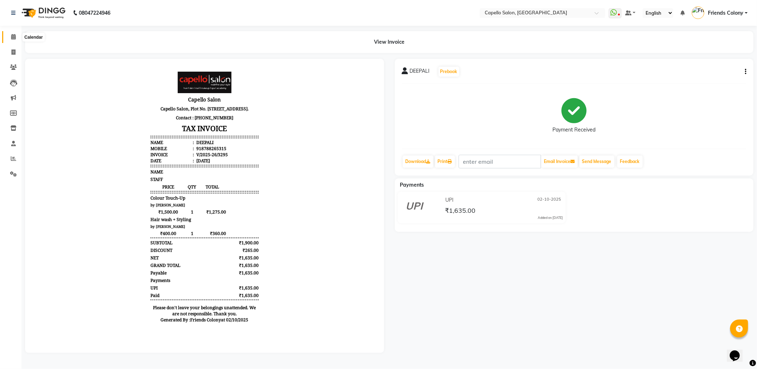
click at [12, 33] on span at bounding box center [13, 37] width 13 height 8
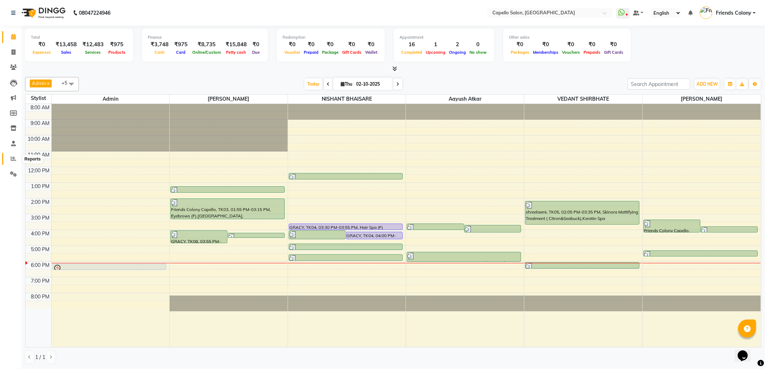
click at [12, 160] on icon at bounding box center [13, 158] width 5 height 5
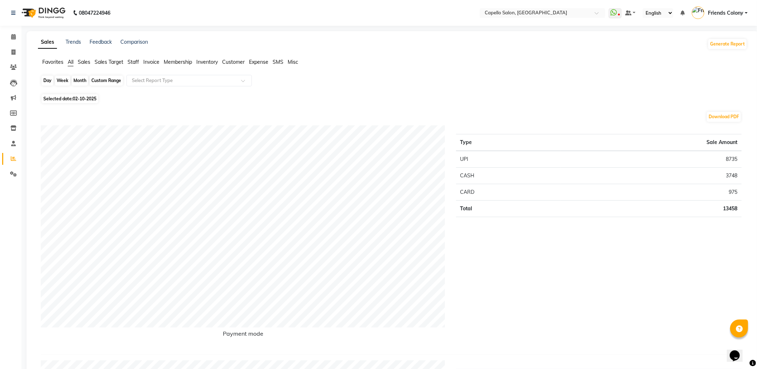
click at [47, 80] on div "Day" at bounding box center [48, 81] width 12 height 10
select select "10"
select select "2025"
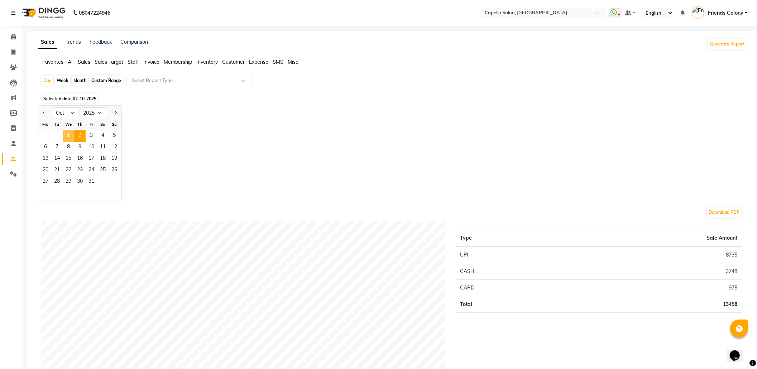
click at [71, 136] on span "1" at bounding box center [68, 135] width 11 height 11
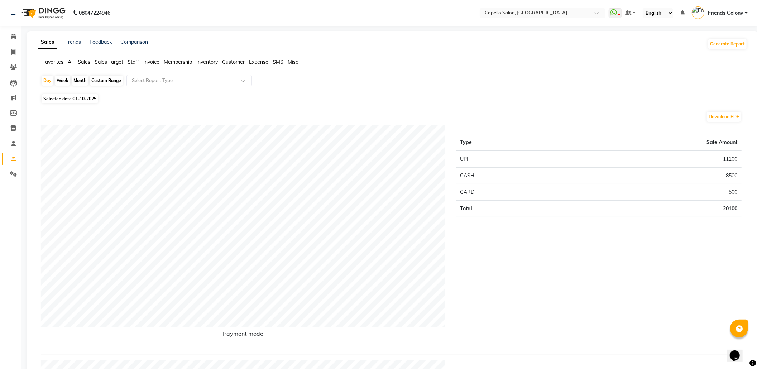
click at [76, 82] on div "Month" at bounding box center [80, 81] width 16 height 10
select select "10"
select select "2025"
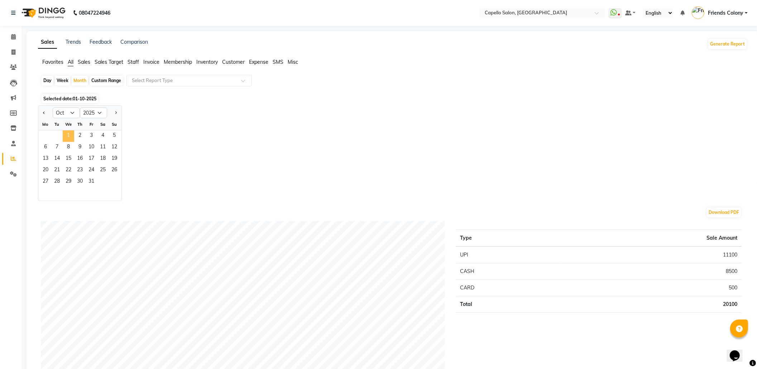
click at [65, 136] on span "1" at bounding box center [68, 135] width 11 height 11
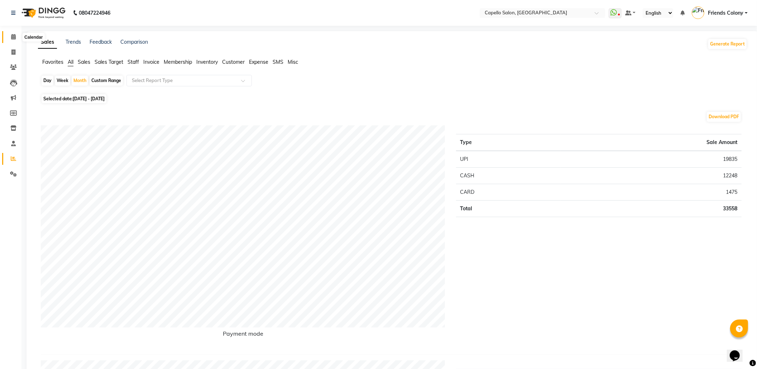
click at [13, 39] on icon at bounding box center [13, 36] width 5 height 5
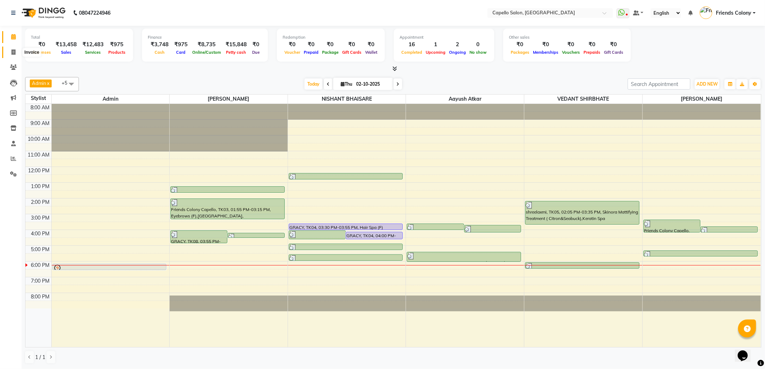
click at [9, 52] on span at bounding box center [13, 52] width 13 height 8
select select "3583"
select select "service"
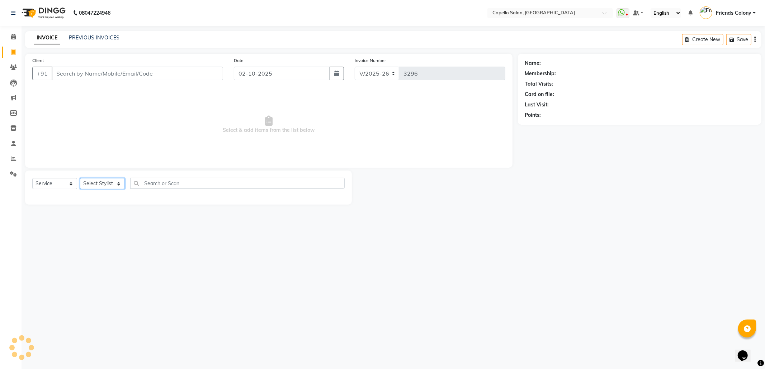
click at [105, 186] on select "Select Stylist" at bounding box center [102, 183] width 45 height 11
select select "74625"
click at [80, 178] on select "Select Stylist aayush atkar Admin ANKIT BANDEWAR Friends Colony Harsha Shiwanka…" at bounding box center [102, 183] width 45 height 11
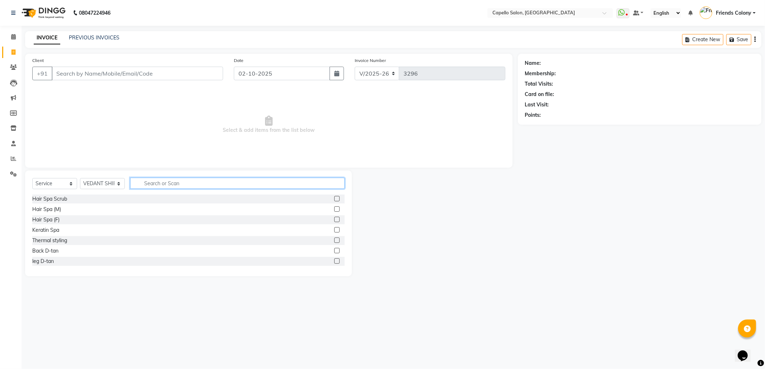
click at [213, 184] on input "text" at bounding box center [237, 183] width 214 height 11
type input "ther"
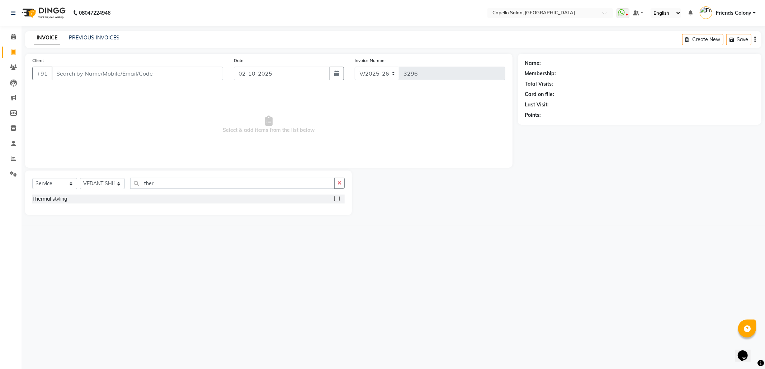
click at [337, 198] on label at bounding box center [336, 198] width 5 height 5
click at [337, 198] on input "checkbox" at bounding box center [336, 199] width 5 height 5
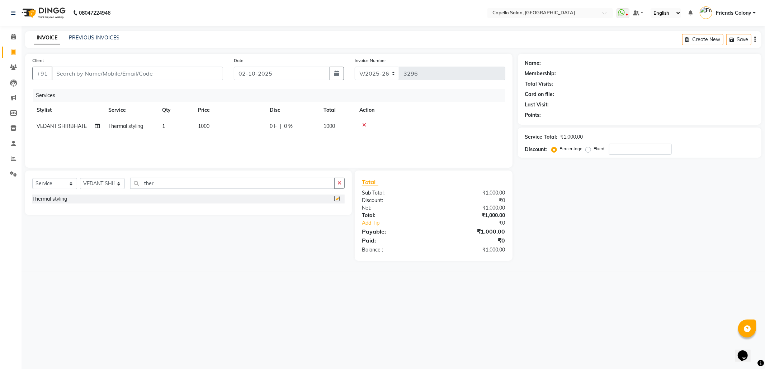
checkbox input "false"
drag, startPoint x: 598, startPoint y: 254, endPoint x: 359, endPoint y: 176, distance: 251.5
click at [596, 253] on div "Name: Membership: Total Visits: Card on file: Last Visit: Points: Service Total…" at bounding box center [642, 157] width 249 height 207
click at [134, 69] on input "Client" at bounding box center [137, 74] width 171 height 14
type input "b"
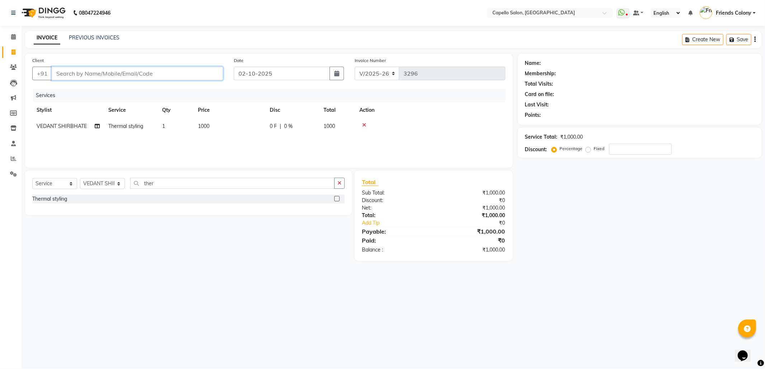
type input "0"
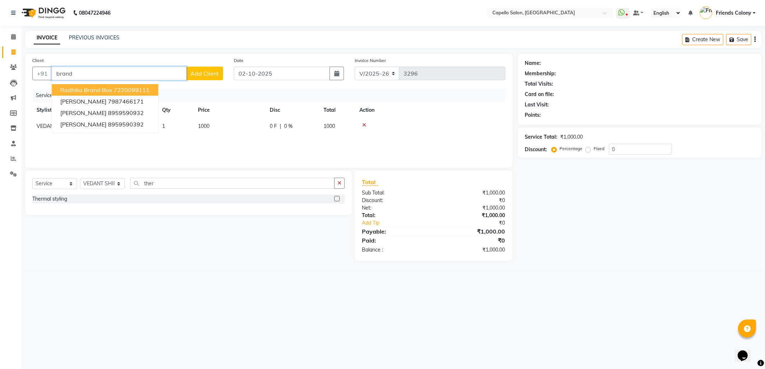
click at [82, 92] on span "radhika brand box" at bounding box center [86, 89] width 52 height 7
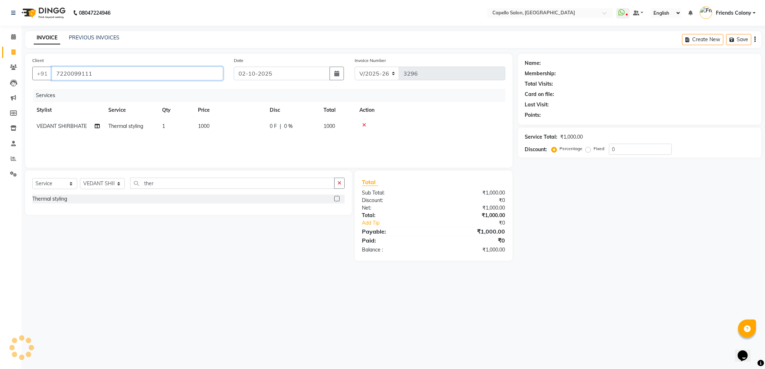
type input "7220099111"
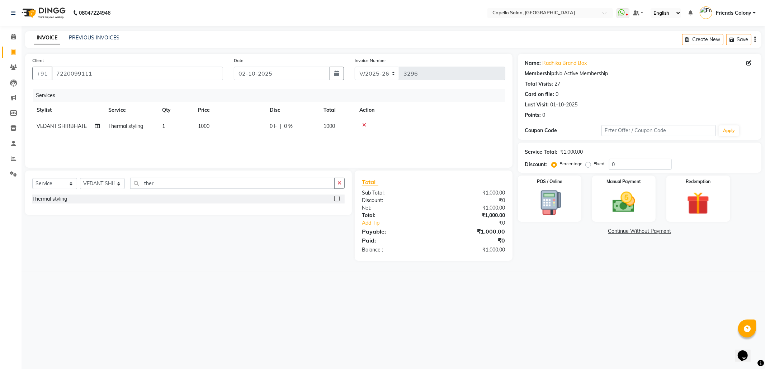
click at [333, 283] on div "08047224946 Select Location × Capello Salon, Friends Colony WhatsApp Status ✕ S…" at bounding box center [382, 184] width 765 height 369
click at [625, 200] on img at bounding box center [623, 202] width 38 height 27
click at [594, 232] on span "UPI" at bounding box center [592, 232] width 11 height 8
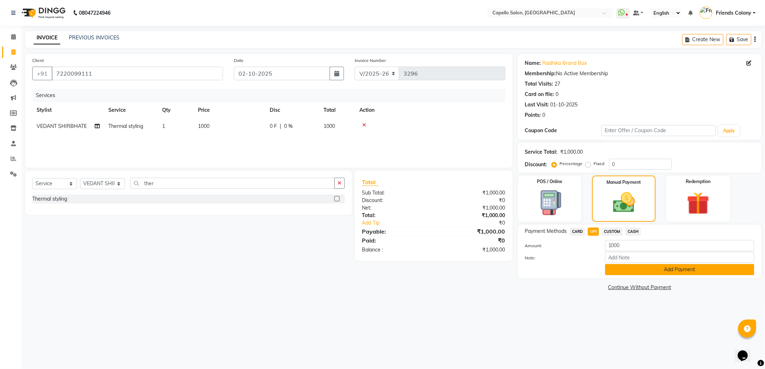
click at [619, 267] on button "Add Payment" at bounding box center [679, 269] width 149 height 11
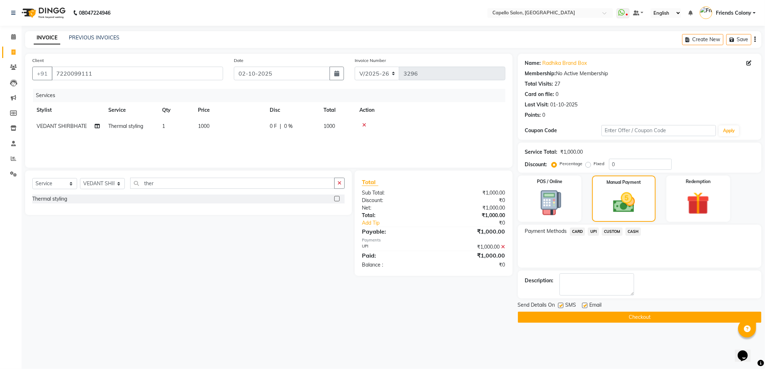
click at [637, 307] on button "Checkout" at bounding box center [639, 317] width 243 height 11
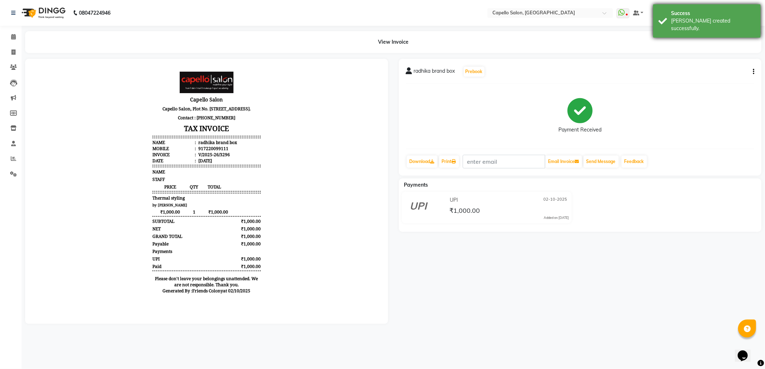
click at [637, 21] on div "[PERSON_NAME] created successfully." at bounding box center [713, 24] width 84 height 15
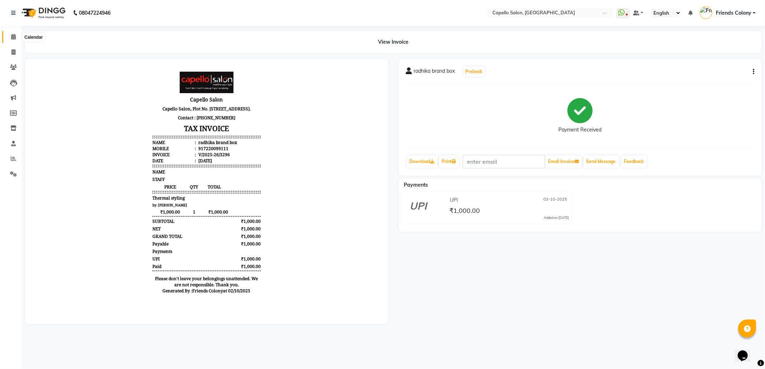
click at [9, 36] on span at bounding box center [13, 37] width 13 height 8
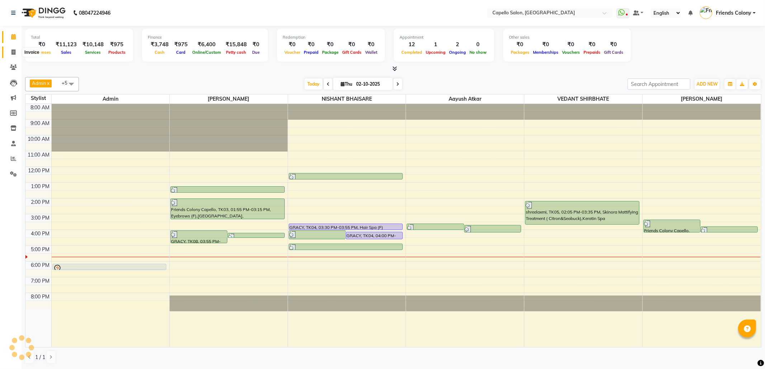
click at [11, 52] on icon at bounding box center [13, 51] width 4 height 5
select select "service"
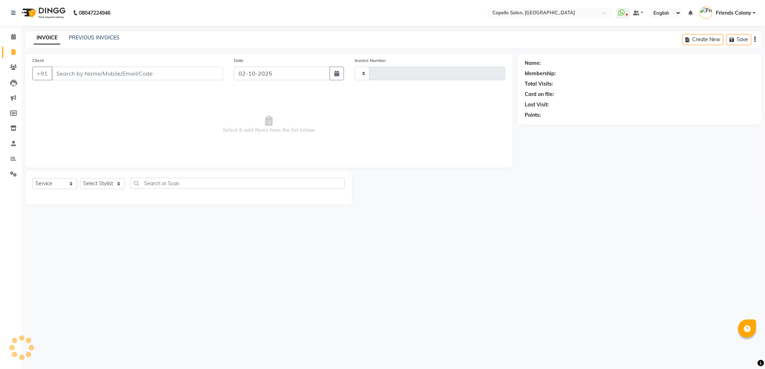
type input "3293"
select select "3583"
type input "9022641466"
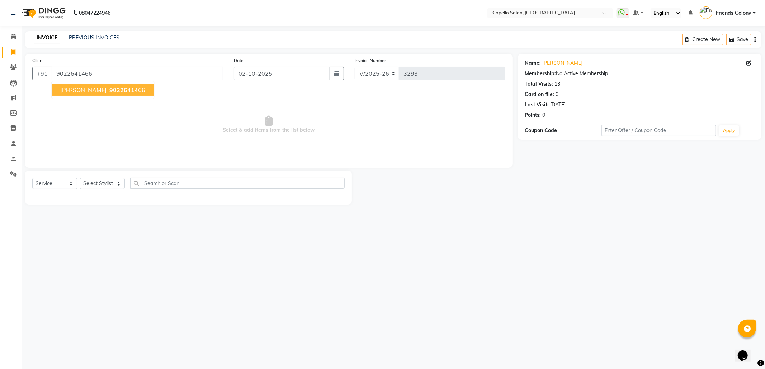
drag, startPoint x: 98, startPoint y: 227, endPoint x: 110, endPoint y: 197, distance: 32.3
click at [99, 225] on div "08047224946 Select Location × Capello Salon, Friends Colony WhatsApp Status ✕ S…" at bounding box center [382, 184] width 765 height 369
click at [109, 182] on select "Select Stylist [PERSON_NAME] Admin [PERSON_NAME] Friends Colony [PERSON_NAME] […" at bounding box center [102, 183] width 45 height 11
click at [80, 178] on select "Select Stylist [PERSON_NAME] Admin [PERSON_NAME] Friends Colony [PERSON_NAME] […" at bounding box center [102, 183] width 45 height 11
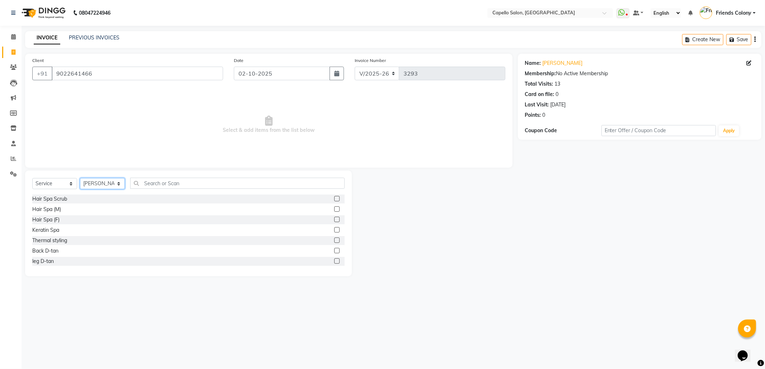
click at [86, 182] on select "Select Stylist [PERSON_NAME] Admin [PERSON_NAME] Friends Colony [PERSON_NAME] […" at bounding box center [102, 183] width 45 height 11
select select "85869"
click at [80, 178] on select "Select Stylist [PERSON_NAME] Admin [PERSON_NAME] Friends Colony [PERSON_NAME] […" at bounding box center [102, 183] width 45 height 11
click at [174, 181] on input "text" at bounding box center [237, 183] width 214 height 11
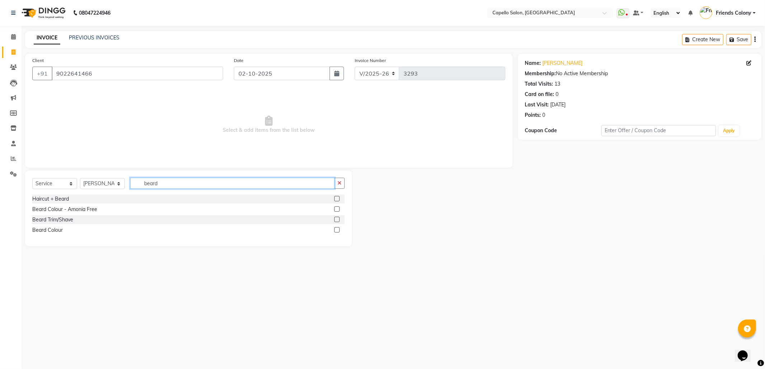
type input "beard"
click at [336, 220] on label at bounding box center [336, 219] width 5 height 5
click at [336, 220] on input "checkbox" at bounding box center [336, 220] width 5 height 5
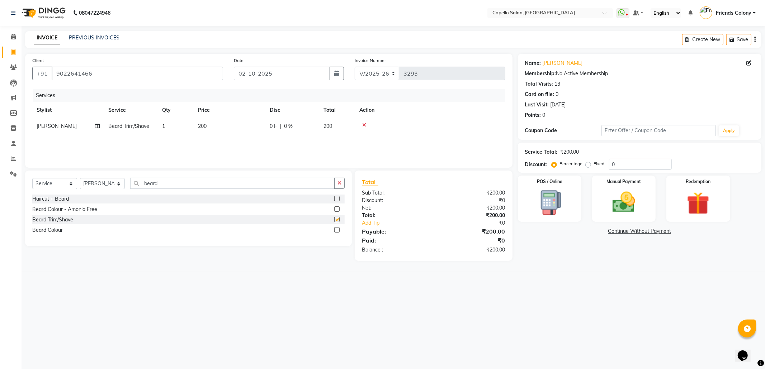
checkbox input "false"
drag, startPoint x: 455, startPoint y: 296, endPoint x: 477, endPoint y: 294, distance: 22.3
click at [456, 296] on div "08047224946 Select Location × Capello Salon, Friends Colony WhatsApp Status ✕ S…" at bounding box center [382, 184] width 765 height 369
click at [623, 212] on img at bounding box center [623, 202] width 38 height 27
click at [593, 230] on span "UPI" at bounding box center [592, 232] width 11 height 8
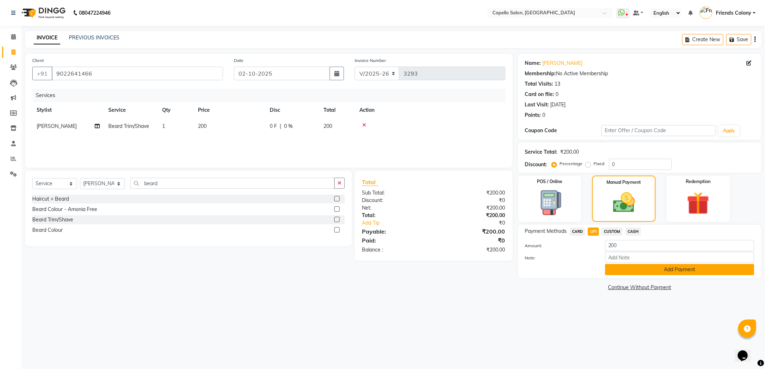
click at [616, 271] on button "Add Payment" at bounding box center [679, 269] width 149 height 11
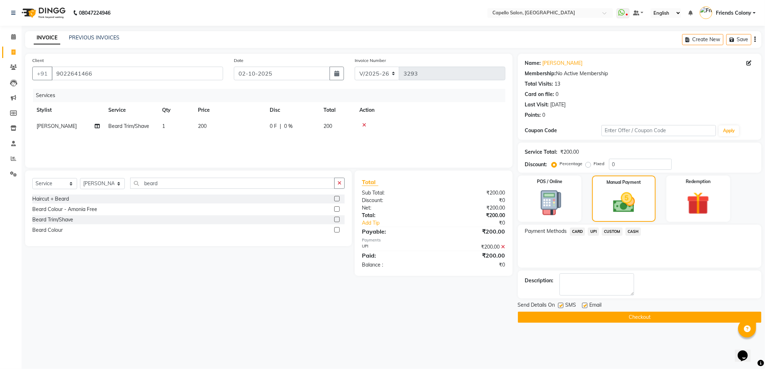
click at [606, 315] on button "Checkout" at bounding box center [639, 317] width 243 height 11
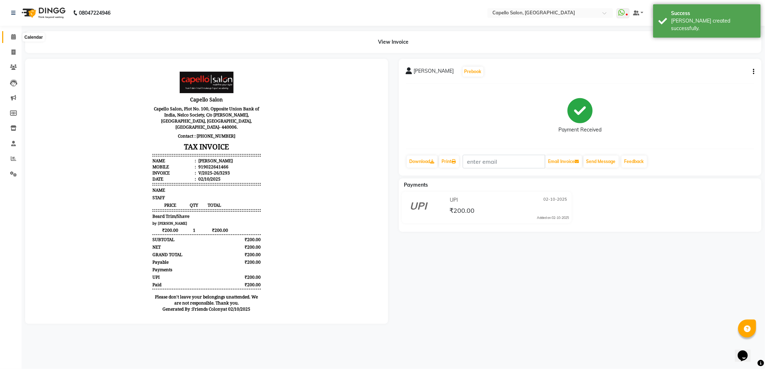
click at [13, 34] on icon at bounding box center [13, 36] width 5 height 5
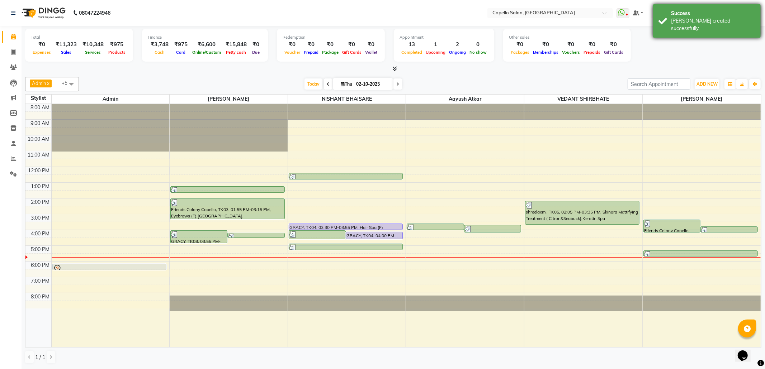
click at [690, 25] on div "Success [PERSON_NAME] created successfully." at bounding box center [707, 20] width 108 height 33
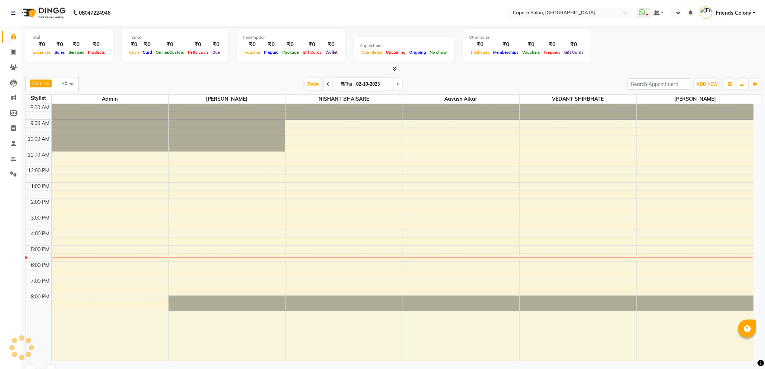
select select "en"
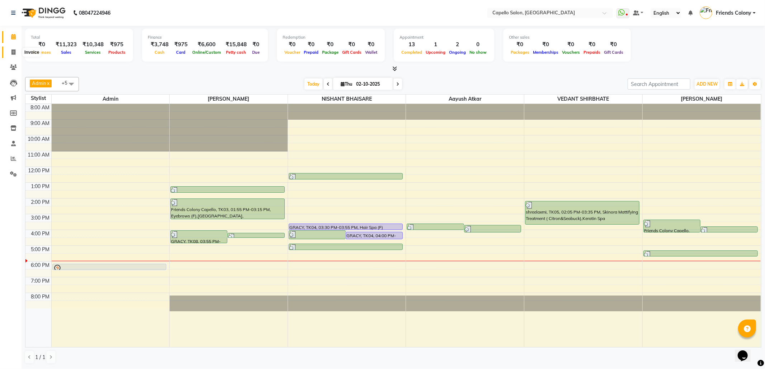
click at [9, 52] on span at bounding box center [13, 52] width 13 height 8
select select "3583"
select select "service"
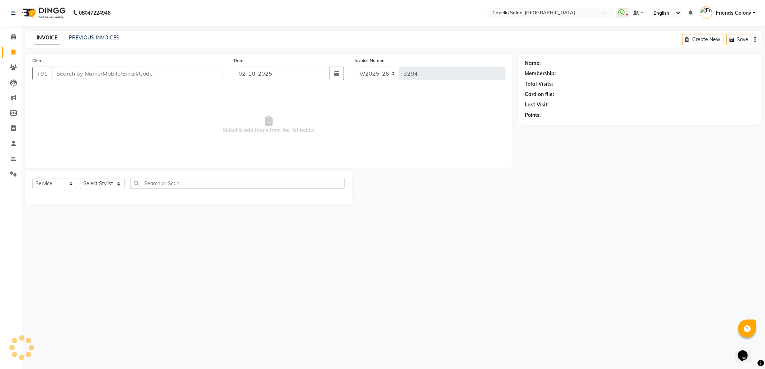
click at [112, 75] on input "Client" at bounding box center [137, 74] width 171 height 14
type input "9822859327"
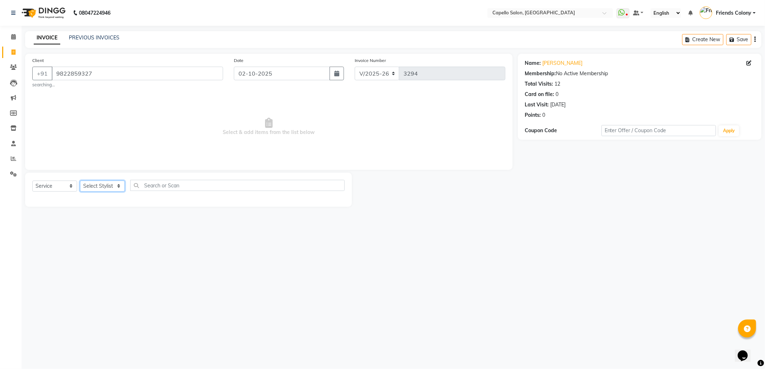
click at [113, 181] on select "Select Stylist [PERSON_NAME] Admin [PERSON_NAME] Friends Colony [PERSON_NAME] […" at bounding box center [102, 186] width 45 height 11
select select "75586"
click at [80, 181] on select "Select Stylist [PERSON_NAME] Admin [PERSON_NAME] Friends Colony [PERSON_NAME] […" at bounding box center [102, 186] width 45 height 11
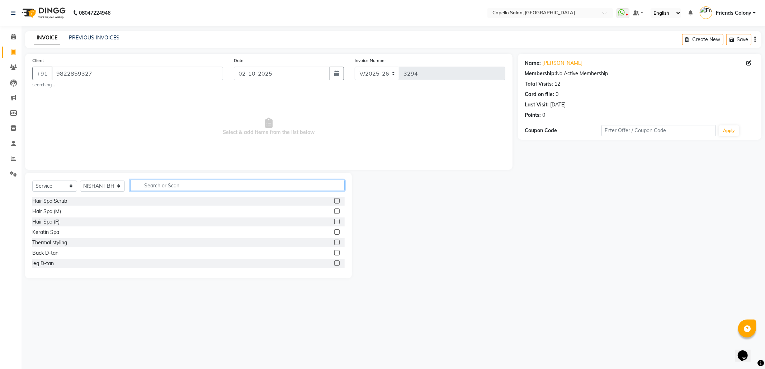
click at [161, 184] on input "text" at bounding box center [237, 185] width 214 height 11
type input "cut"
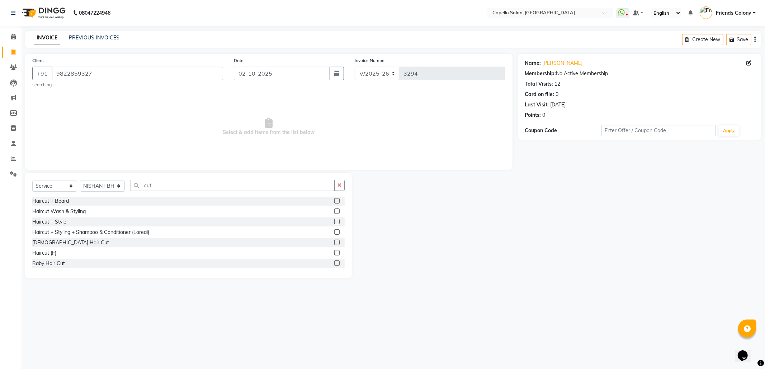
click at [334, 212] on label at bounding box center [336, 211] width 5 height 5
click at [334, 212] on input "checkbox" at bounding box center [336, 211] width 5 height 5
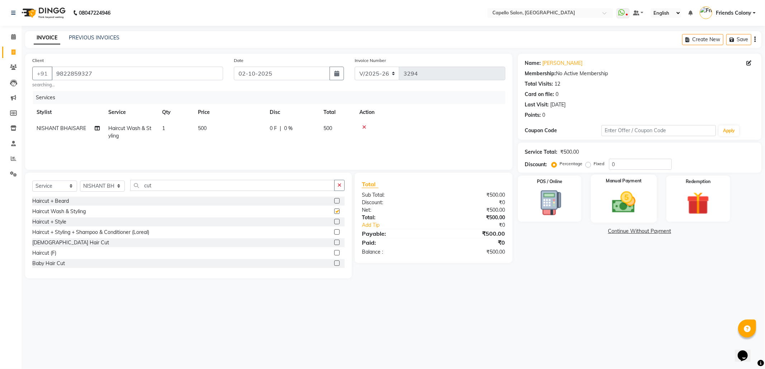
checkbox input "false"
click at [635, 206] on img at bounding box center [623, 202] width 38 height 27
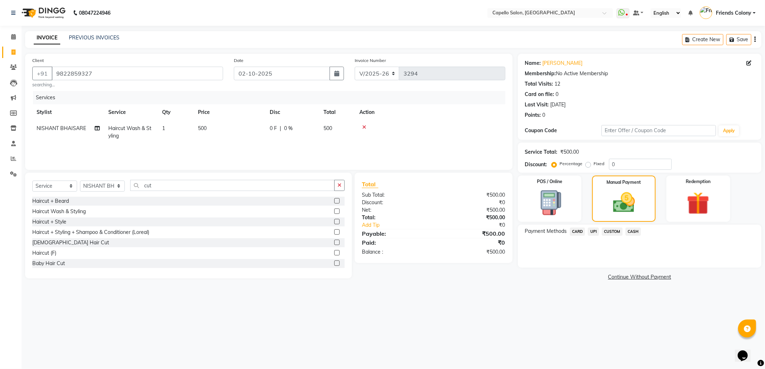
click at [594, 230] on span "UPI" at bounding box center [592, 232] width 11 height 8
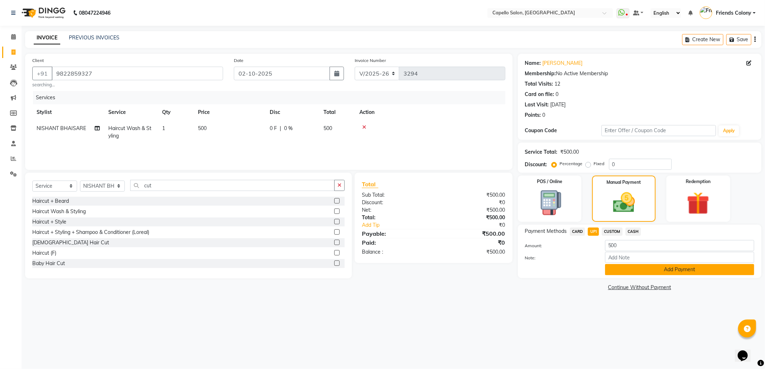
click at [614, 268] on button "Add Payment" at bounding box center [679, 269] width 149 height 11
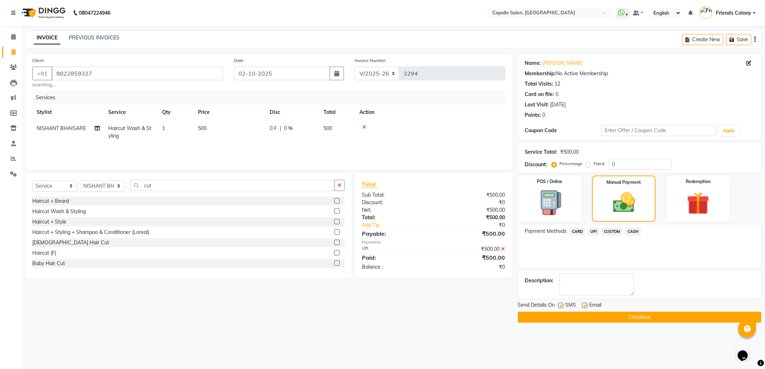
click at [608, 317] on button "Checkout" at bounding box center [639, 317] width 243 height 11
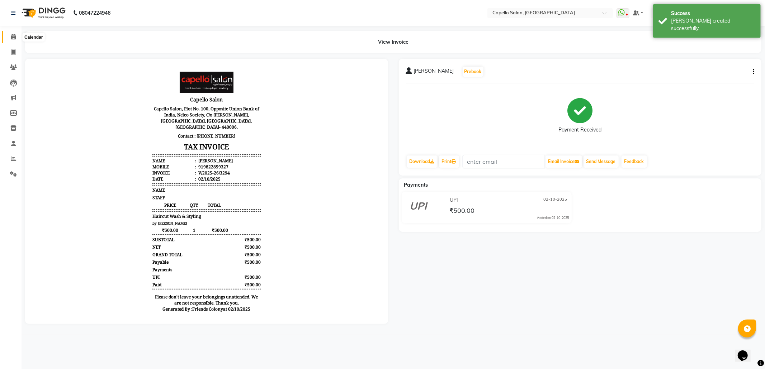
click at [14, 34] on icon at bounding box center [13, 36] width 5 height 5
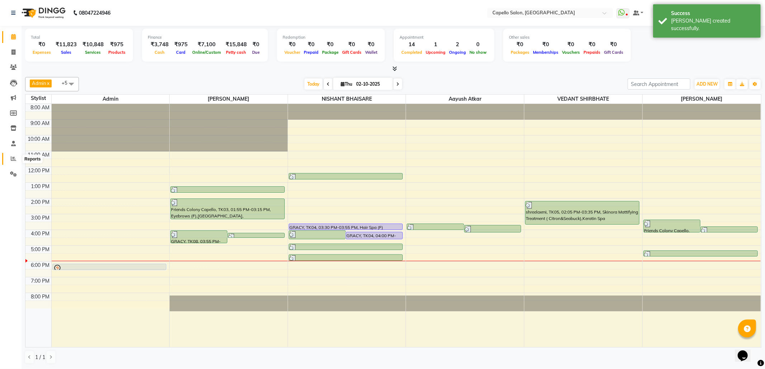
click at [11, 156] on icon at bounding box center [13, 158] width 5 height 5
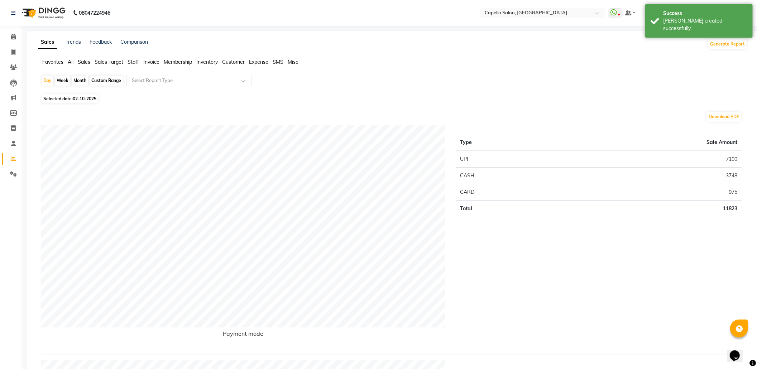
click at [135, 59] on span "Staff" at bounding box center [133, 62] width 11 height 6
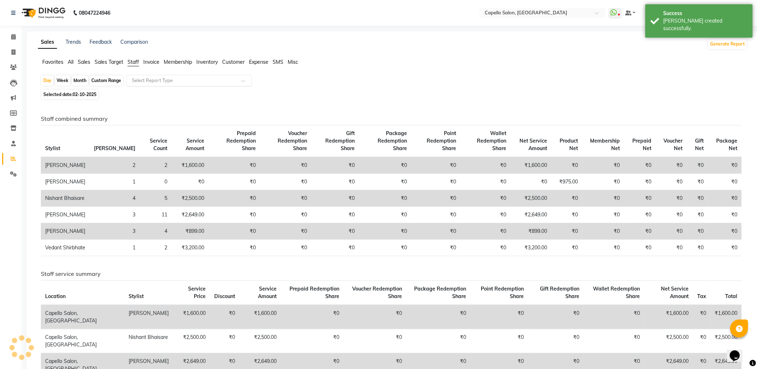
click at [165, 81] on input "text" at bounding box center [181, 80] width 103 height 7
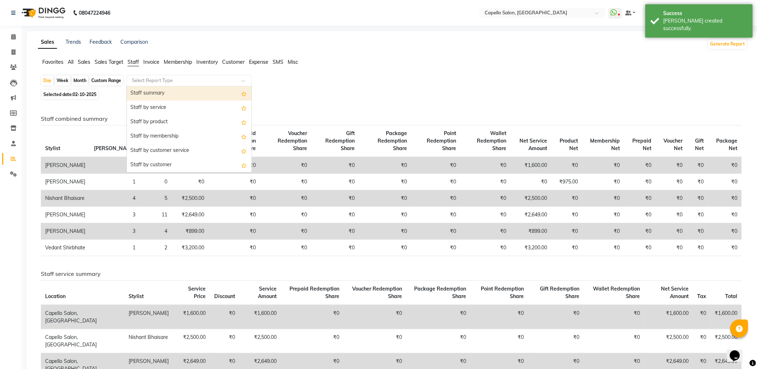
click at [160, 93] on div "Staff summary" at bounding box center [189, 93] width 125 height 14
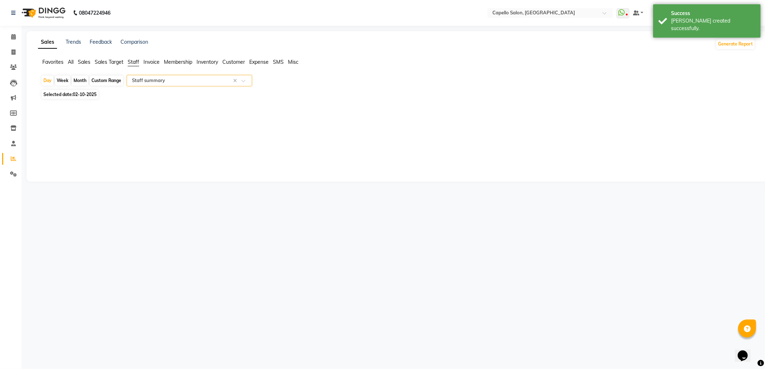
select select "full_report"
select select "csv"
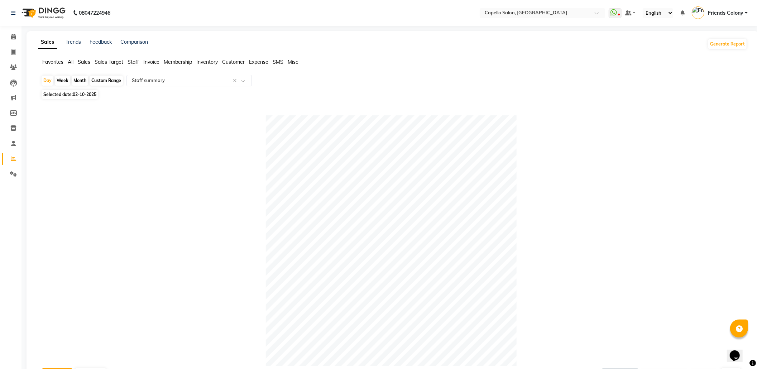
click at [73, 82] on div "Month" at bounding box center [80, 81] width 16 height 10
select select "10"
select select "2025"
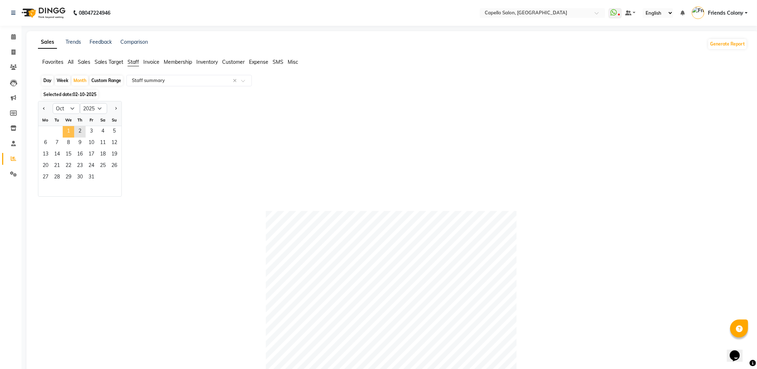
click at [65, 134] on span "1" at bounding box center [68, 131] width 11 height 11
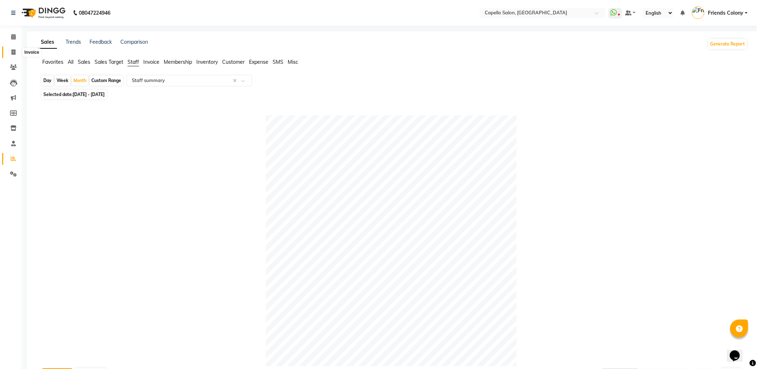
click at [13, 55] on span at bounding box center [13, 52] width 13 height 8
select select "service"
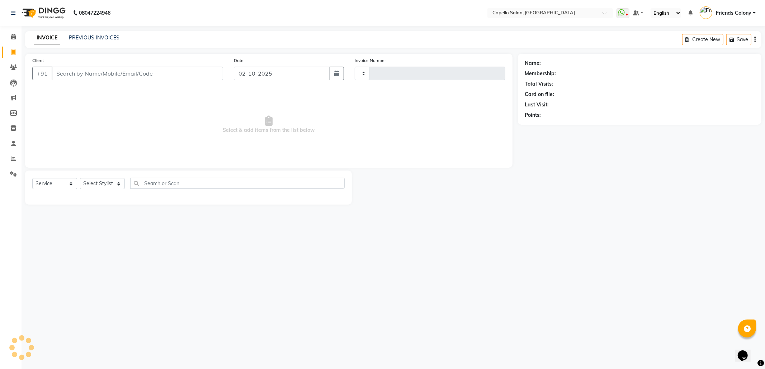
type input "3295"
select select "3583"
click at [87, 38] on link "PREVIOUS INVOICES" at bounding box center [94, 37] width 51 height 6
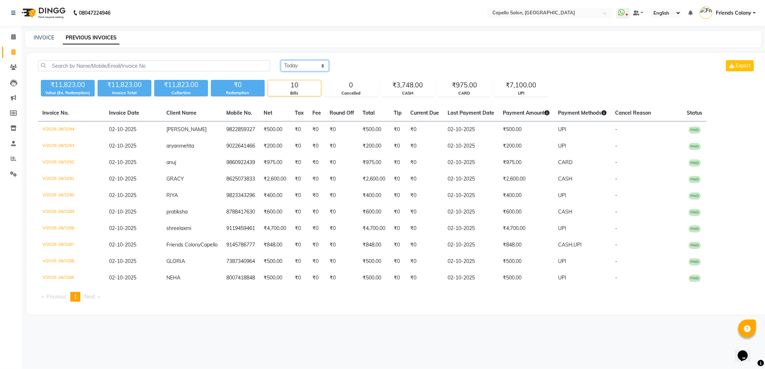
click at [299, 65] on select "[DATE] [DATE] Custom Range" at bounding box center [305, 65] width 48 height 11
select select "range"
click at [281, 60] on select "[DATE] [DATE] Custom Range" at bounding box center [305, 65] width 48 height 11
click at [357, 67] on input "02-10-2025" at bounding box center [363, 66] width 50 height 10
select select "10"
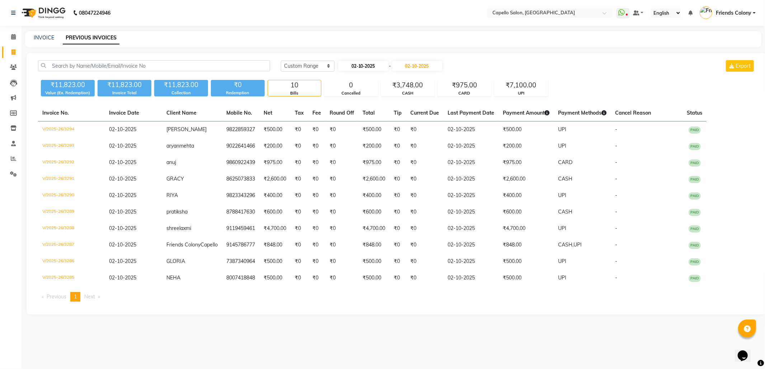
select select "2025"
click at [368, 102] on div "1" at bounding box center [367, 102] width 11 height 11
type input "01-10-2025"
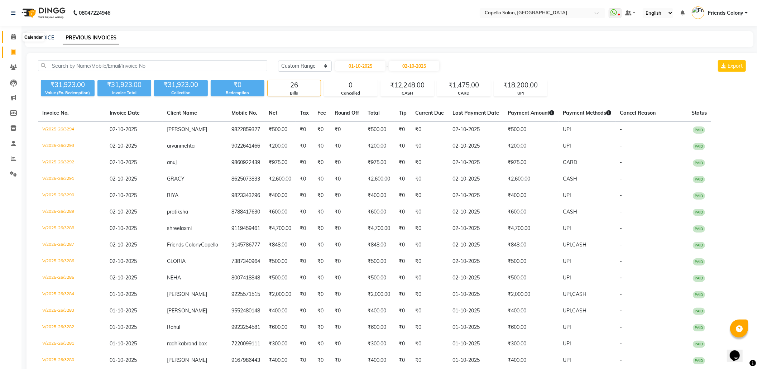
click at [12, 36] on icon at bounding box center [13, 36] width 5 height 5
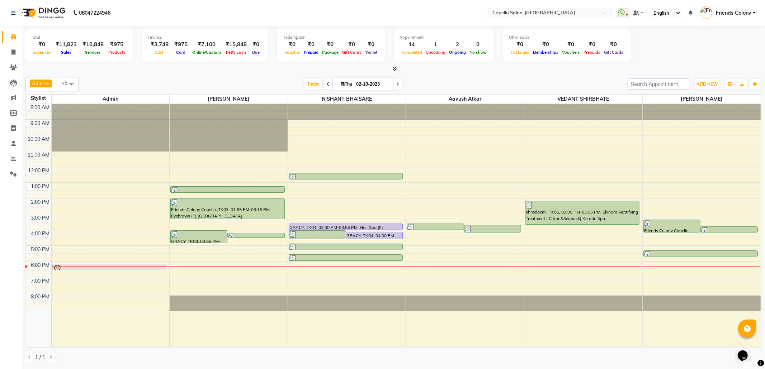
click at [122, 80] on div "Today Thu 02-10-2025" at bounding box center [352, 84] width 541 height 11
click at [15, 52] on icon at bounding box center [13, 51] width 4 height 5
select select "3583"
select select "service"
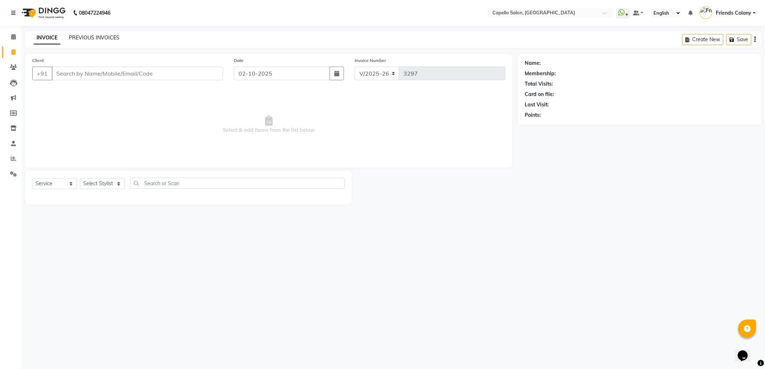
click at [85, 36] on link "PREVIOUS INVOICES" at bounding box center [94, 37] width 51 height 6
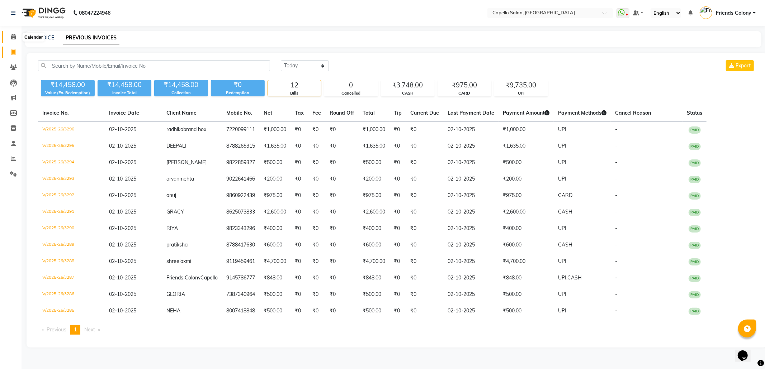
click at [12, 35] on icon at bounding box center [13, 36] width 5 height 5
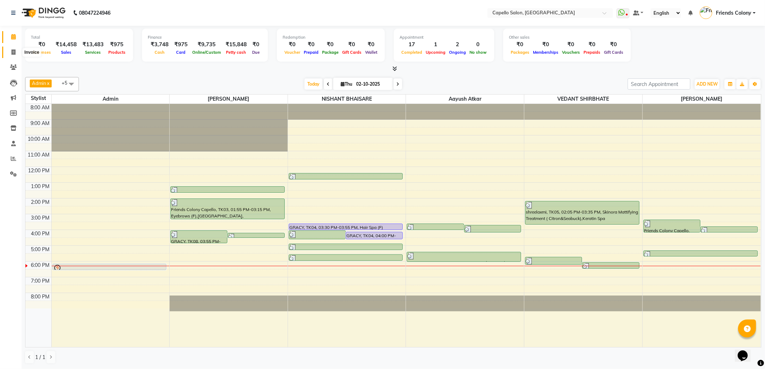
click at [14, 50] on icon at bounding box center [13, 51] width 4 height 5
select select "service"
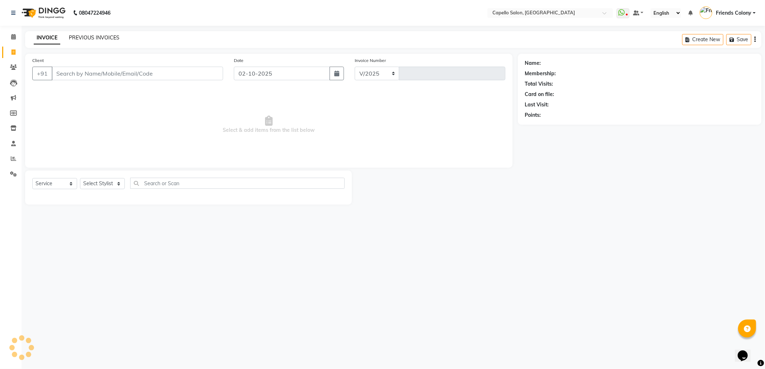
select select "3583"
type input "3297"
click at [95, 35] on link "PREVIOUS INVOICES" at bounding box center [94, 37] width 51 height 6
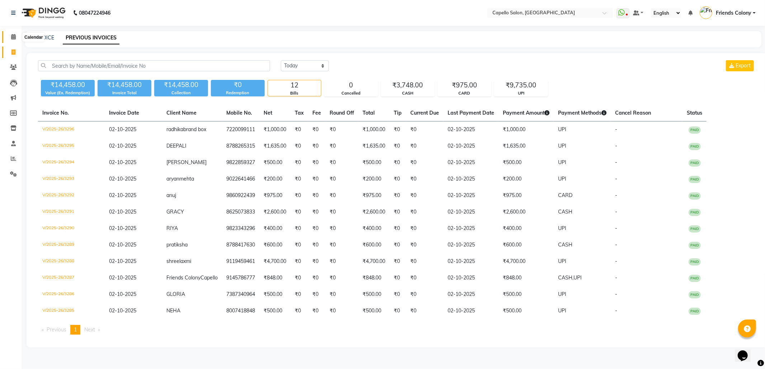
click at [11, 35] on icon at bounding box center [13, 36] width 5 height 5
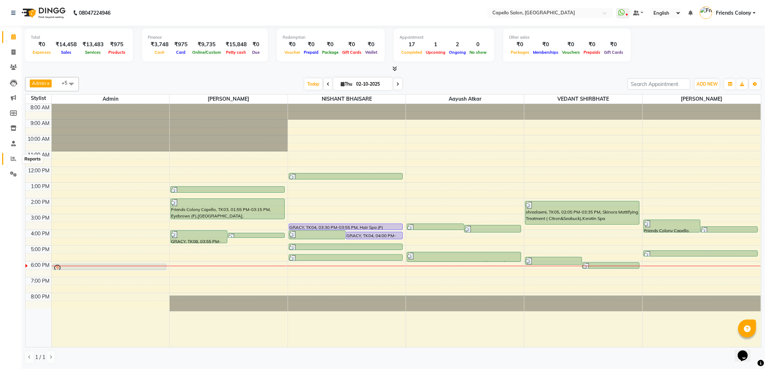
click at [16, 157] on span at bounding box center [13, 159] width 13 height 8
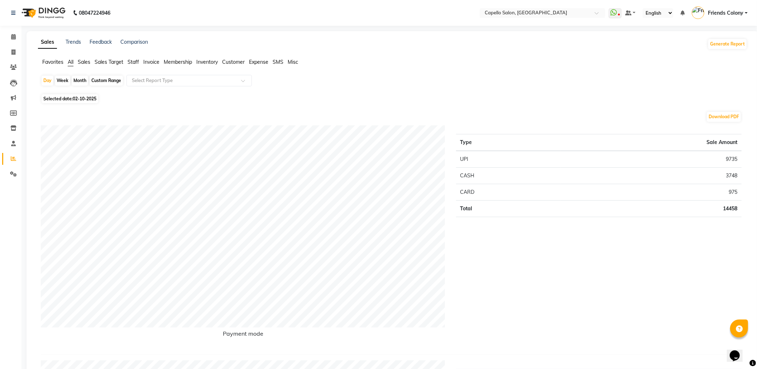
click at [130, 63] on span "Staff" at bounding box center [133, 62] width 11 height 6
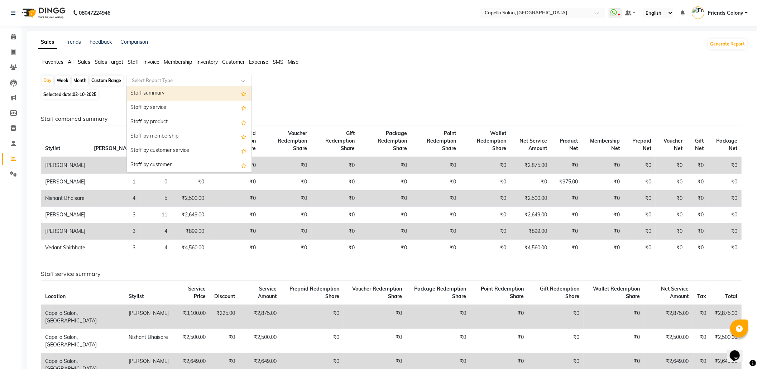
click at [138, 79] on input "text" at bounding box center [181, 80] width 103 height 7
click at [142, 95] on div "Staff summary" at bounding box center [189, 93] width 125 height 14
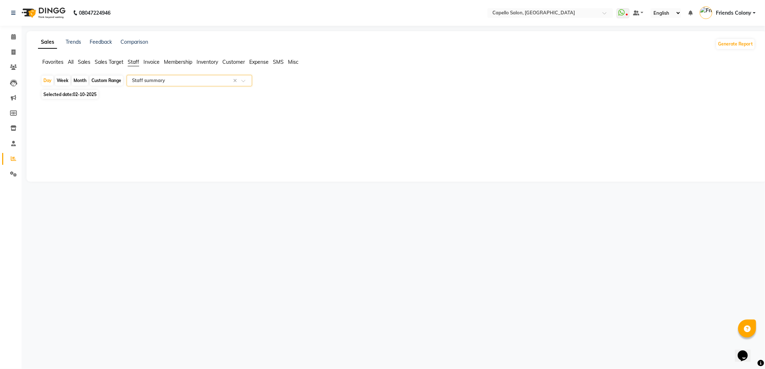
select select "full_report"
select select "csv"
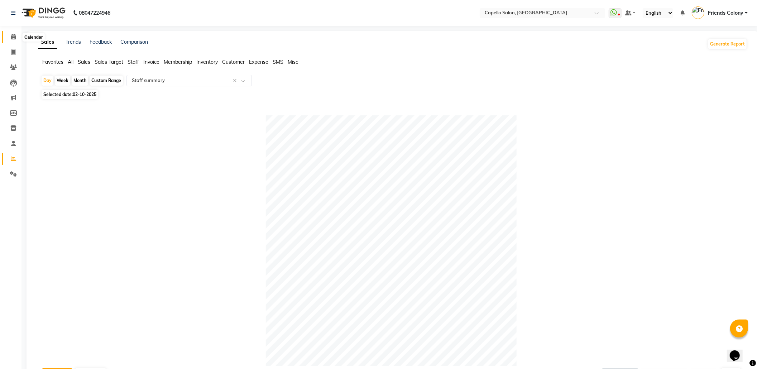
click at [14, 36] on icon at bounding box center [13, 36] width 5 height 5
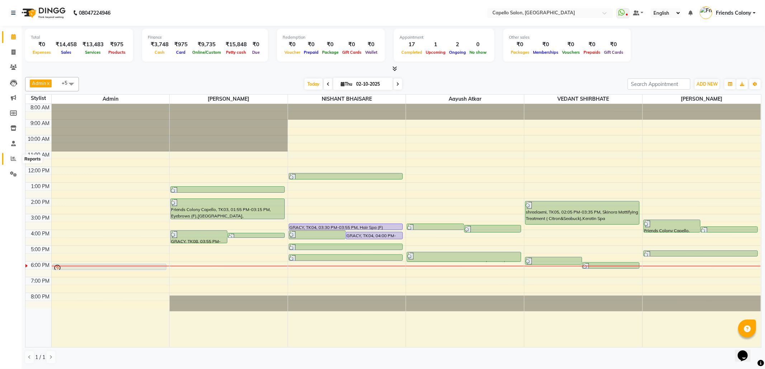
click at [7, 158] on span at bounding box center [13, 159] width 13 height 8
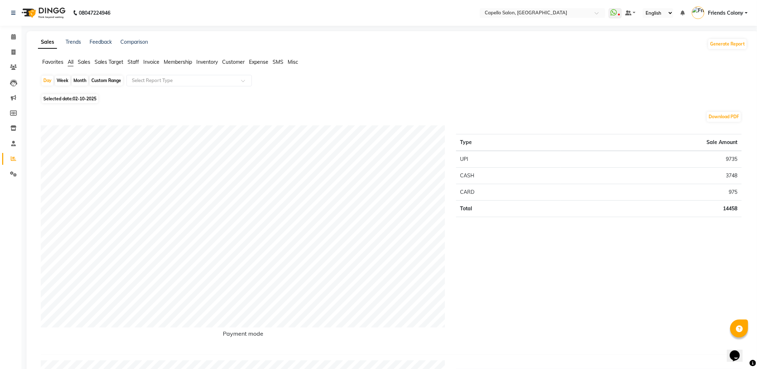
click at [135, 64] on span "Staff" at bounding box center [133, 62] width 11 height 6
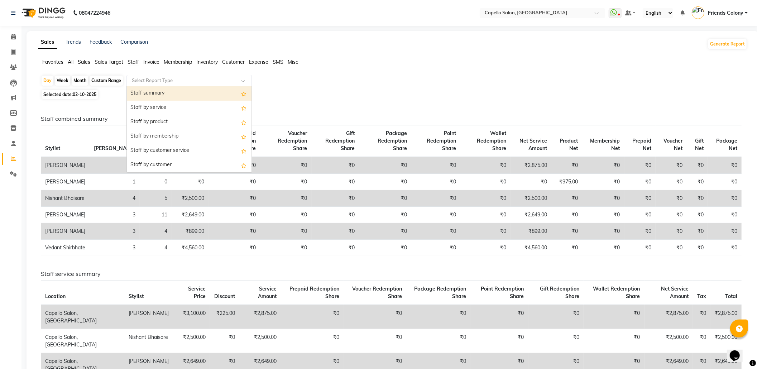
click at [150, 85] on div "Select Report Type" at bounding box center [189, 80] width 125 height 11
drag, startPoint x: 148, startPoint y: 94, endPoint x: 116, endPoint y: 90, distance: 31.4
click at [146, 94] on div "Staff summary" at bounding box center [189, 93] width 125 height 14
select select "full_report"
select select "csv"
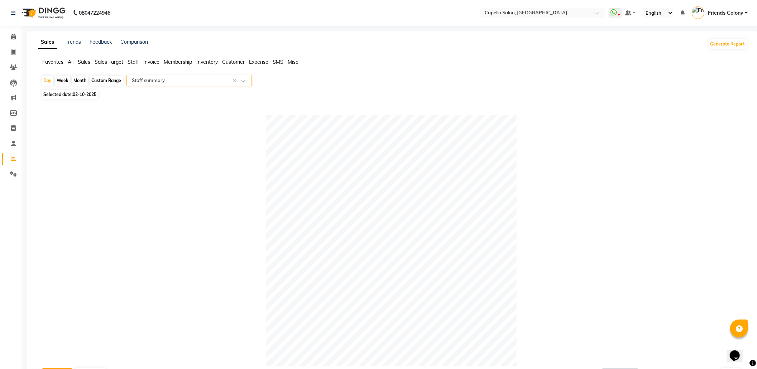
click at [77, 82] on div "Month" at bounding box center [80, 81] width 16 height 10
select select "10"
select select "2025"
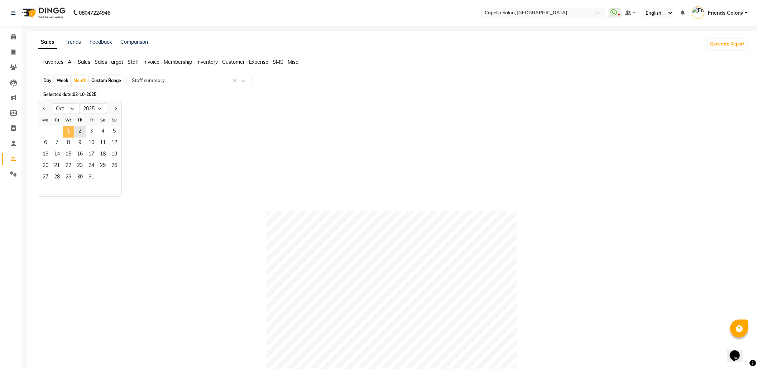
click at [68, 132] on span "1" at bounding box center [68, 131] width 11 height 11
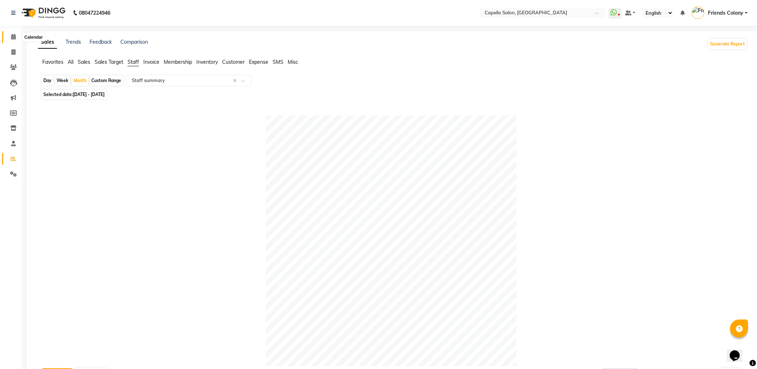
click at [12, 33] on span at bounding box center [13, 37] width 13 height 8
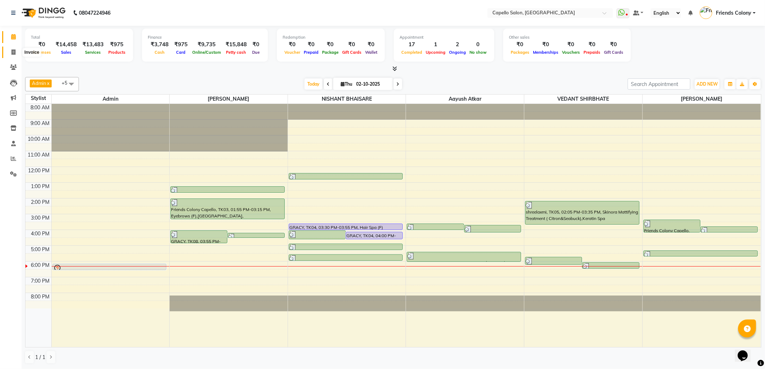
click at [15, 52] on icon at bounding box center [13, 51] width 4 height 5
select select "3583"
select select "service"
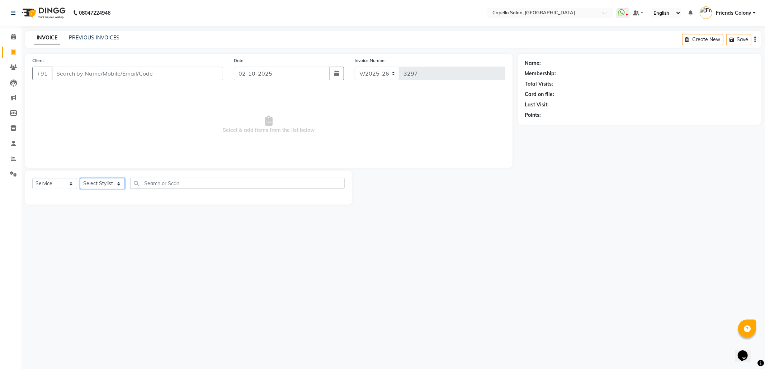
click at [97, 186] on select "Select Stylist aayush atkar Admin ANKIT BANDEWAR Friends Colony Harsha Shiwanka…" at bounding box center [102, 183] width 45 height 11
select select "75586"
click at [80, 178] on select "Select Stylist aayush atkar Admin ANKIT BANDEWAR Friends Colony Harsha Shiwanka…" at bounding box center [102, 183] width 45 height 11
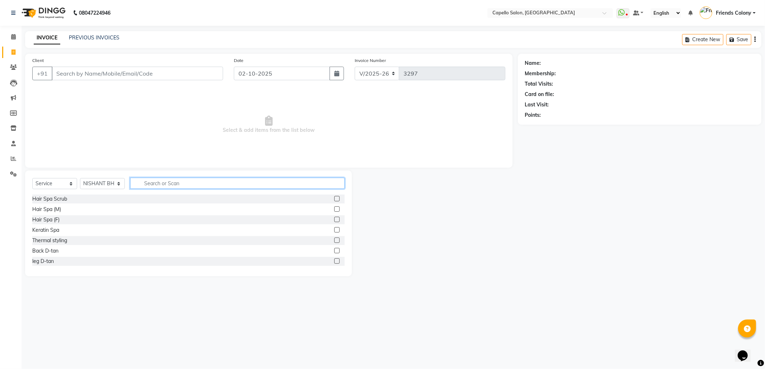
click at [211, 182] on input "text" at bounding box center [237, 183] width 214 height 11
type input "wash"
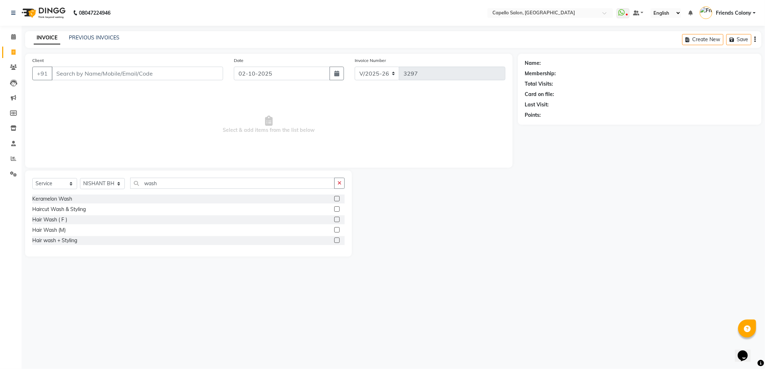
click at [336, 228] on label at bounding box center [336, 229] width 5 height 5
click at [336, 228] on input "checkbox" at bounding box center [336, 230] width 5 height 5
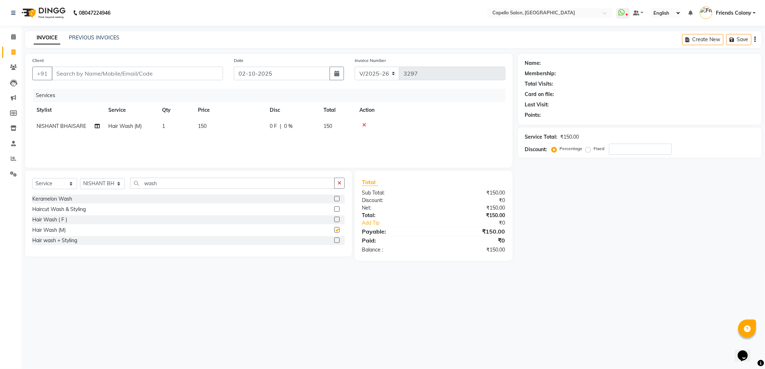
checkbox input "false"
drag, startPoint x: 604, startPoint y: 270, endPoint x: 357, endPoint y: 168, distance: 266.8
click at [575, 260] on main "INVOICE PREVIOUS INVOICES Create New Save Client +91 Date 02-10-2025 Invoice Nu…" at bounding box center [393, 151] width 743 height 241
click at [200, 70] on input "Client" at bounding box center [137, 74] width 171 height 14
drag, startPoint x: 681, startPoint y: 224, endPoint x: 87, endPoint y: 151, distance: 598.8
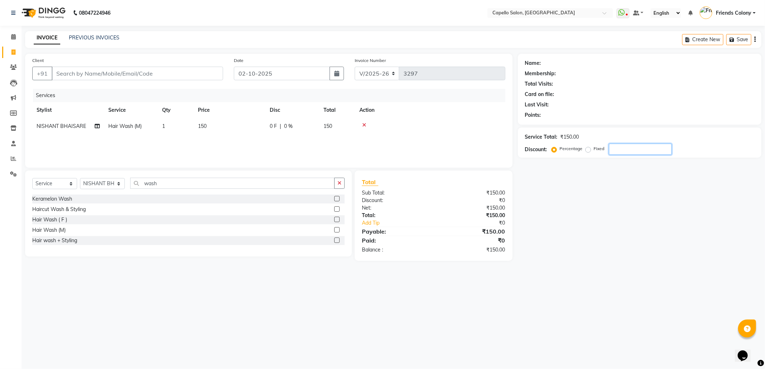
click at [87, 167] on div "Client +91 Date 02-10-2025 Invoice Number V/2025 V/2025-26 3297 Services Stylis…" at bounding box center [393, 157] width 747 height 207
click at [118, 71] on input "Client" at bounding box center [137, 74] width 171 height 14
click at [108, 185] on select "Select Stylist [PERSON_NAME] Admin [PERSON_NAME] Friends Colony [PERSON_NAME] […" at bounding box center [102, 183] width 45 height 11
select select "85869"
click at [80, 178] on select "Select Stylist [PERSON_NAME] Admin [PERSON_NAME] Friends Colony [PERSON_NAME] […" at bounding box center [102, 183] width 45 height 11
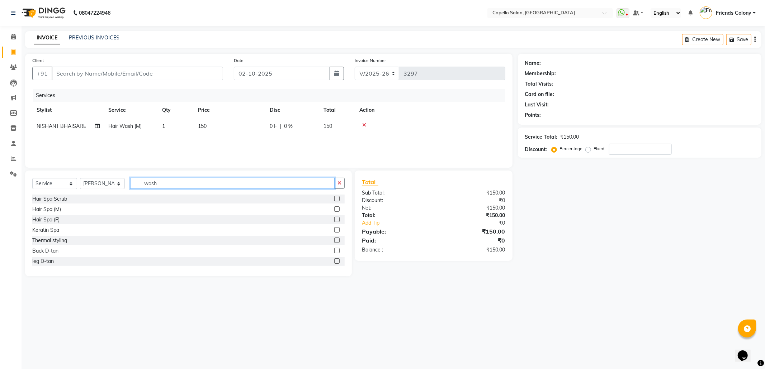
drag, startPoint x: 171, startPoint y: 185, endPoint x: 125, endPoint y: 187, distance: 46.6
click at [125, 187] on div "Select Service Product Membership Package Voucher Prepaid Gift Card Select Styl…" at bounding box center [188, 186] width 312 height 17
type input "wash"
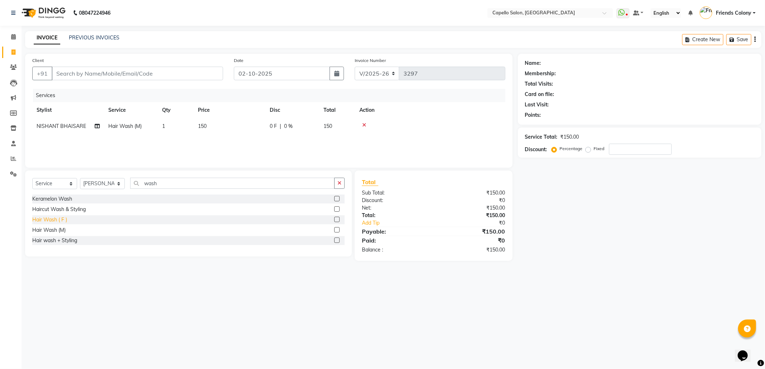
click at [56, 219] on div "Hair Wash ( F )" at bounding box center [49, 220] width 35 height 8
checkbox input "false"
click at [125, 75] on input "Client" at bounding box center [137, 74] width 171 height 14
drag, startPoint x: 562, startPoint y: 196, endPoint x: 634, endPoint y: 228, distance: 79.3
click at [631, 237] on div "Name: Membership: Total Visits: Card on file: Last Visit: Points: Service Total…" at bounding box center [642, 157] width 249 height 207
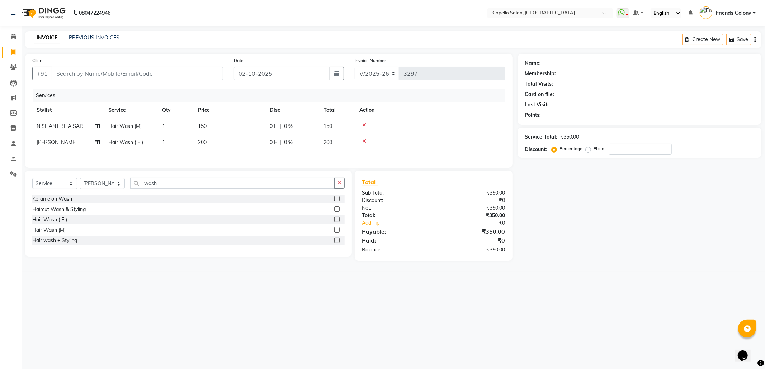
drag, startPoint x: 634, startPoint y: 228, endPoint x: 617, endPoint y: 246, distance: 24.8
click at [617, 246] on div "Name: Membership: Total Visits: Card on file: Last Visit: Points: Service Total…" at bounding box center [642, 157] width 249 height 207
click at [110, 189] on select "Select Stylist [PERSON_NAME] Admin [PERSON_NAME] Friends Colony [PERSON_NAME] […" at bounding box center [102, 183] width 45 height 11
select select "90898"
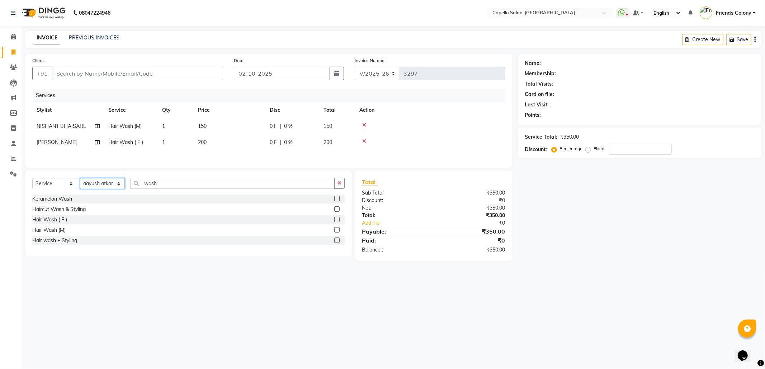
click at [80, 181] on select "Select Stylist [PERSON_NAME] Admin [PERSON_NAME] Friends Colony [PERSON_NAME] […" at bounding box center [102, 183] width 45 height 11
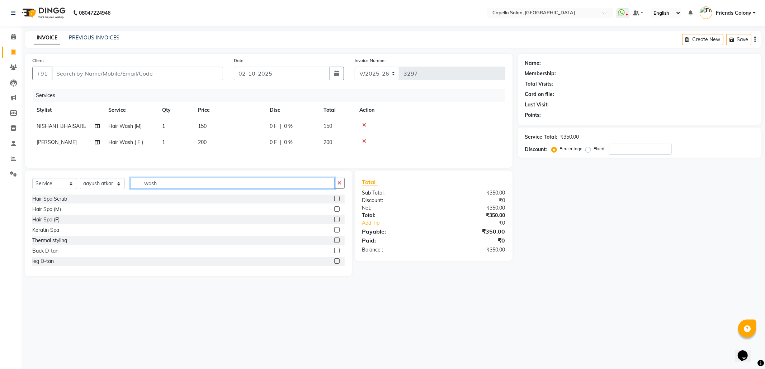
drag, startPoint x: 176, startPoint y: 185, endPoint x: 98, endPoint y: 201, distance: 80.0
click at [98, 201] on div "Select Service Product Membership Package Voucher Prepaid Gift Card Select Styl…" at bounding box center [188, 224] width 327 height 106
type input "cut"
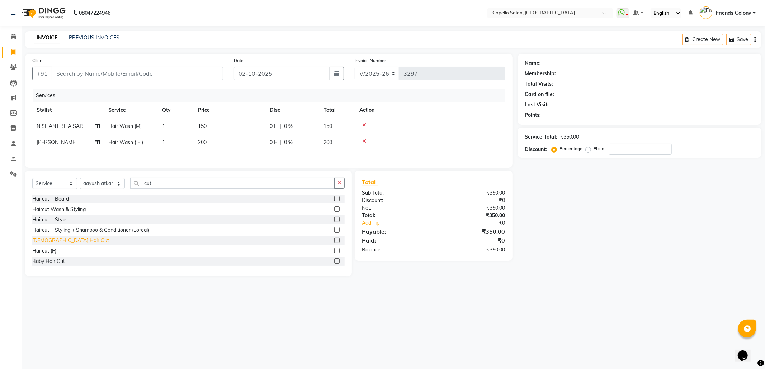
click at [51, 244] on div "[DEMOGRAPHIC_DATA] Hair Cut" at bounding box center [70, 241] width 77 height 8
checkbox input "false"
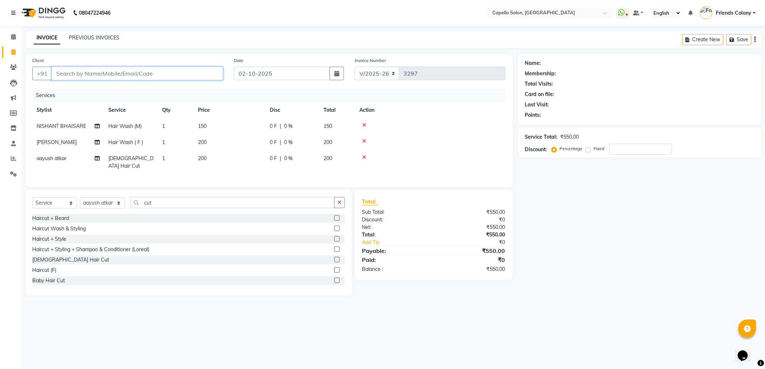
click at [86, 67] on input "Client" at bounding box center [137, 74] width 171 height 14
click at [205, 126] on span "150" at bounding box center [202, 126] width 9 height 6
select select "75586"
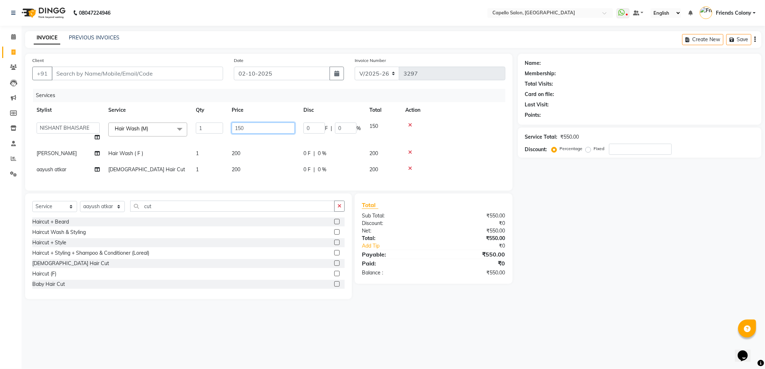
drag, startPoint x: 247, startPoint y: 126, endPoint x: 244, endPoint y: 133, distance: 7.1
click at [242, 133] on td "150" at bounding box center [263, 131] width 72 height 27
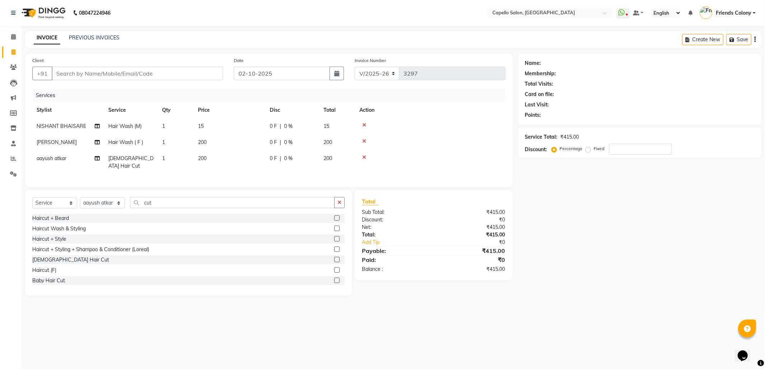
drag, startPoint x: 200, startPoint y: 125, endPoint x: 227, endPoint y: 125, distance: 26.9
click at [201, 125] on span "15" at bounding box center [201, 126] width 6 height 6
select select "75586"
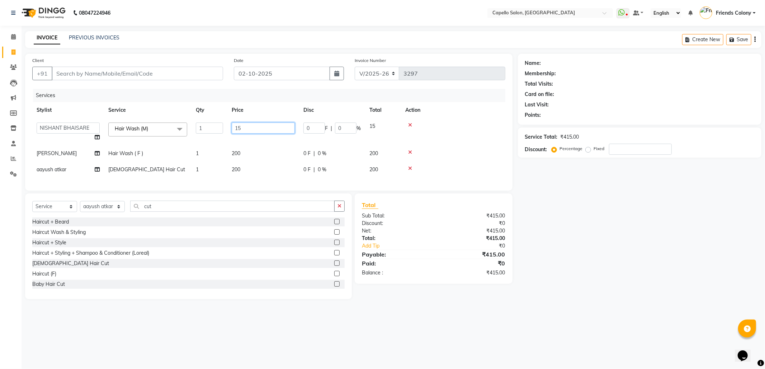
drag, startPoint x: 255, startPoint y: 124, endPoint x: 224, endPoint y: 133, distance: 32.2
click at [224, 133] on tr "aayush atkar Admin ANKIT BANDEWAR Friends Colony Harsha Shiwankar mohini godhan…" at bounding box center [268, 131] width 473 height 27
type input "200"
drag, startPoint x: 668, startPoint y: 300, endPoint x: 657, endPoint y: 292, distance: 14.0
click at [668, 301] on main "INVOICE PREVIOUS INVOICES Create New Save Client +91 Date 02-10-2025 Invoice Nu…" at bounding box center [393, 170] width 743 height 279
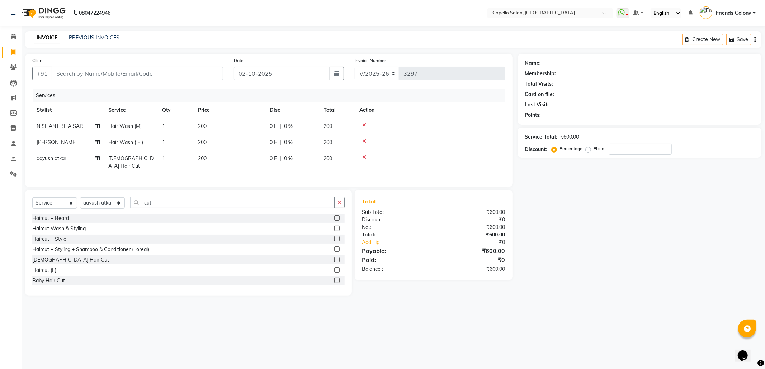
click at [558, 257] on div "Name: Membership: Total Visits: Card on file: Last Visit: Points: Service Total…" at bounding box center [642, 175] width 249 height 242
click at [94, 73] on input "Client" at bounding box center [137, 74] width 171 height 14
drag, startPoint x: 561, startPoint y: 261, endPoint x: 521, endPoint y: 253, distance: 41.3
click at [561, 262] on div "Name: Membership: Total Visits: Card on file: Last Visit: Points: Service Total…" at bounding box center [642, 175] width 249 height 242
click at [106, 203] on select "Select Stylist aayush atkar Admin ANKIT BANDEWAR Friends Colony Harsha Shiwanka…" at bounding box center [102, 203] width 45 height 11
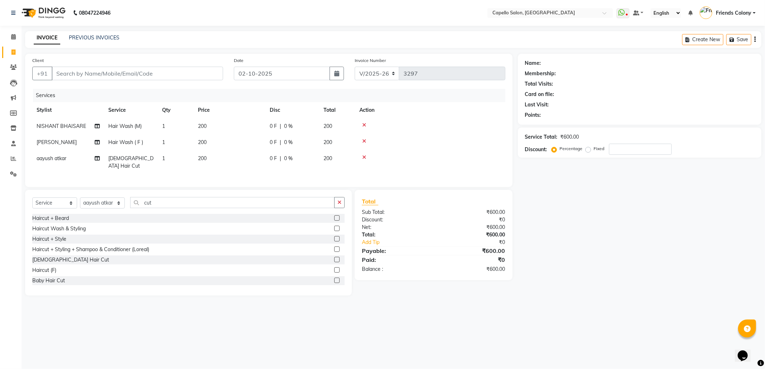
click at [568, 291] on div "Name: Membership: Total Visits: Card on file: Last Visit: Points: Service Total…" at bounding box center [642, 175] width 249 height 242
click at [109, 203] on select "Select Stylist aayush atkar Admin ANKIT BANDEWAR Friends Colony Harsha Shiwanka…" at bounding box center [102, 203] width 45 height 11
select select "74625"
click at [80, 198] on select "Select Stylist aayush atkar Admin ANKIT BANDEWAR Friends Colony Harsha Shiwanka…" at bounding box center [102, 203] width 45 height 11
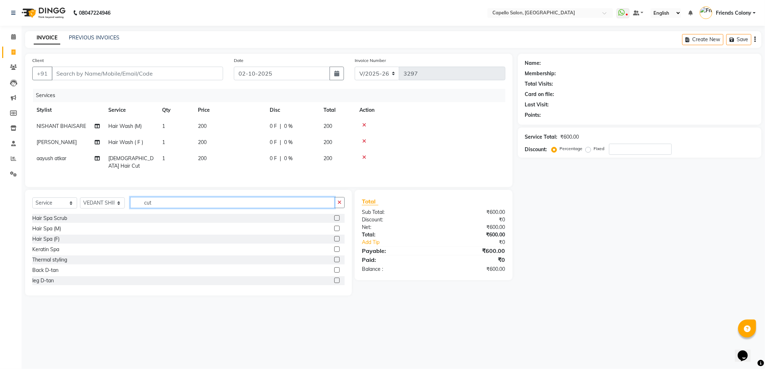
drag, startPoint x: 170, startPoint y: 196, endPoint x: 85, endPoint y: 221, distance: 88.8
click at [85, 221] on div "Select Service Product Membership Package Voucher Prepaid Gift Card Select Styl…" at bounding box center [188, 243] width 327 height 106
type input "cut"
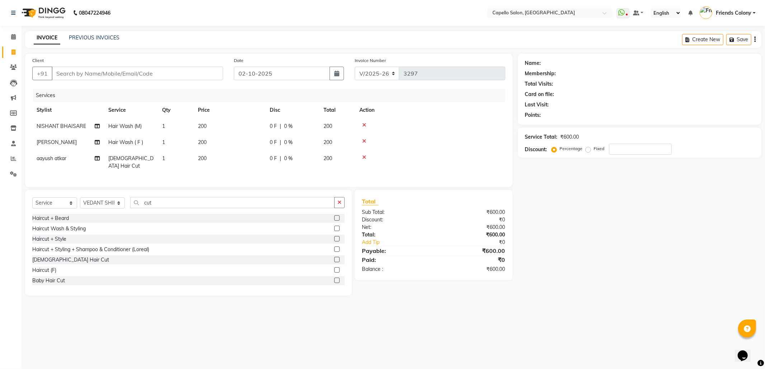
click at [334, 260] on label at bounding box center [336, 259] width 5 height 5
click at [334, 260] on input "checkbox" at bounding box center [336, 260] width 5 height 5
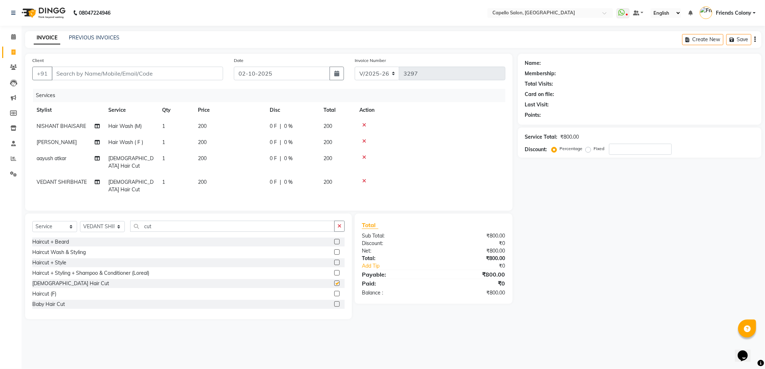
checkbox input "false"
drag, startPoint x: 590, startPoint y: 267, endPoint x: 582, endPoint y: 265, distance: 7.8
click at [588, 266] on div "Name: Membership: Total Visits: Card on file: Last Visit: Points: Service Total…" at bounding box center [642, 187] width 249 height 266
drag, startPoint x: 13, startPoint y: 158, endPoint x: 465, endPoint y: 66, distance: 460.4
click at [13, 157] on icon at bounding box center [13, 158] width 5 height 5
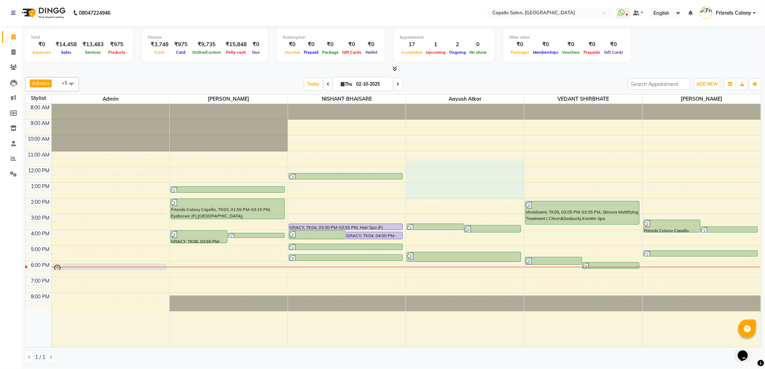
drag, startPoint x: 452, startPoint y: 165, endPoint x: 459, endPoint y: 195, distance: 31.2
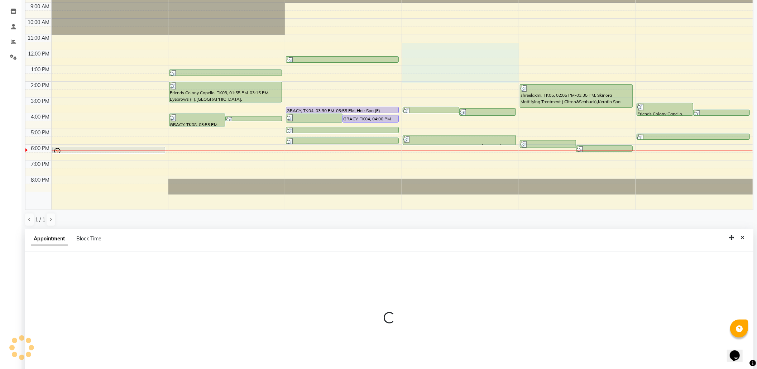
select select "90898"
select select "tentative"
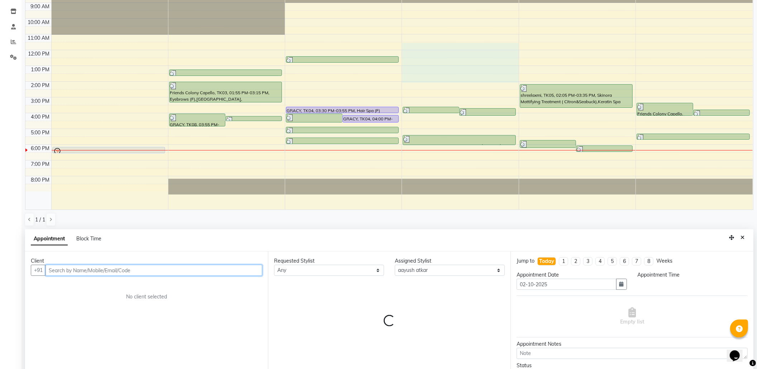
select select "690"
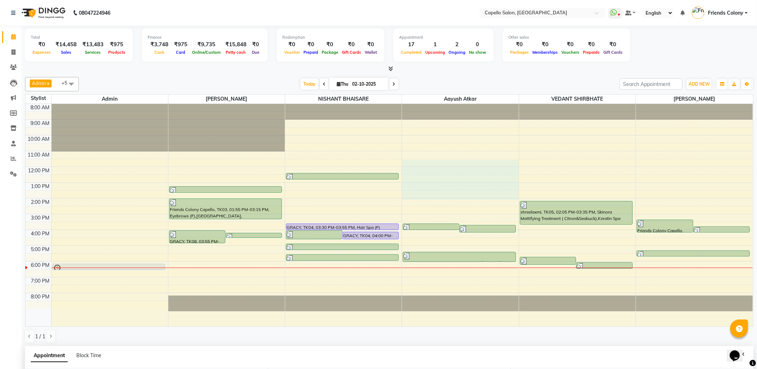
click at [514, 95] on app-home "08047224946 Select Location × Capello Salon, Friends Colony WhatsApp Status ✕ S…" at bounding box center [378, 254] width 757 height 509
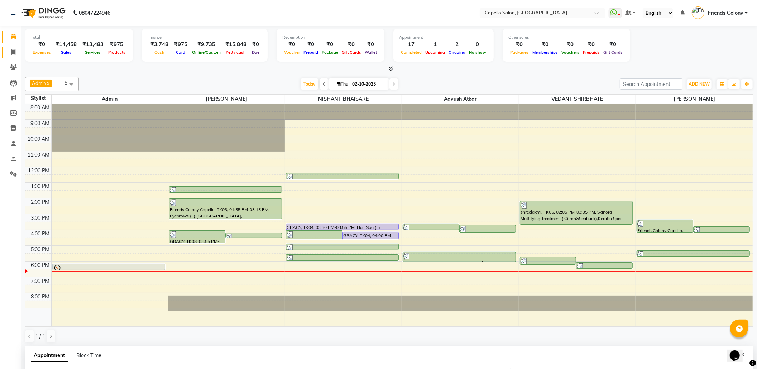
click at [11, 56] on link "Invoice" at bounding box center [10, 53] width 17 height 12
select select "service"
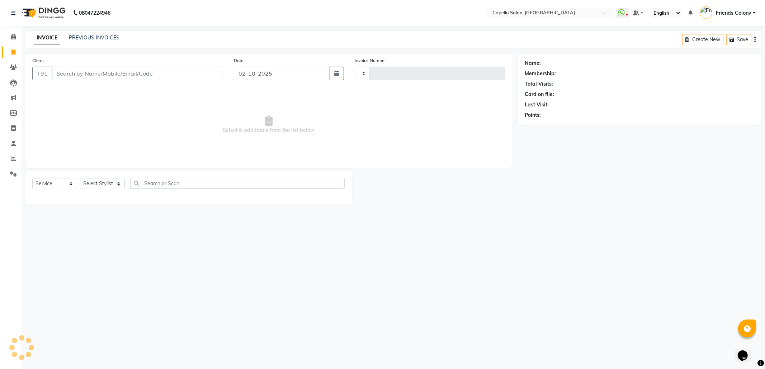
type input "3297"
select select "3583"
click at [13, 37] on icon at bounding box center [13, 36] width 5 height 5
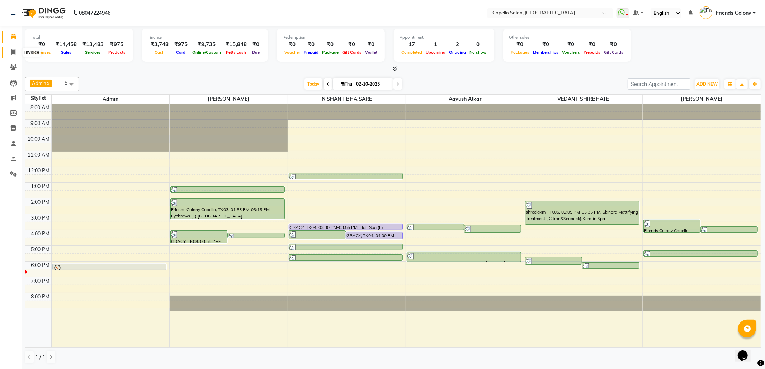
click at [11, 52] on icon at bounding box center [13, 51] width 4 height 5
select select "3583"
select select "service"
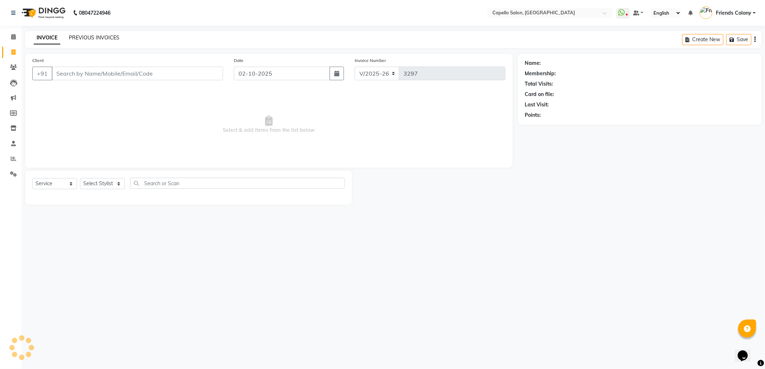
click at [110, 37] on link "PREVIOUS INVOICES" at bounding box center [94, 37] width 51 height 6
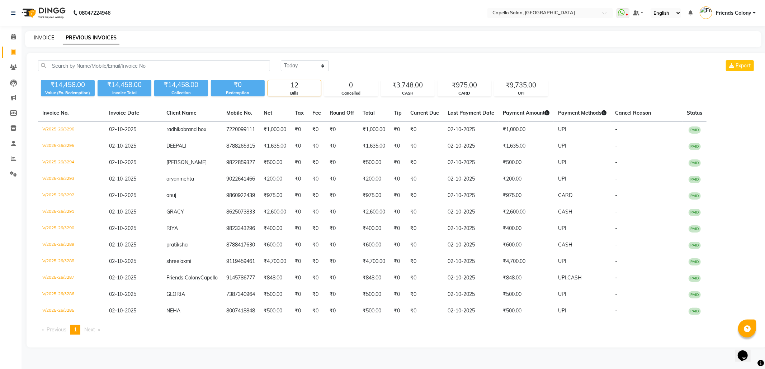
click at [43, 37] on link "INVOICE" at bounding box center [44, 37] width 20 height 6
select select "3583"
select select "service"
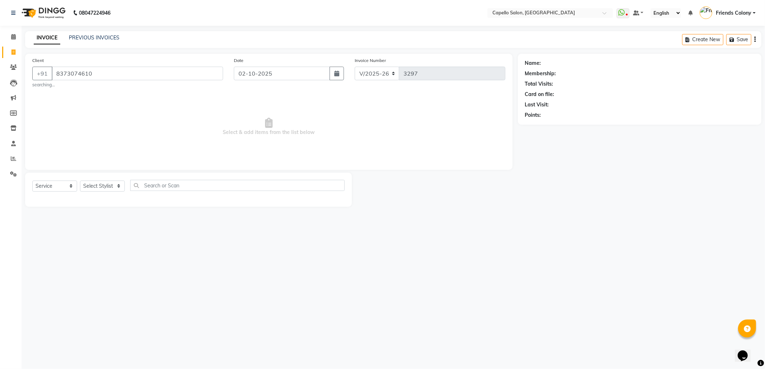
type input "8373074610"
select select "1: Object"
click at [273, 258] on div "08047224946 Select Location × Capello Salon, Friends Colony WhatsApp Status ✕ S…" at bounding box center [382, 184] width 765 height 369
click at [363, 270] on div "08047224946 Select Location × Capello Salon, Friends Colony WhatsApp Status ✕ S…" at bounding box center [382, 184] width 765 height 369
click at [103, 185] on select "Select Stylist [PERSON_NAME] Admin [PERSON_NAME] Friends Colony [PERSON_NAME] […" at bounding box center [102, 186] width 45 height 11
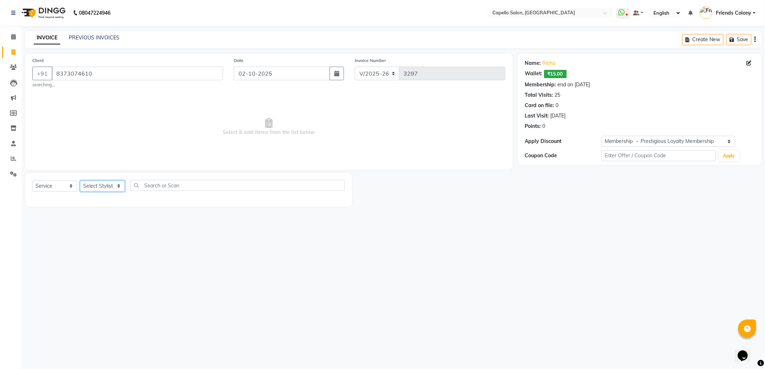
select select "29604"
click at [80, 181] on select "Select Stylist [PERSON_NAME] Admin [PERSON_NAME] Friends Colony [PERSON_NAME] […" at bounding box center [102, 186] width 45 height 11
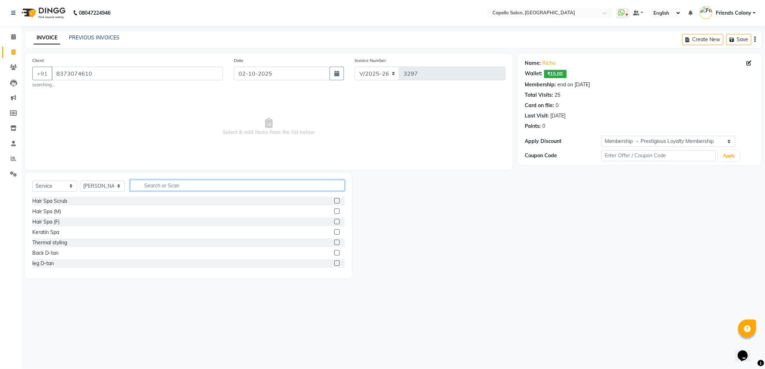
click at [176, 181] on input "text" at bounding box center [237, 185] width 214 height 11
type input "spa"
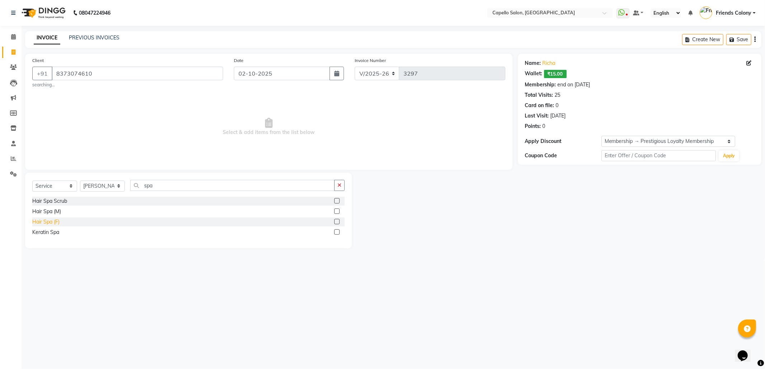
click at [53, 224] on div "Hair Spa (F)" at bounding box center [45, 222] width 27 height 8
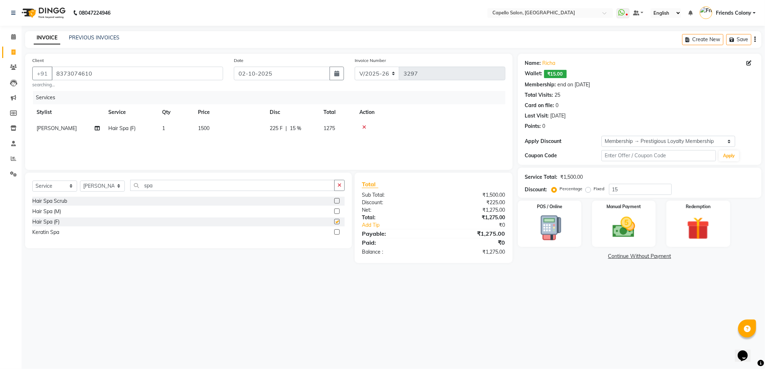
checkbox input "false"
click at [204, 128] on span "1500" at bounding box center [203, 128] width 11 height 6
select select "29604"
drag, startPoint x: 254, startPoint y: 130, endPoint x: 212, endPoint y: 134, distance: 42.1
click at [212, 134] on tr "aayush atkar Admin ANKIT BANDEWAR Friends Colony Harsha Shiwankar mohini godhan…" at bounding box center [268, 133] width 473 height 27
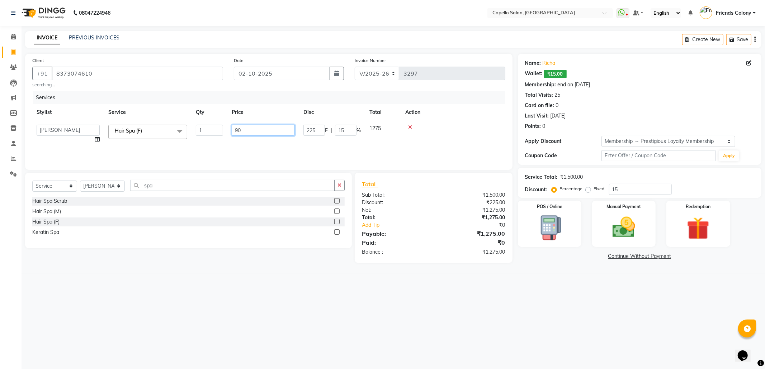
type input "900"
click at [604, 300] on div "08047224946 Select Location × Capello Salon, Friends Colony WhatsApp Status ✕ S…" at bounding box center [382, 184] width 765 height 369
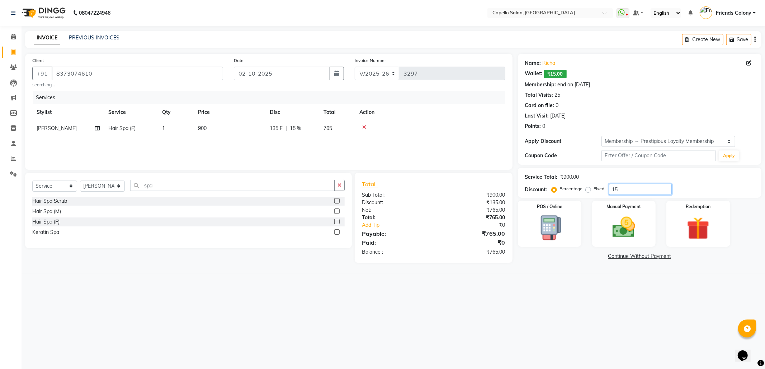
drag, startPoint x: 601, startPoint y: 196, endPoint x: 584, endPoint y: 198, distance: 16.9
click at [584, 198] on div "Name: Richa Wallet: ₹15.00 Membership: end on 17-04-2026 Total Visits: 25 Card …" at bounding box center [642, 158] width 249 height 209
type input "0"
click at [553, 299] on div "08047224946 Select Location × Capello Salon, Friends Colony WhatsApp Status ✕ S…" at bounding box center [382, 184] width 765 height 369
click at [630, 234] on img at bounding box center [623, 227] width 38 height 27
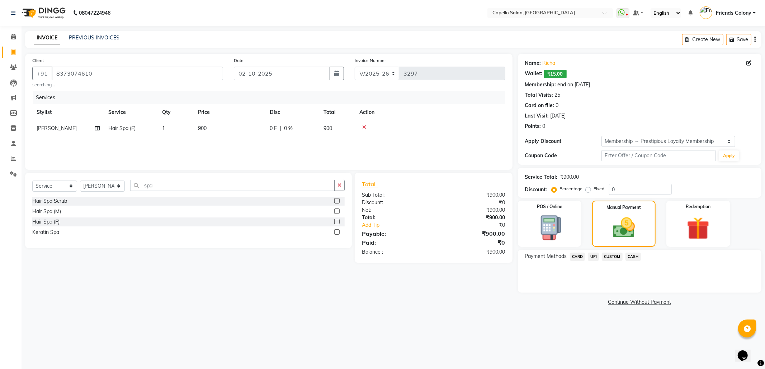
click at [594, 254] on span "UPI" at bounding box center [592, 257] width 11 height 8
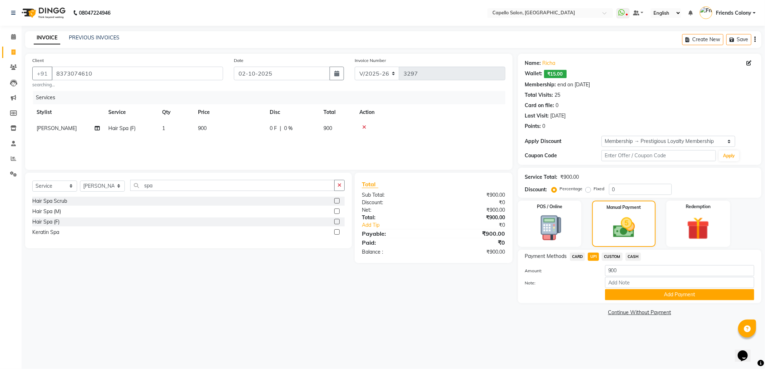
click at [578, 255] on span "CARD" at bounding box center [577, 257] width 15 height 8
click at [625, 296] on button "Add Payment" at bounding box center [679, 294] width 149 height 11
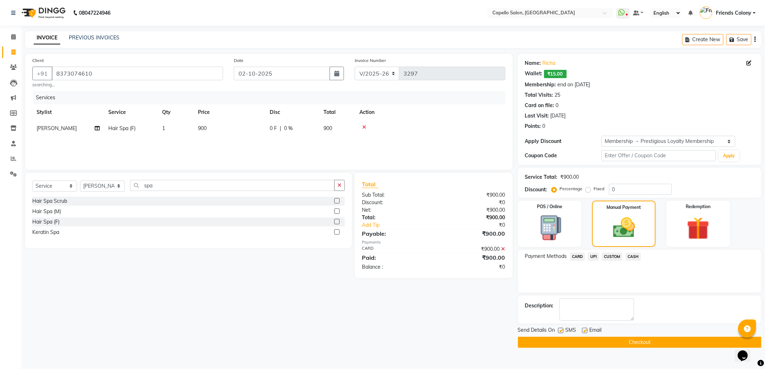
click at [552, 339] on button "Checkout" at bounding box center [639, 342] width 243 height 11
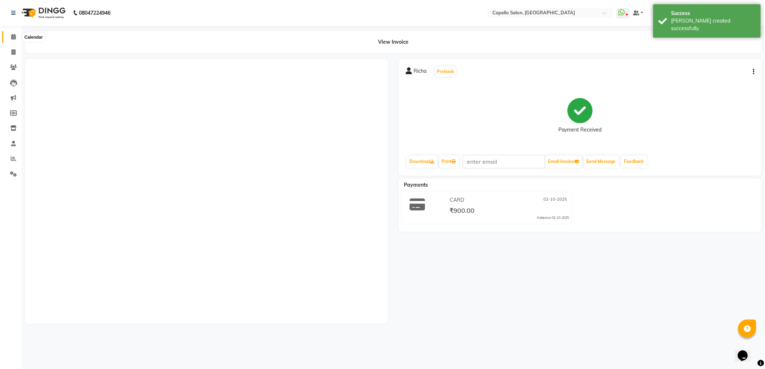
click at [10, 39] on span at bounding box center [13, 37] width 13 height 8
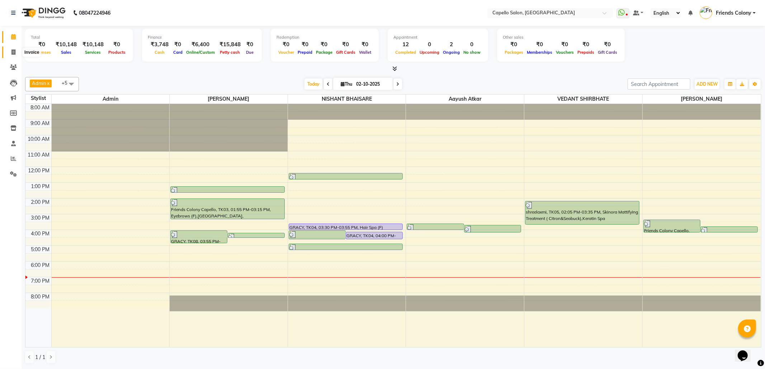
click at [13, 52] on icon at bounding box center [13, 51] width 4 height 5
select select "service"
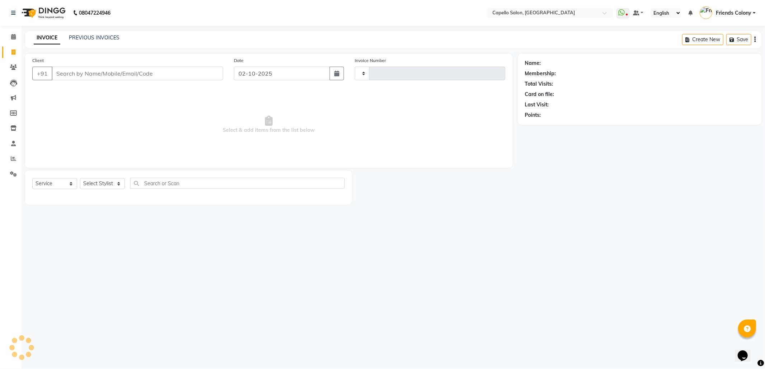
type input "3298"
select select "3583"
click at [8, 158] on span at bounding box center [13, 159] width 13 height 8
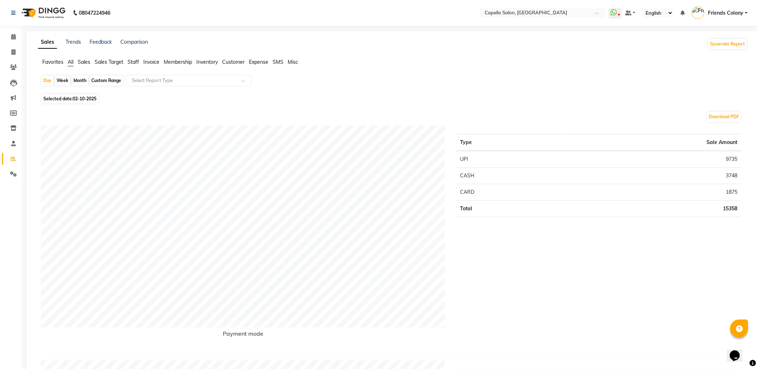
click at [134, 62] on span "Staff" at bounding box center [133, 62] width 11 height 6
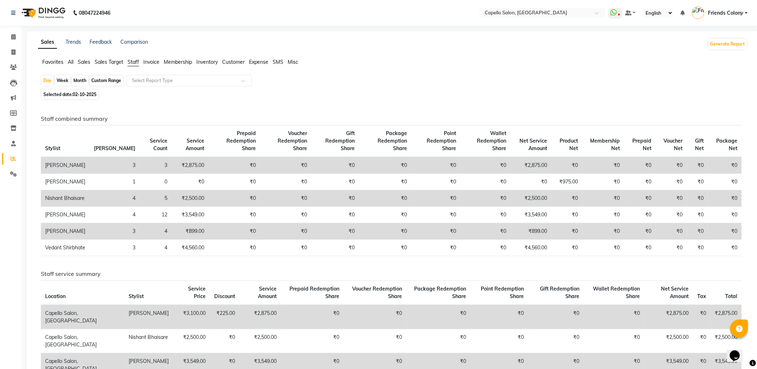
click at [81, 78] on div "Month" at bounding box center [80, 81] width 16 height 10
select select "10"
select select "2025"
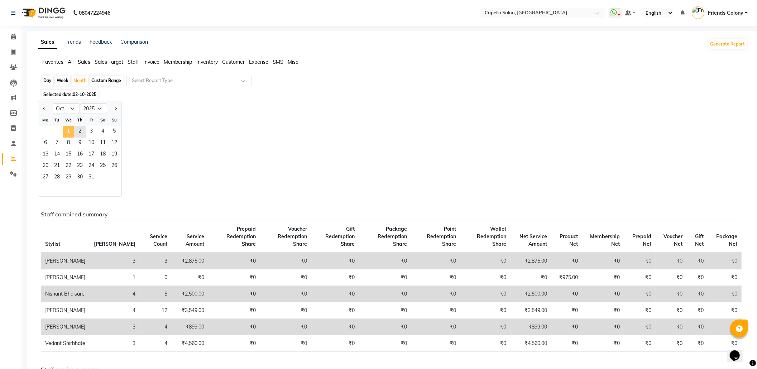
click at [70, 130] on span "1" at bounding box center [68, 131] width 11 height 11
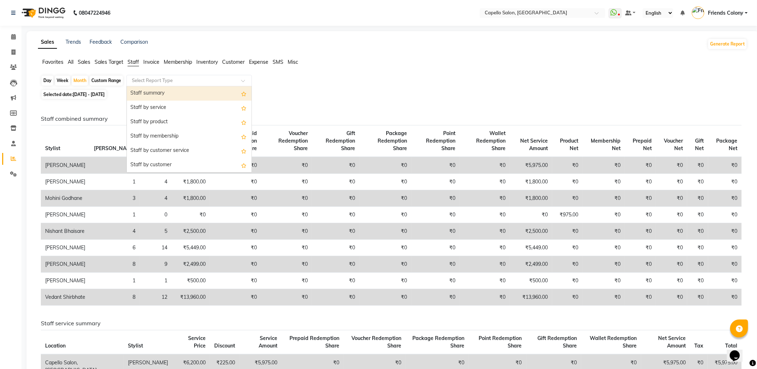
click at [175, 82] on input "text" at bounding box center [181, 80] width 103 height 7
click at [178, 91] on div "Staff summary" at bounding box center [189, 93] width 125 height 14
select select "full_report"
select select "csv"
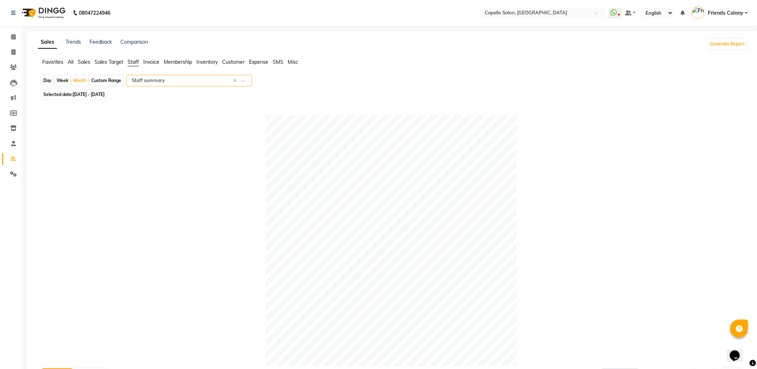
click at [47, 80] on div "Day" at bounding box center [48, 81] width 12 height 10
select select "10"
select select "2025"
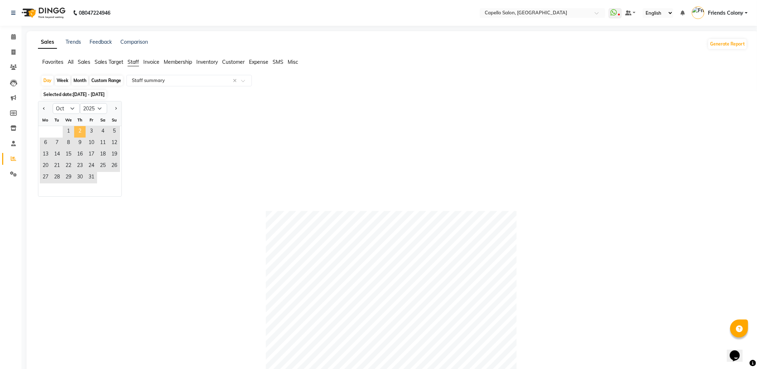
click at [78, 129] on span "2" at bounding box center [79, 131] width 11 height 11
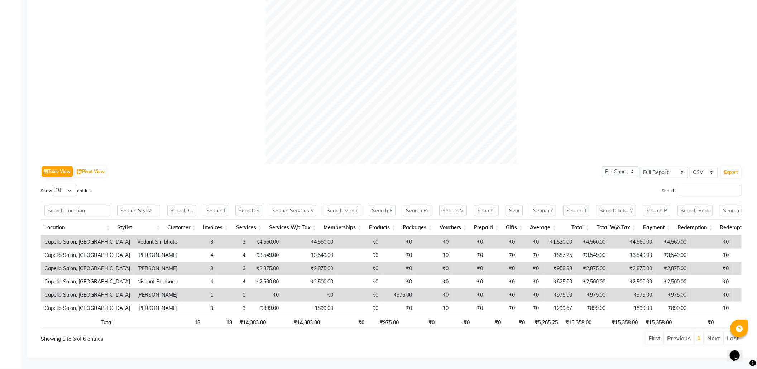
scroll to position [170, 0]
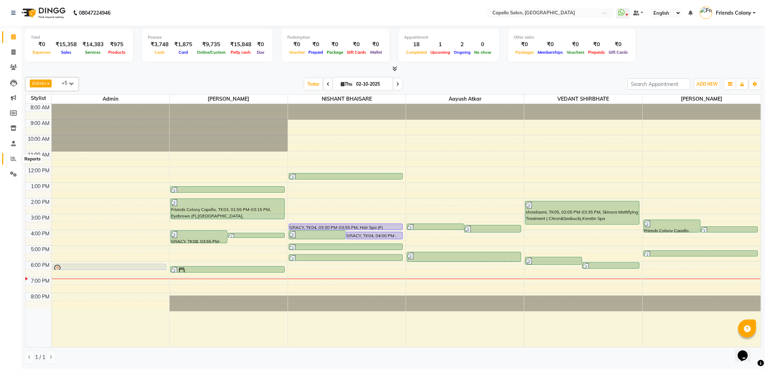
click at [16, 158] on span at bounding box center [13, 159] width 13 height 8
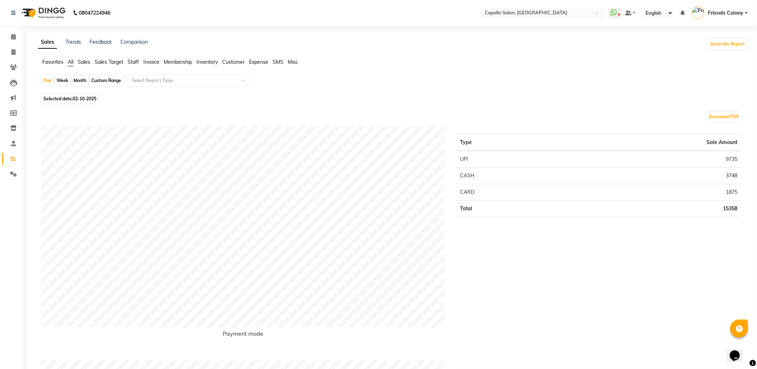
click at [132, 62] on span "Staff" at bounding box center [133, 62] width 11 height 6
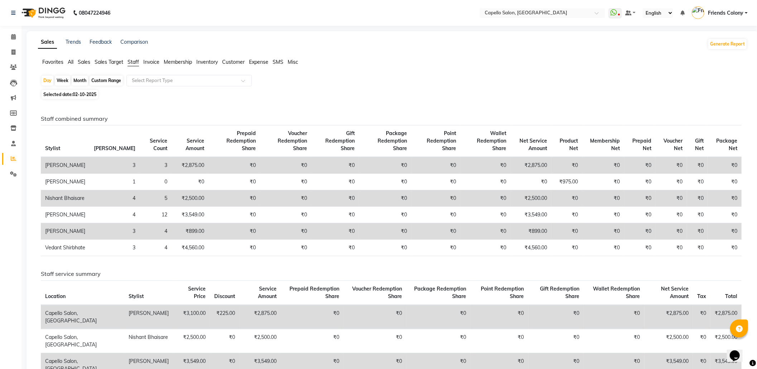
click at [80, 81] on div "Month" at bounding box center [80, 81] width 16 height 10
select select "10"
select select "2025"
click at [79, 80] on div "Month" at bounding box center [80, 81] width 16 height 10
select select "10"
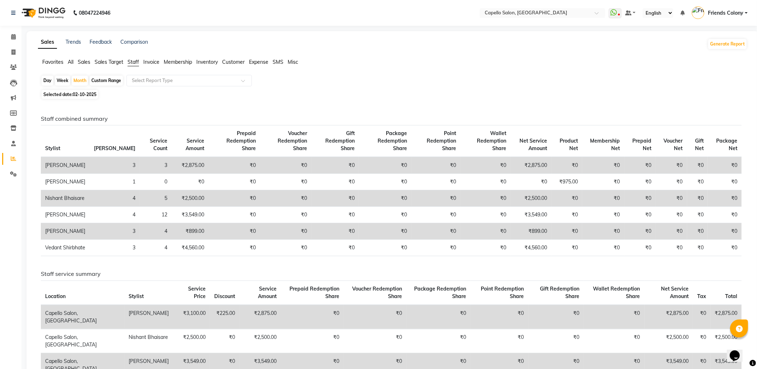
select select "2025"
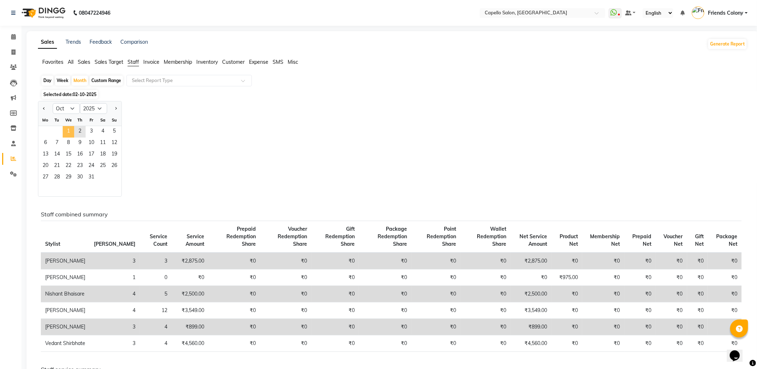
click at [68, 129] on span "1" at bounding box center [68, 131] width 11 height 11
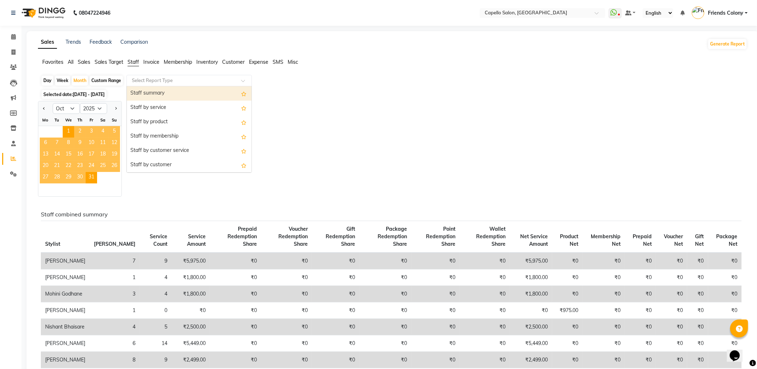
click at [140, 80] on input "text" at bounding box center [181, 80] width 103 height 7
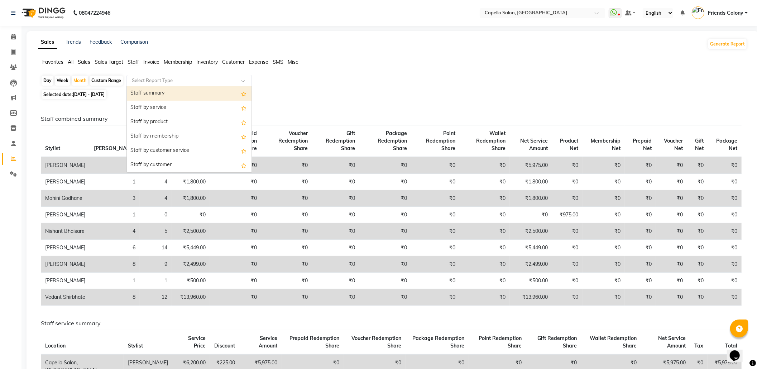
click at [143, 92] on div "Staff summary" at bounding box center [189, 93] width 125 height 14
select select "full_report"
select select "csv"
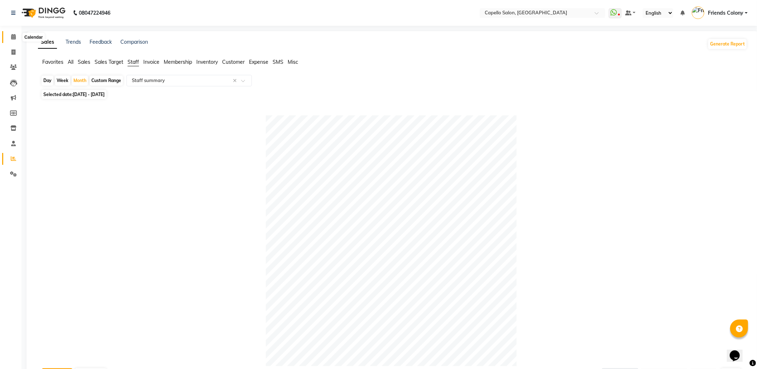
click at [12, 34] on icon at bounding box center [13, 36] width 5 height 5
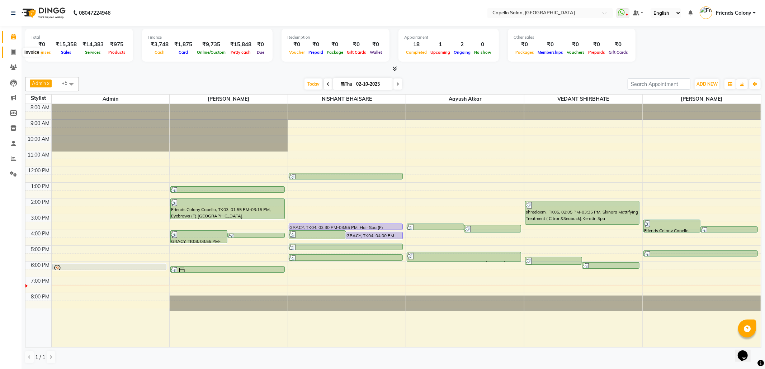
click at [16, 52] on span at bounding box center [13, 52] width 13 height 8
select select "service"
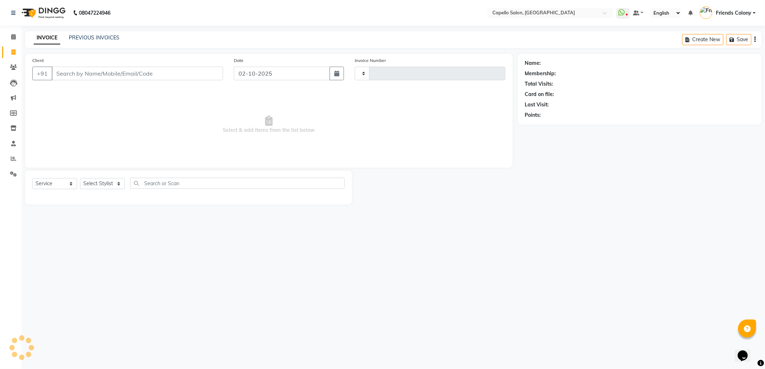
type input "3298"
select select "3583"
click at [113, 75] on input "Client" at bounding box center [137, 74] width 171 height 14
click at [151, 76] on input "Client" at bounding box center [137, 74] width 171 height 14
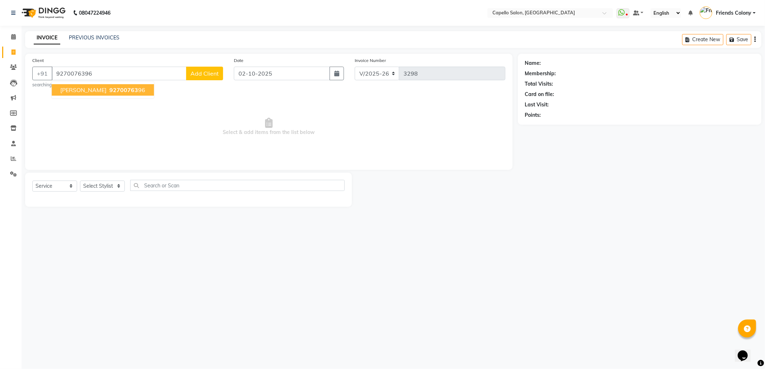
type input "9270076396"
click at [125, 182] on select "Select Stylist aayush atkar Admin ANKIT BANDEWAR Friends Colony Harsha Shiwanka…" at bounding box center [102, 186] width 45 height 11
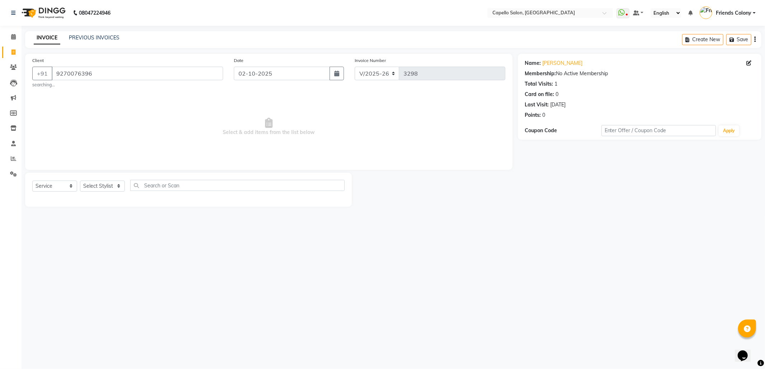
drag, startPoint x: 91, startPoint y: 355, endPoint x: 97, endPoint y: 313, distance: 42.0
click at [91, 353] on div "08047224946 Select Location × Capello Salon, Friends Colony WhatsApp Status ✕ S…" at bounding box center [382, 184] width 765 height 369
drag, startPoint x: 123, startPoint y: 186, endPoint x: 121, endPoint y: 191, distance: 4.5
click at [123, 186] on select "Select Stylist aayush atkar Admin ANKIT BANDEWAR Friends Colony Harsha Shiwanka…" at bounding box center [102, 186] width 45 height 11
select select "74625"
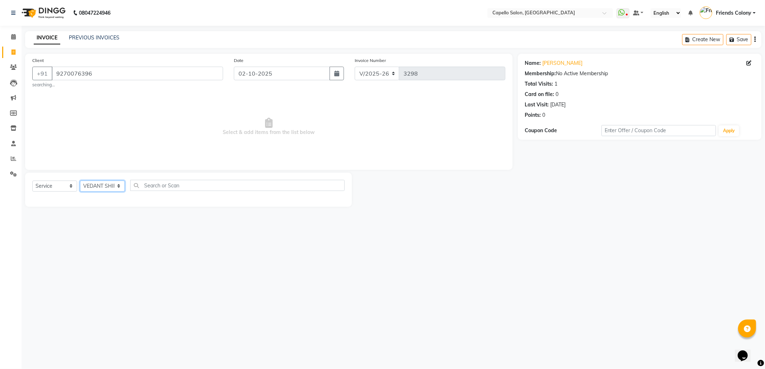
click at [80, 181] on select "Select Stylist aayush atkar Admin ANKIT BANDEWAR Friends Colony Harsha Shiwanka…" at bounding box center [102, 186] width 45 height 11
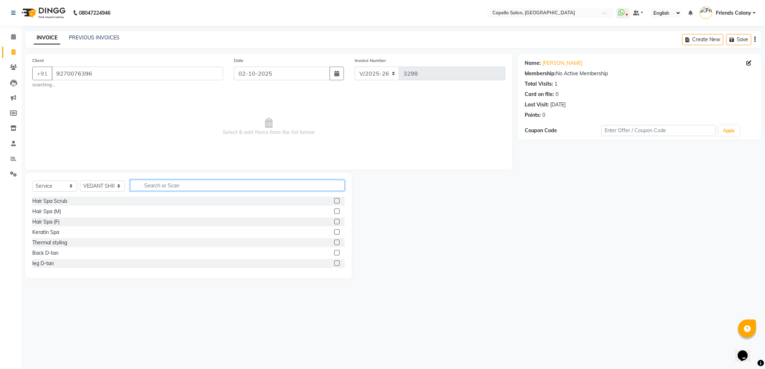
click at [207, 188] on input "text" at bounding box center [237, 185] width 214 height 11
type input "cut"
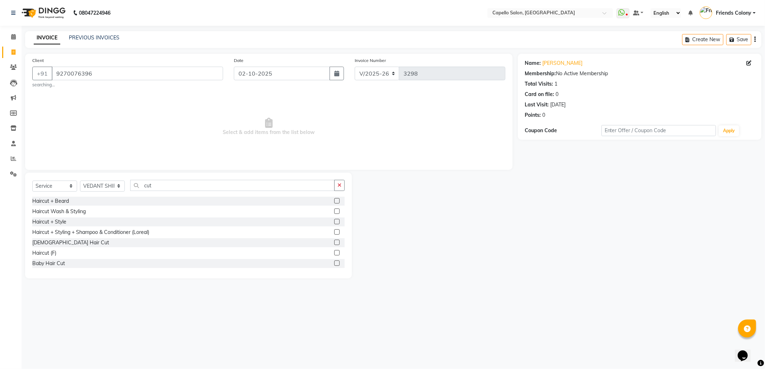
drag, startPoint x: 329, startPoint y: 242, endPoint x: 315, endPoint y: 234, distance: 16.2
click at [334, 242] on label at bounding box center [336, 242] width 5 height 5
click at [334, 242] on input "checkbox" at bounding box center [336, 243] width 5 height 5
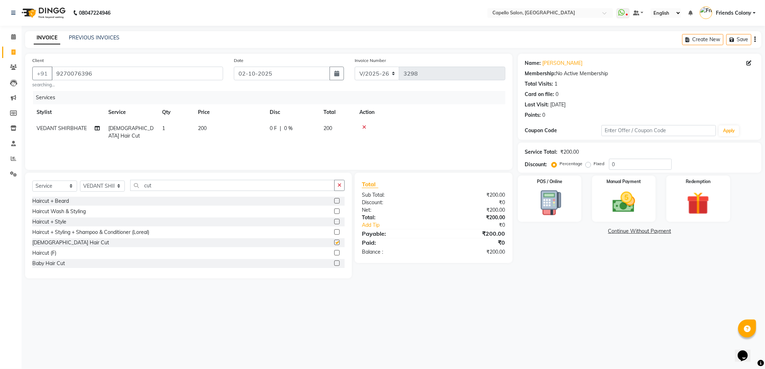
checkbox input "false"
click at [335, 128] on td "200" at bounding box center [337, 132] width 36 height 24
select select "74625"
drag, startPoint x: 262, startPoint y: 133, endPoint x: 219, endPoint y: 127, distance: 42.7
click at [219, 127] on tr "[PERSON_NAME] Admin [PERSON_NAME] Friends Colony [PERSON_NAME] [PERSON_NAME] NE…" at bounding box center [268, 135] width 473 height 30
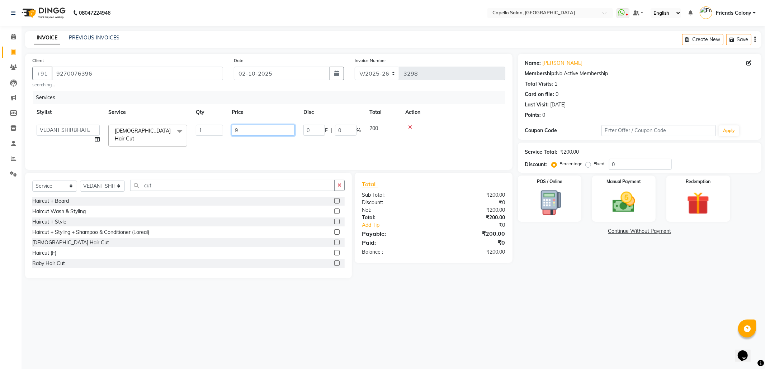
type input "99"
click at [248, 137] on div "Services Stylist Service Qty Price Disc Total Action VEDANT SHIRBHATE Male Hair…" at bounding box center [268, 127] width 473 height 72
click at [621, 191] on img at bounding box center [623, 202] width 38 height 27
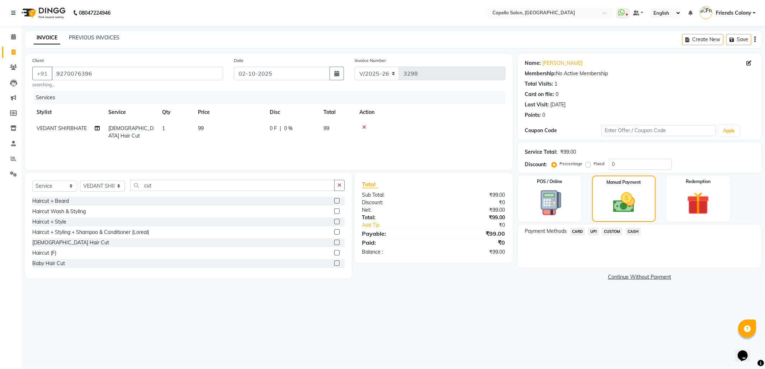
click at [629, 233] on span "CASH" at bounding box center [632, 232] width 15 height 8
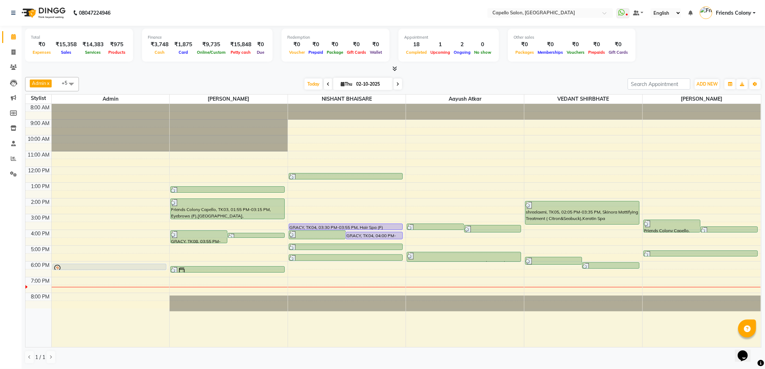
drag, startPoint x: 187, startPoint y: 171, endPoint x: 227, endPoint y: 161, distance: 41.5
drag, startPoint x: 227, startPoint y: 161, endPoint x: 217, endPoint y: 72, distance: 88.7
click at [217, 72] on div at bounding box center [393, 69] width 736 height 8
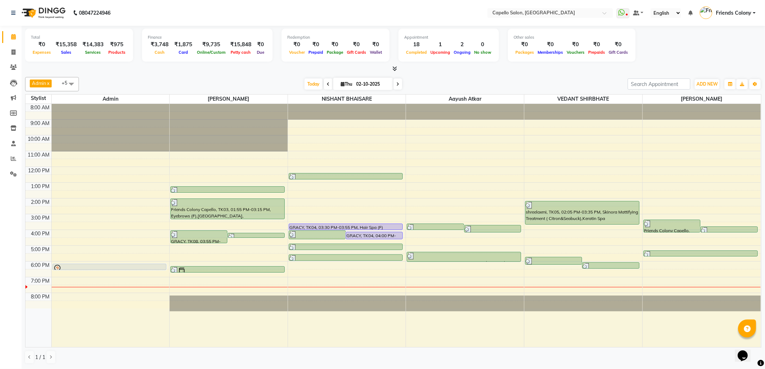
click at [217, 72] on div at bounding box center [393, 69] width 736 height 8
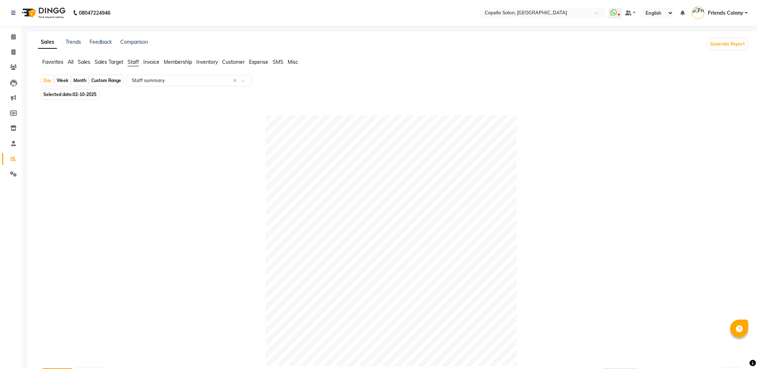
select select "full_report"
select select "csv"
click at [82, 84] on div "Month" at bounding box center [80, 81] width 16 height 10
select select "10"
select select "2025"
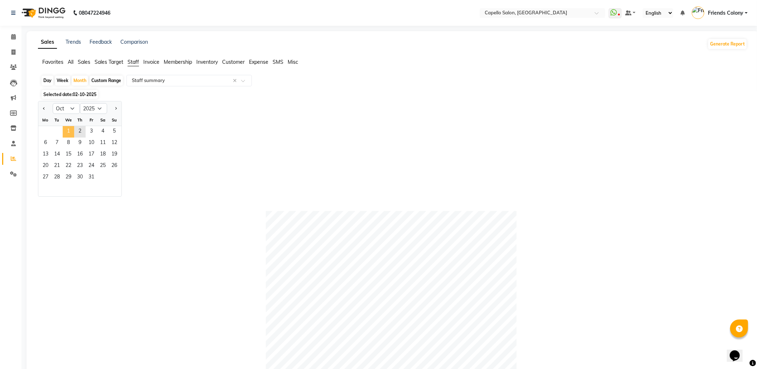
click at [70, 131] on span "1" at bounding box center [68, 131] width 11 height 11
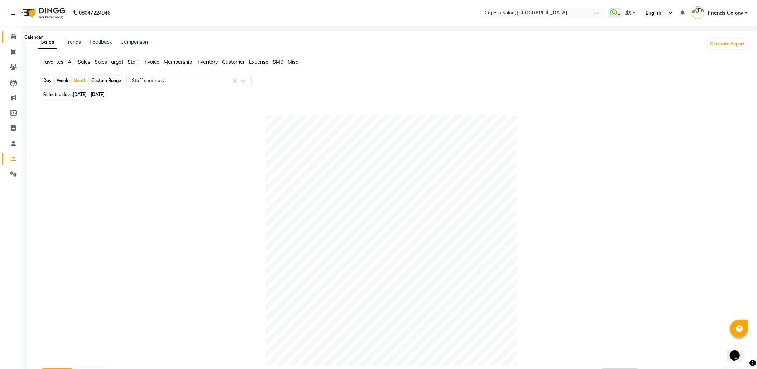
click at [17, 38] on span at bounding box center [13, 37] width 13 height 8
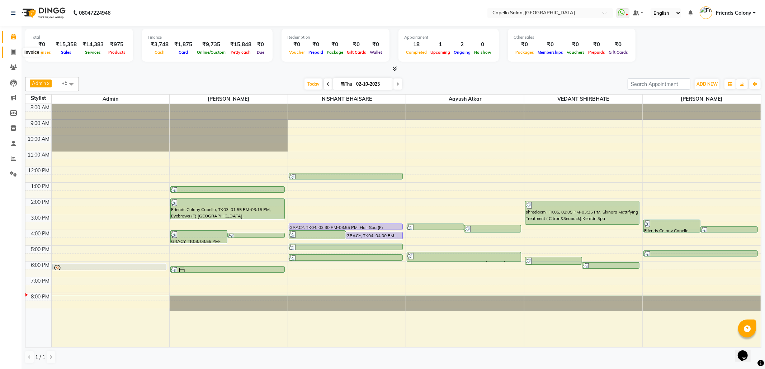
click at [11, 51] on icon at bounding box center [13, 51] width 4 height 5
select select "service"
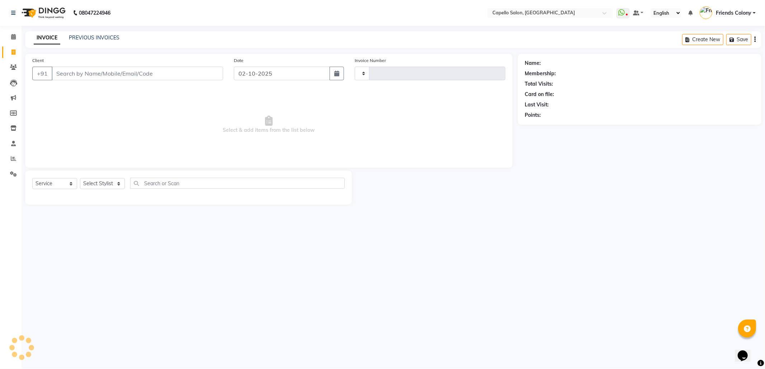
type input "3298"
select select "3583"
click at [90, 36] on link "PREVIOUS INVOICES" at bounding box center [94, 37] width 51 height 6
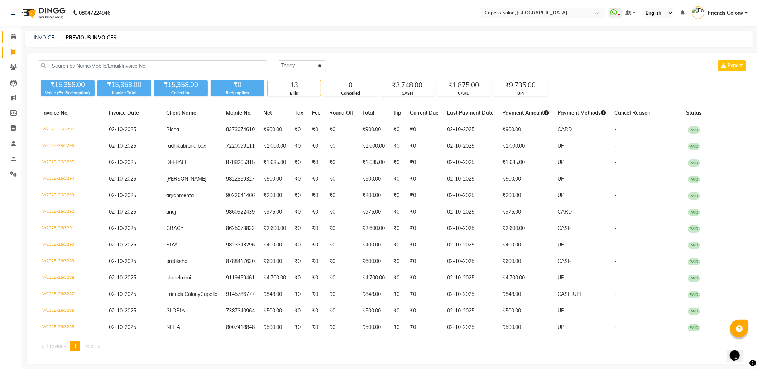
click at [9, 42] on link "Calendar" at bounding box center [10, 37] width 17 height 12
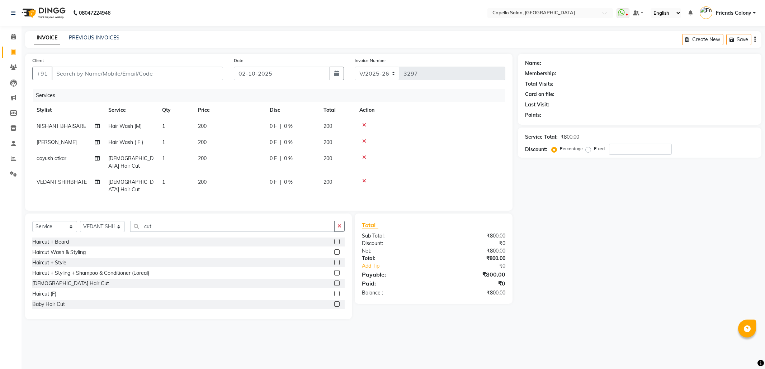
select select "3583"
select select "service"
click at [161, 221] on input "cut" at bounding box center [232, 226] width 204 height 11
click at [123, 221] on select "Select Stylist aayush atkar Admin ANKIT BANDEWAR Friends Colony Harsha Shiwanka…" at bounding box center [102, 226] width 45 height 11
select select "85869"
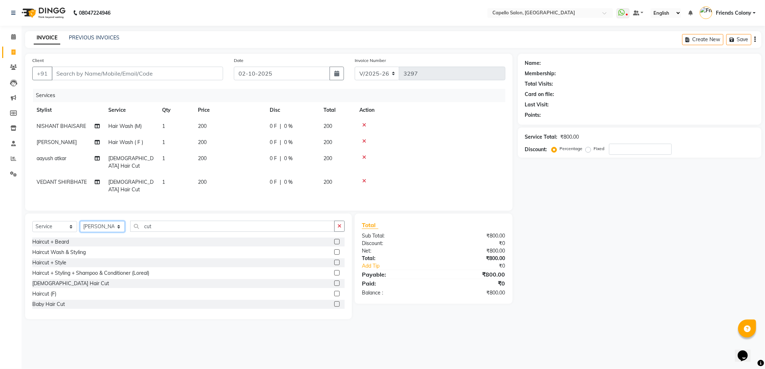
click at [80, 221] on select "Select Stylist aayush atkar Admin ANKIT BANDEWAR Friends Colony Harsha Shiwanka…" at bounding box center [102, 226] width 45 height 11
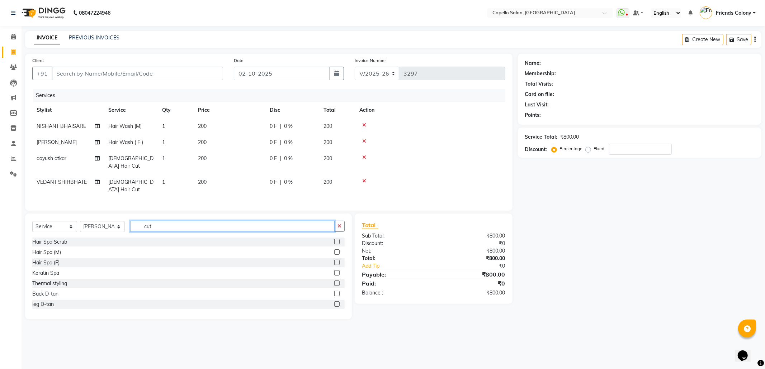
click at [155, 221] on input "cut" at bounding box center [232, 226] width 204 height 11
type input "c"
type input "cut"
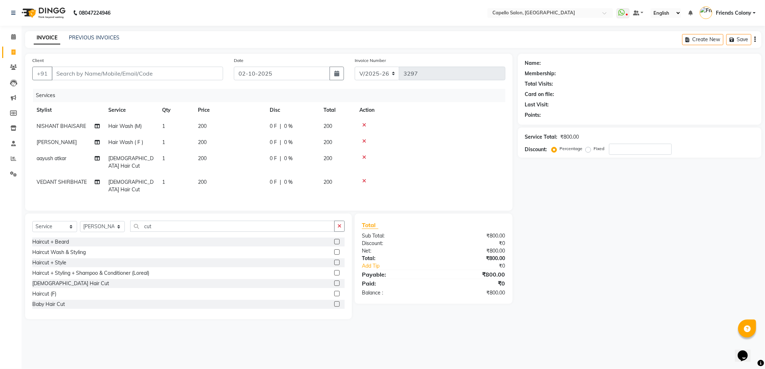
click at [200, 160] on span "200" at bounding box center [202, 158] width 9 height 6
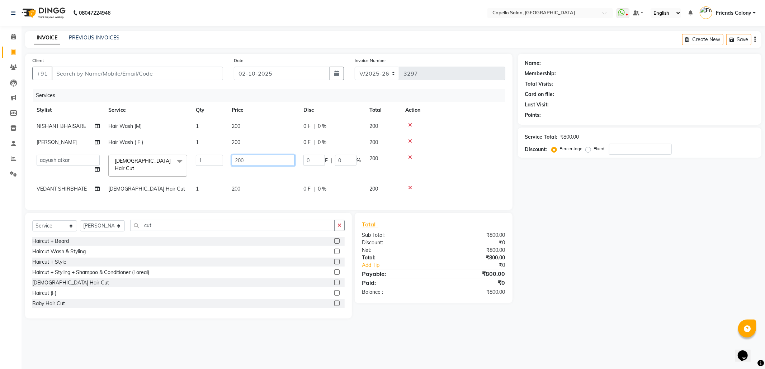
drag, startPoint x: 255, startPoint y: 161, endPoint x: 213, endPoint y: 163, distance: 42.7
click at [213, 163] on tr "[PERSON_NAME] Admin [PERSON_NAME] Friends Colony [PERSON_NAME] [PERSON_NAME] NE…" at bounding box center [268, 166] width 473 height 30
type input "100"
click at [657, 234] on div "Name: Membership: Total Visits: Card on file: Last Visit: Points: Service Total…" at bounding box center [642, 186] width 249 height 265
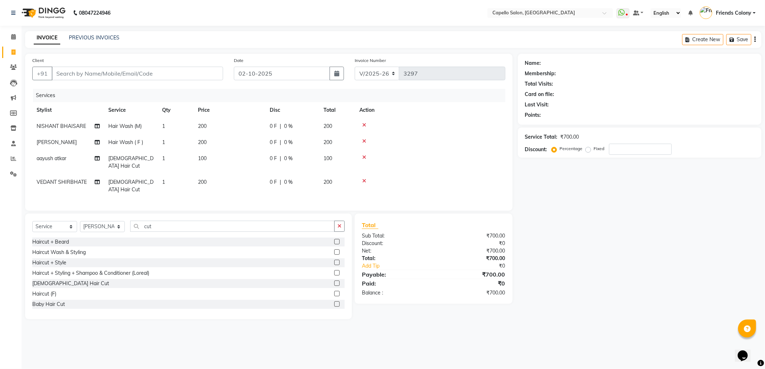
click at [206, 179] on span "200" at bounding box center [202, 182] width 9 height 6
select select "74625"
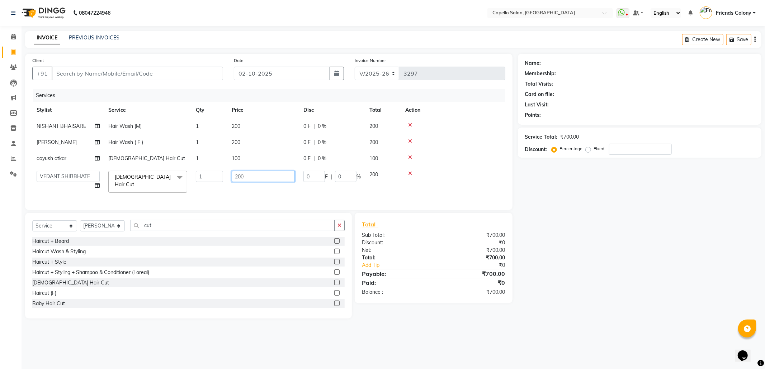
drag, startPoint x: 253, startPoint y: 178, endPoint x: 221, endPoint y: 178, distance: 31.9
click at [228, 178] on td "200" at bounding box center [263, 182] width 72 height 30
type input "100"
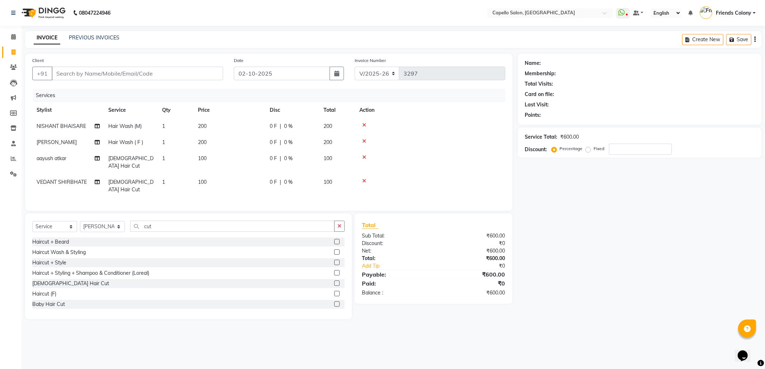
click at [661, 276] on div "Name: Membership: Total Visits: Card on file: Last Visit: Points: Service Total…" at bounding box center [642, 187] width 249 height 266
click at [171, 70] on input "Client" at bounding box center [137, 74] width 171 height 14
type input "9"
type input "0"
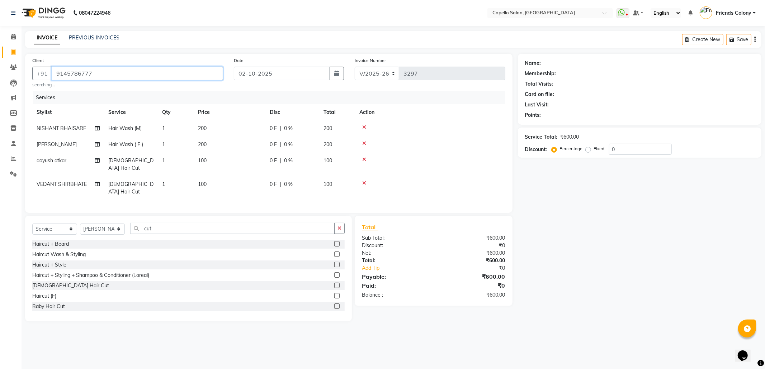
type input "9145786777"
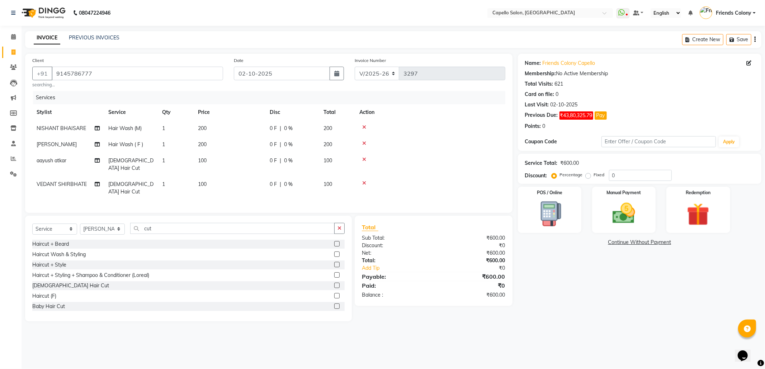
click at [622, 318] on main "INVOICE PREVIOUS INVOICES Create New Save Client +91 9145786777 searching... Da…" at bounding box center [393, 181] width 743 height 301
click at [632, 208] on img at bounding box center [623, 213] width 38 height 27
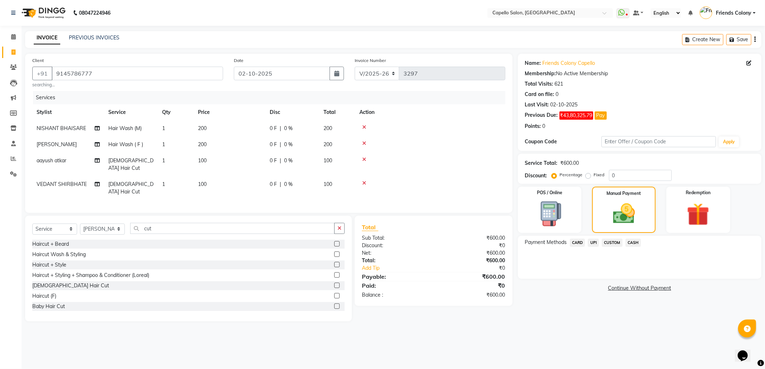
click at [591, 243] on span "UPI" at bounding box center [592, 243] width 11 height 8
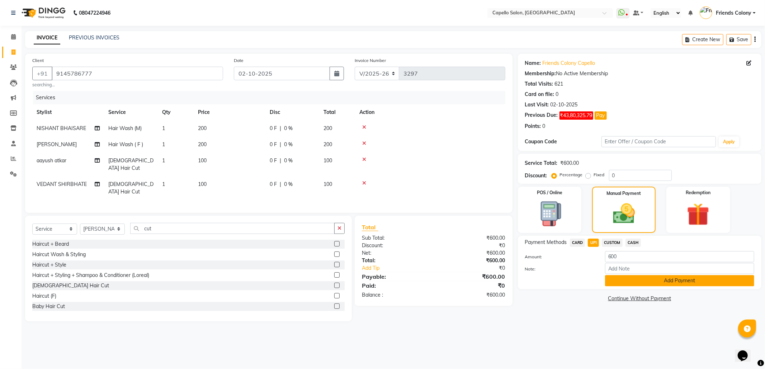
click at [624, 282] on button "Add Payment" at bounding box center [679, 280] width 149 height 11
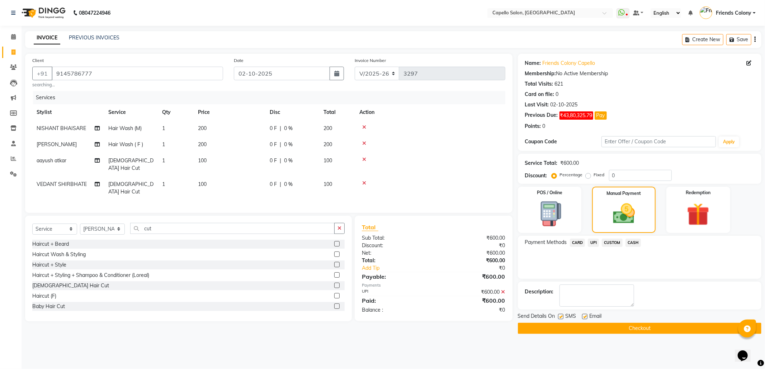
click at [560, 317] on label at bounding box center [560, 316] width 5 height 5
click at [560, 317] on input "checkbox" at bounding box center [560, 317] width 5 height 5
checkbox input "false"
click at [584, 319] on div "Email" at bounding box center [594, 317] width 25 height 9
click at [584, 319] on label at bounding box center [584, 316] width 5 height 5
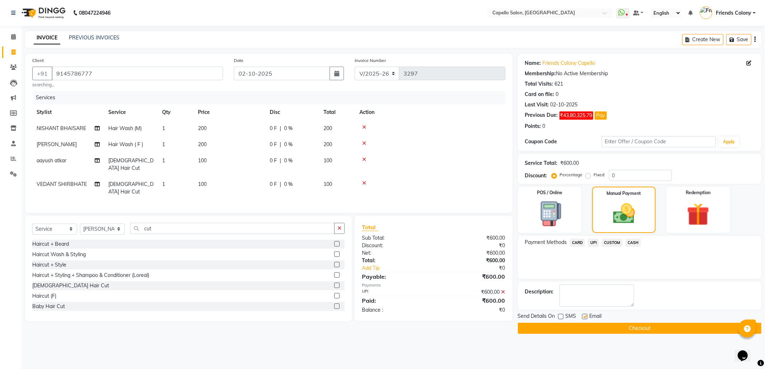
click at [584, 319] on input "checkbox" at bounding box center [584, 317] width 5 height 5
checkbox input "false"
click at [586, 326] on button "Checkout" at bounding box center [639, 328] width 243 height 11
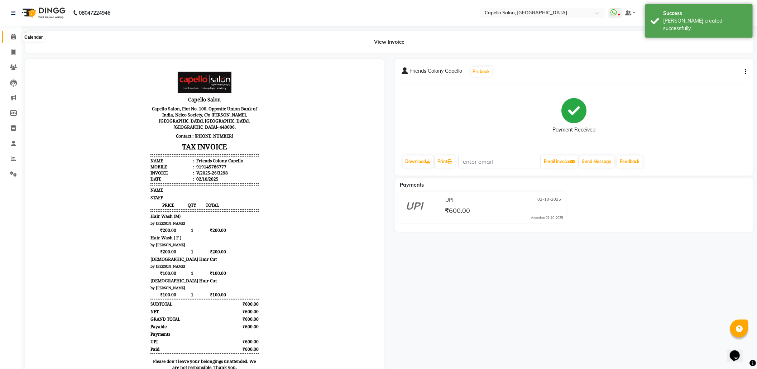
click at [13, 37] on icon at bounding box center [13, 36] width 5 height 5
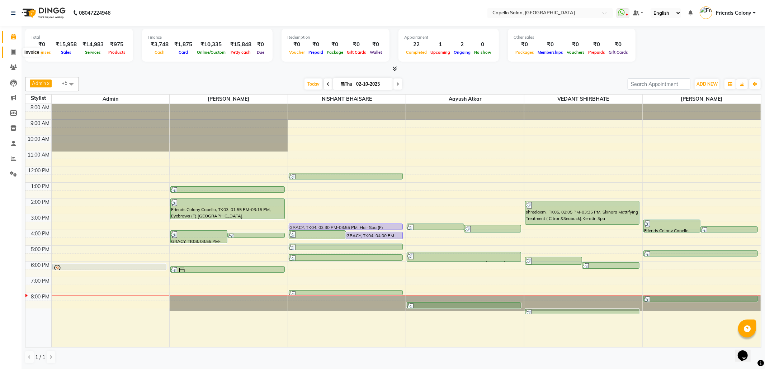
click at [12, 52] on icon at bounding box center [13, 51] width 4 height 5
select select "service"
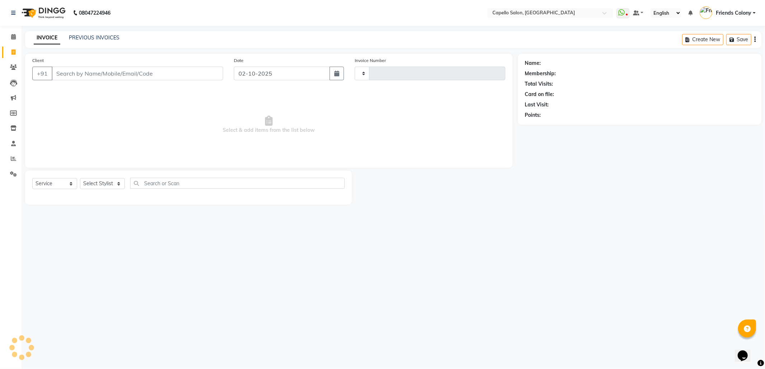
type input "3300"
select select "3583"
click at [101, 39] on link "PREVIOUS INVOICES" at bounding box center [94, 37] width 51 height 6
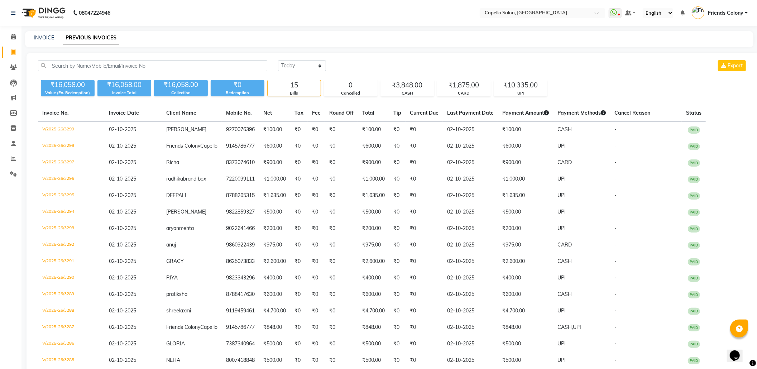
click at [636, 65] on div "Today Yesterday Custom Range Export" at bounding box center [513, 65] width 470 height 11
click at [313, 62] on select "Today Yesterday Custom Range" at bounding box center [302, 65] width 48 height 11
select select "range"
click at [278, 60] on select "Today Yesterday Custom Range" at bounding box center [302, 65] width 48 height 11
click at [354, 64] on input "02-10-2025" at bounding box center [361, 66] width 50 height 10
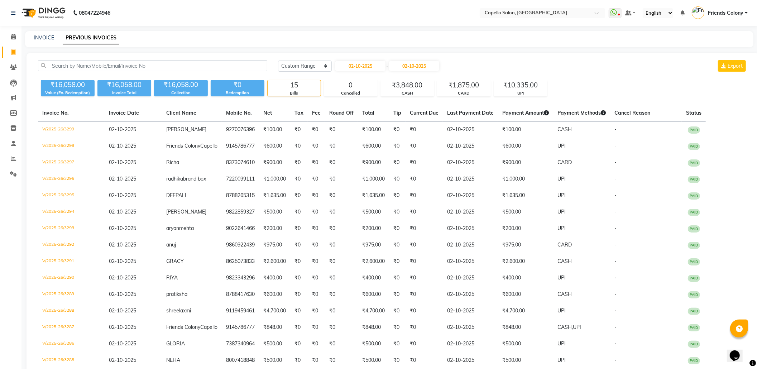
select select "10"
select select "2025"
click at [365, 103] on div "1" at bounding box center [365, 102] width 11 height 11
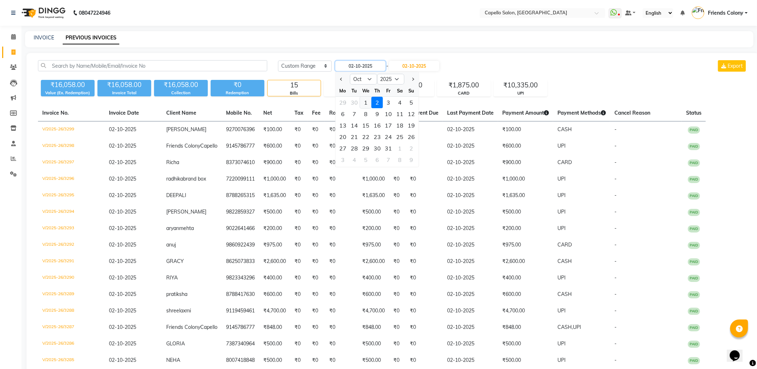
type input "01-10-2025"
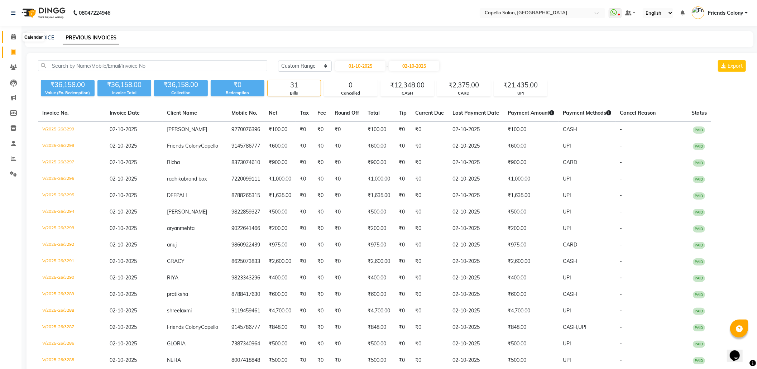
click at [9, 35] on span at bounding box center [13, 37] width 13 height 8
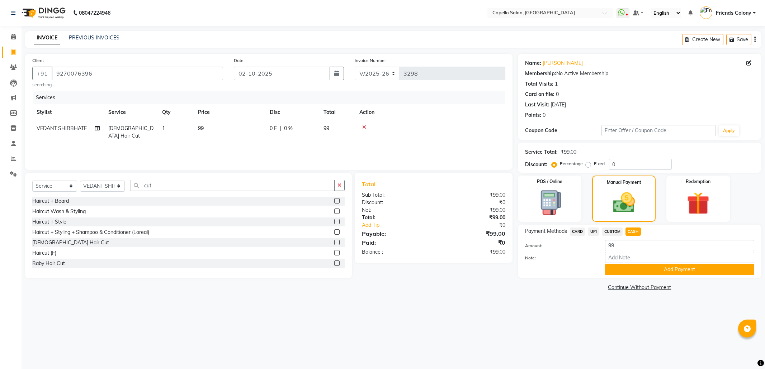
select select "3583"
select select "service"
select select "74625"
click at [198, 127] on span "99" at bounding box center [201, 128] width 6 height 6
select select "74625"
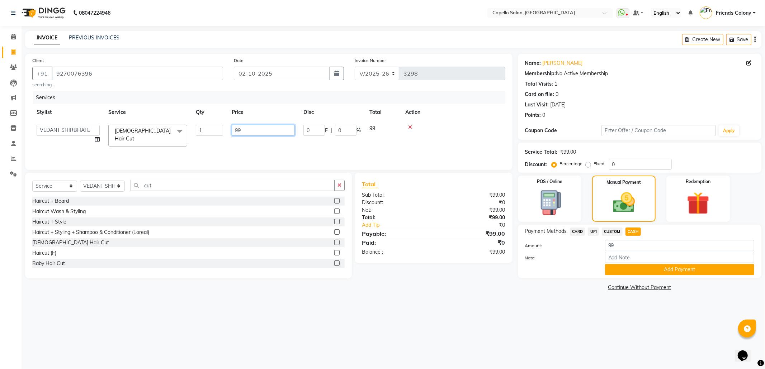
drag, startPoint x: 263, startPoint y: 132, endPoint x: 213, endPoint y: 133, distance: 50.2
click at [214, 133] on tr "[PERSON_NAME] Admin [PERSON_NAME] Friends Colony [PERSON_NAME] [PERSON_NAME] NE…" at bounding box center [268, 135] width 473 height 30
type input "100"
click at [399, 310] on div "08047224946 Select Location × Capello Salon, Friends Colony WhatsApp Status ✕ S…" at bounding box center [382, 184] width 765 height 369
click at [634, 230] on span "CASH" at bounding box center [632, 232] width 15 height 8
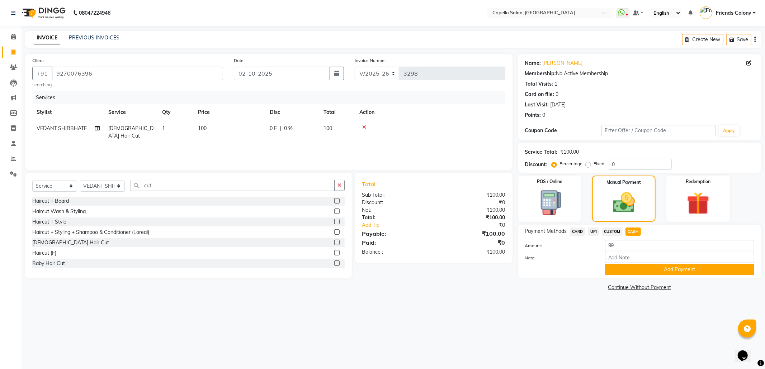
type input "100"
click at [631, 275] on button "Add Payment" at bounding box center [679, 269] width 149 height 11
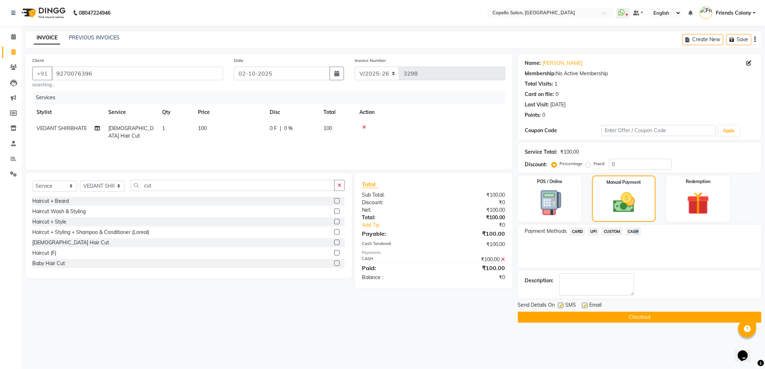
click at [620, 320] on button "Checkout" at bounding box center [639, 317] width 243 height 11
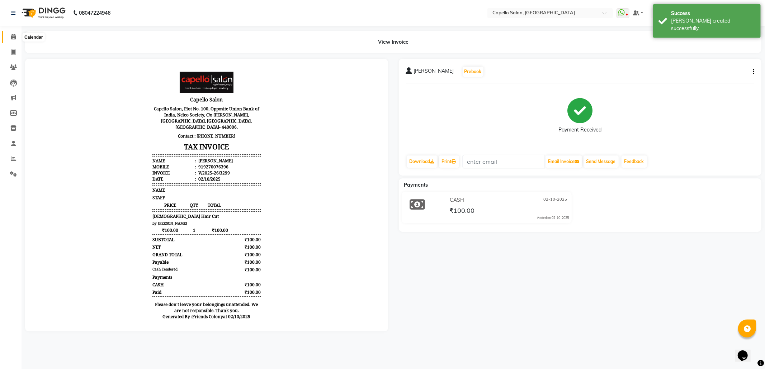
click at [14, 38] on icon at bounding box center [13, 36] width 5 height 5
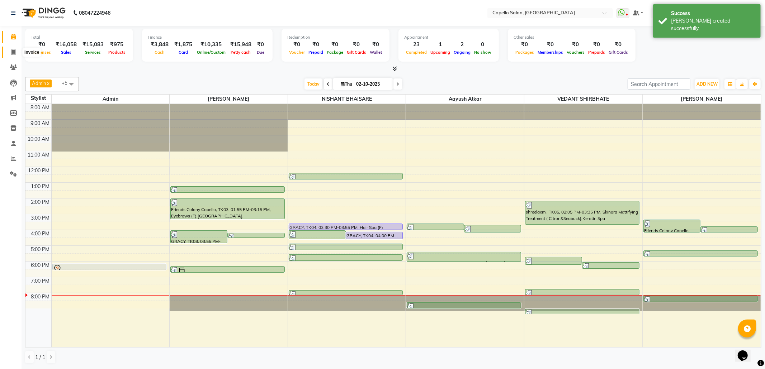
click at [14, 51] on icon at bounding box center [13, 51] width 4 height 5
select select "3583"
select select "service"
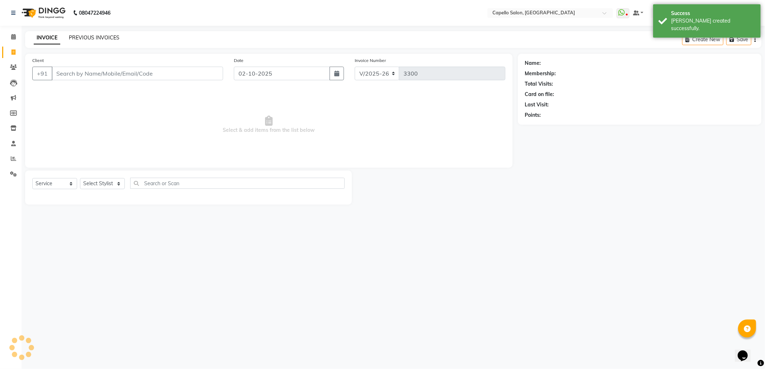
click at [96, 36] on link "PREVIOUS INVOICES" at bounding box center [94, 37] width 51 height 6
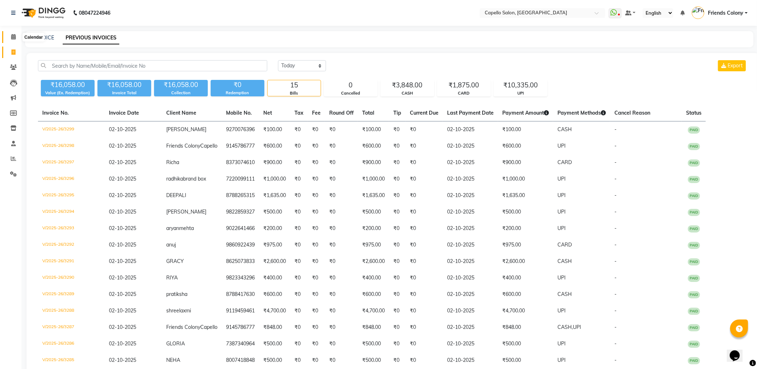
click at [12, 34] on icon at bounding box center [13, 36] width 5 height 5
